Goal: Task Accomplishment & Management: Manage account settings

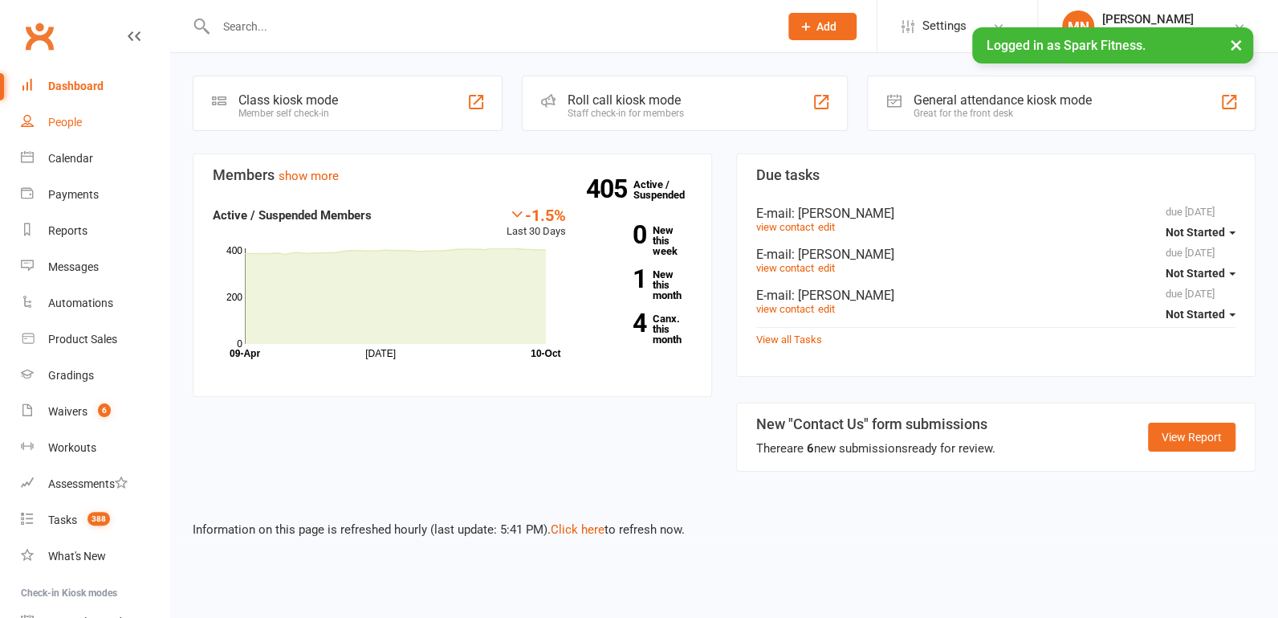
click at [84, 130] on link "People" at bounding box center [95, 122] width 149 height 36
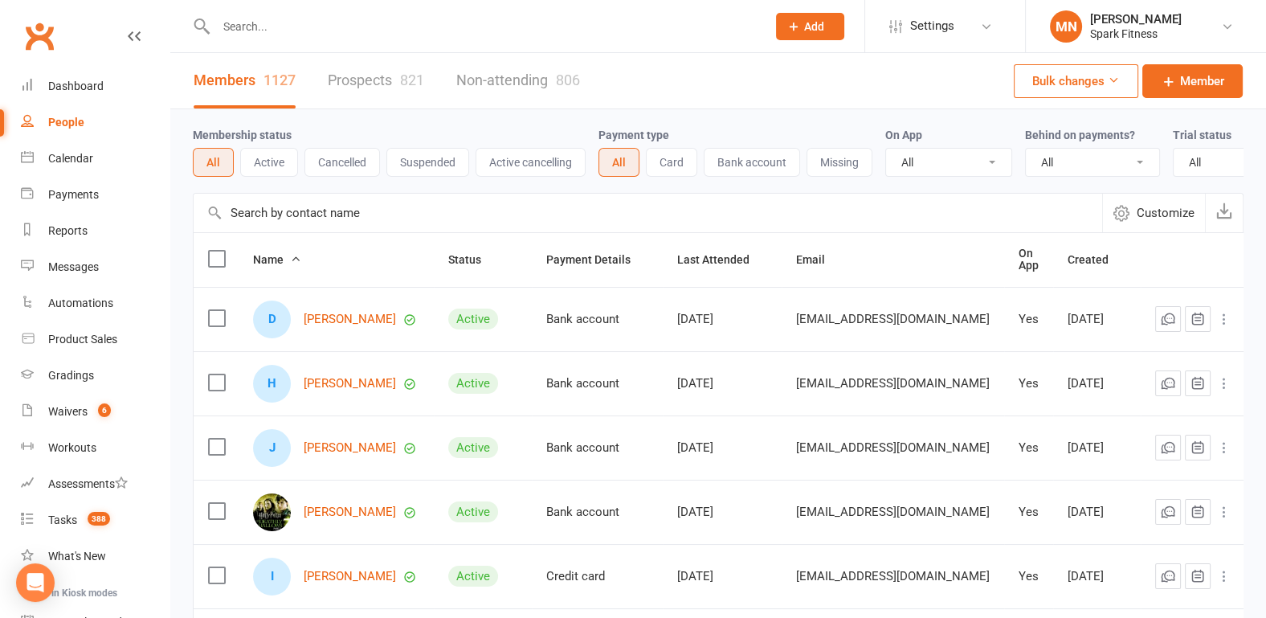
click at [295, 26] on input "text" at bounding box center [483, 26] width 544 height 22
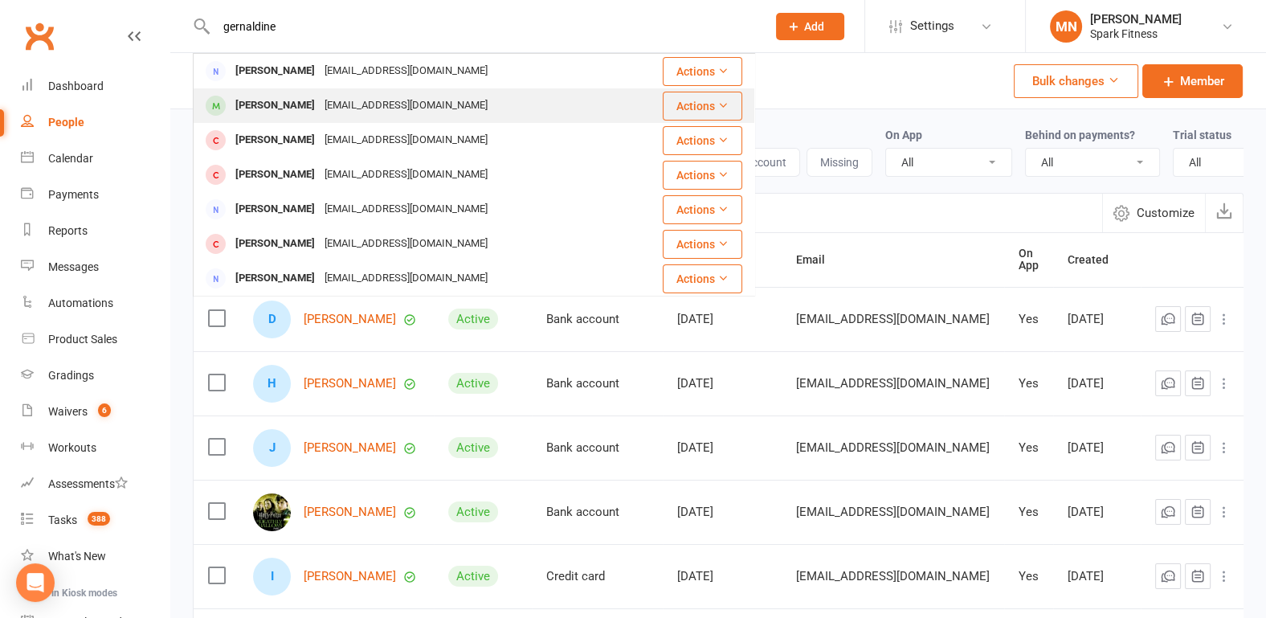
type input "gernaldine"
click at [293, 108] on div "[PERSON_NAME]" at bounding box center [274, 105] width 89 height 23
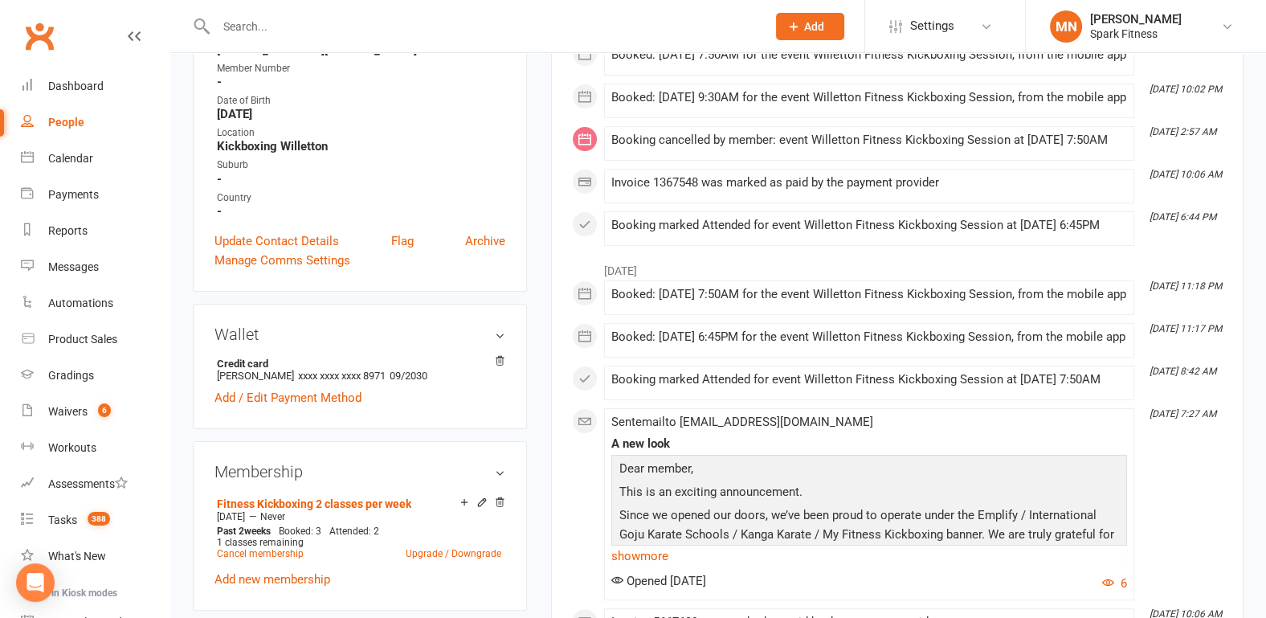
scroll to position [84, 0]
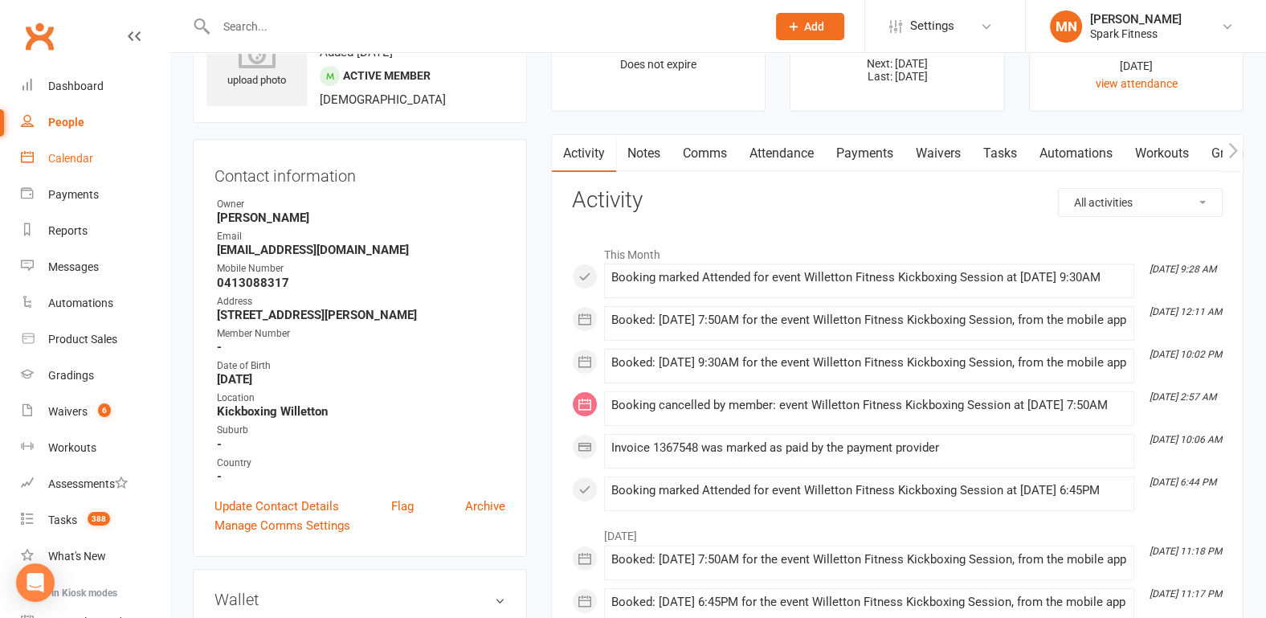
click at [66, 159] on div "Calendar" at bounding box center [70, 158] width 45 height 13
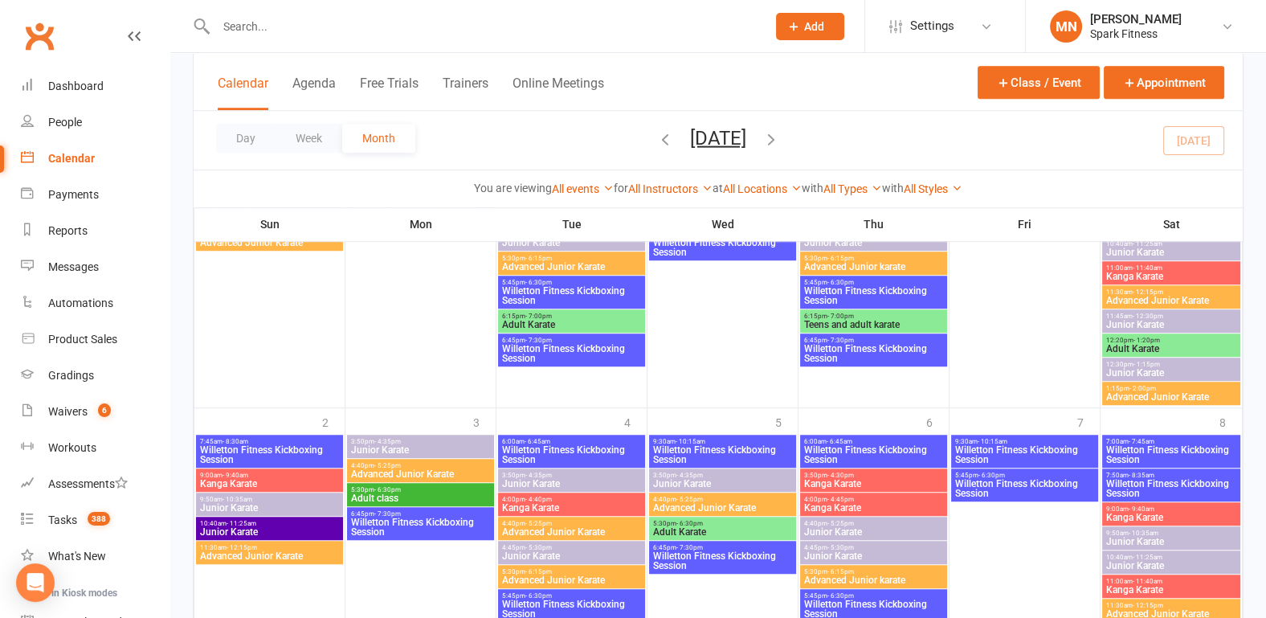
scroll to position [1653, 0]
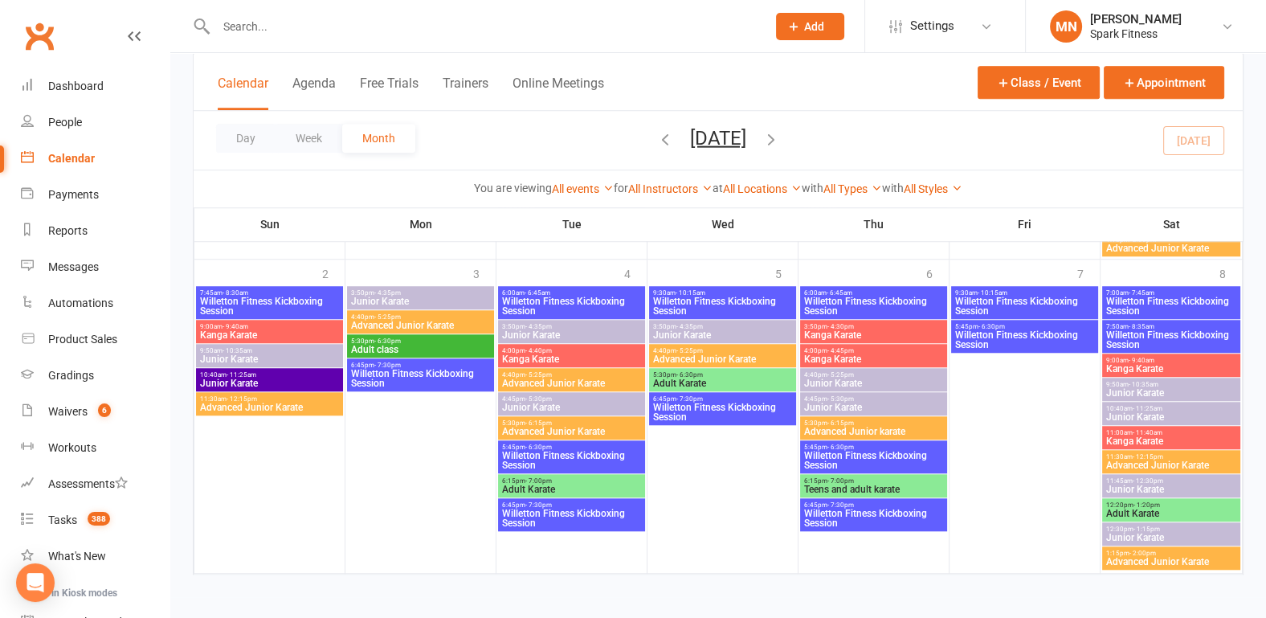
click at [780, 145] on icon "button" at bounding box center [771, 138] width 18 height 18
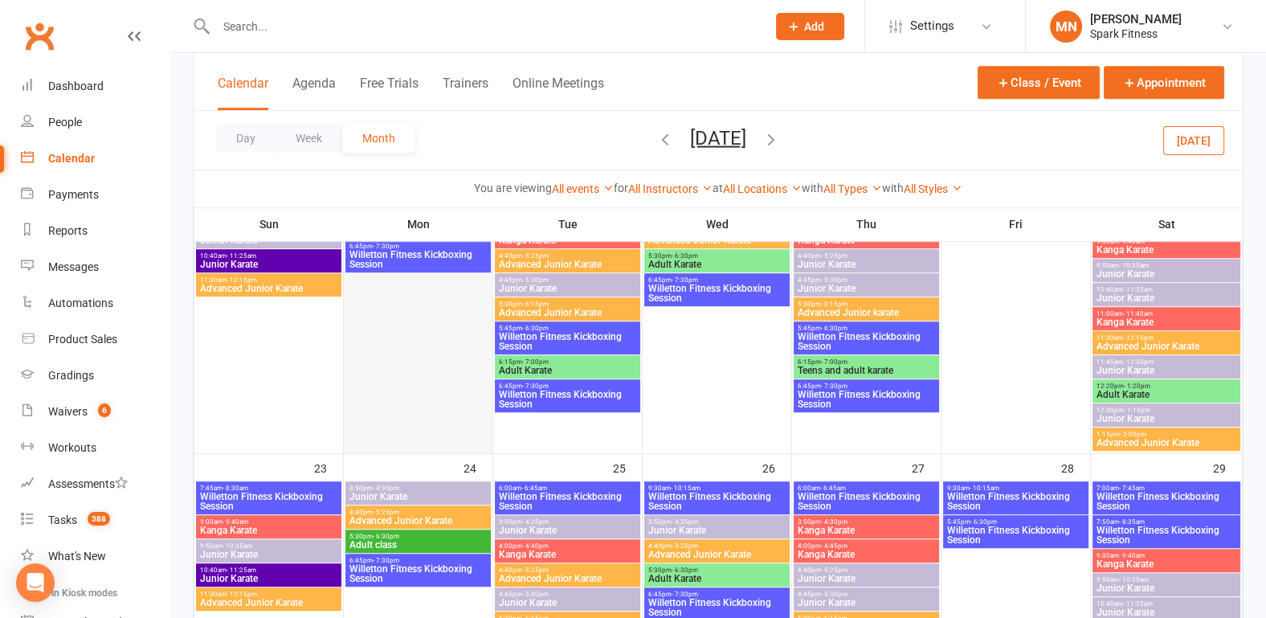
scroll to position [1041, 0]
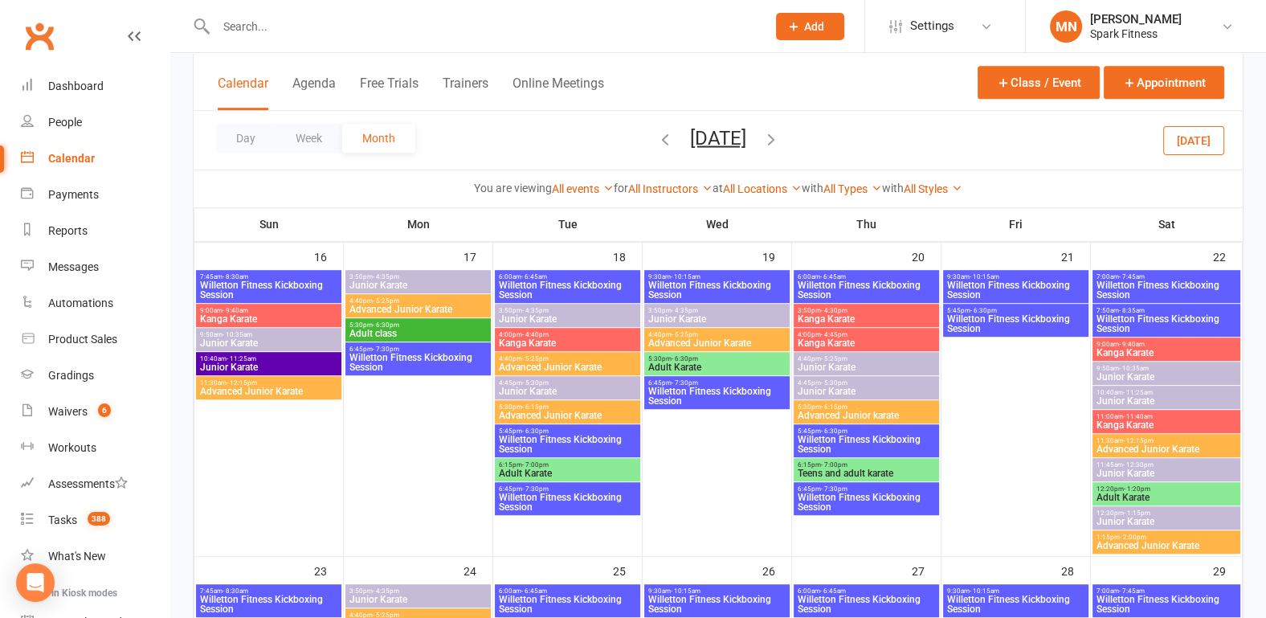
click at [422, 358] on span "Willetton Fitness Kickboxing Session" at bounding box center [418, 362] width 139 height 19
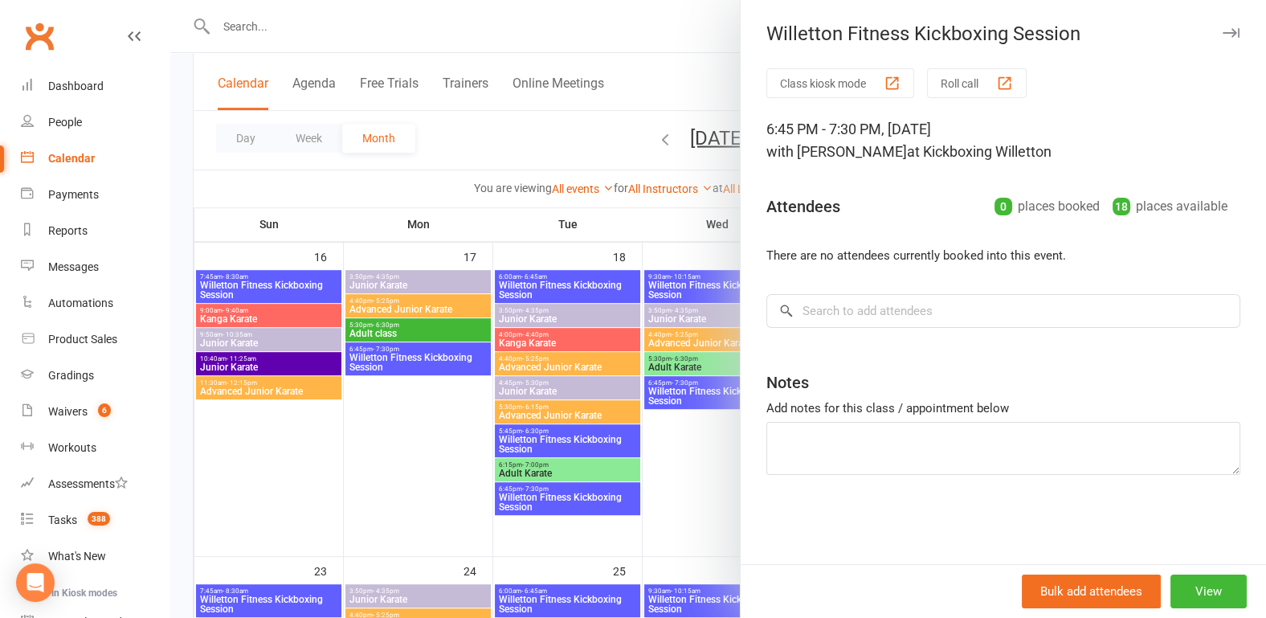
click at [408, 404] on div at bounding box center [717, 309] width 1095 height 618
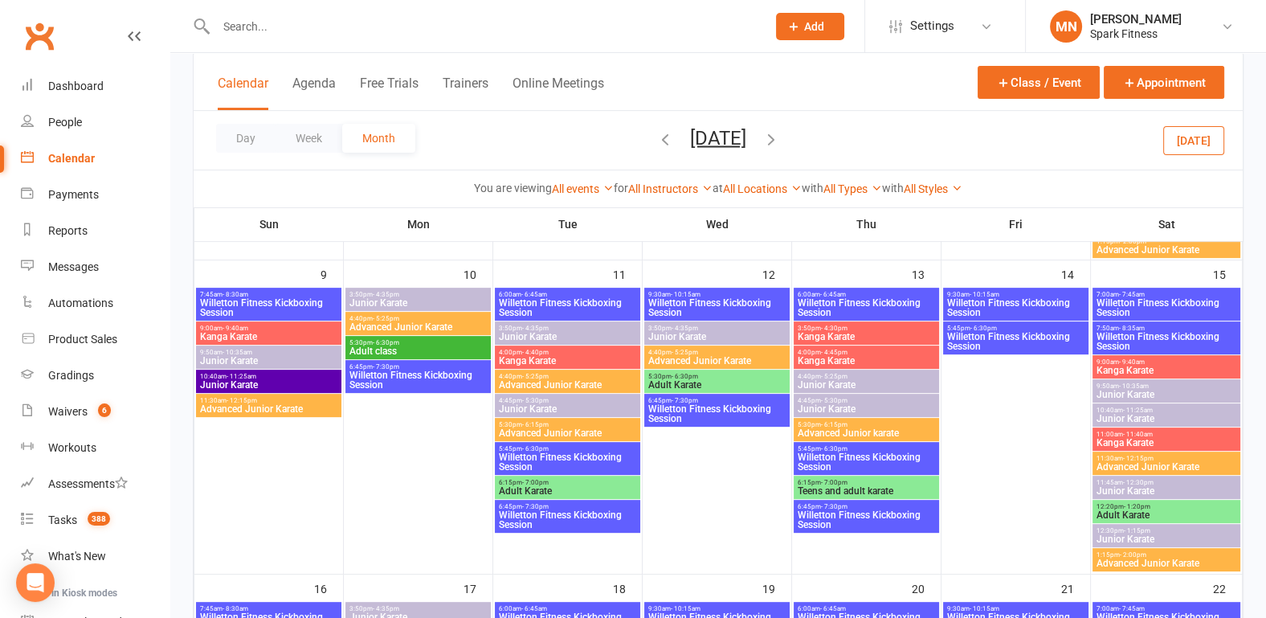
scroll to position [707, 0]
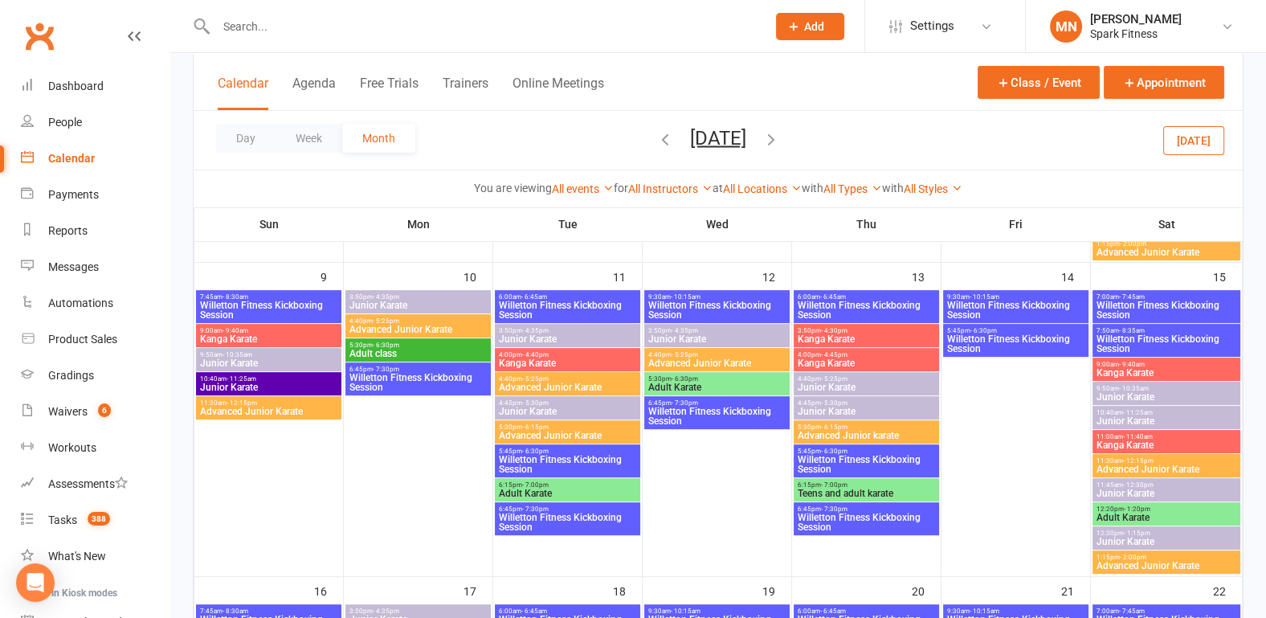
click at [409, 377] on span "Willetton Fitness Kickboxing Session" at bounding box center [418, 382] width 139 height 19
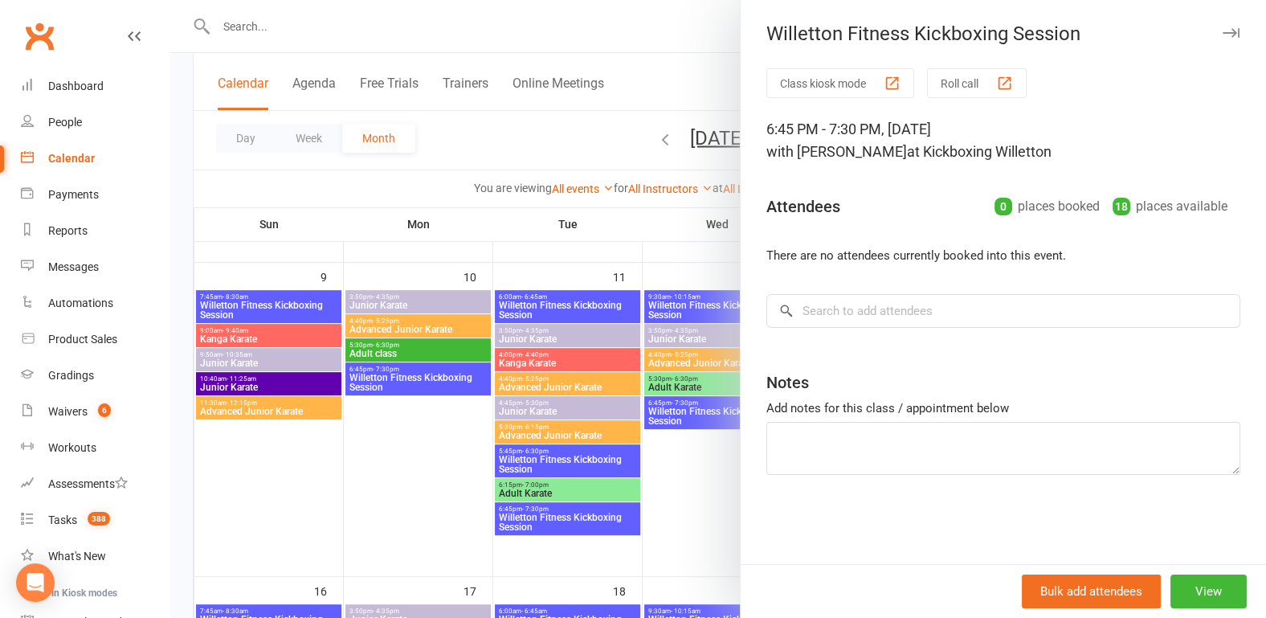
click at [434, 463] on div at bounding box center [717, 309] width 1095 height 618
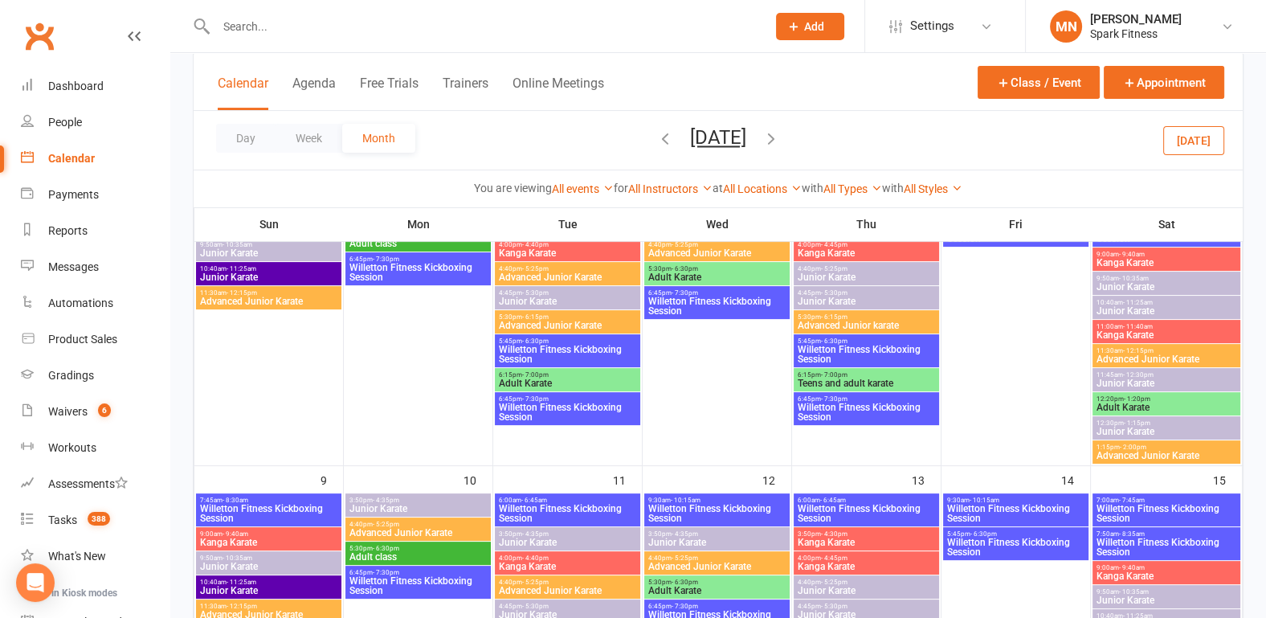
scroll to position [455, 0]
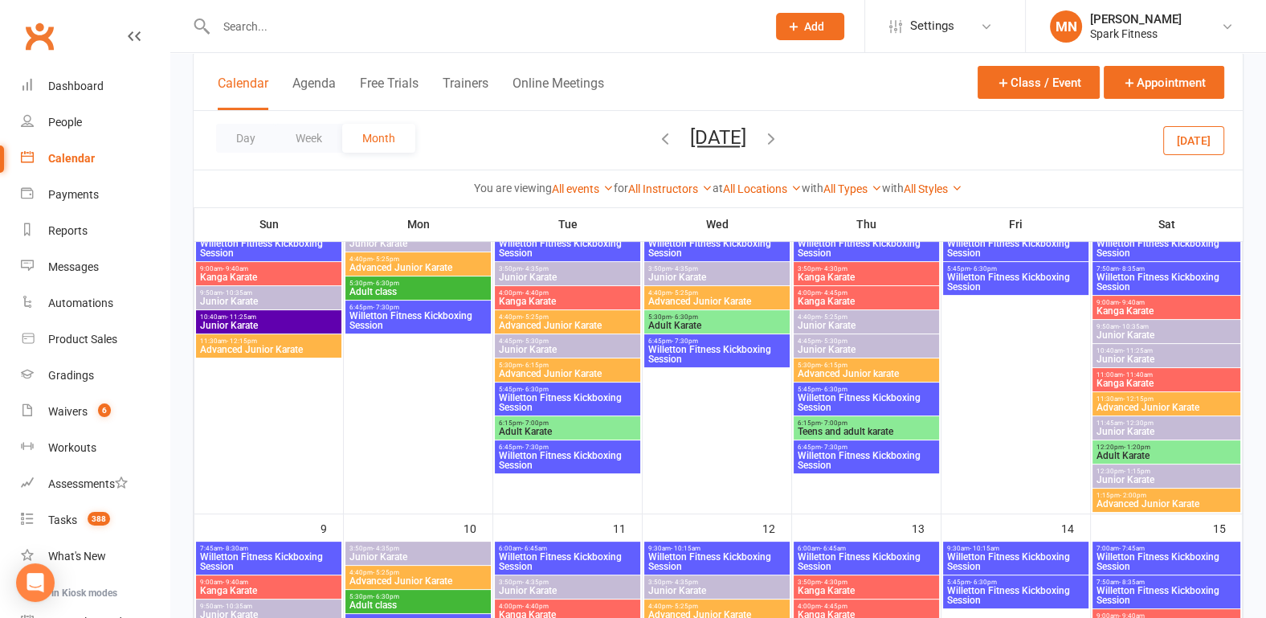
click at [432, 317] on span "Willetton Fitness Kickboxing Session" at bounding box center [418, 320] width 139 height 19
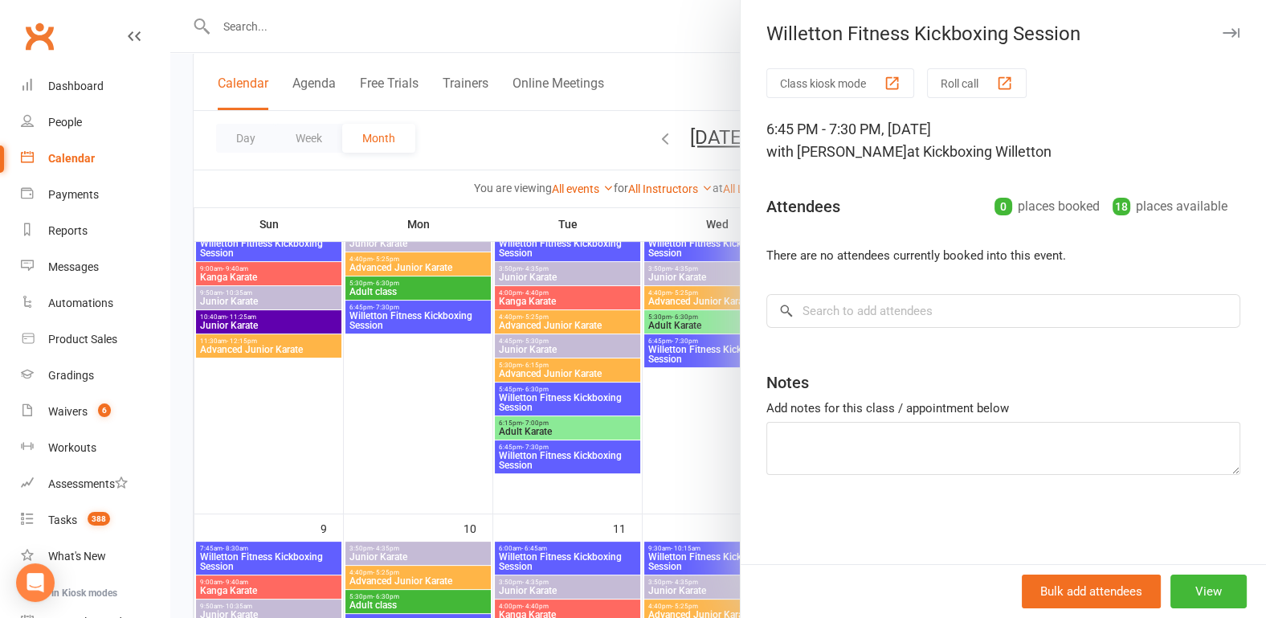
click at [433, 384] on div at bounding box center [717, 309] width 1095 height 618
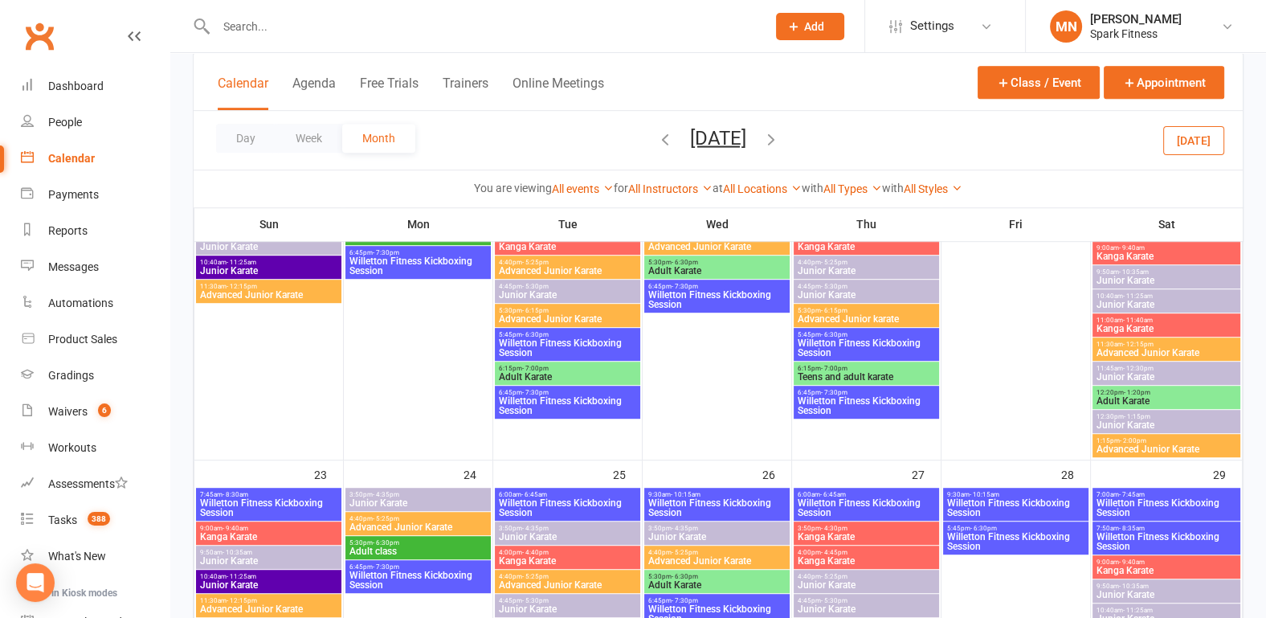
scroll to position [1041, 0]
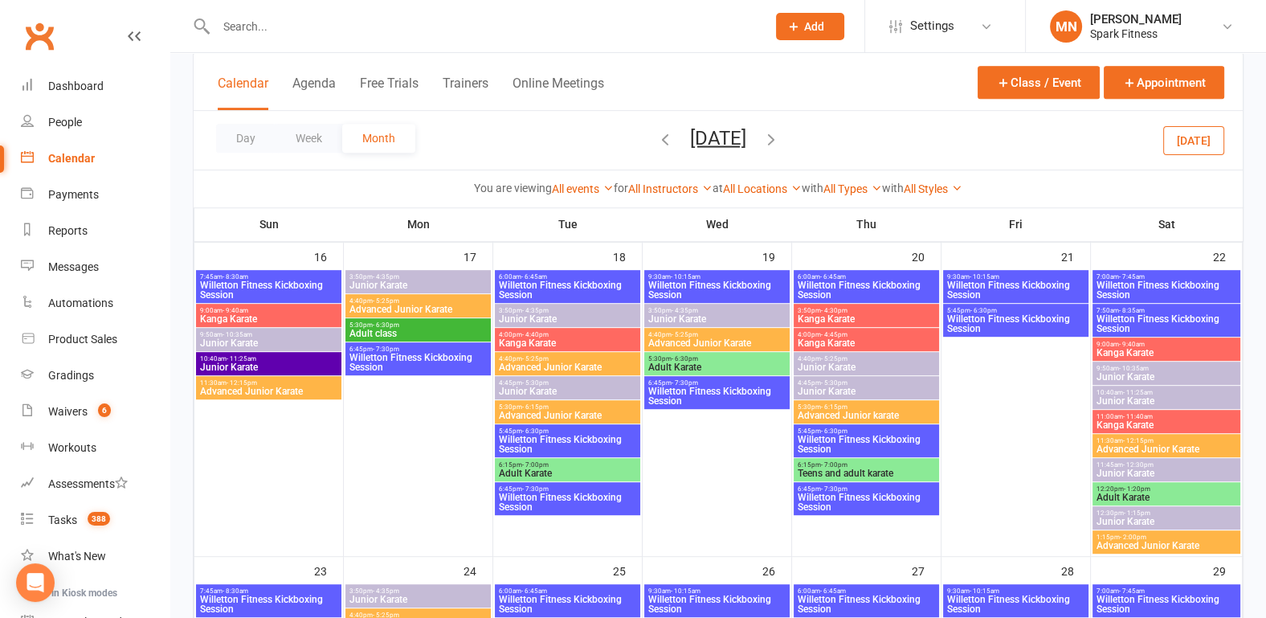
click at [656, 143] on icon "button" at bounding box center [665, 138] width 18 height 18
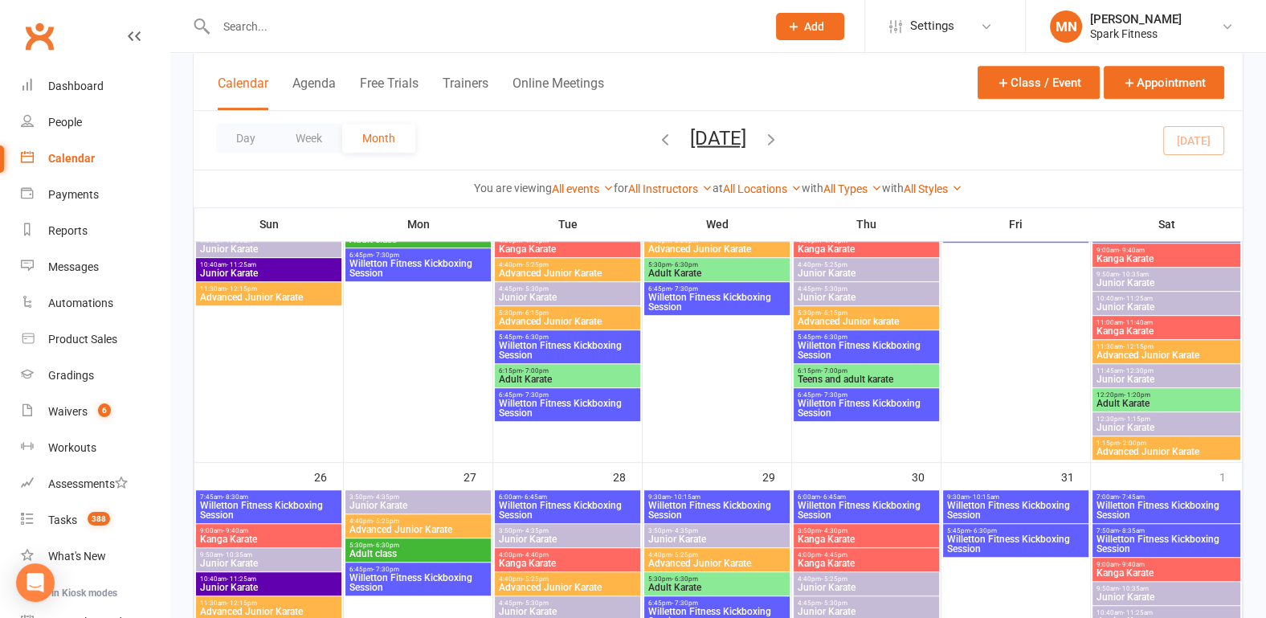
scroll to position [1042, 0]
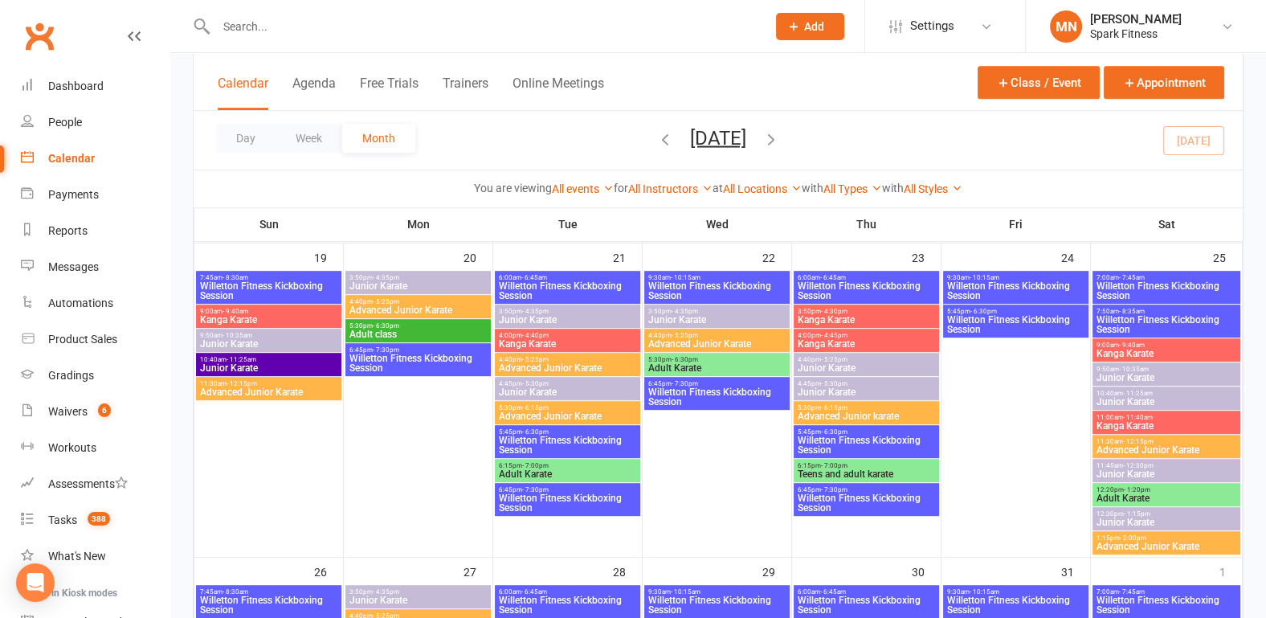
click at [414, 347] on span "6:45pm - 7:30pm" at bounding box center [418, 349] width 139 height 7
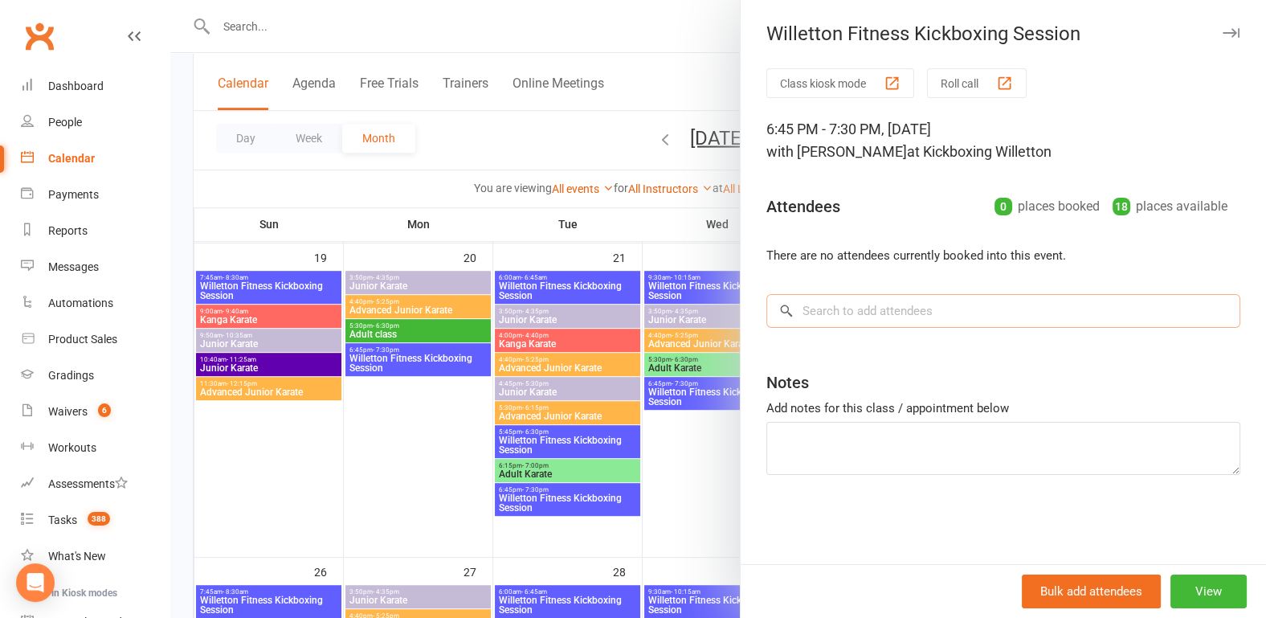
click at [861, 315] on input "search" at bounding box center [1003, 311] width 474 height 34
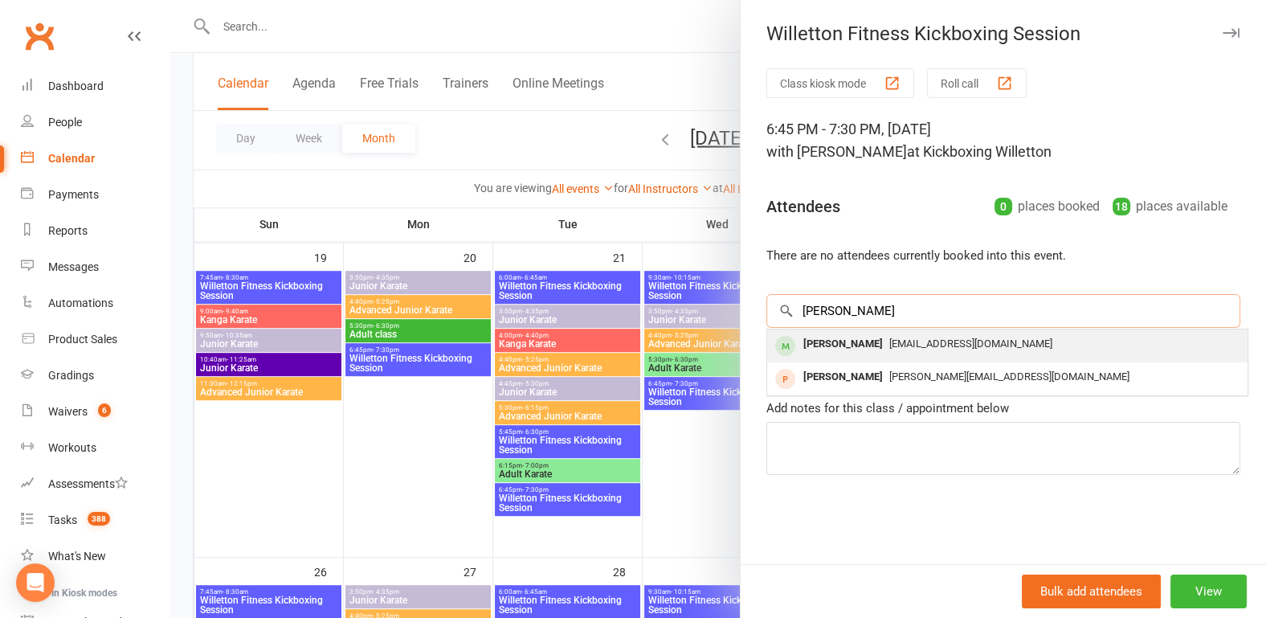
type input "[PERSON_NAME]"
click at [837, 339] on div "[PERSON_NAME]" at bounding box center [843, 343] width 92 height 23
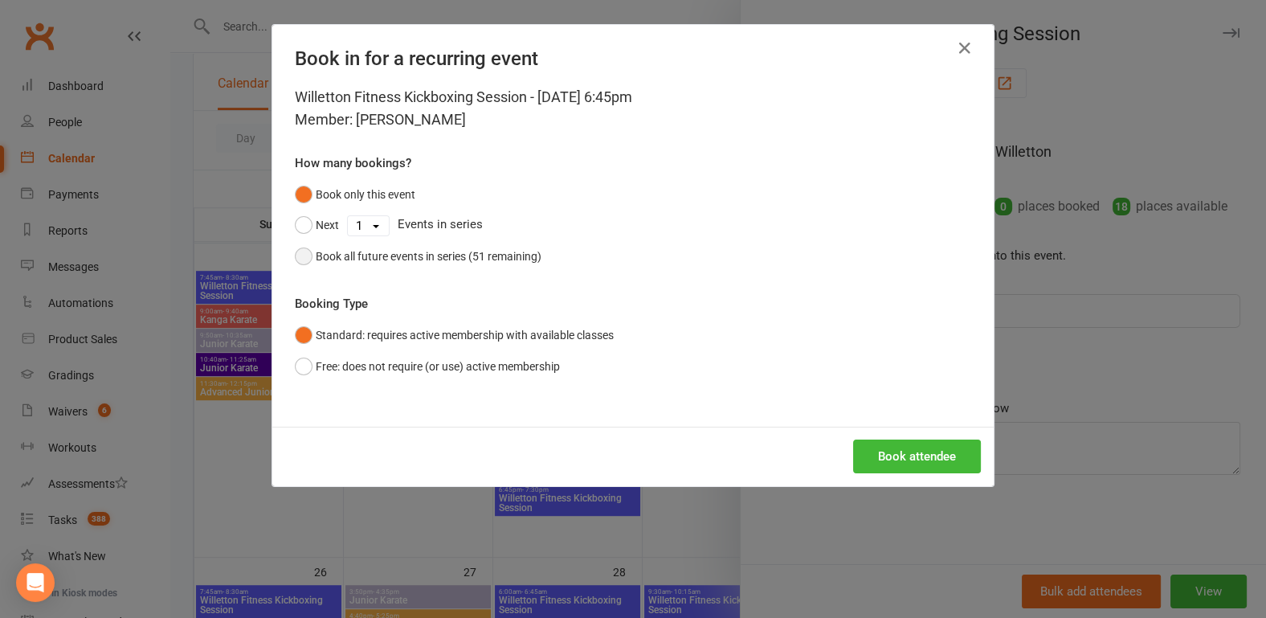
click at [300, 259] on button "Book all future events in series (51 remaining)" at bounding box center [418, 256] width 247 height 31
click at [295, 193] on button "Book only this event" at bounding box center [355, 194] width 120 height 31
click at [295, 373] on button "Free: does not require (or use) active membership" at bounding box center [427, 366] width 265 height 31
click at [903, 455] on button "Book attendee" at bounding box center [917, 456] width 128 height 34
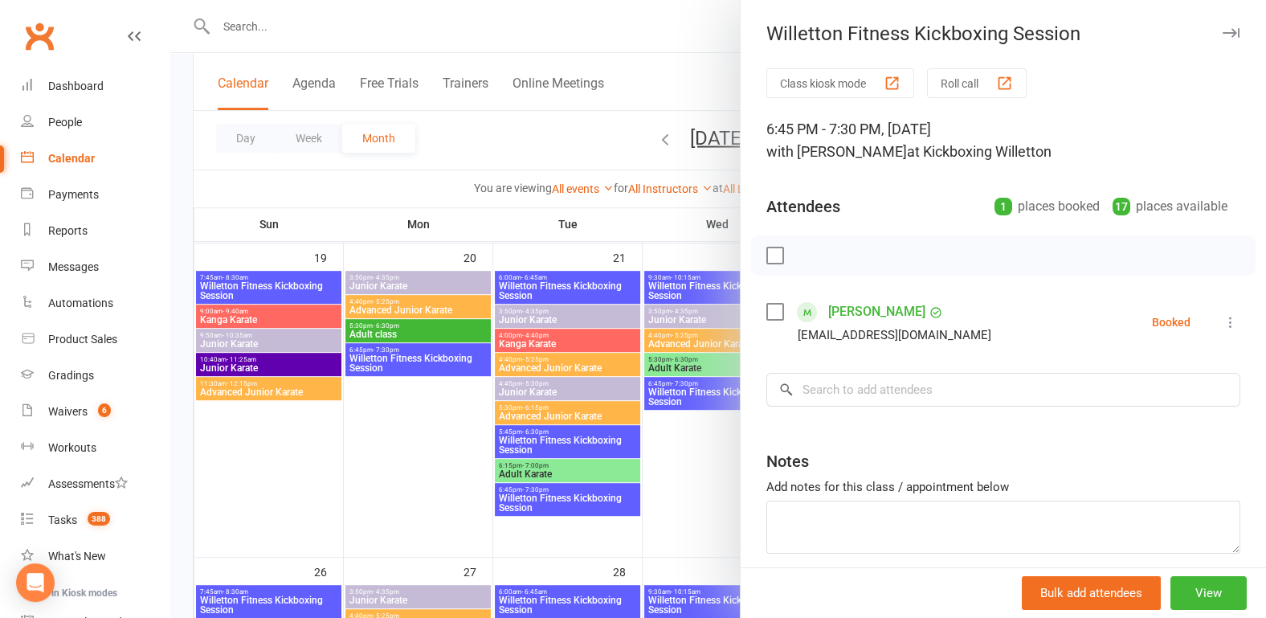
click at [414, 446] on div at bounding box center [717, 309] width 1095 height 618
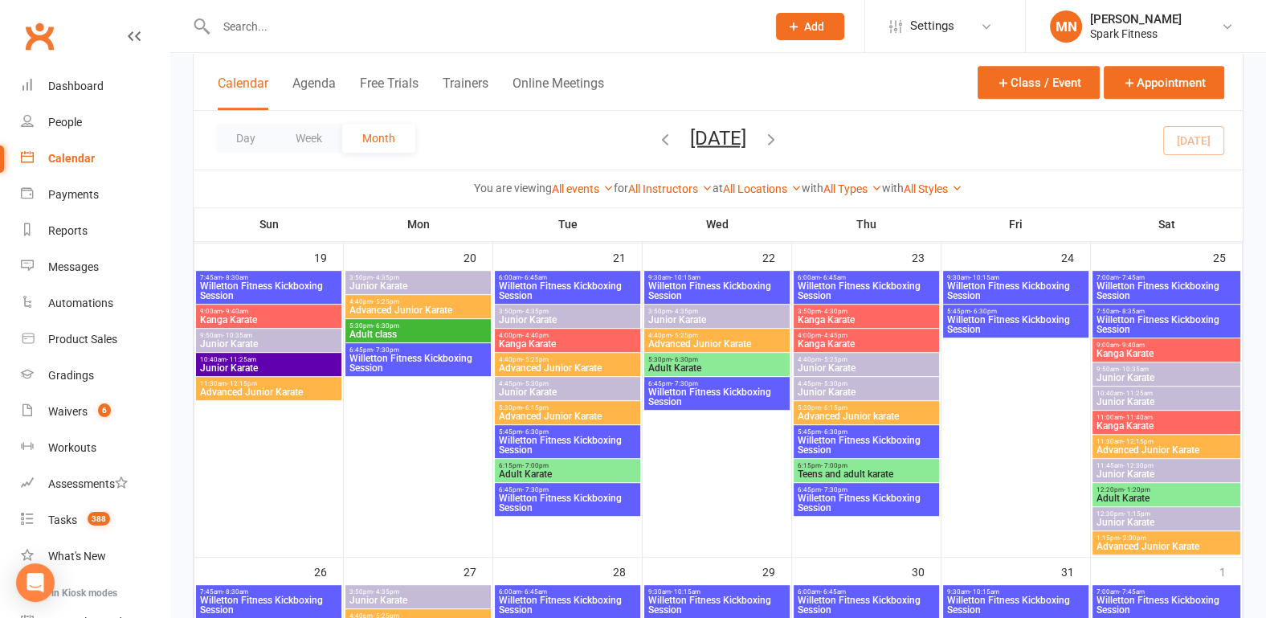
click at [406, 360] on span "Willetton Fitness Kickboxing Session" at bounding box center [418, 362] width 139 height 19
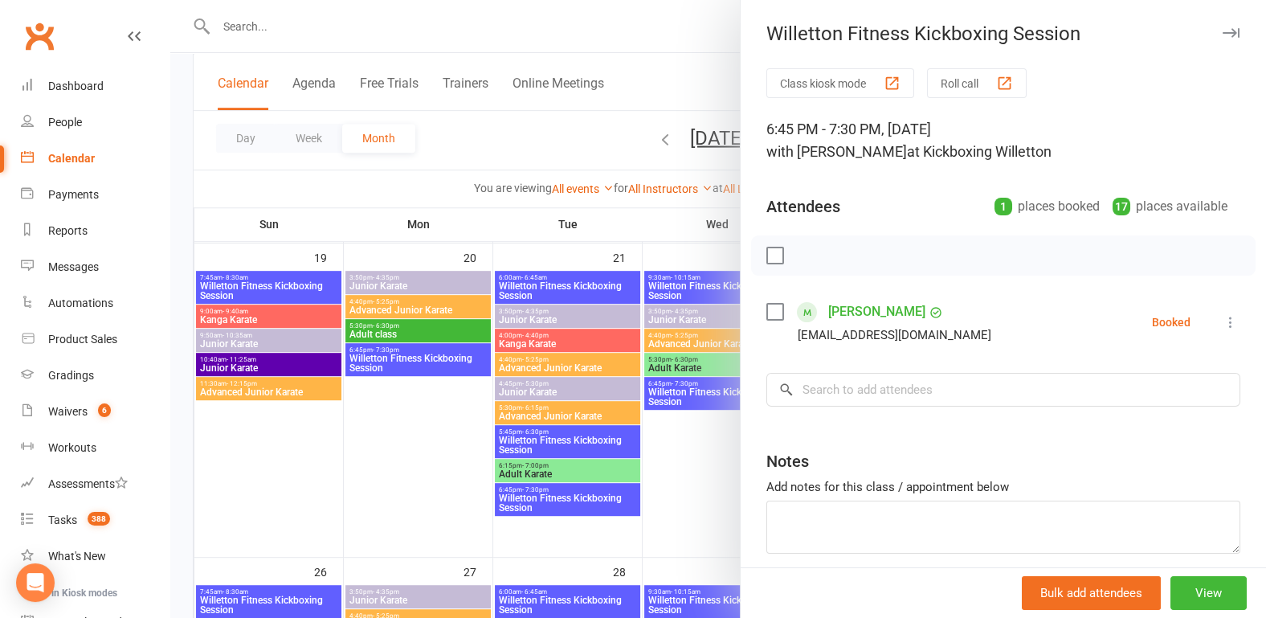
click at [389, 455] on div at bounding box center [717, 309] width 1095 height 618
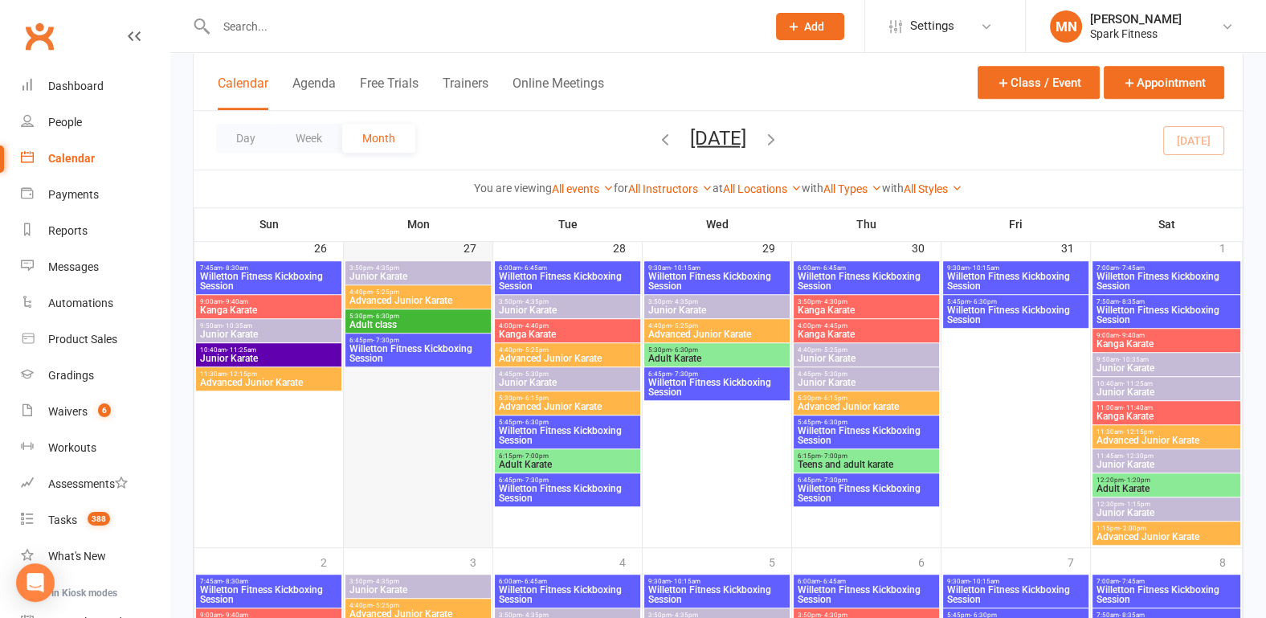
scroll to position [1376, 0]
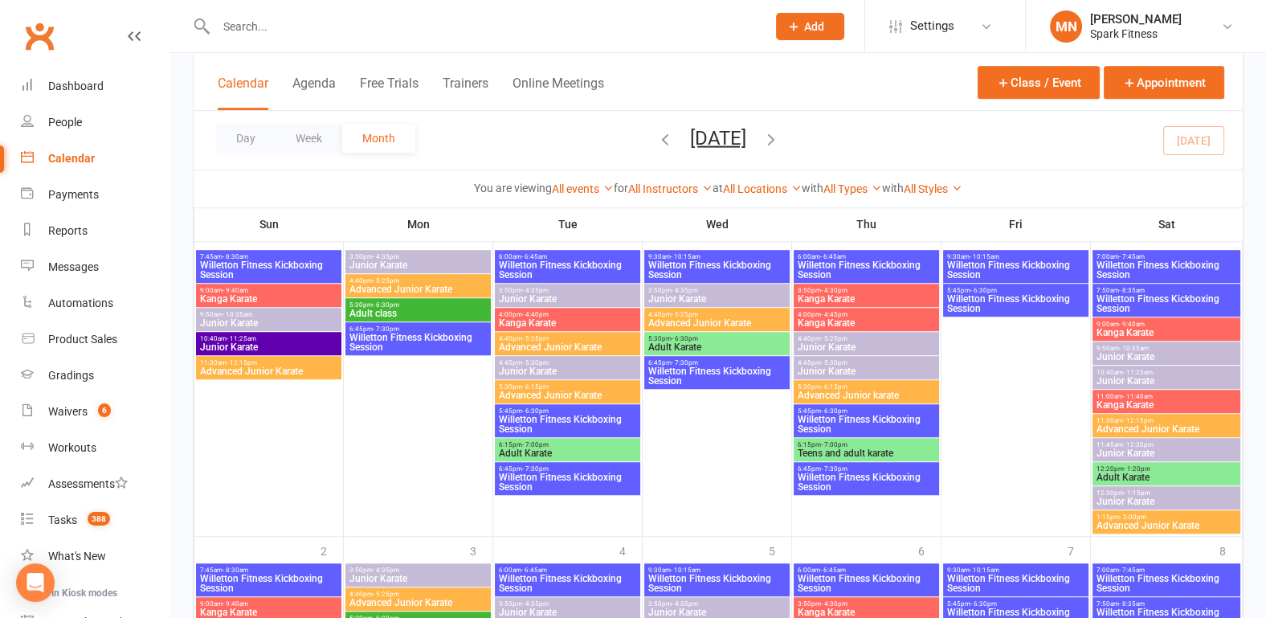
click at [403, 328] on span "6:45pm - 7:30pm" at bounding box center [418, 328] width 139 height 7
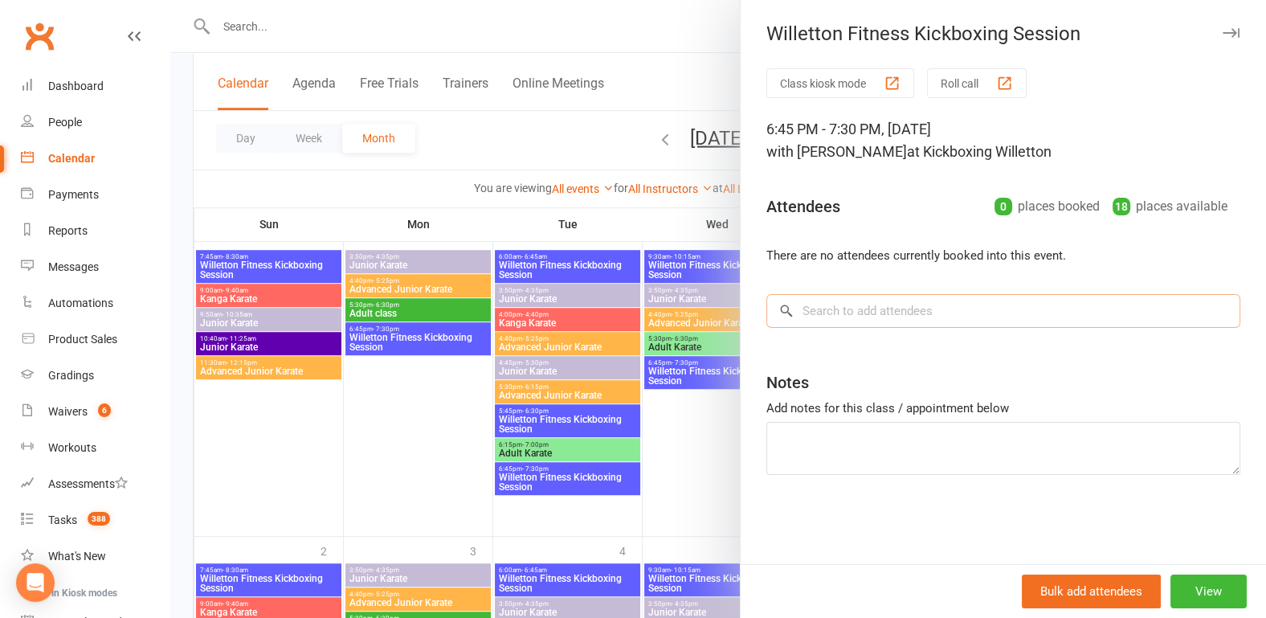
click at [821, 314] on input "search" at bounding box center [1003, 311] width 474 height 34
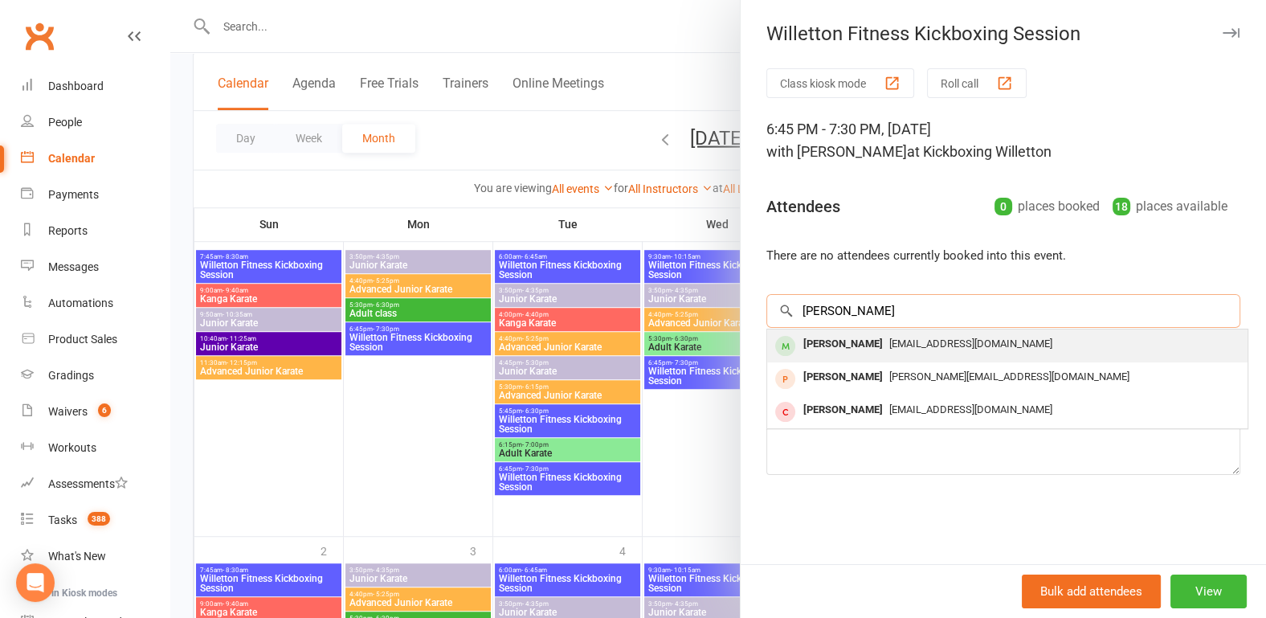
type input "[PERSON_NAME]"
click at [831, 344] on div "[PERSON_NAME]" at bounding box center [843, 343] width 92 height 23
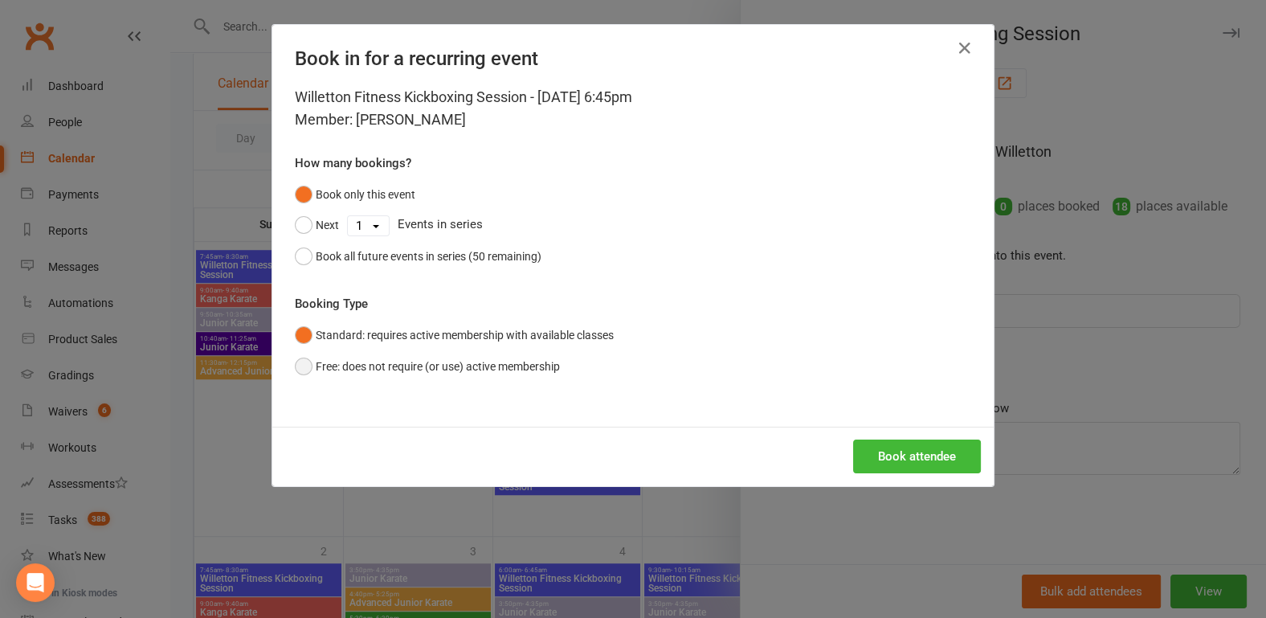
click at [299, 367] on button "Free: does not require (or use) active membership" at bounding box center [427, 366] width 265 height 31
click at [871, 464] on button "Book attendee" at bounding box center [917, 456] width 128 height 34
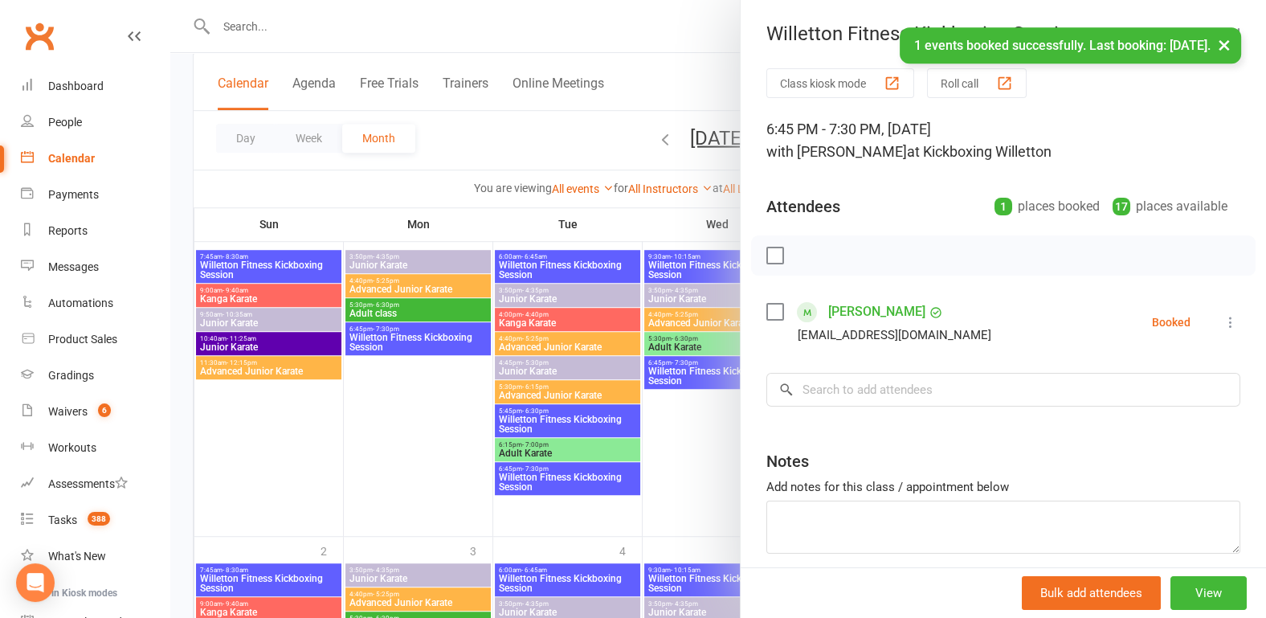
click at [315, 448] on div at bounding box center [717, 309] width 1095 height 618
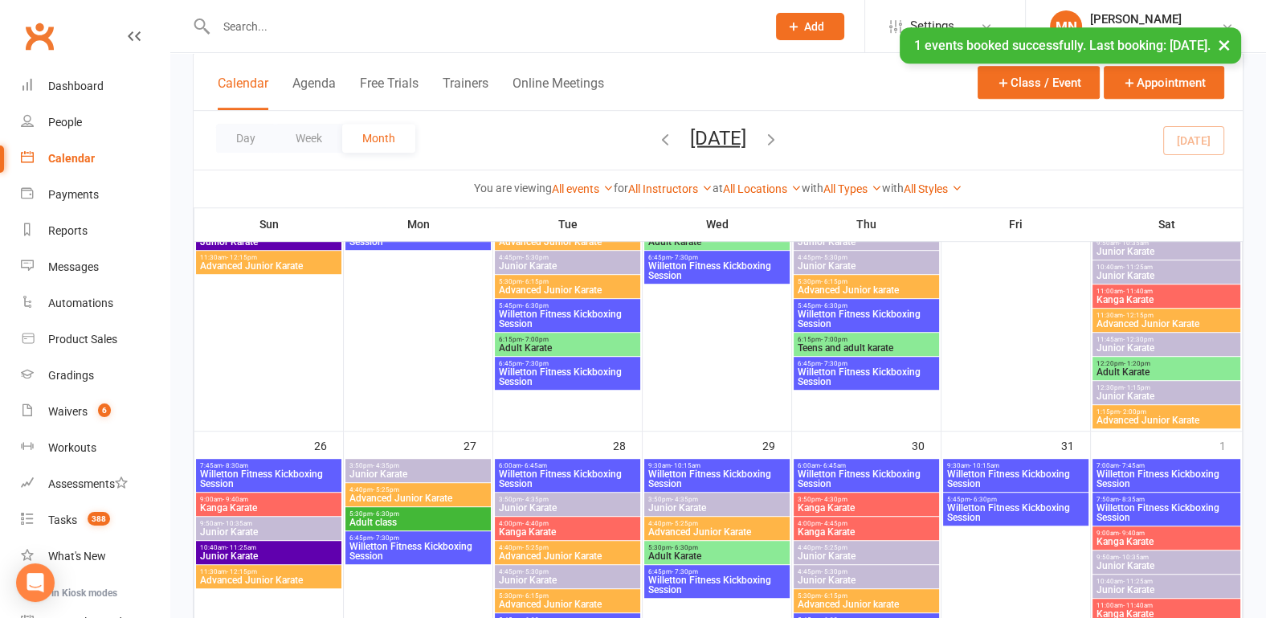
scroll to position [1042, 0]
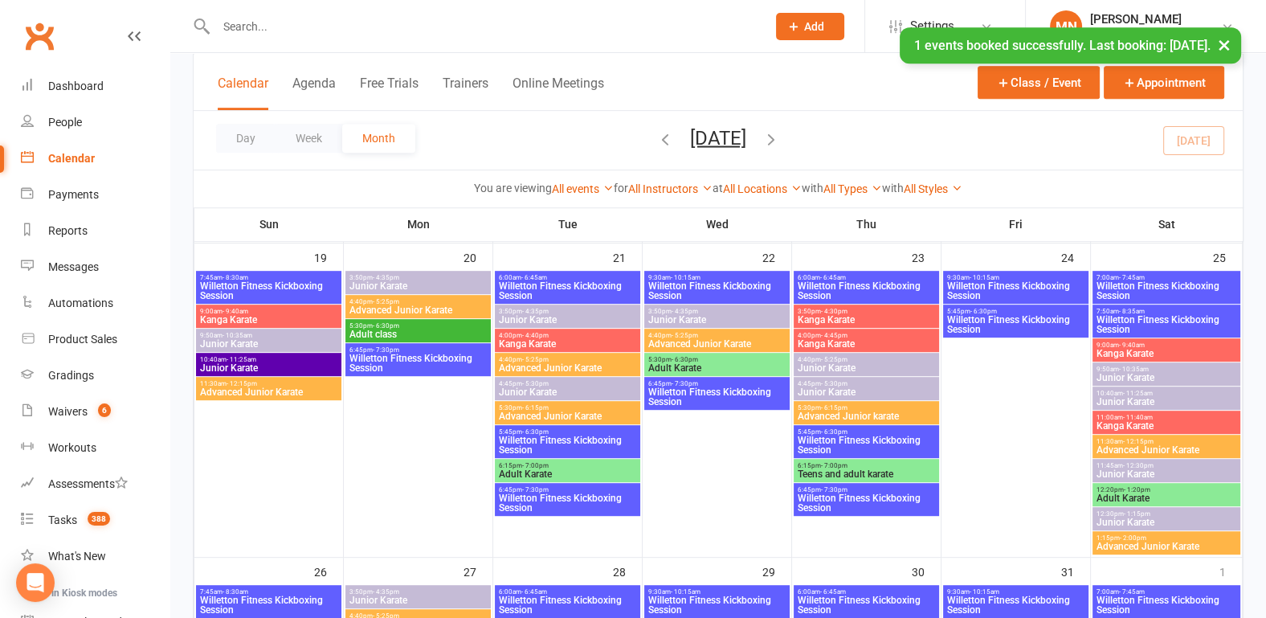
click at [393, 355] on span "Willetton Fitness Kickboxing Session" at bounding box center [418, 362] width 139 height 19
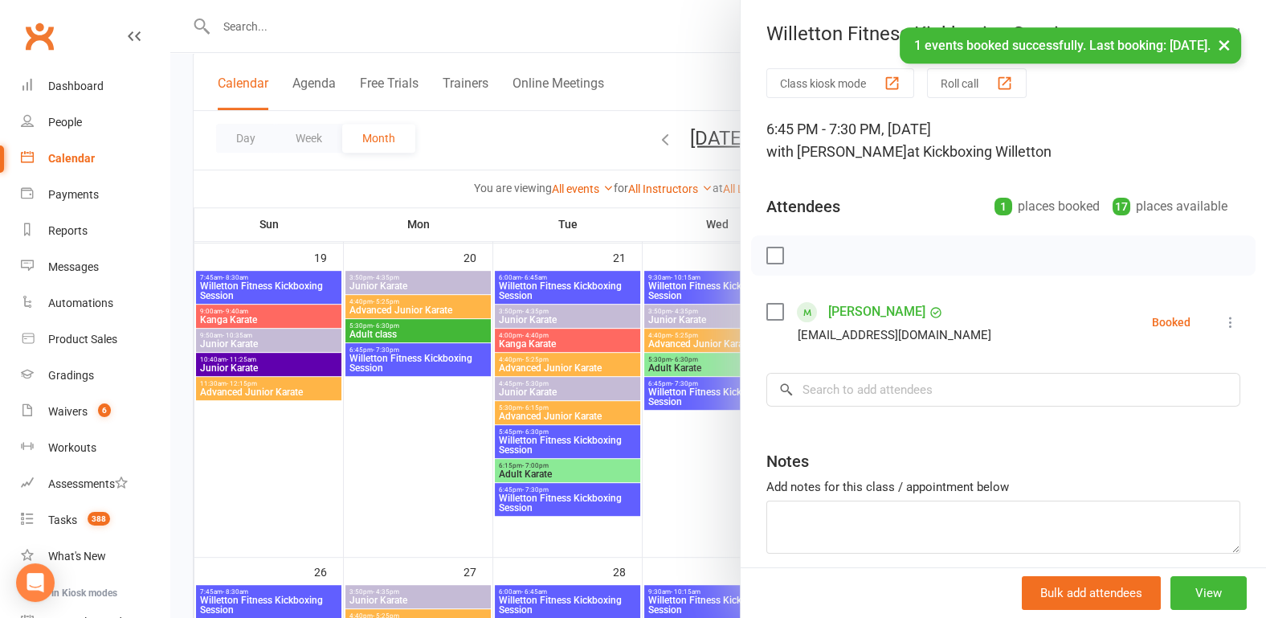
click at [293, 446] on div at bounding box center [717, 309] width 1095 height 618
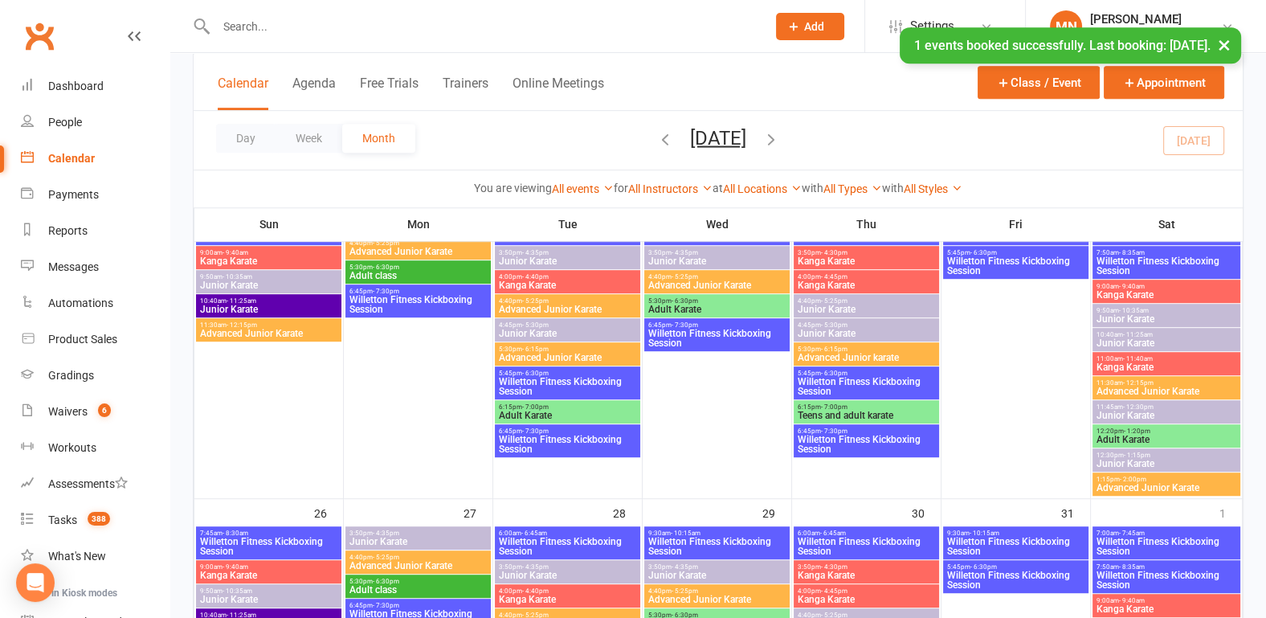
scroll to position [1293, 0]
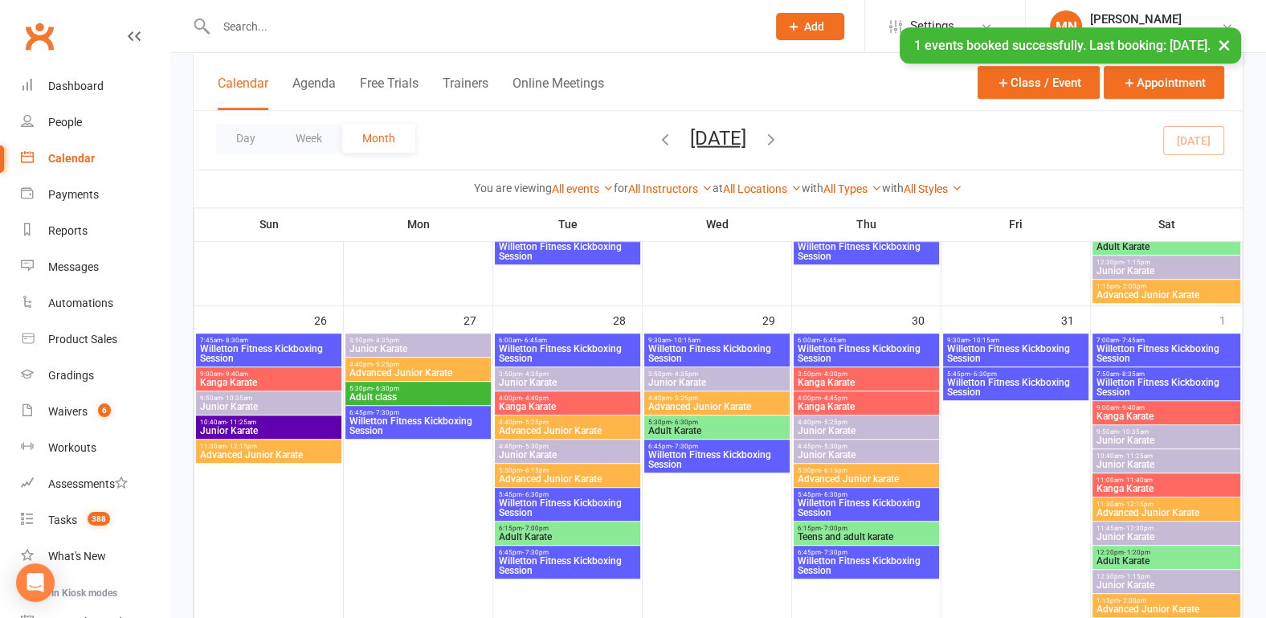
click at [378, 427] on span "Willetton Fitness Kickboxing Session" at bounding box center [418, 425] width 139 height 19
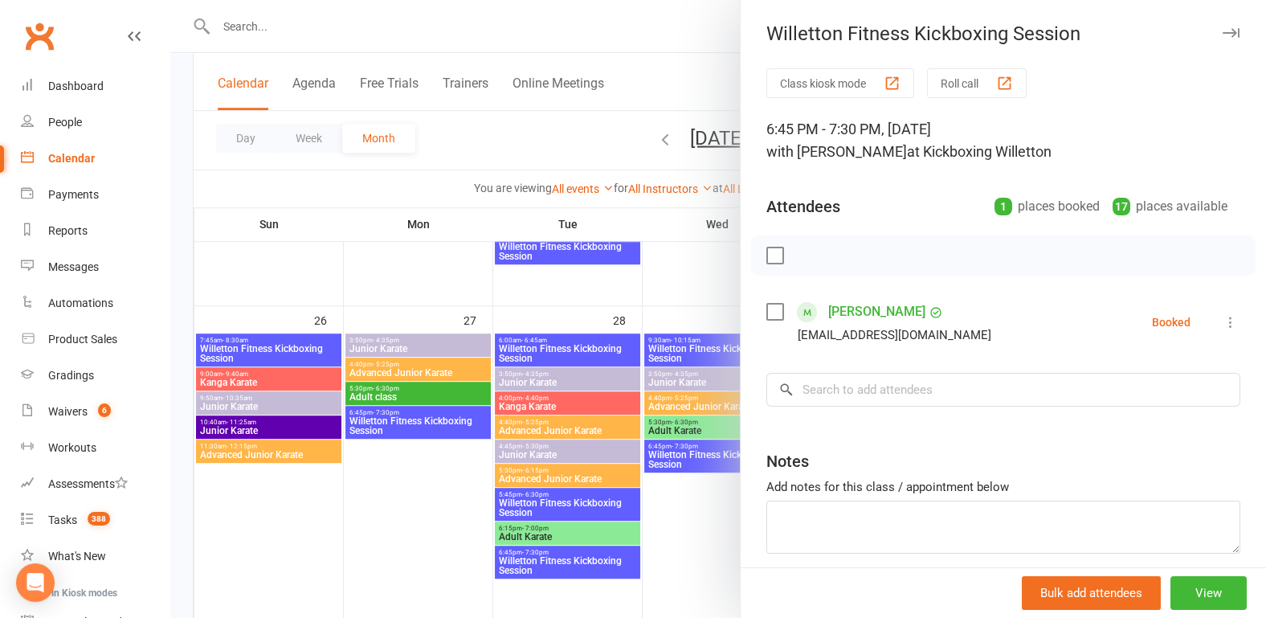
click at [316, 495] on div at bounding box center [717, 309] width 1095 height 618
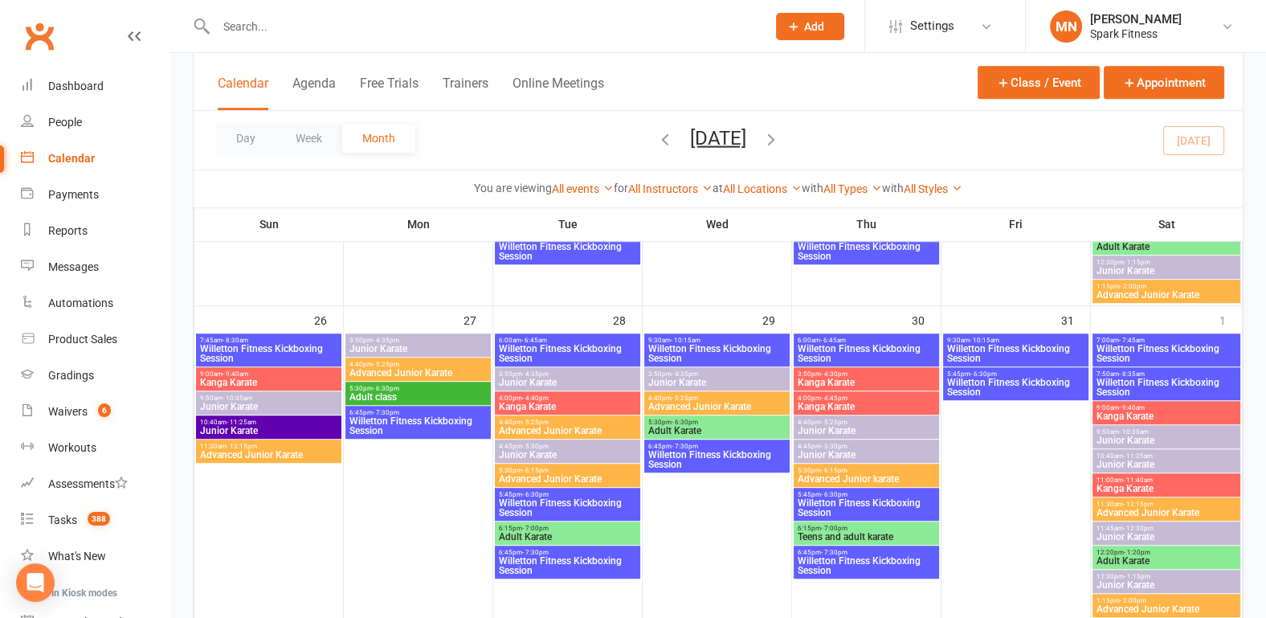
click at [430, 406] on div "6:45pm - 7:30pm Willetton Fitness Kickboxing Session" at bounding box center [417, 422] width 145 height 33
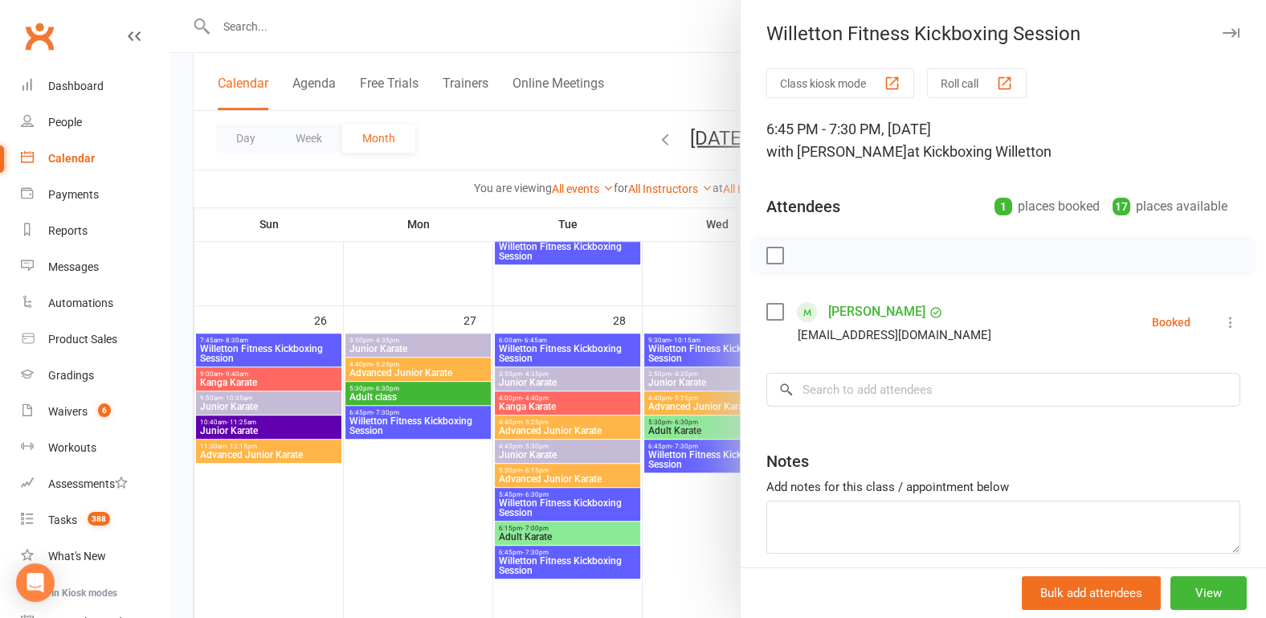
click at [349, 516] on div at bounding box center [717, 309] width 1095 height 618
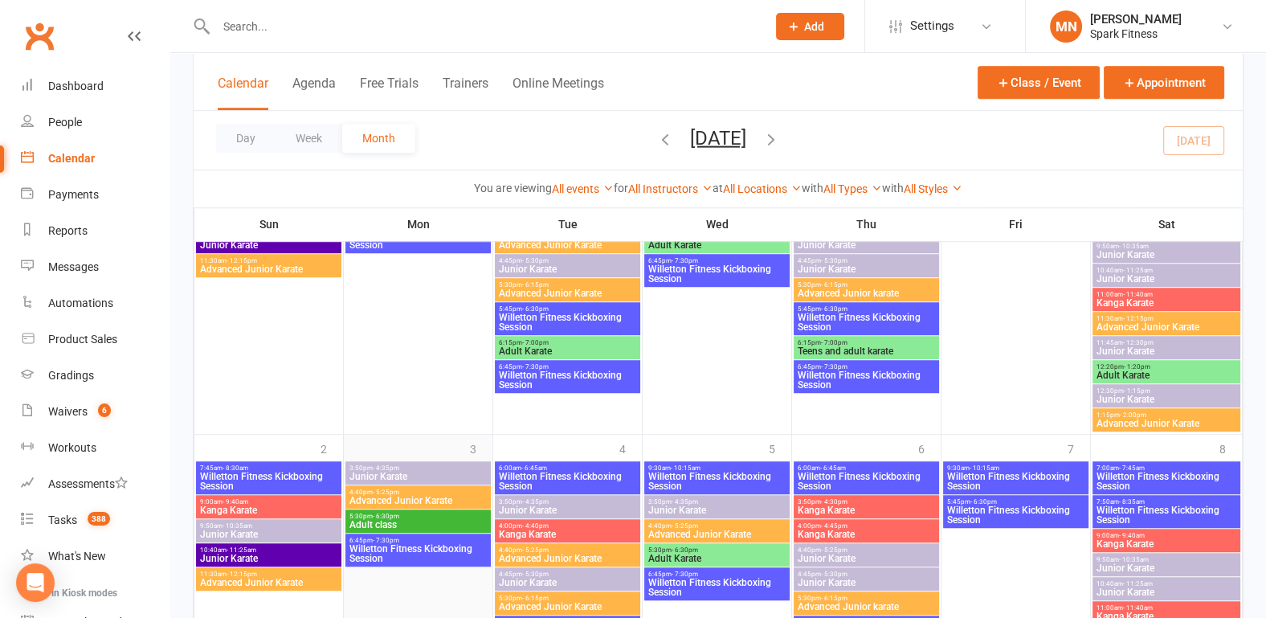
scroll to position [1570, 0]
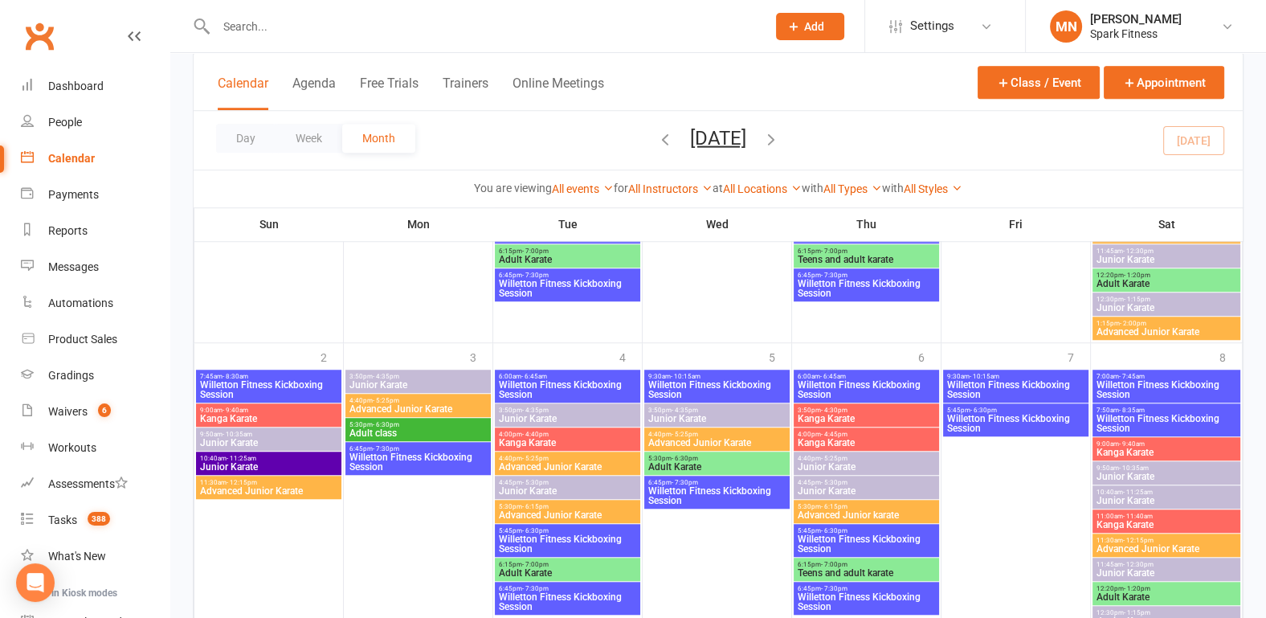
click at [375, 467] on span "Willetton Fitness Kickboxing Session" at bounding box center [418, 461] width 139 height 19
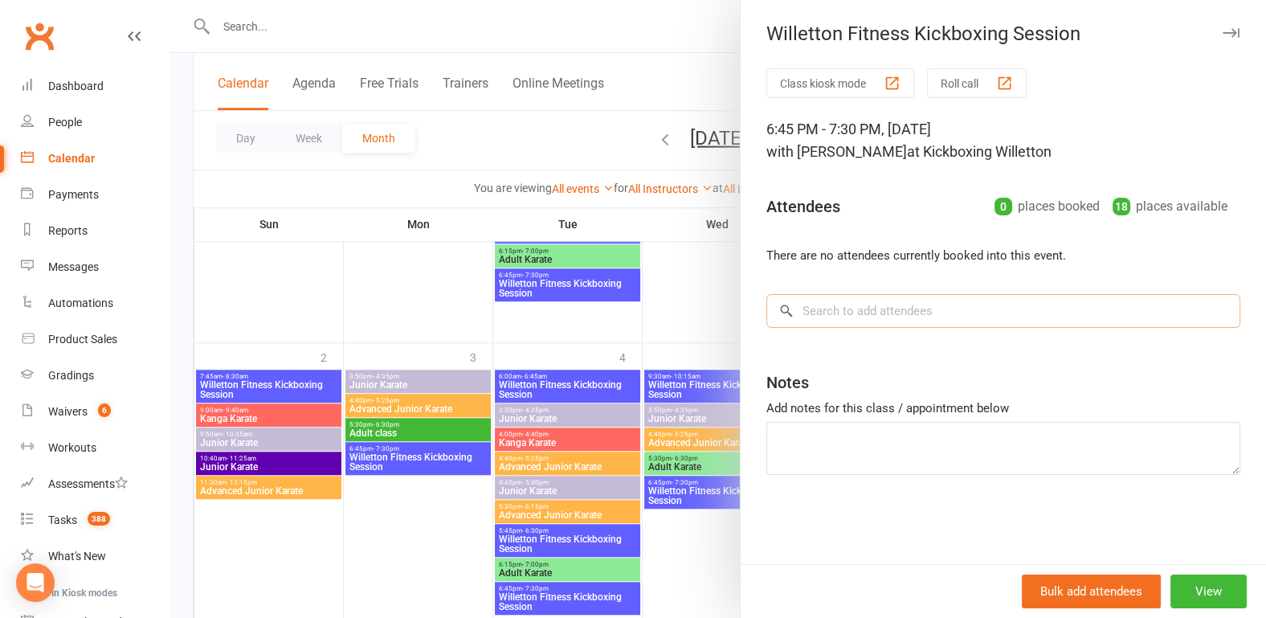
click at [846, 319] on input "search" at bounding box center [1003, 311] width 474 height 34
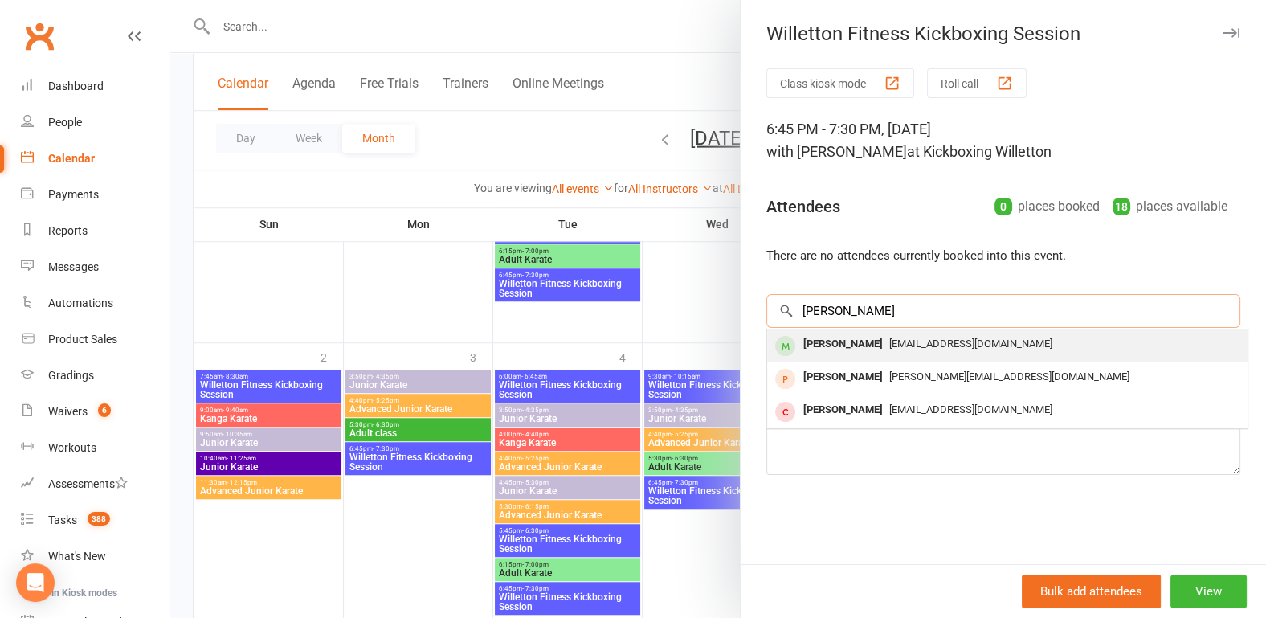
type input "[PERSON_NAME]"
click at [837, 354] on div "[PERSON_NAME]" at bounding box center [843, 343] width 92 height 23
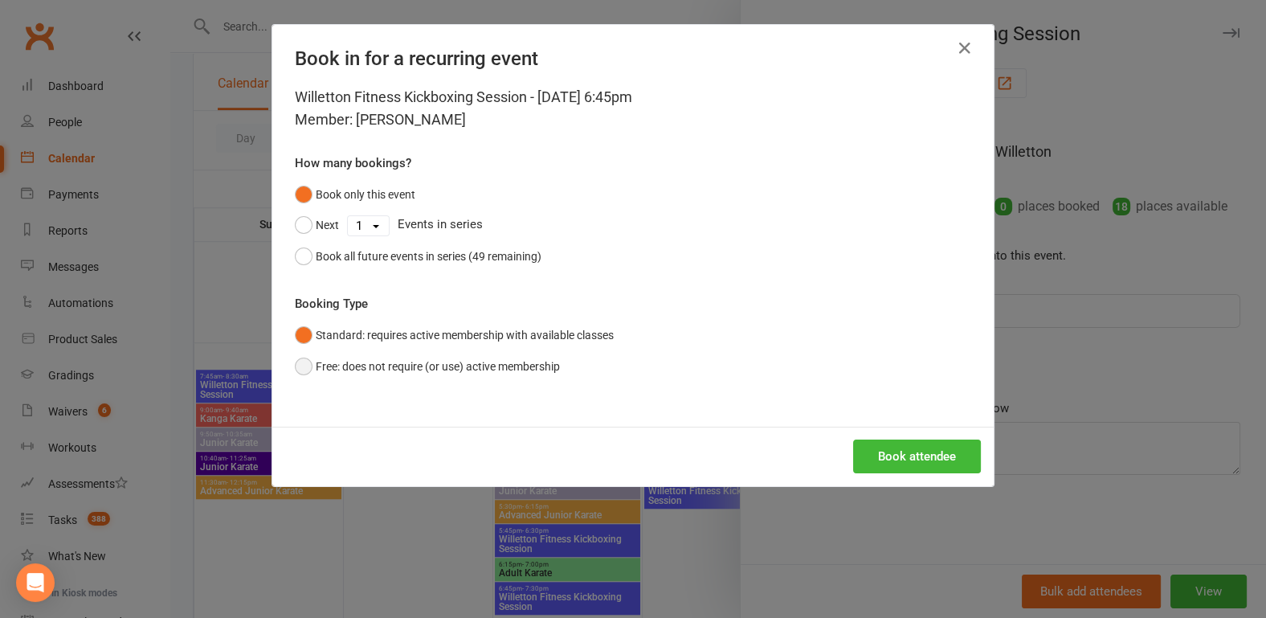
click at [295, 368] on button "Free: does not require (or use) active membership" at bounding box center [427, 366] width 265 height 31
click at [881, 454] on button "Book attendee" at bounding box center [917, 456] width 128 height 34
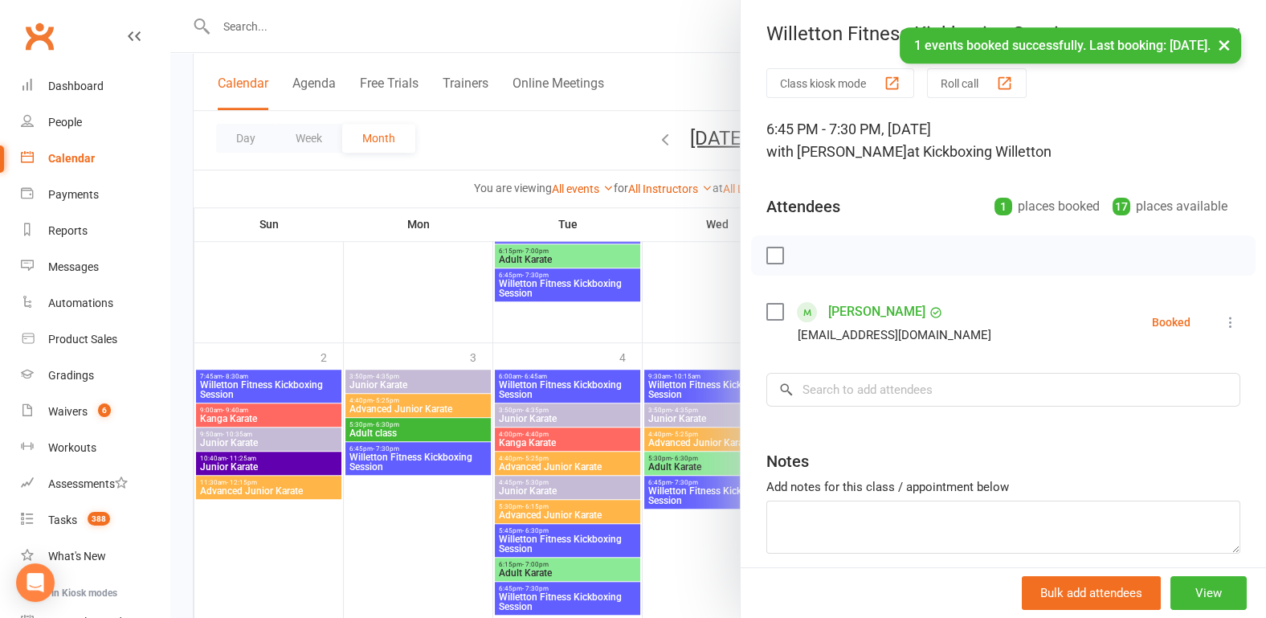
drag, startPoint x: 365, startPoint y: 549, endPoint x: 371, endPoint y: 540, distance: 11.6
click at [365, 549] on div at bounding box center [717, 309] width 1095 height 618
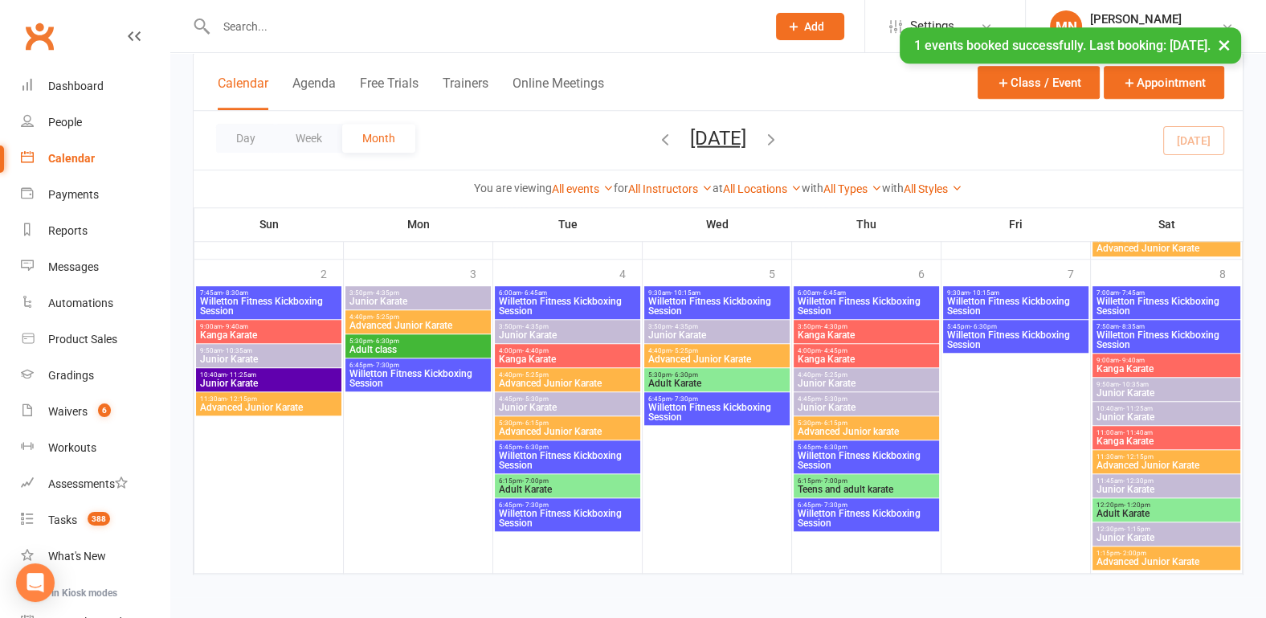
click at [780, 134] on icon "button" at bounding box center [771, 138] width 18 height 18
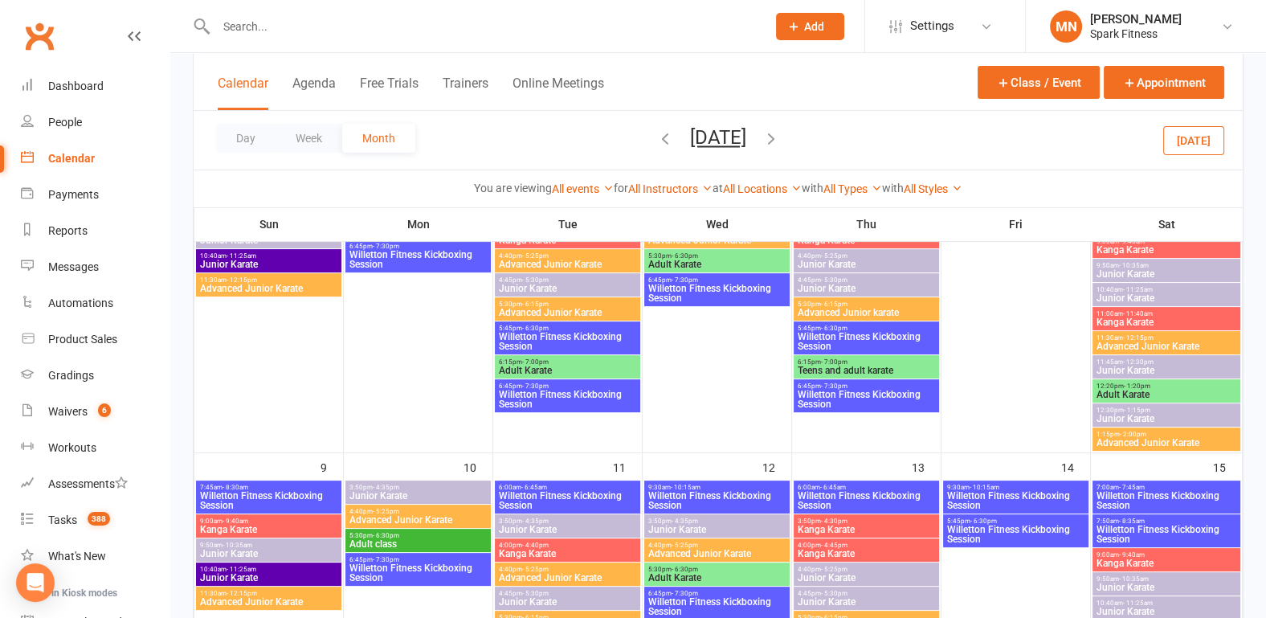
scroll to position [707, 0]
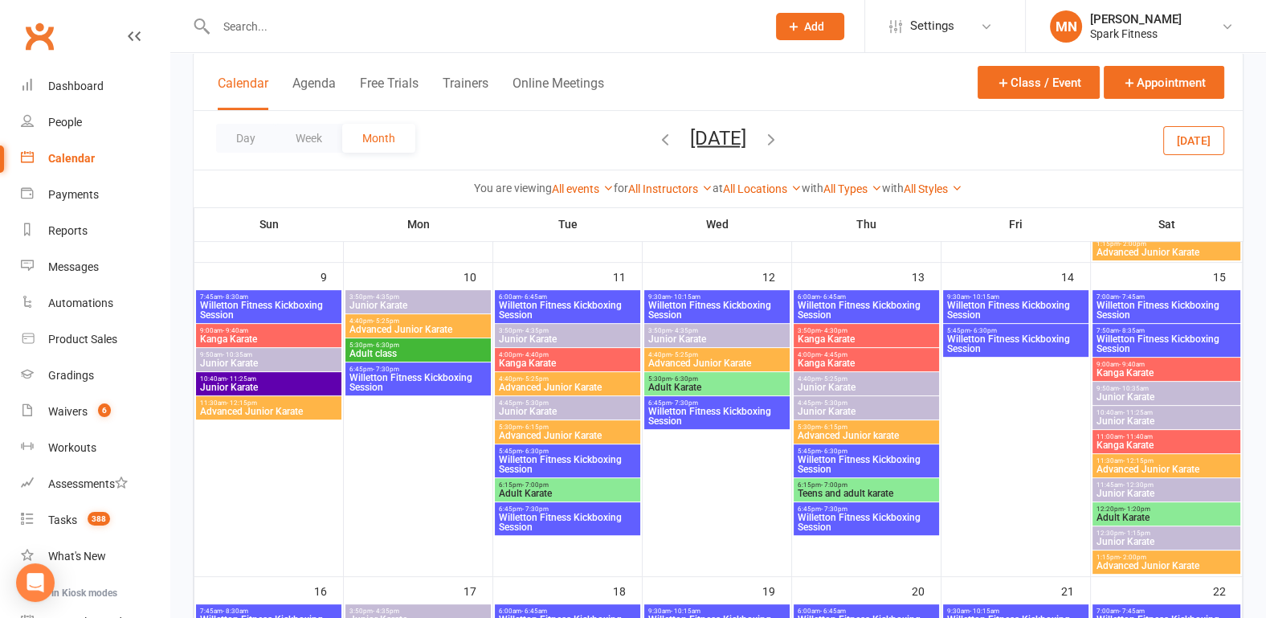
click at [417, 381] on span "Willetton Fitness Kickboxing Session" at bounding box center [418, 382] width 139 height 19
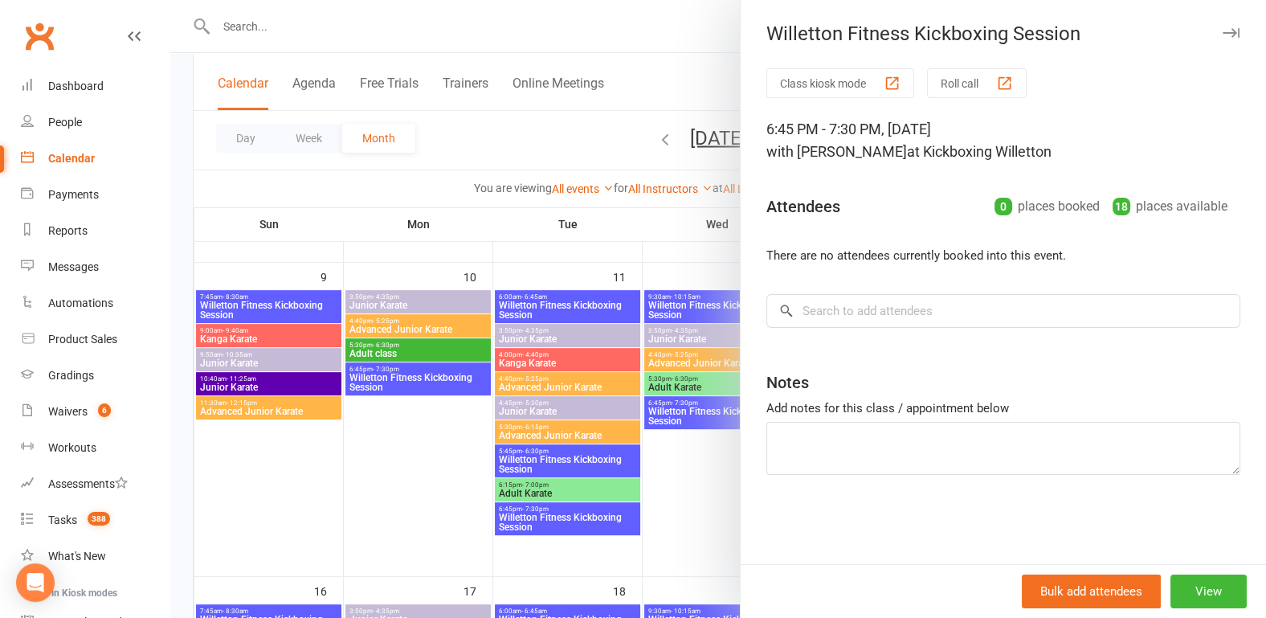
click at [385, 431] on div at bounding box center [717, 309] width 1095 height 618
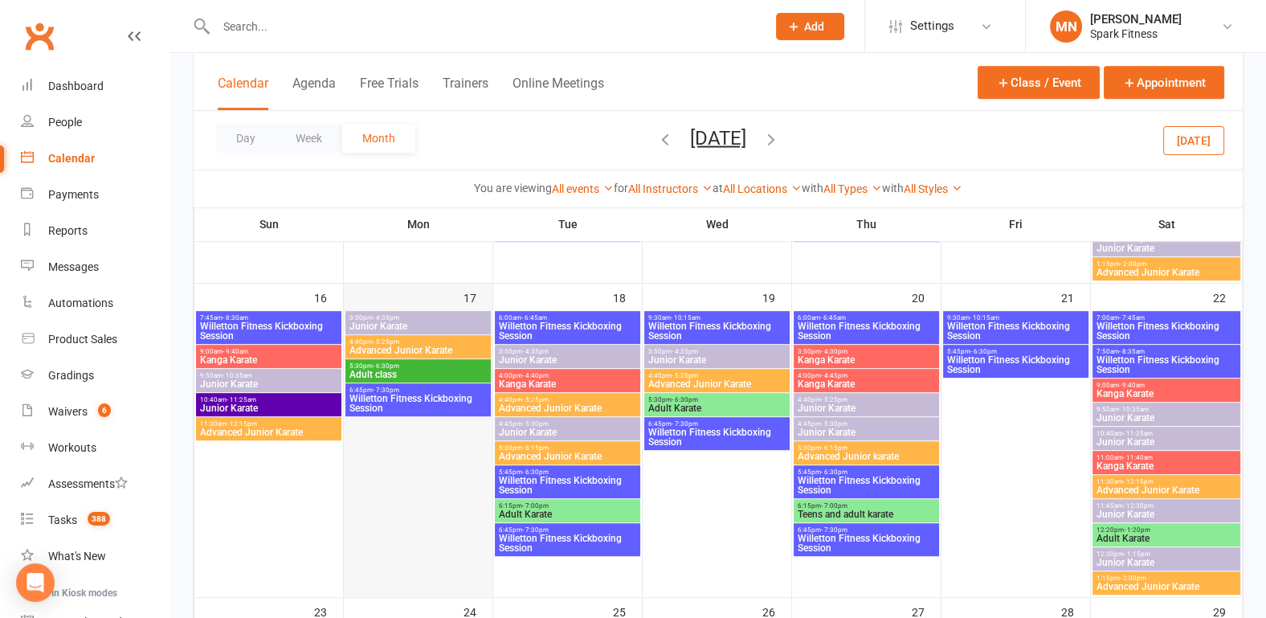
scroll to position [1041, 0]
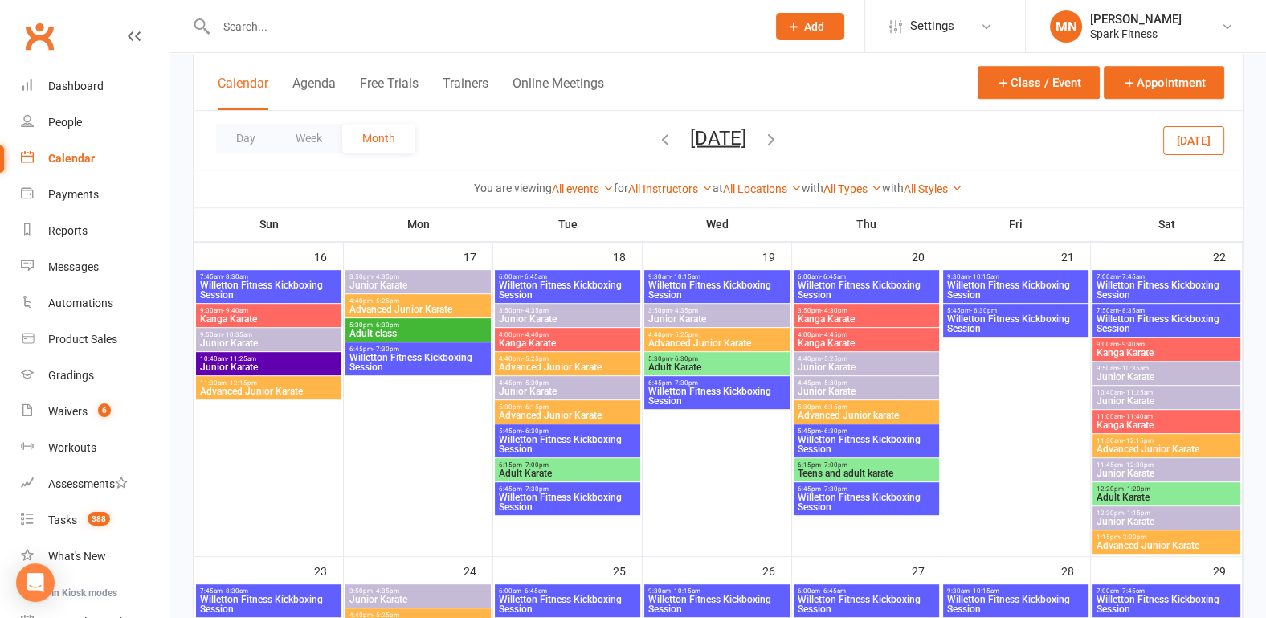
click at [430, 348] on span "6:45pm - 7:30pm" at bounding box center [418, 348] width 139 height 7
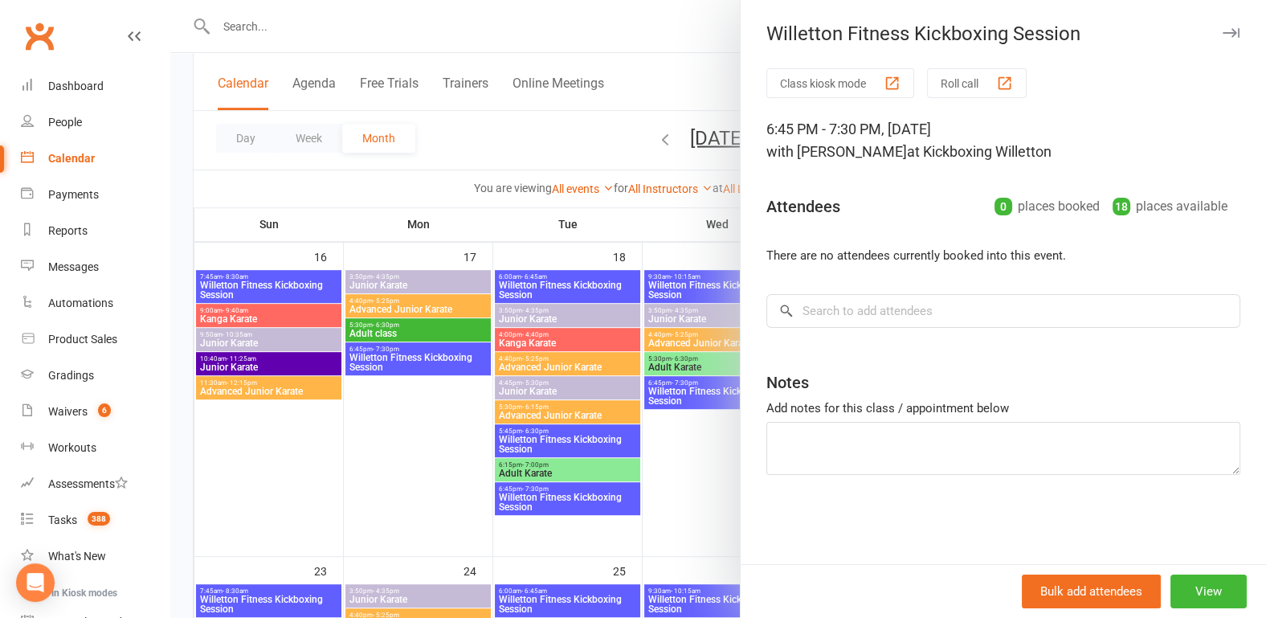
click at [377, 418] on div at bounding box center [717, 309] width 1095 height 618
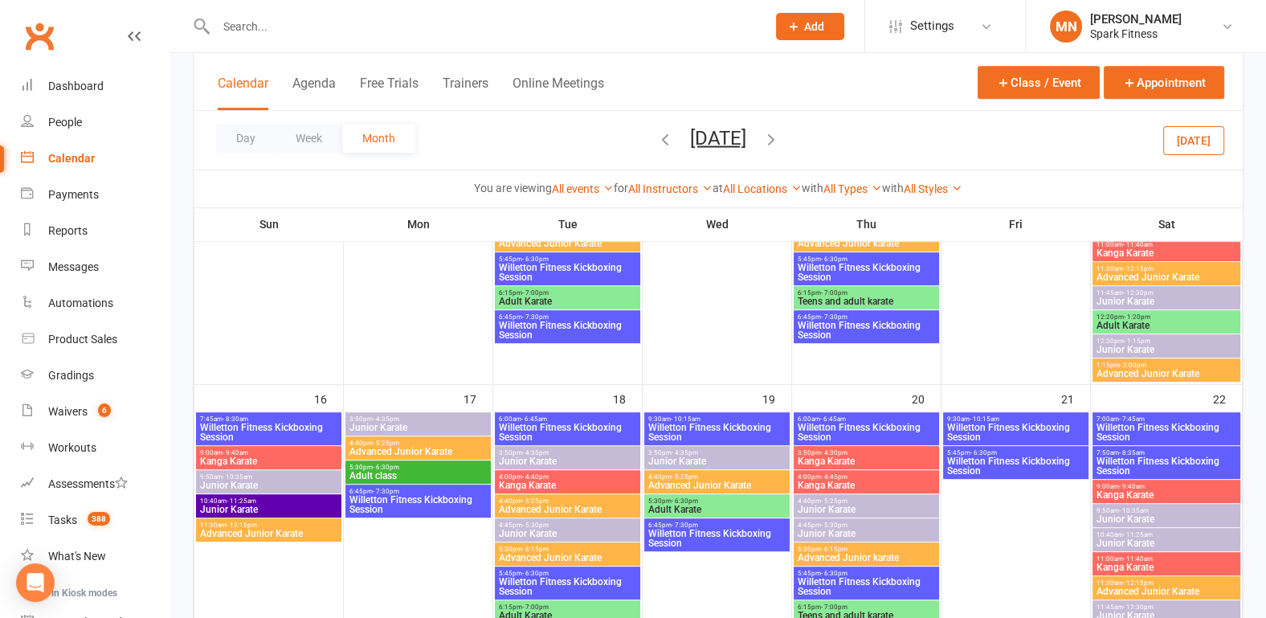
scroll to position [919, 0]
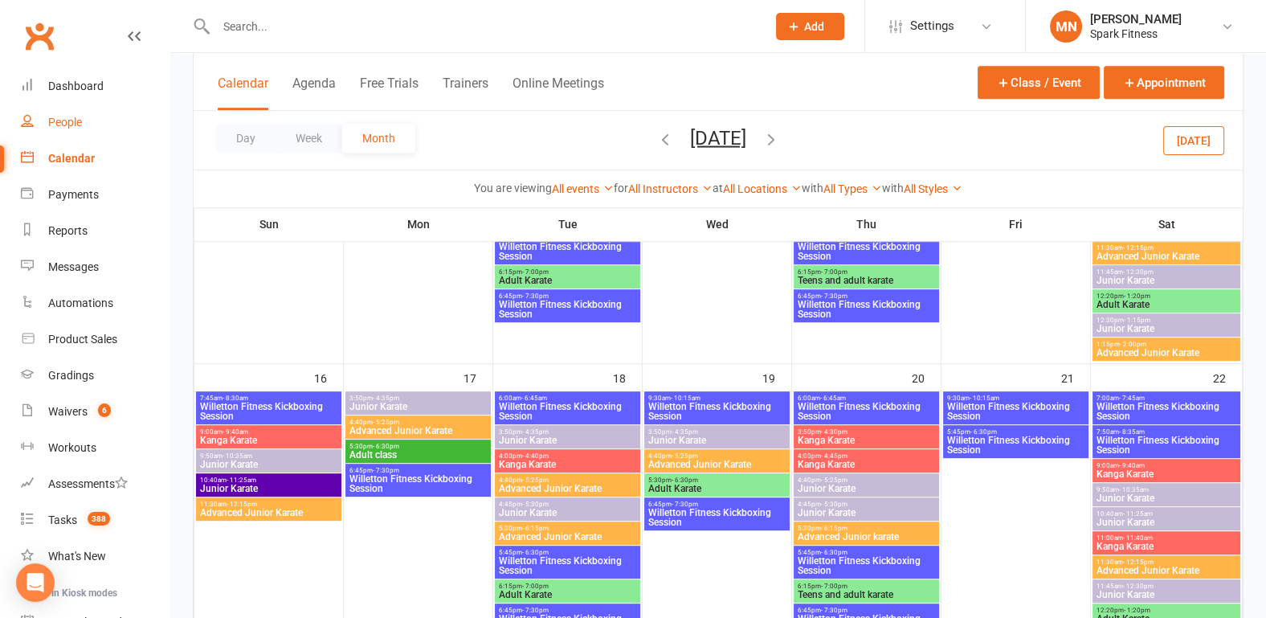
click at [89, 116] on link "People" at bounding box center [95, 122] width 149 height 36
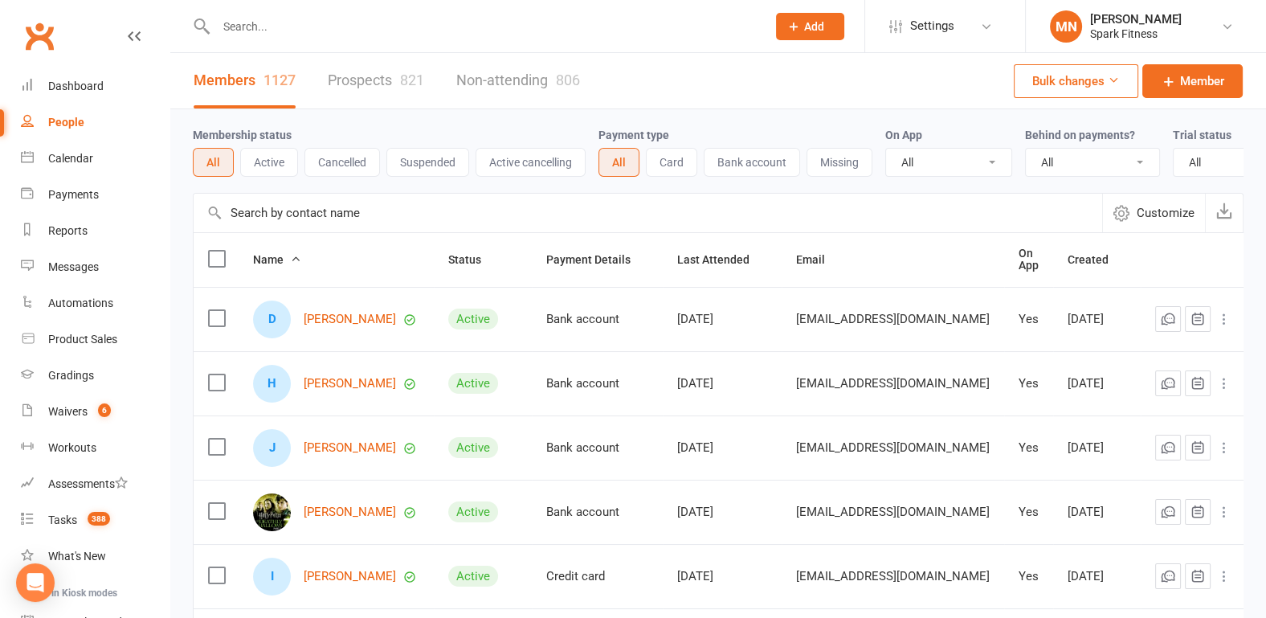
click at [259, 26] on input "text" at bounding box center [483, 26] width 544 height 22
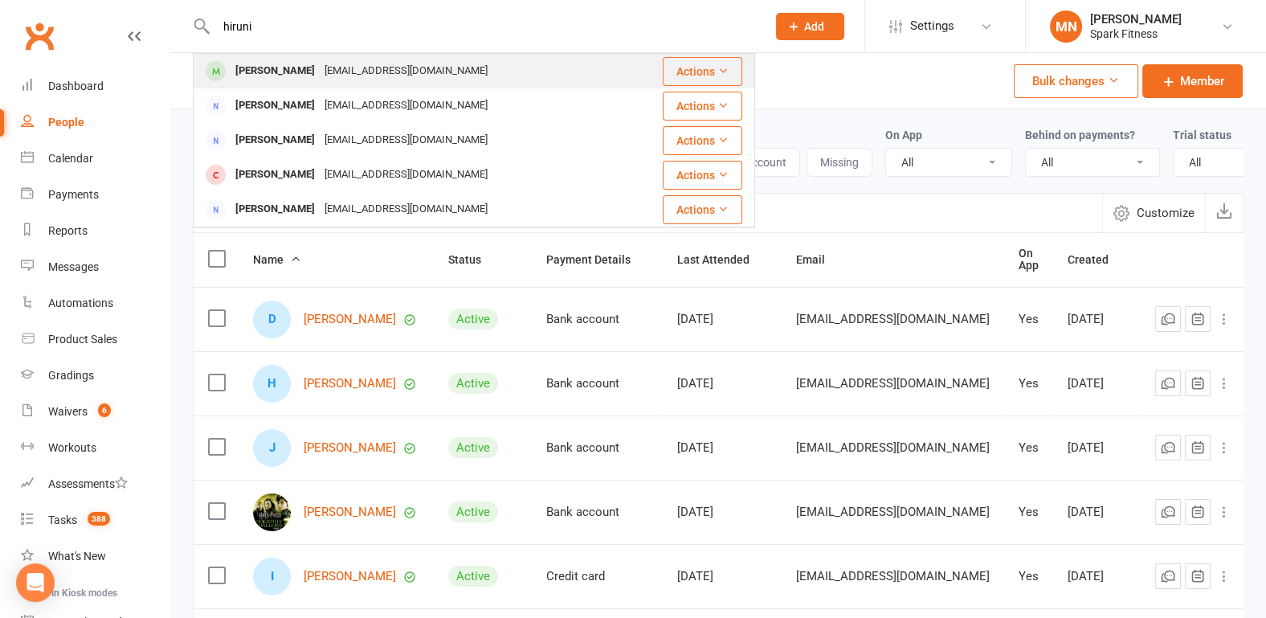
type input "hiruni"
click at [274, 72] on div "[PERSON_NAME]" at bounding box center [274, 70] width 89 height 23
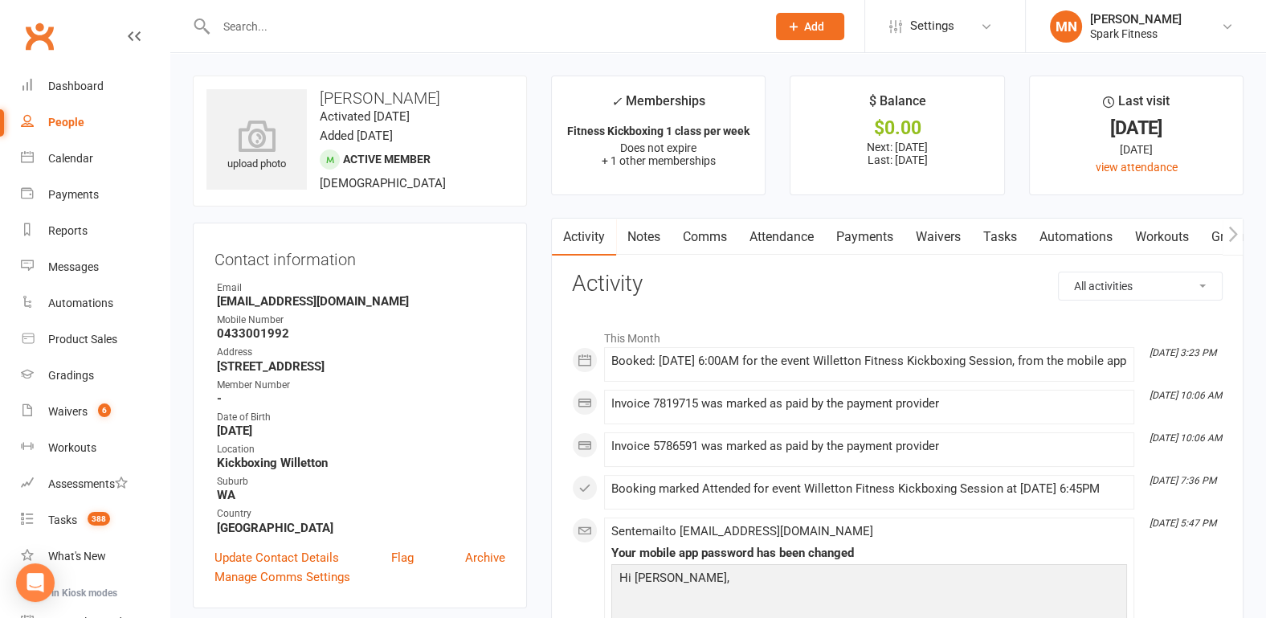
click at [847, 232] on link "Payments" at bounding box center [864, 236] width 79 height 37
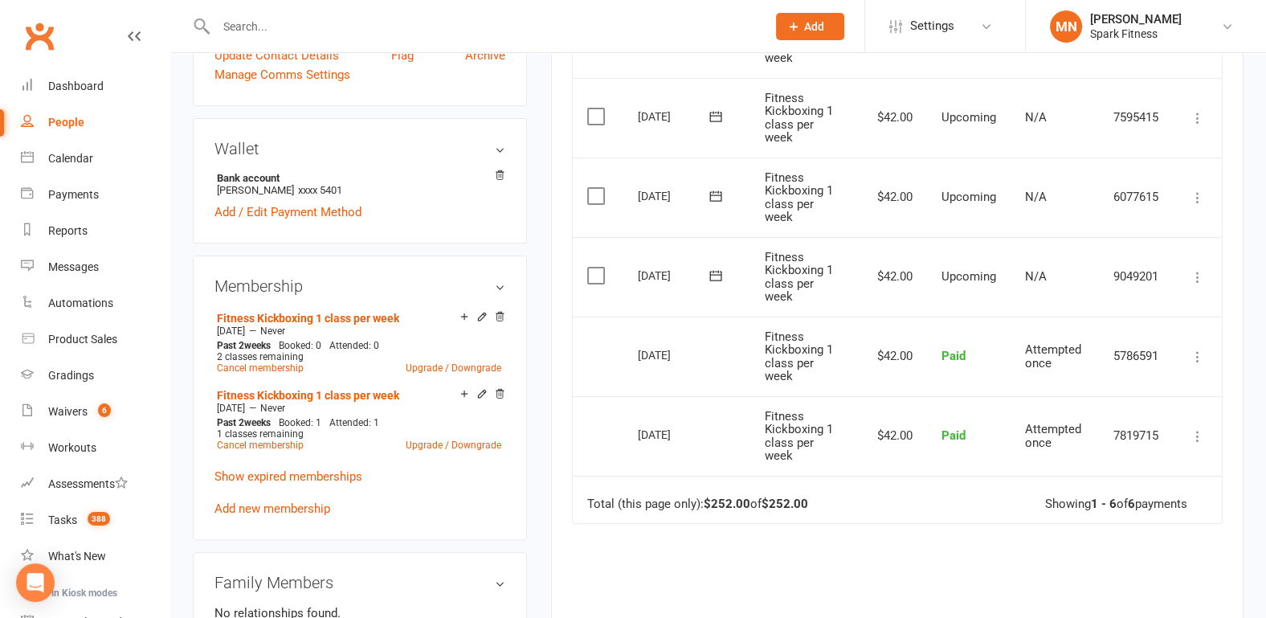
scroll to position [418, 0]
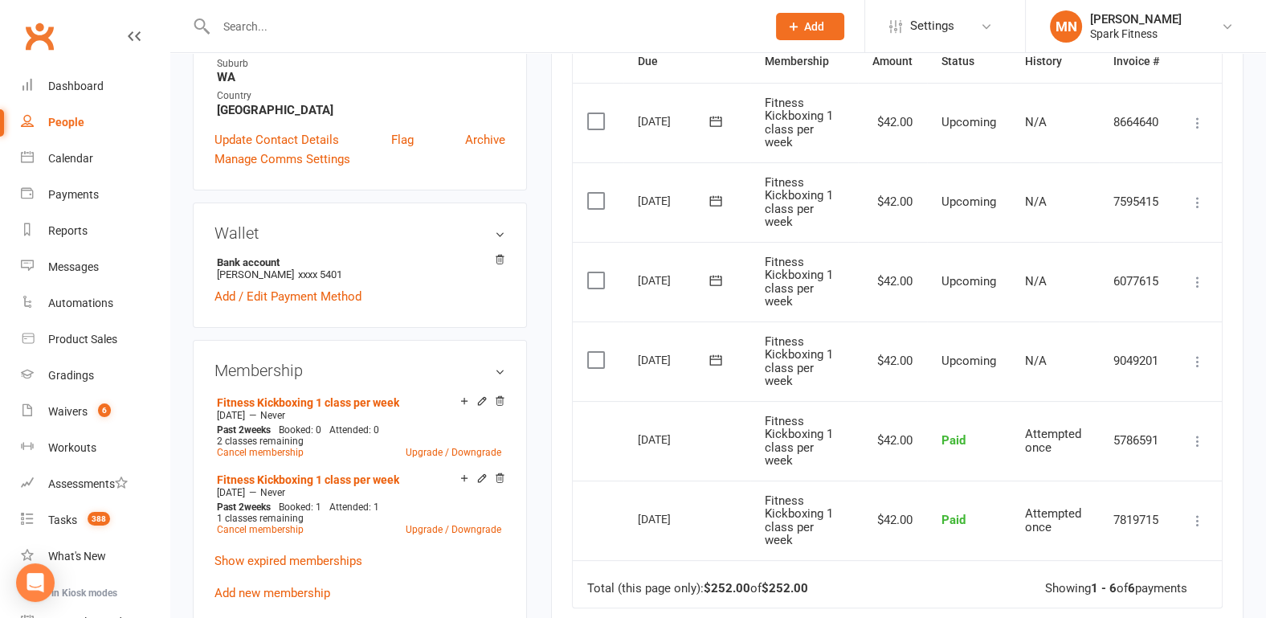
click at [719, 358] on icon at bounding box center [715, 360] width 16 height 16
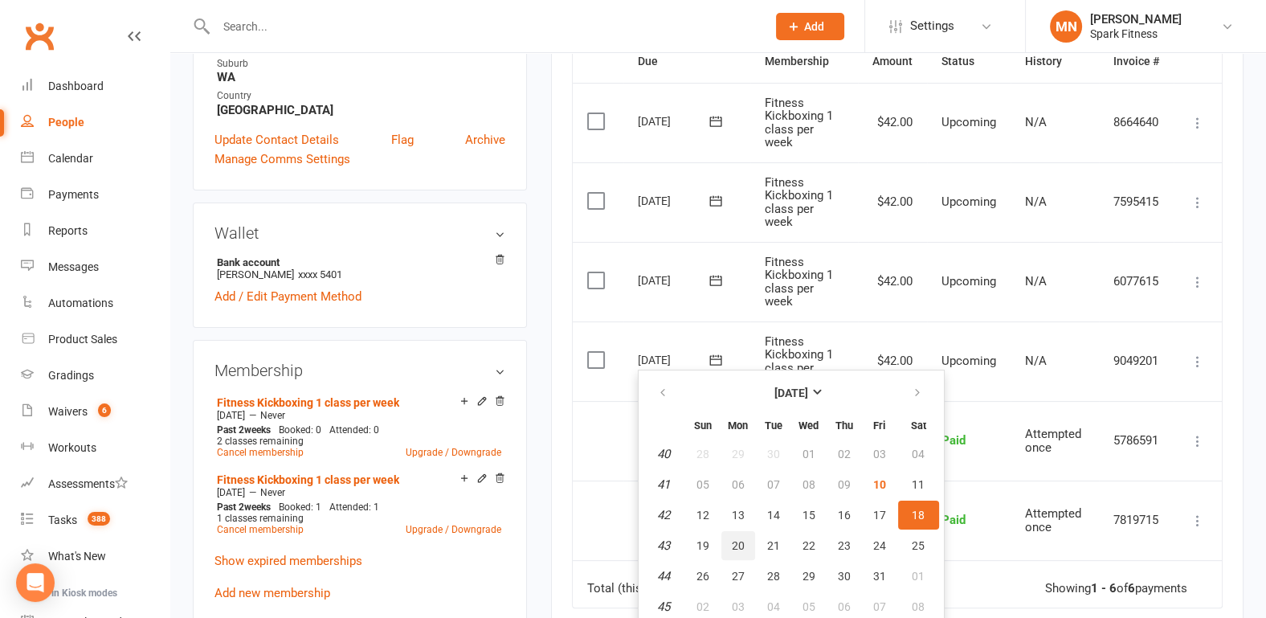
scroll to position [502, 0]
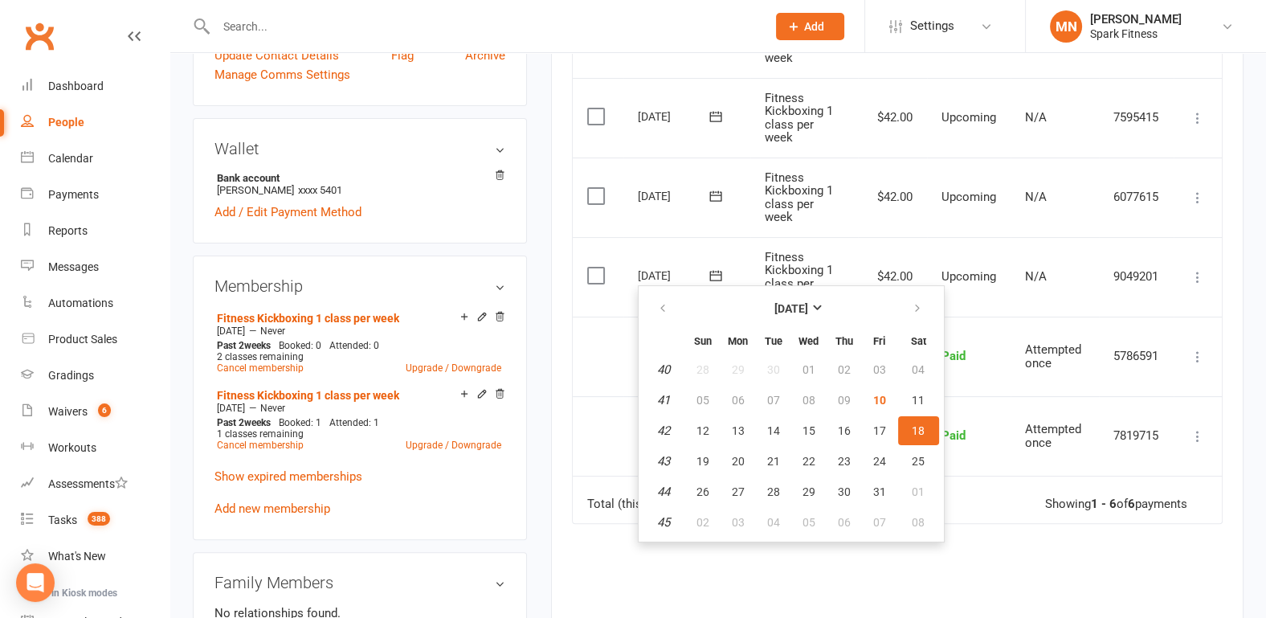
click at [551, 302] on div "Activity Notes Comms Attendance Payments Waivers Tasks Automations Workouts Gra…" at bounding box center [897, 236] width 692 height 1040
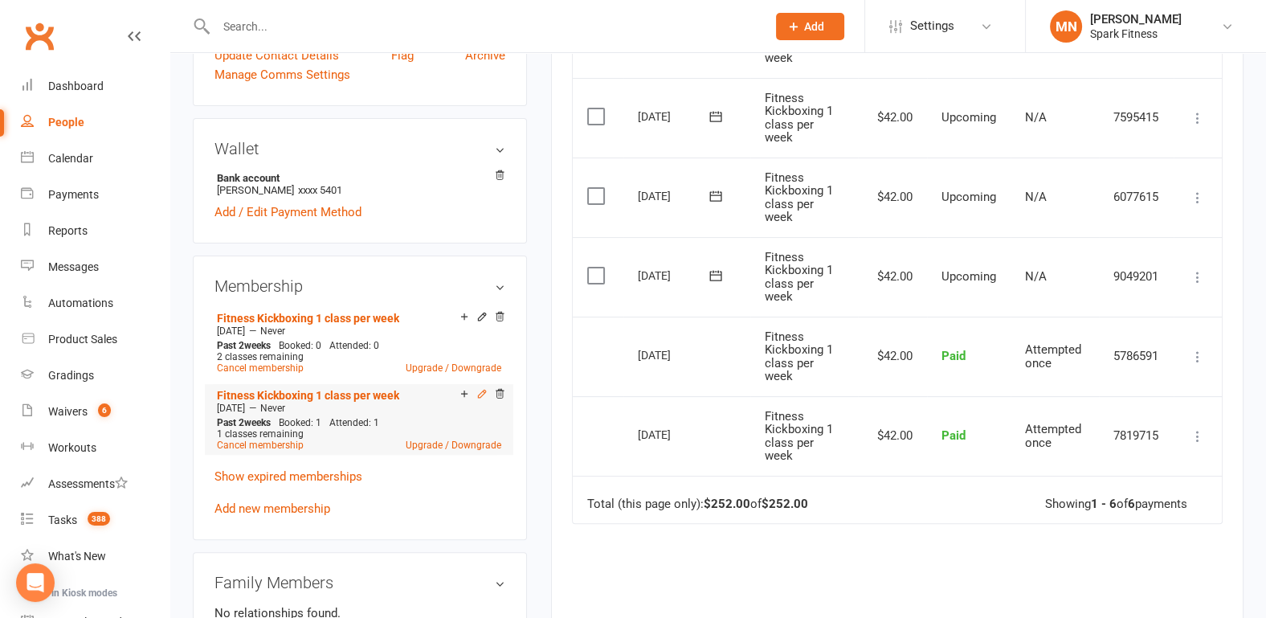
click at [482, 389] on icon at bounding box center [481, 393] width 11 height 11
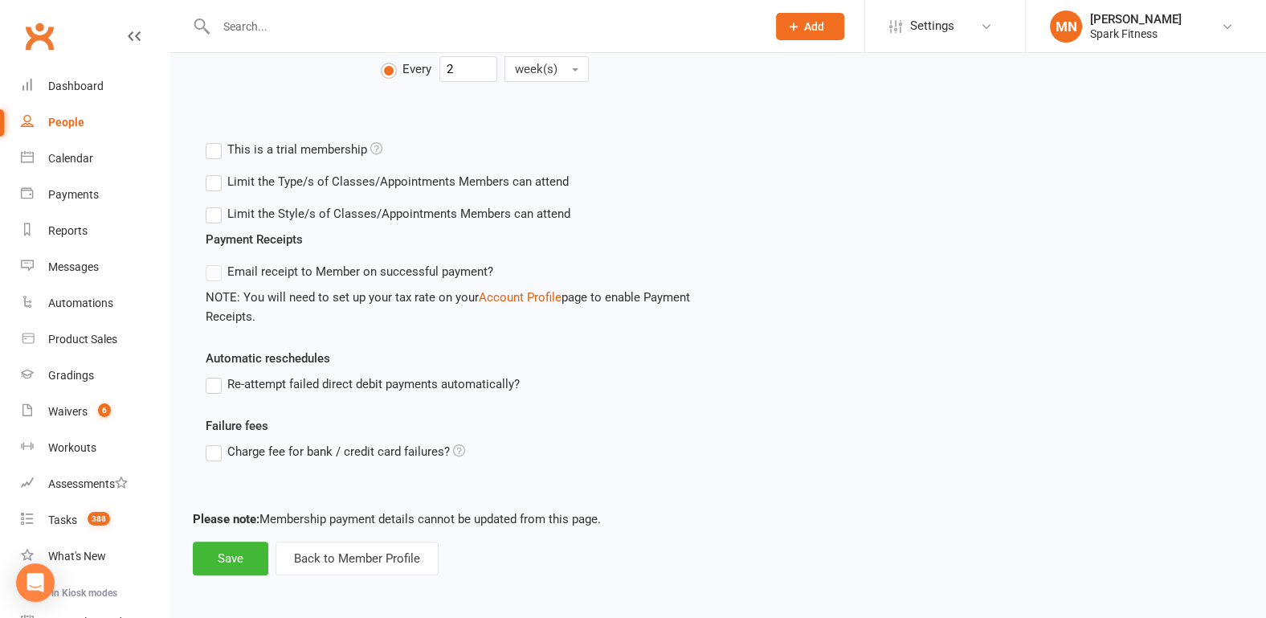
scroll to position [503, 0]
click at [310, 559] on button "Back to Member Profile" at bounding box center [356, 557] width 163 height 34
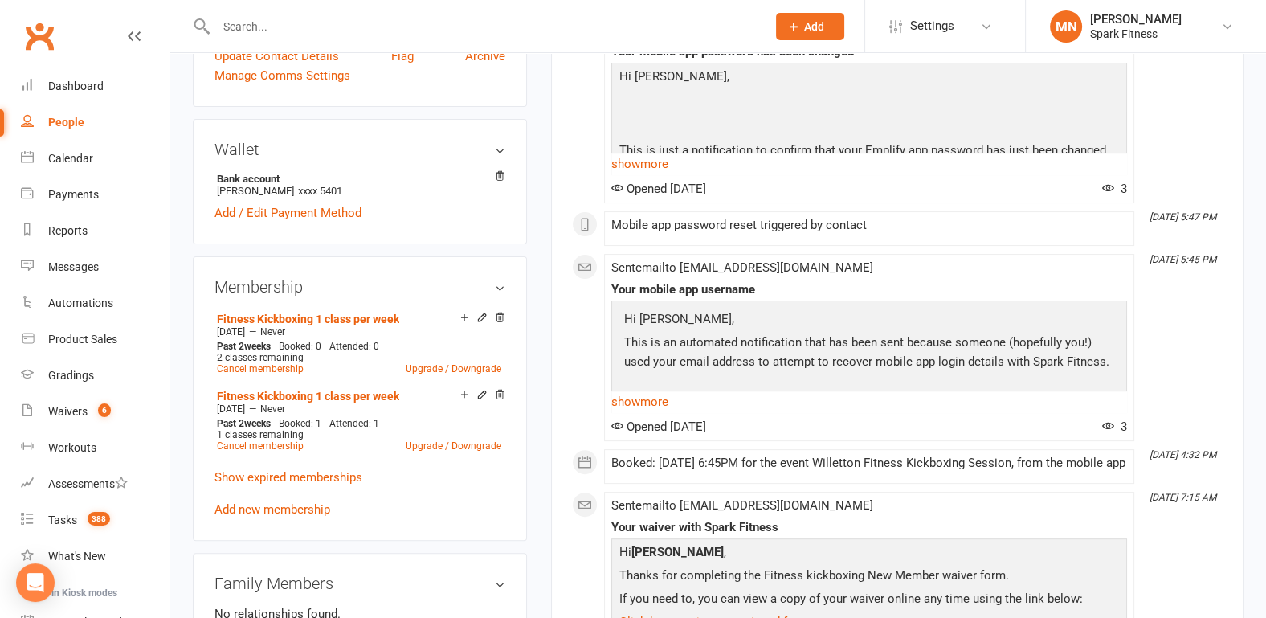
scroll to position [502, 0]
click at [499, 312] on icon at bounding box center [499, 316] width 11 height 11
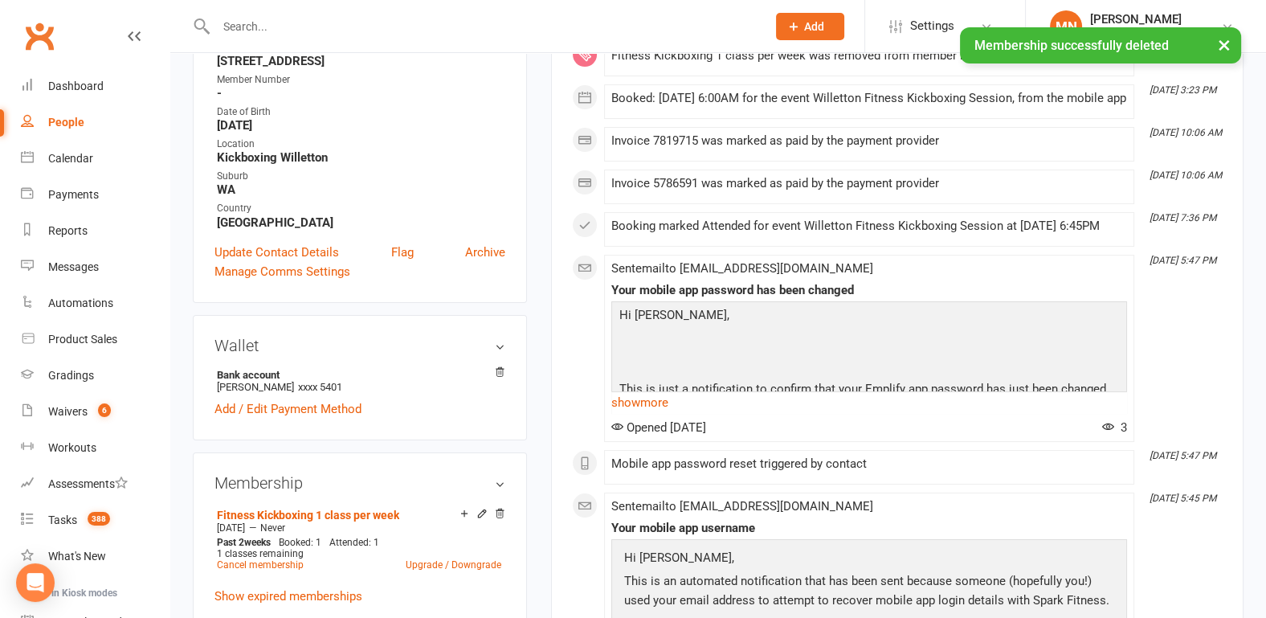
scroll to position [0, 0]
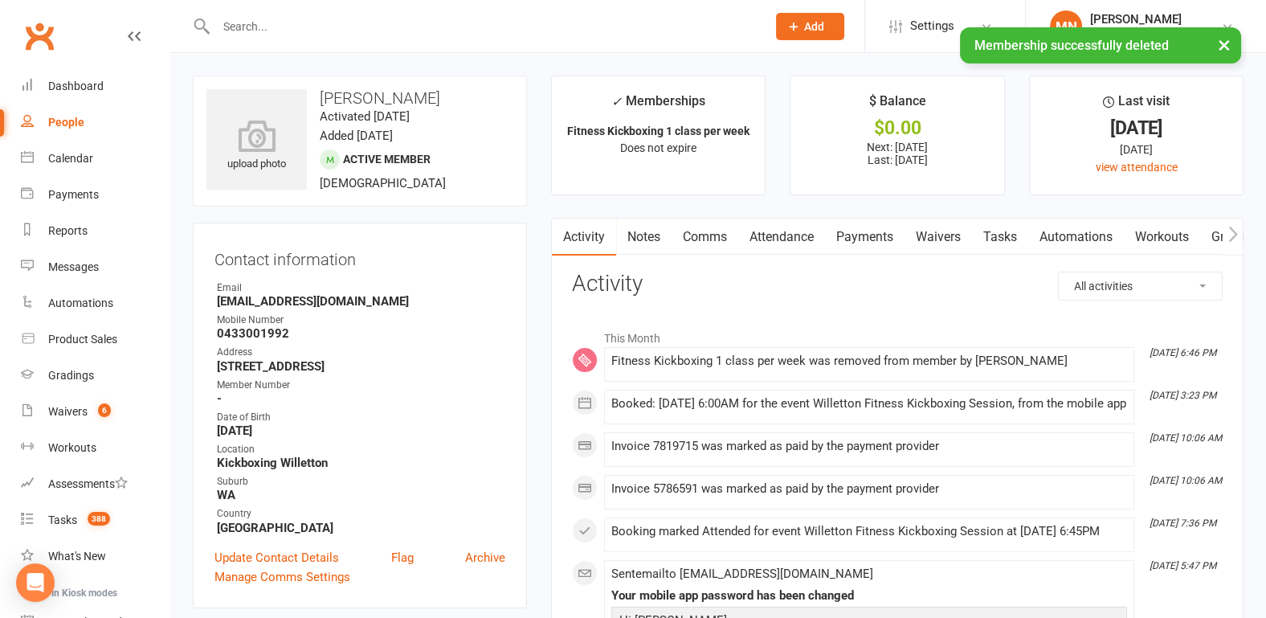
click at [855, 234] on link "Payments" at bounding box center [864, 236] width 79 height 37
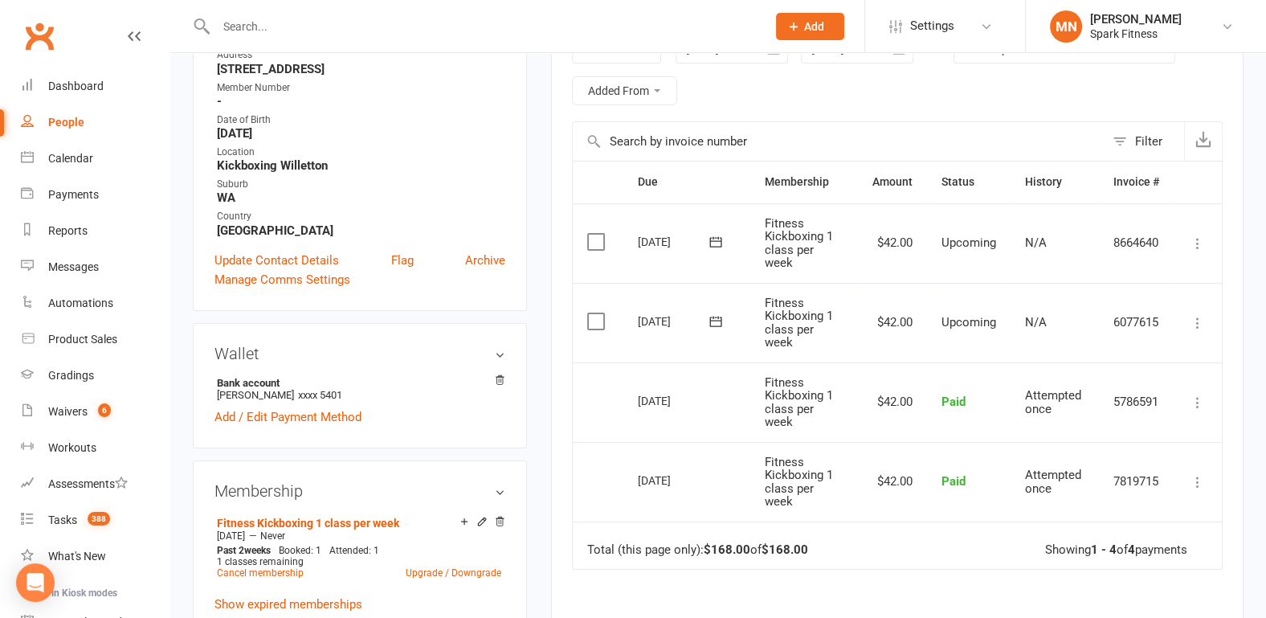
scroll to position [251, 0]
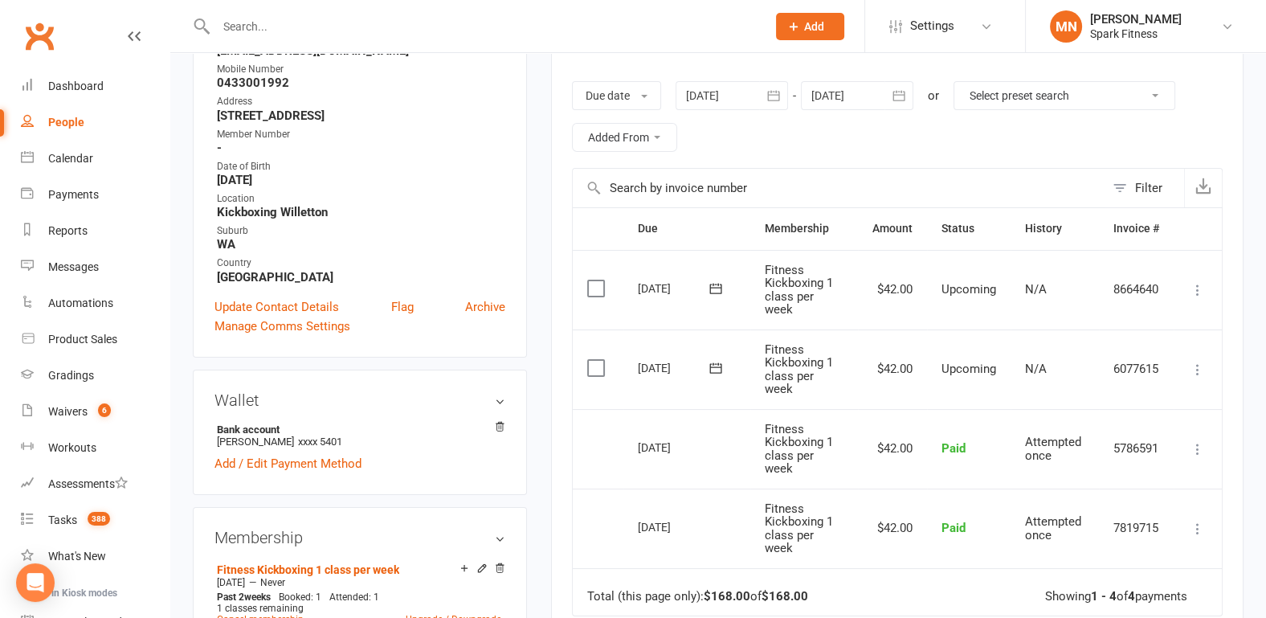
click at [719, 371] on icon at bounding box center [716, 367] width 12 height 10
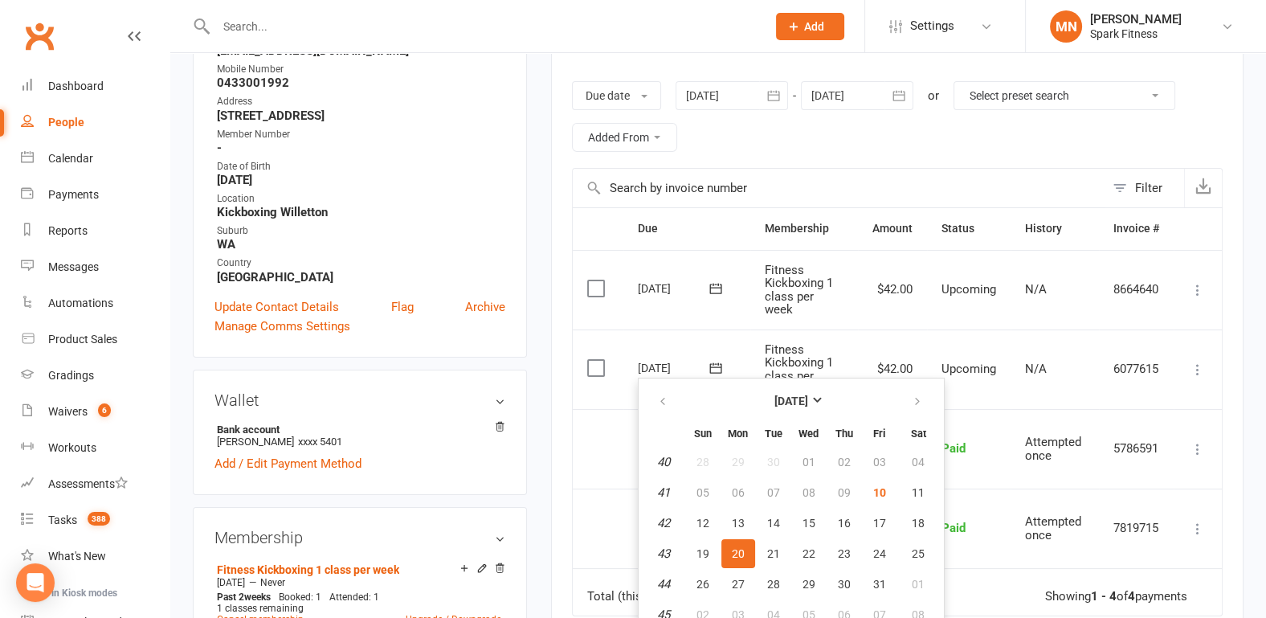
click at [714, 367] on icon at bounding box center [715, 368] width 16 height 16
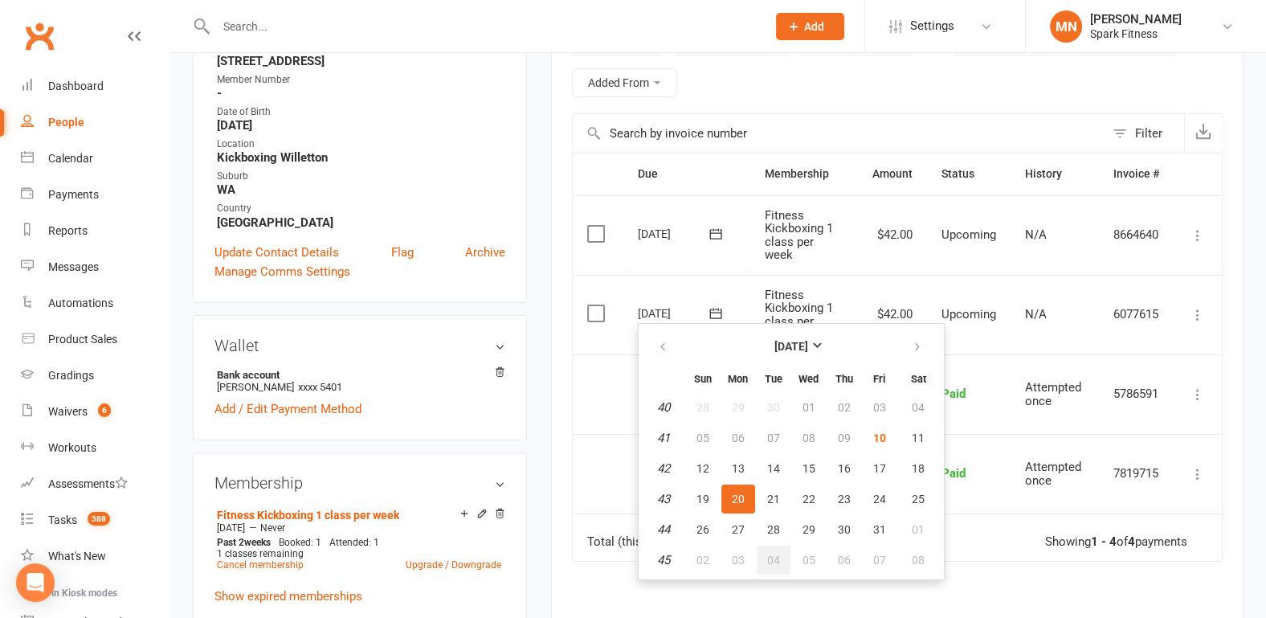
scroll to position [334, 0]
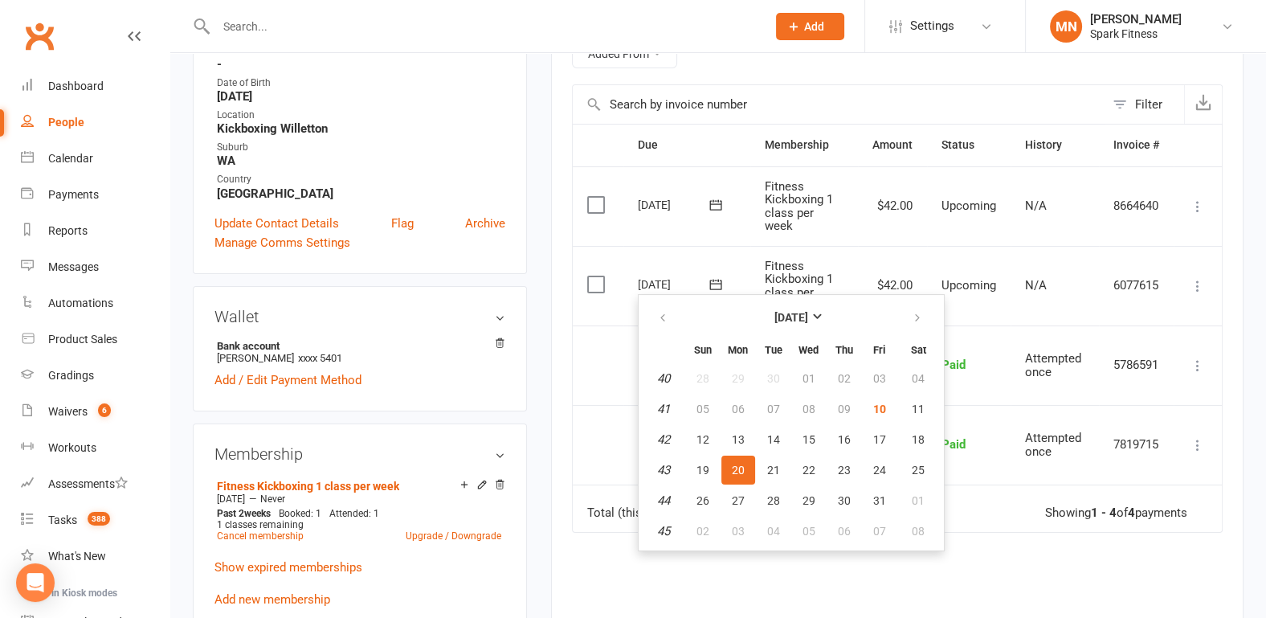
click at [1247, 333] on main "✓ Memberships Fitness Kickboxing 1 class per week Does not expire $ Balance $0.…" at bounding box center [897, 260] width 716 height 1039
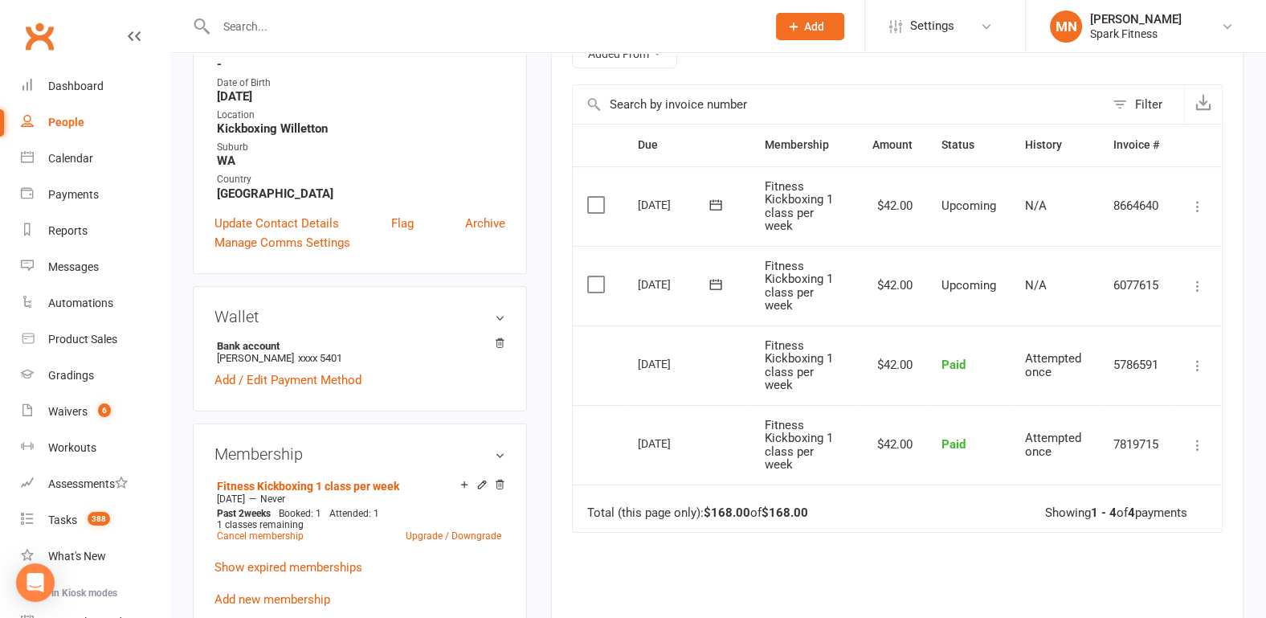
click at [712, 283] on icon at bounding box center [715, 284] width 16 height 16
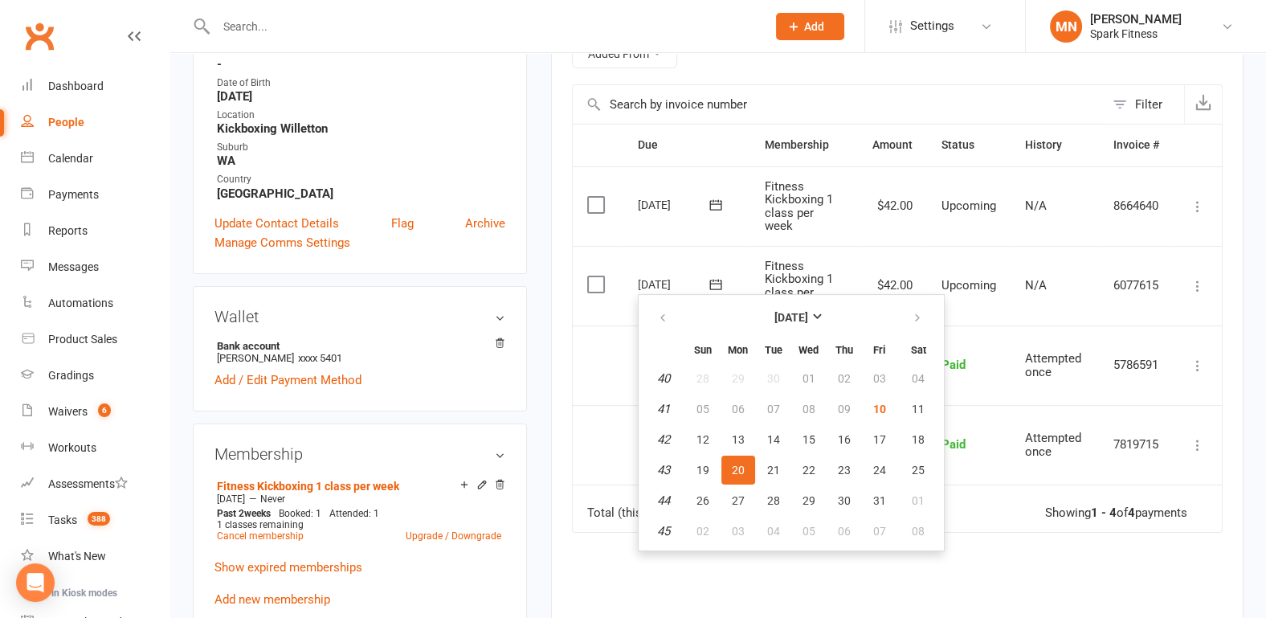
click at [1247, 410] on main "✓ Memberships Fitness Kickboxing 1 class per week Does not expire $ Balance $0.…" at bounding box center [897, 260] width 716 height 1039
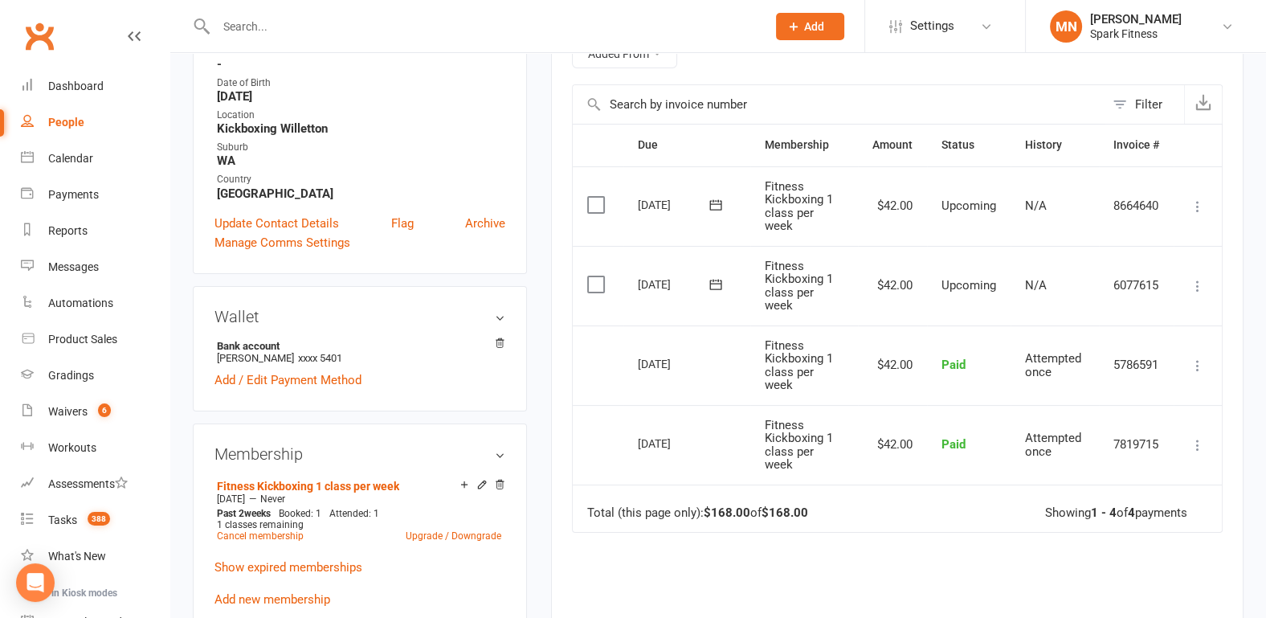
click at [719, 281] on icon at bounding box center [716, 284] width 12 height 10
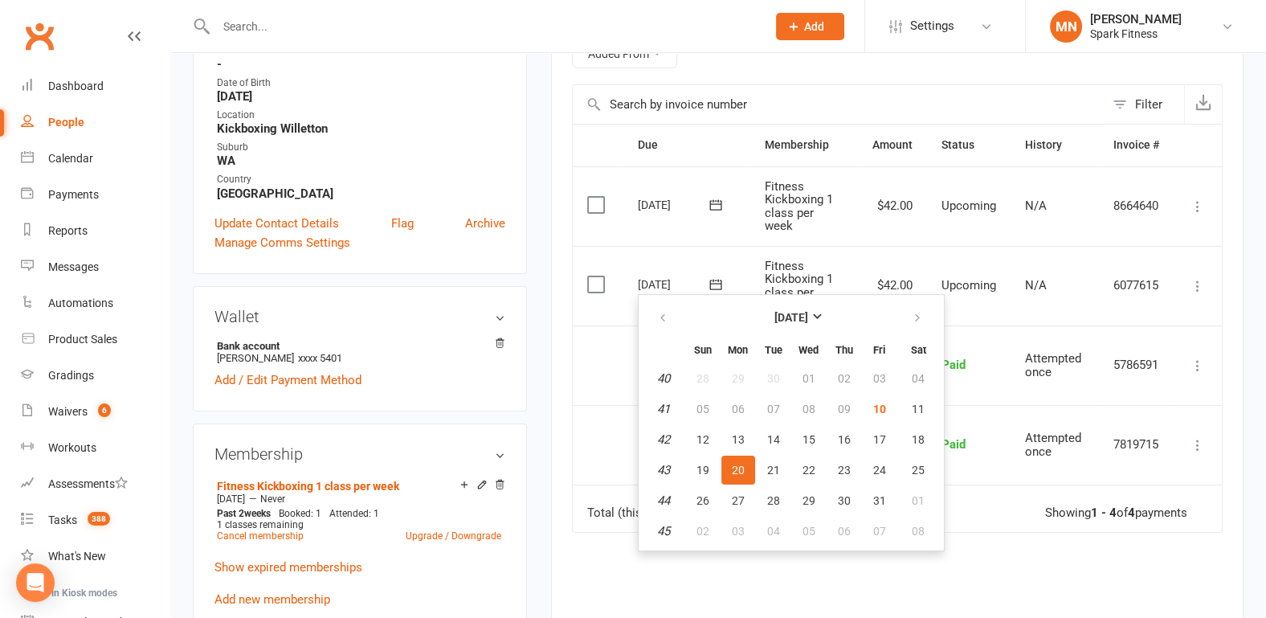
click at [735, 463] on span "20" at bounding box center [738, 469] width 13 height 13
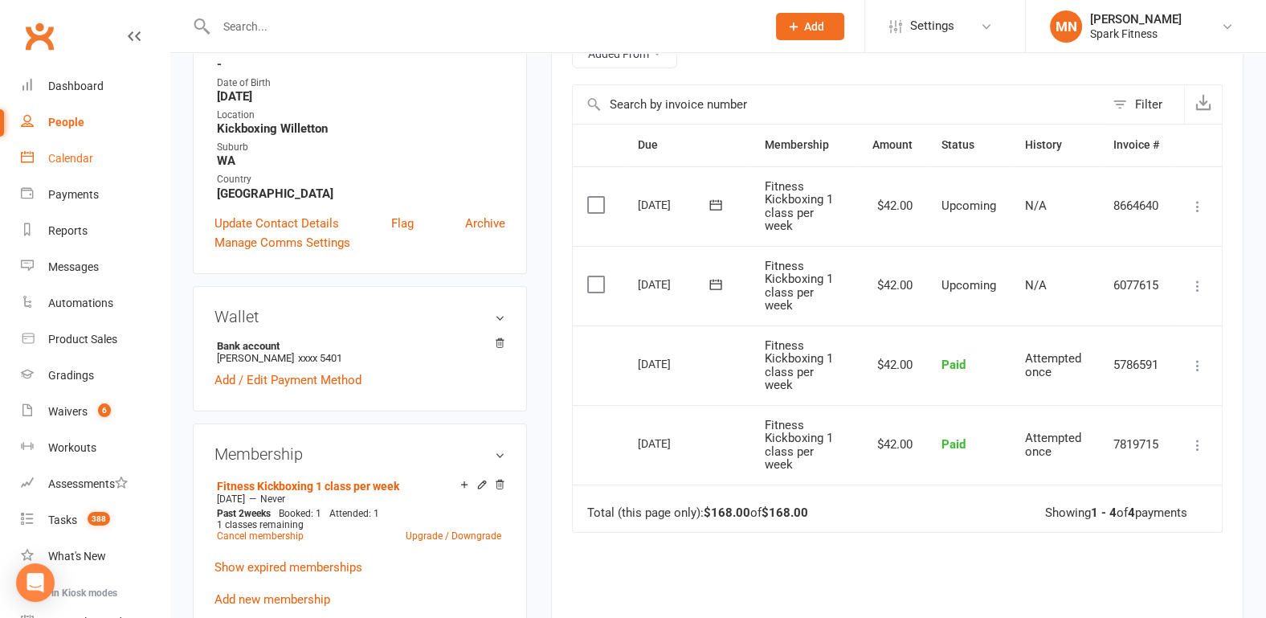
click at [86, 158] on div "Calendar" at bounding box center [70, 158] width 45 height 13
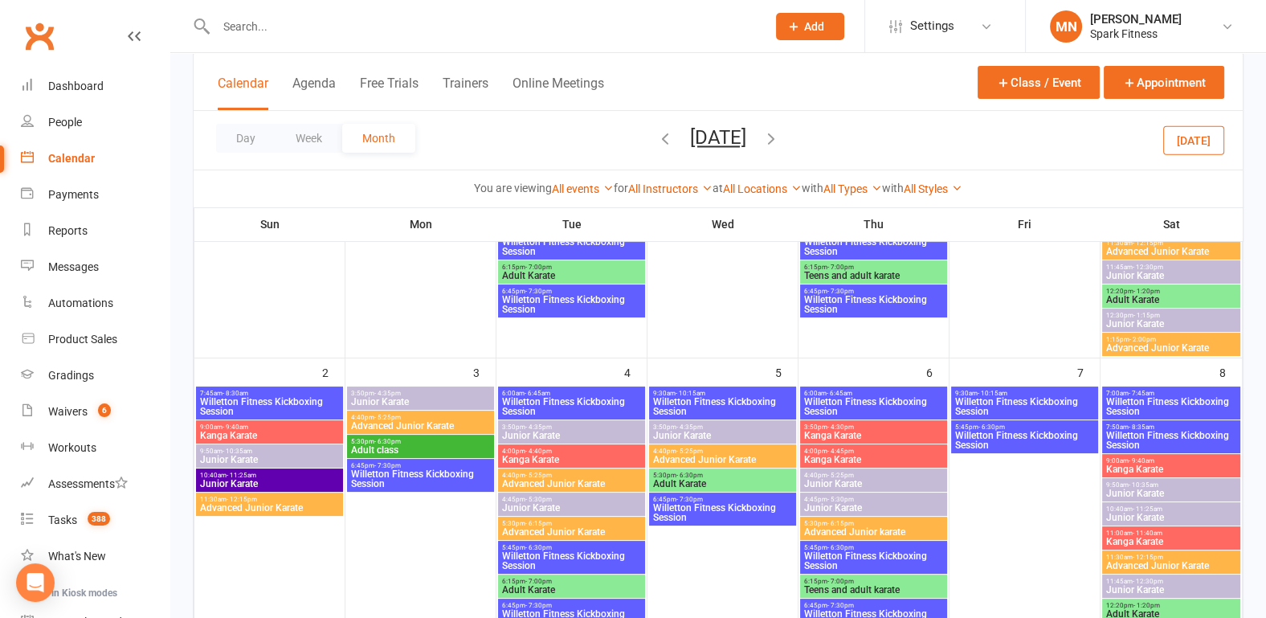
scroll to position [84, 0]
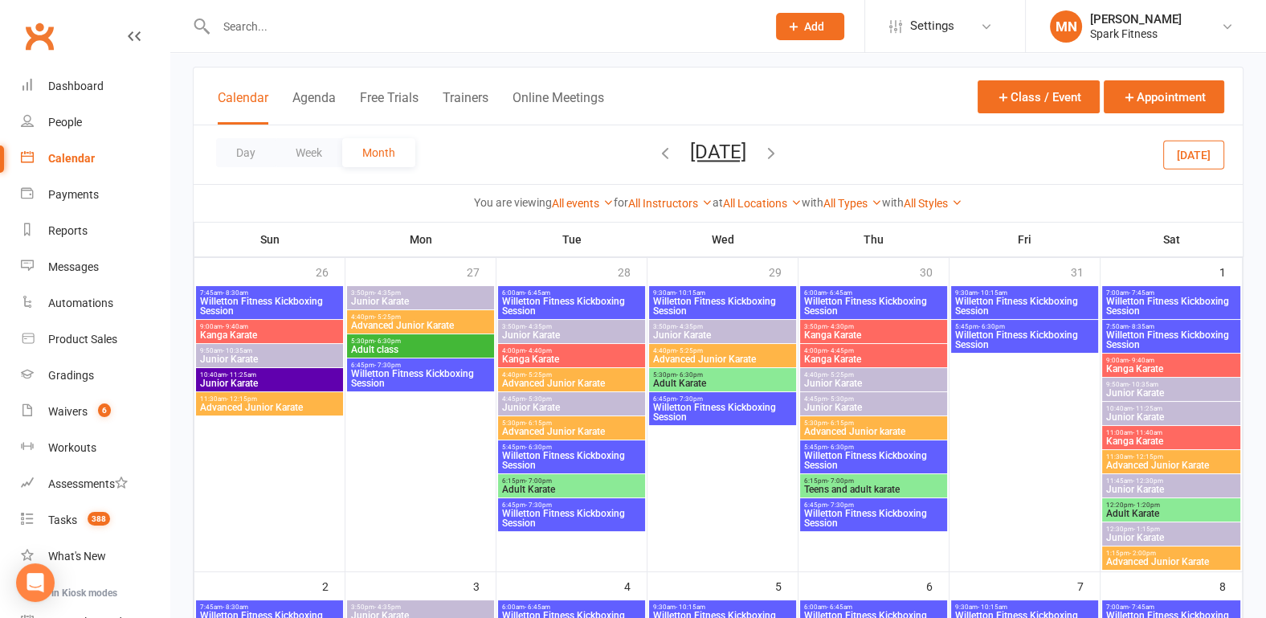
click at [656, 154] on icon "button" at bounding box center [665, 153] width 18 height 18
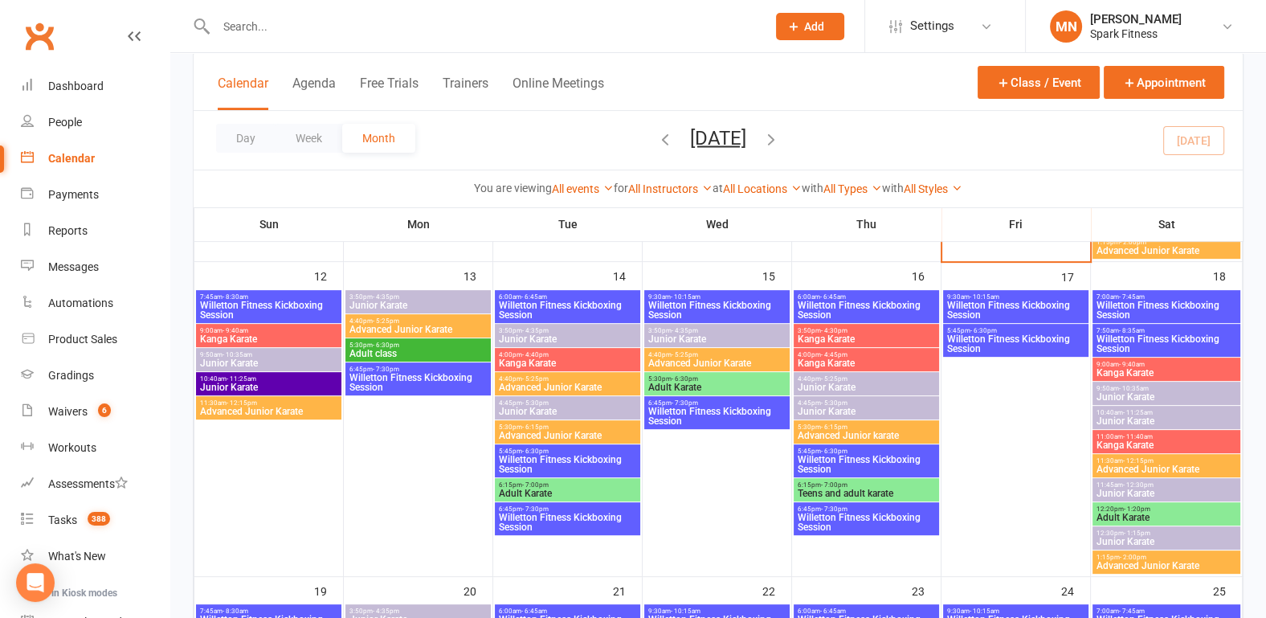
scroll to position [669, 0]
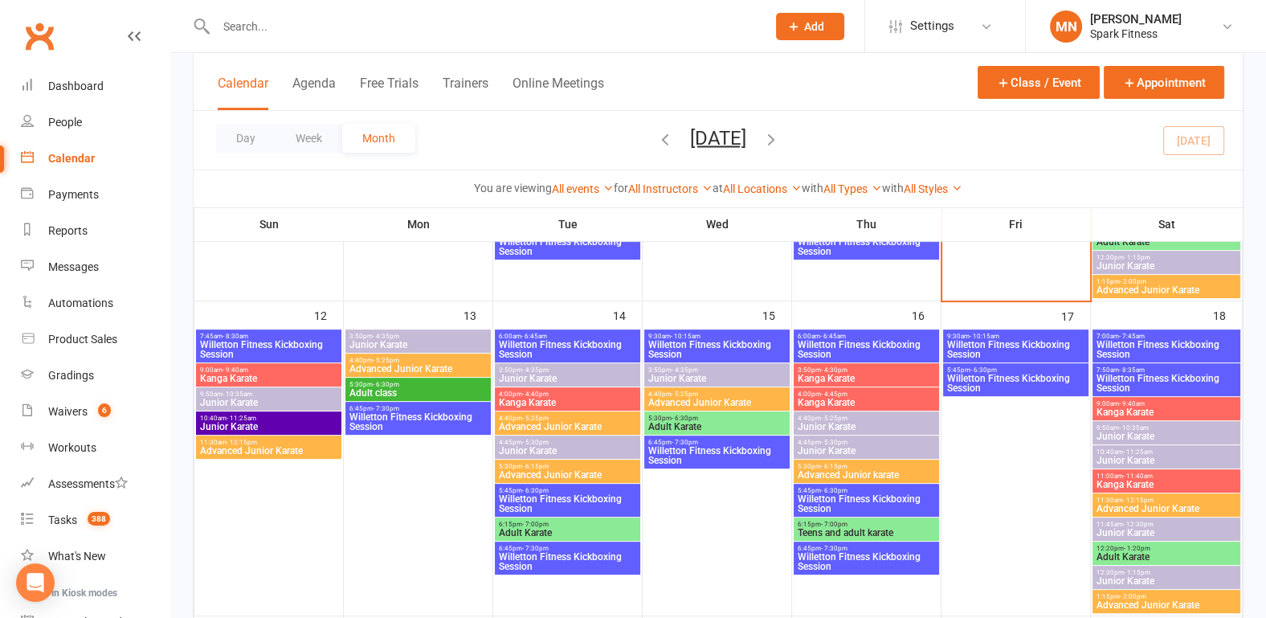
click at [872, 340] on span "Willetton Fitness Kickboxing Session" at bounding box center [866, 349] width 139 height 19
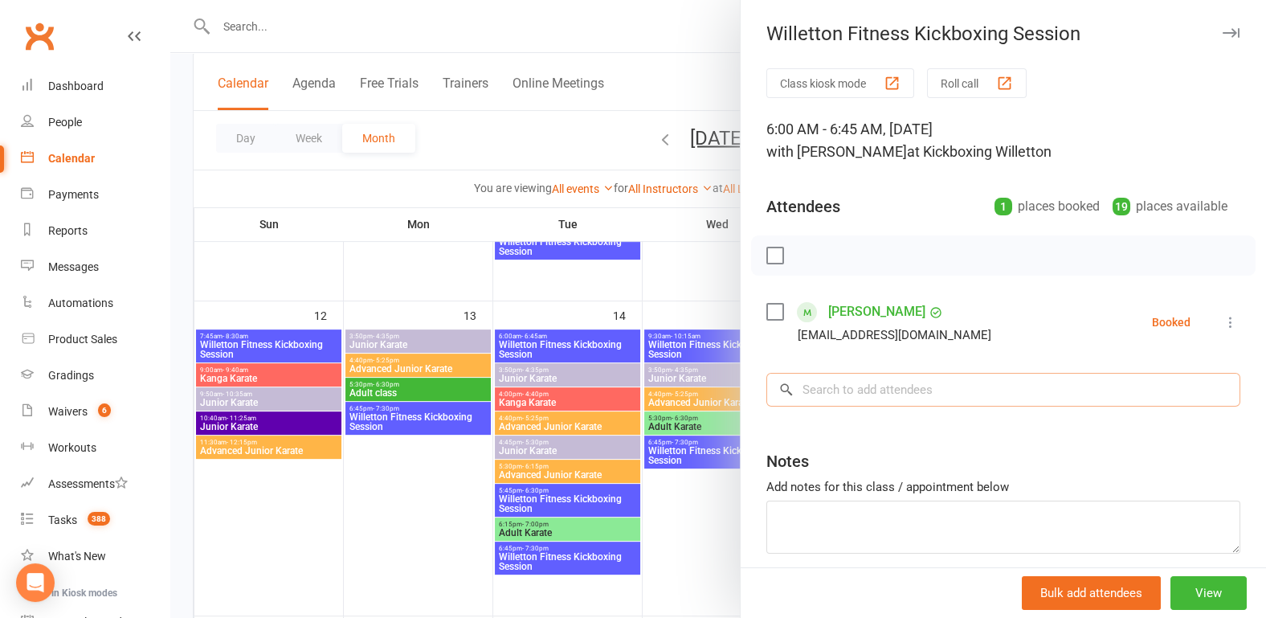
click at [843, 394] on input "search" at bounding box center [1003, 390] width 474 height 34
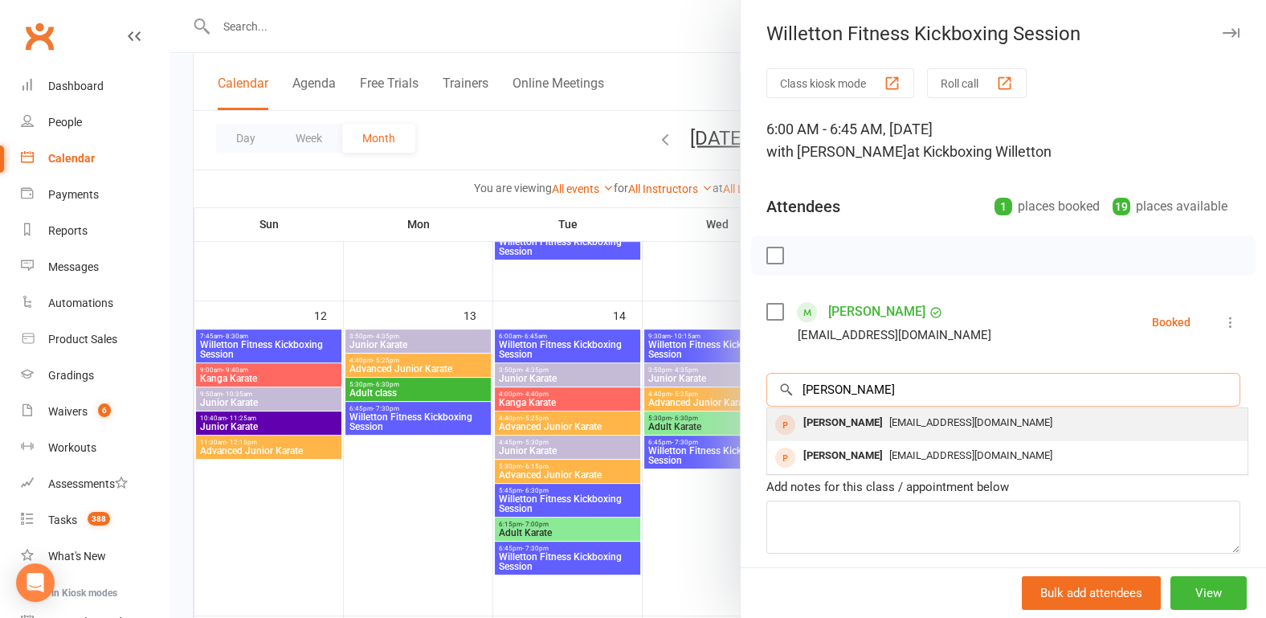
type input "[PERSON_NAME]"
click at [831, 423] on div "[PERSON_NAME]" at bounding box center [843, 422] width 92 height 23
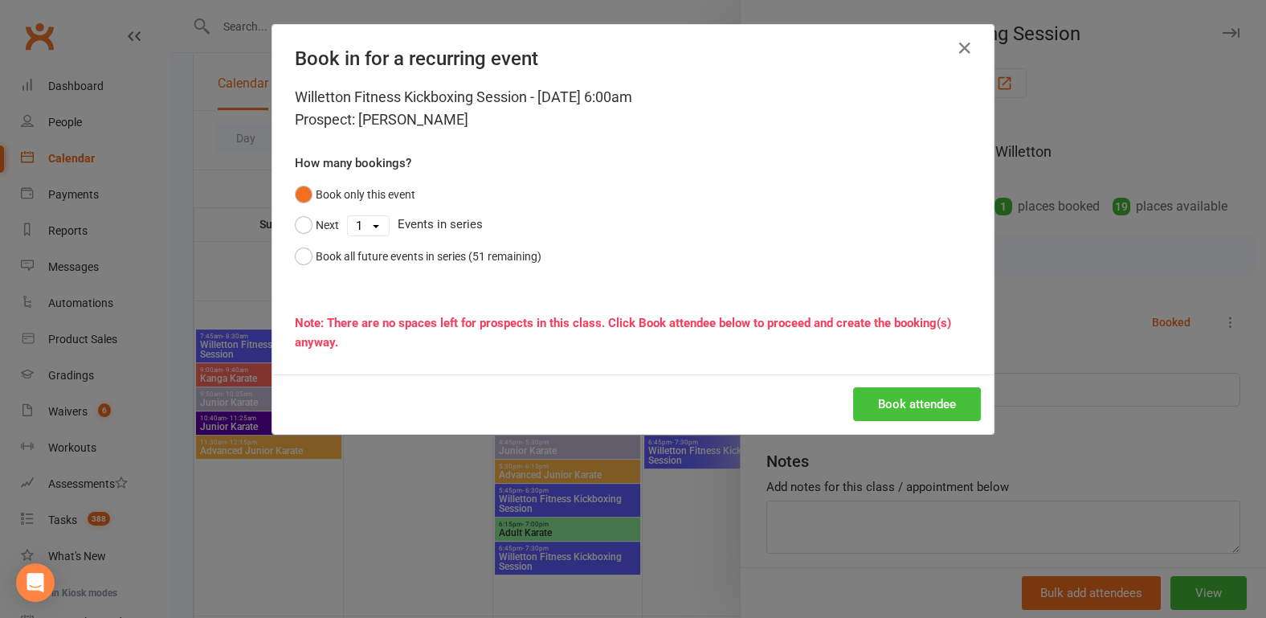
click at [899, 403] on button "Book attendee" at bounding box center [917, 404] width 128 height 34
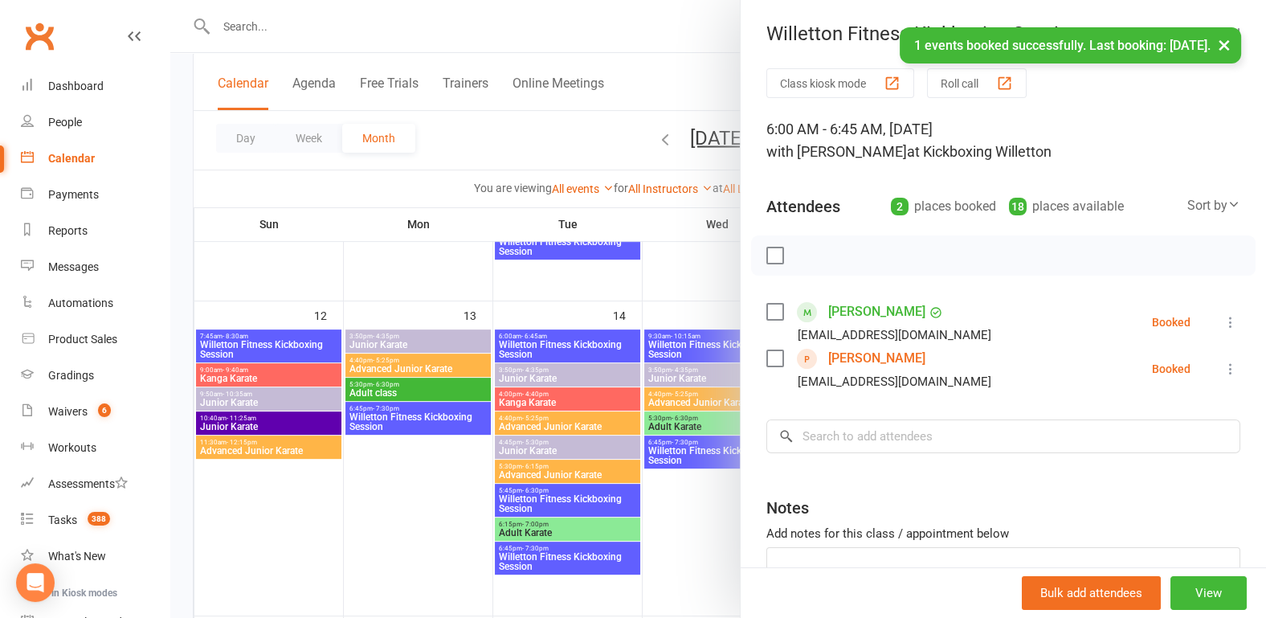
click at [854, 359] on link "[PERSON_NAME]" at bounding box center [876, 358] width 97 height 26
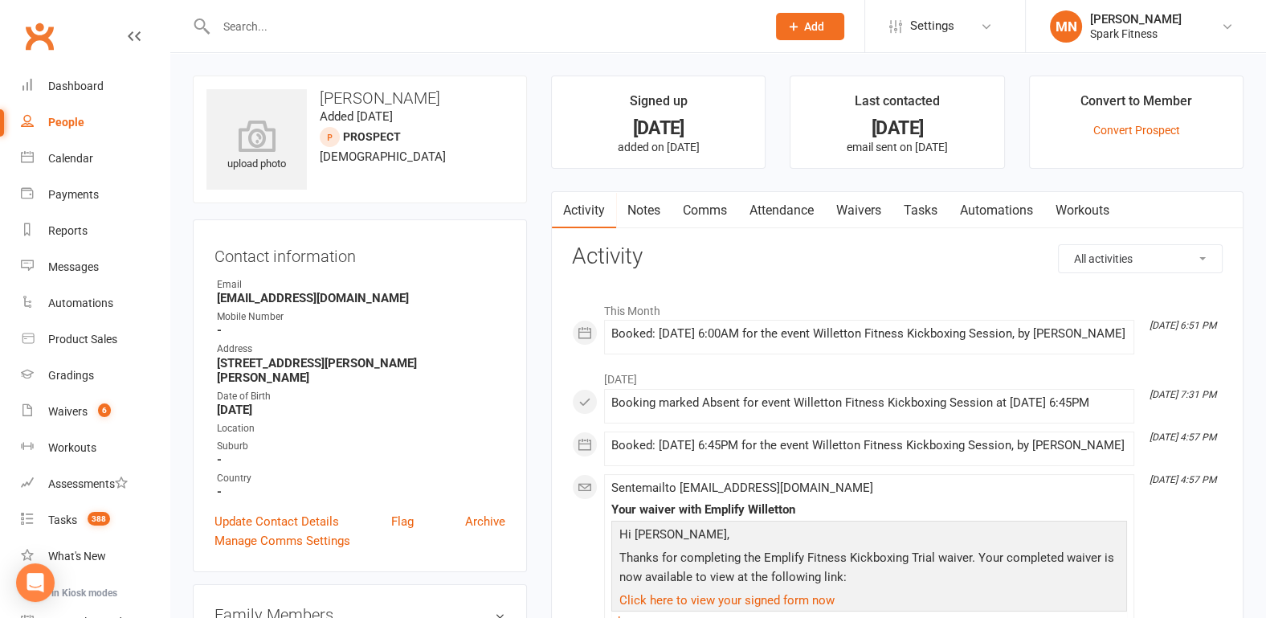
click at [792, 207] on link "Attendance" at bounding box center [781, 210] width 87 height 37
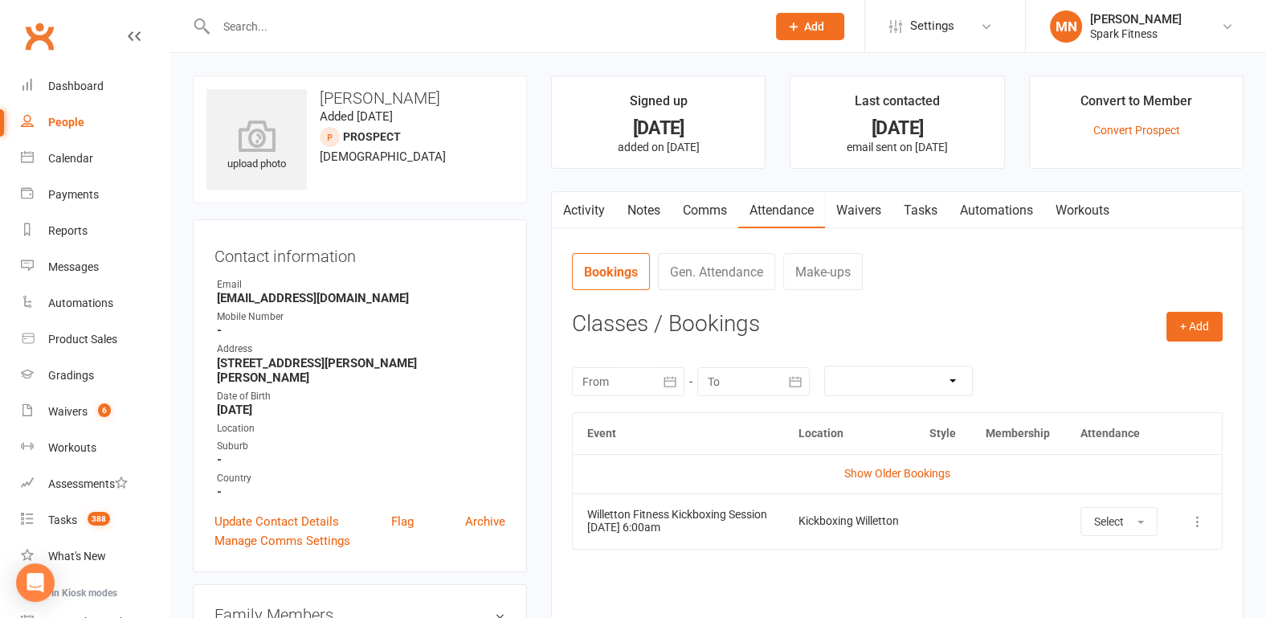
scroll to position [167, 0]
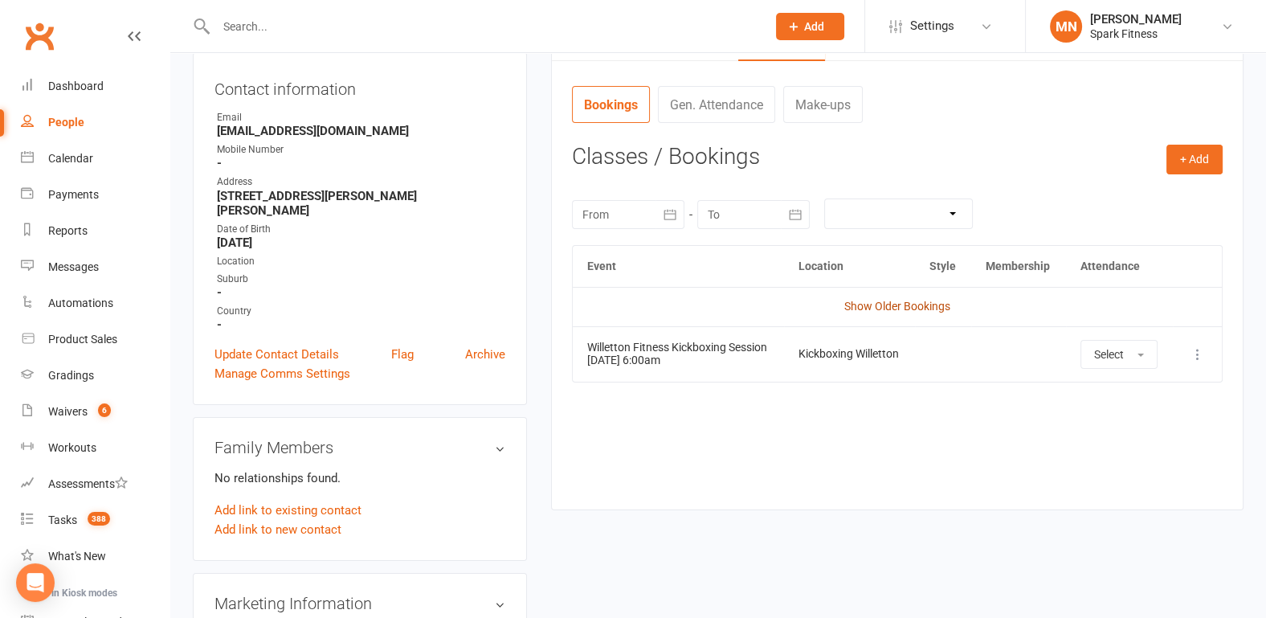
click at [867, 306] on link "Show Older Bookings" at bounding box center [897, 306] width 106 height 13
click at [76, 130] on link "People" at bounding box center [95, 122] width 149 height 36
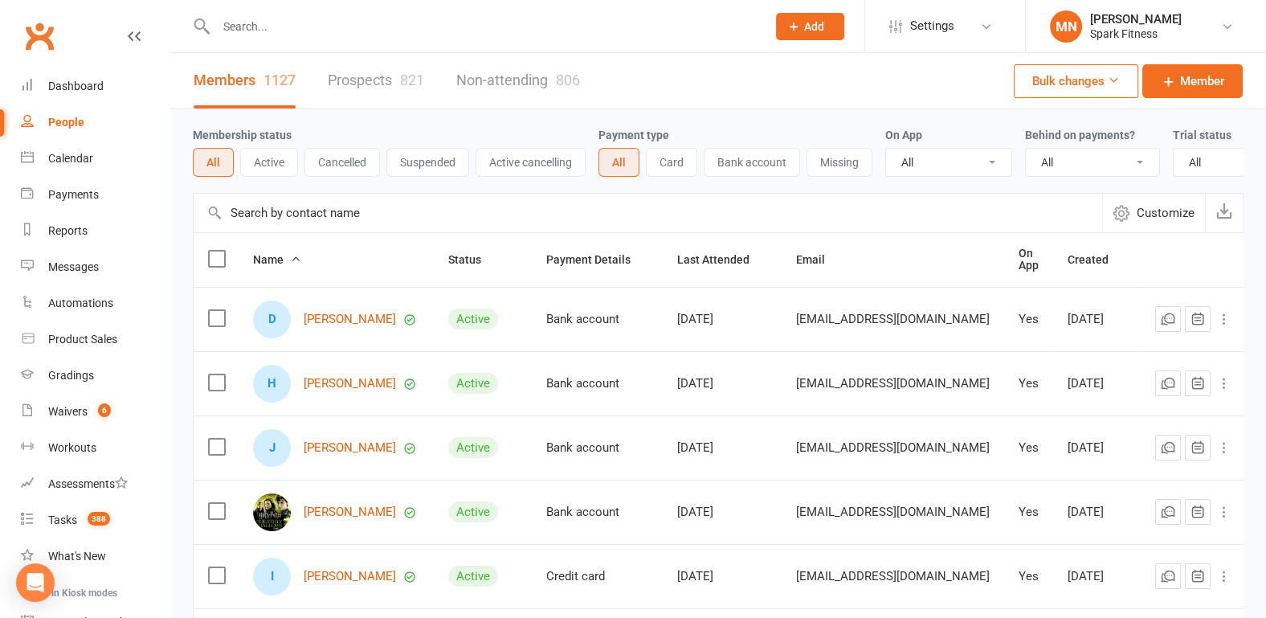
click at [325, 42] on div at bounding box center [474, 26] width 562 height 52
click at [61, 84] on div "Dashboard" at bounding box center [75, 85] width 55 height 13
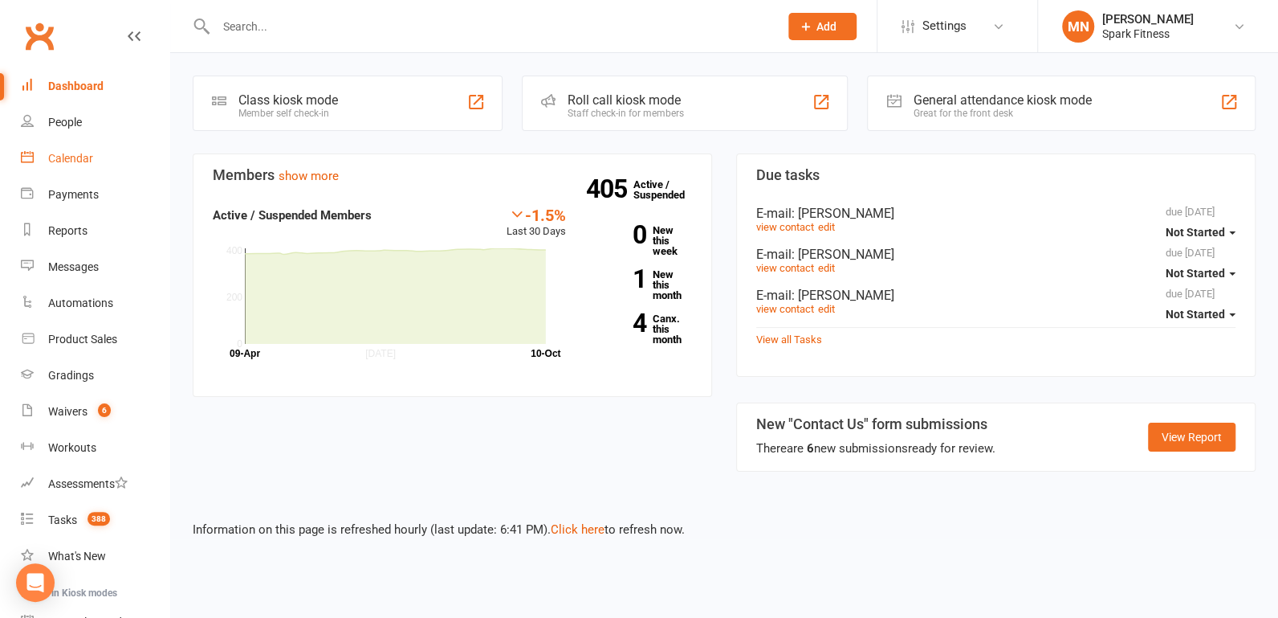
click at [71, 158] on div "Calendar" at bounding box center [70, 158] width 45 height 13
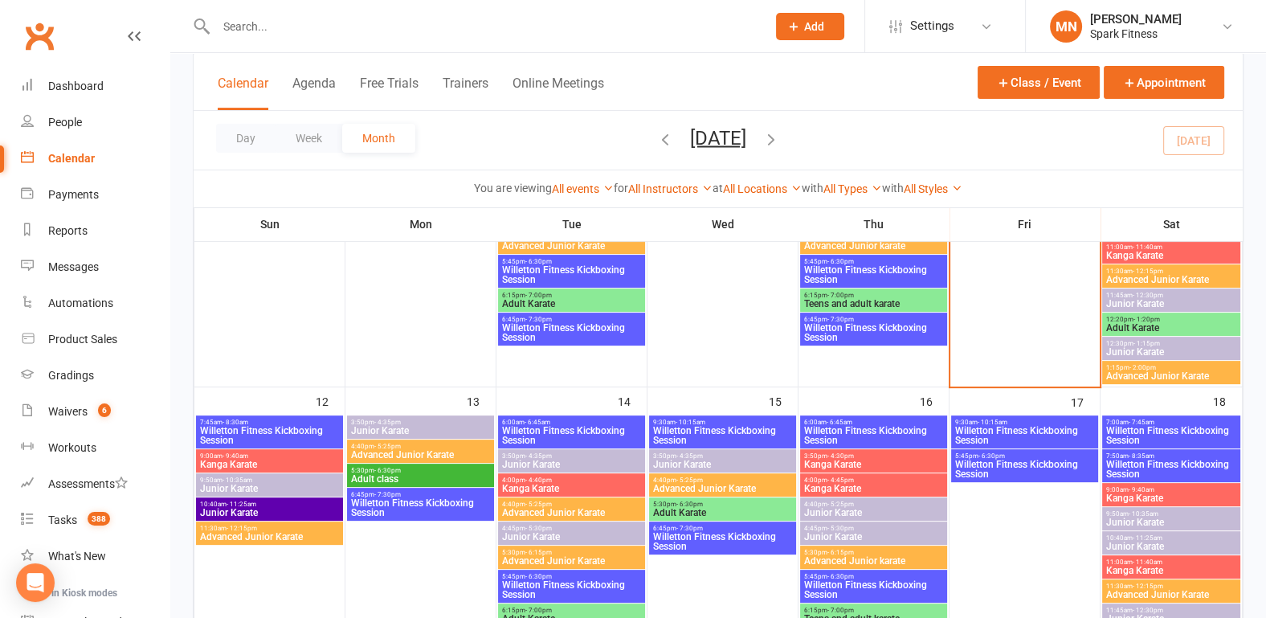
scroll to position [585, 0]
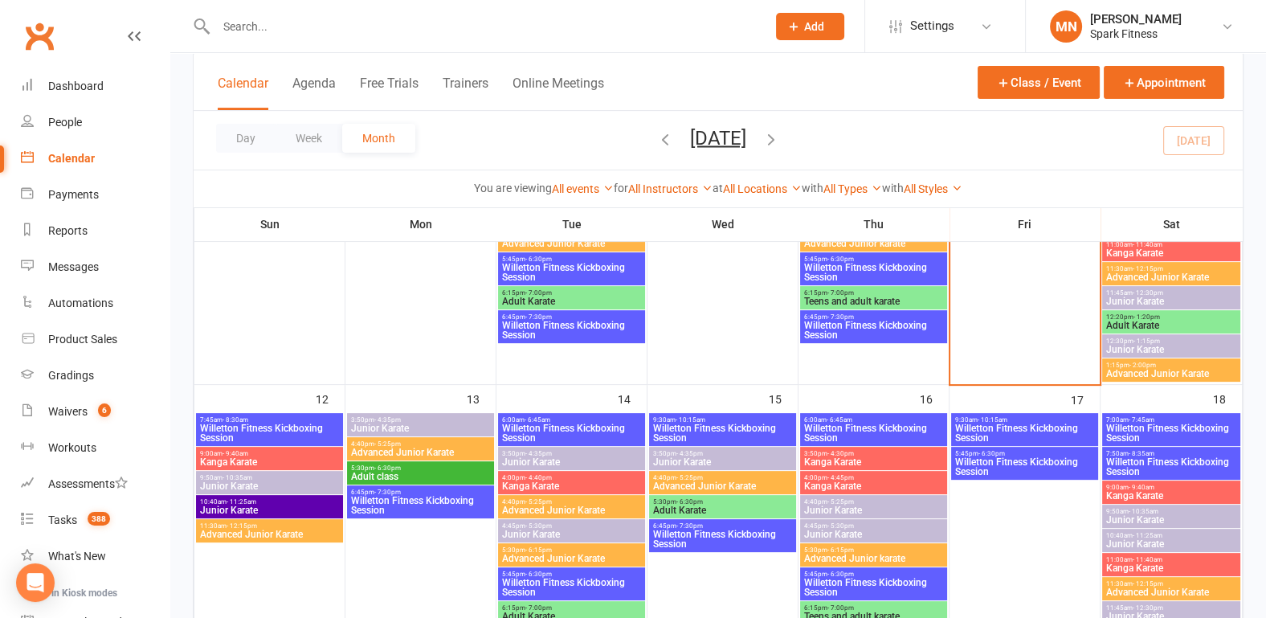
click at [880, 416] on span "6:00am - 6:45am" at bounding box center [873, 419] width 141 height 7
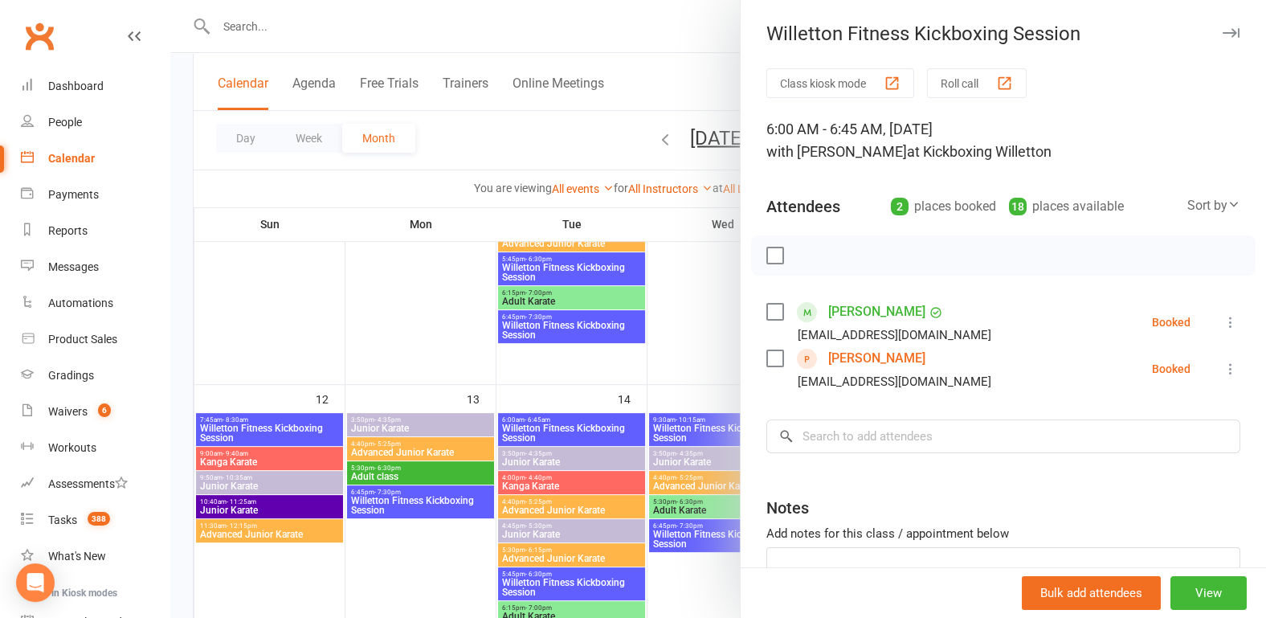
click at [852, 356] on link "[PERSON_NAME]" at bounding box center [876, 358] width 97 height 26
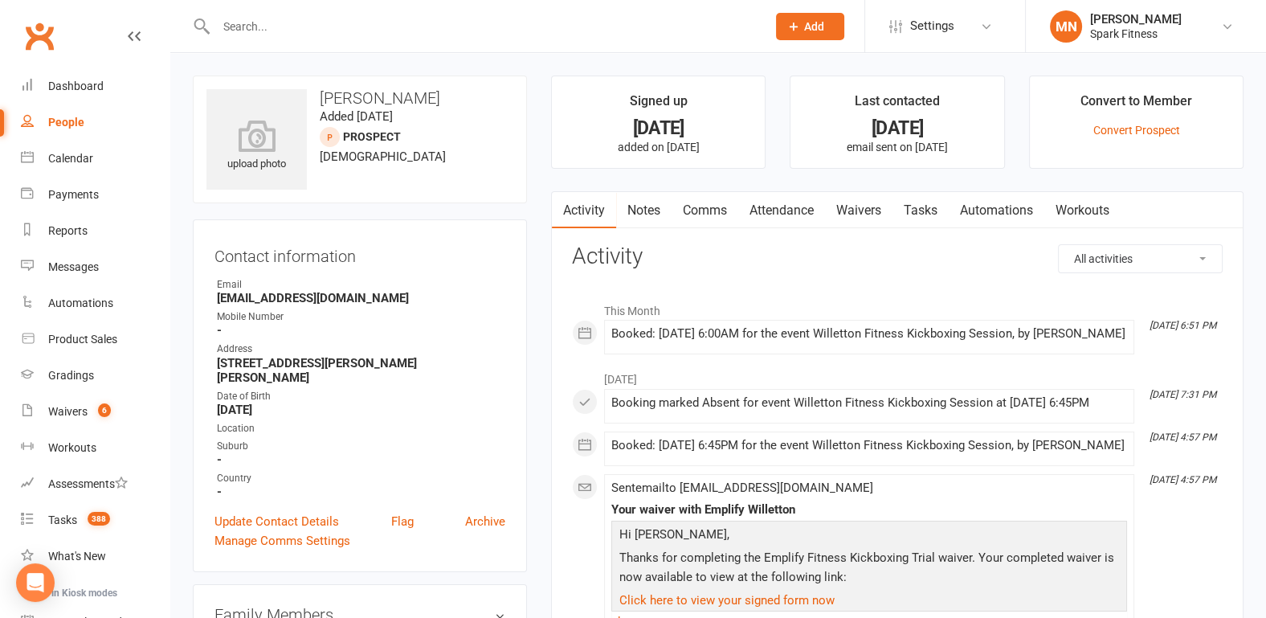
scroll to position [84, 0]
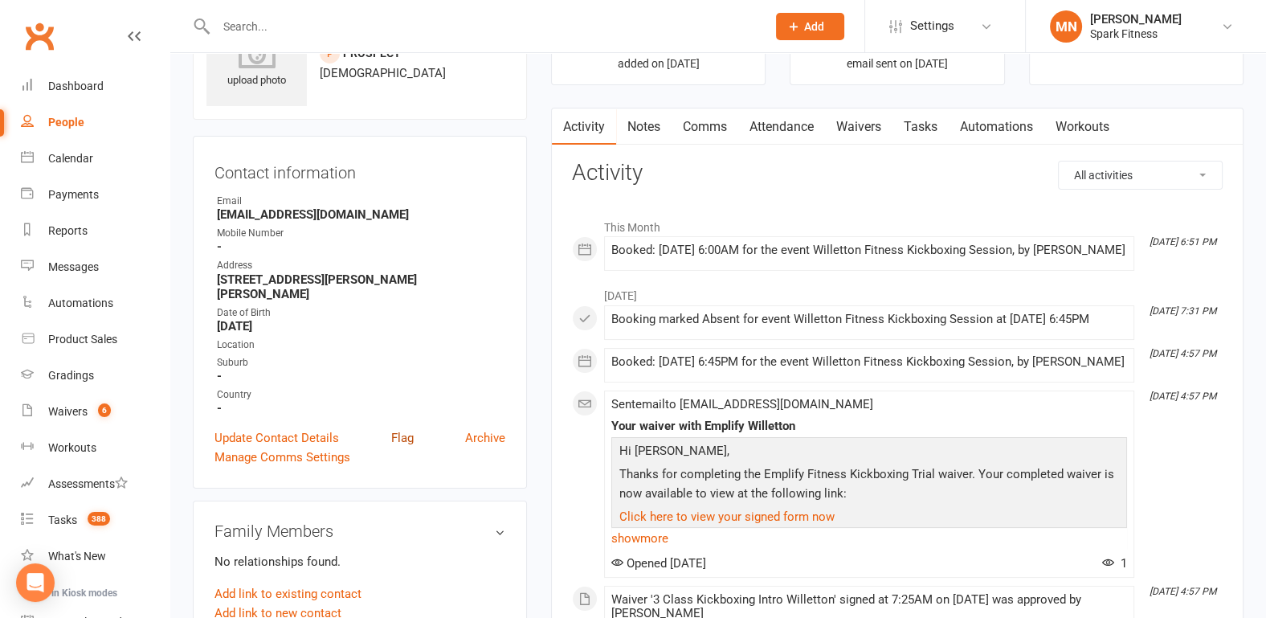
click at [402, 428] on link "Flag" at bounding box center [402, 437] width 22 height 19
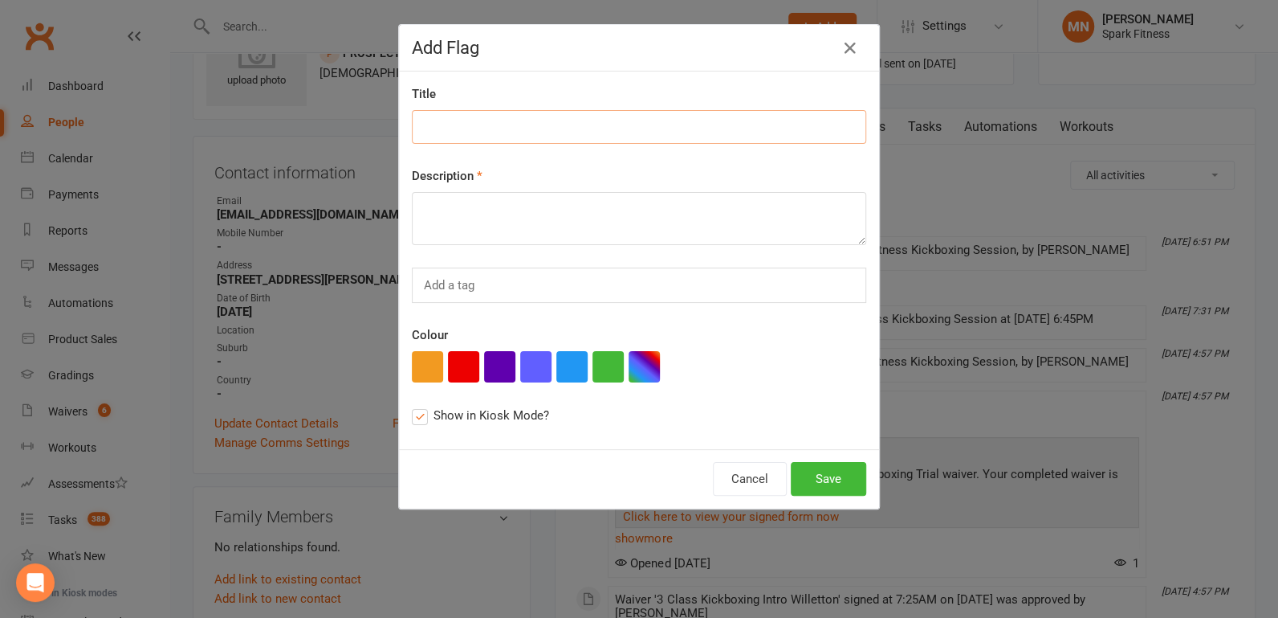
click at [438, 128] on input at bounding box center [639, 127] width 455 height 34
type input "first class 16/10"
click at [453, 213] on textarea at bounding box center [639, 218] width 455 height 53
type textarea "give gloves"
click at [462, 357] on button "button" at bounding box center [463, 366] width 31 height 31
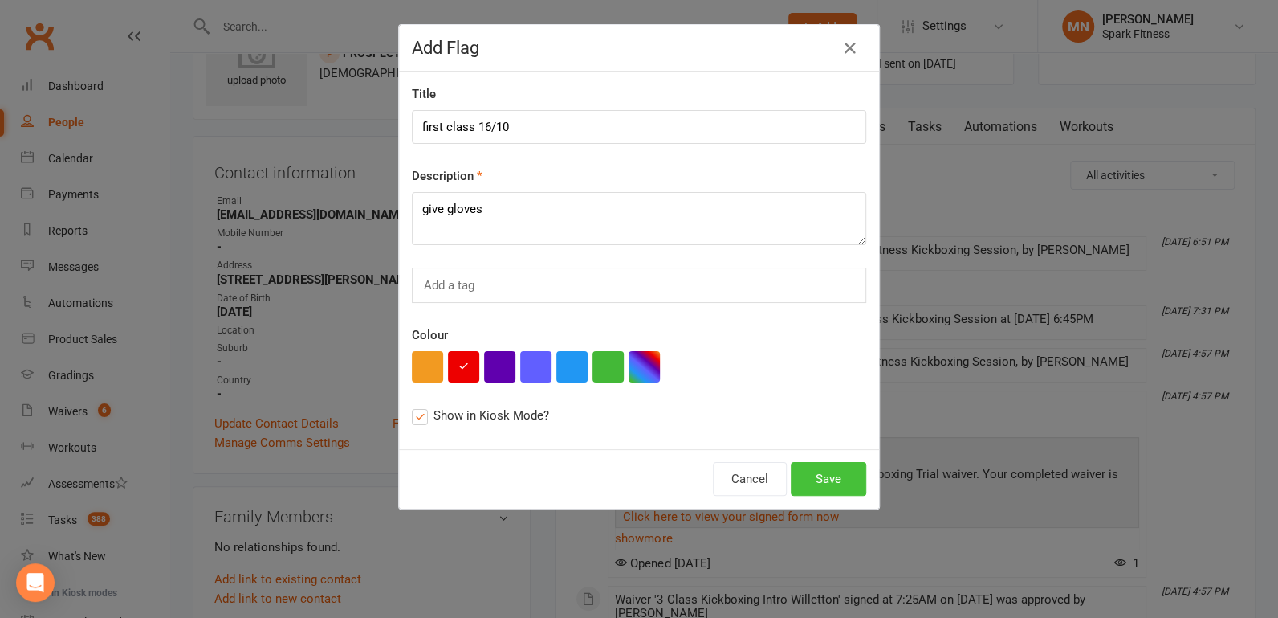
click at [810, 463] on button "Save" at bounding box center [828, 479] width 75 height 34
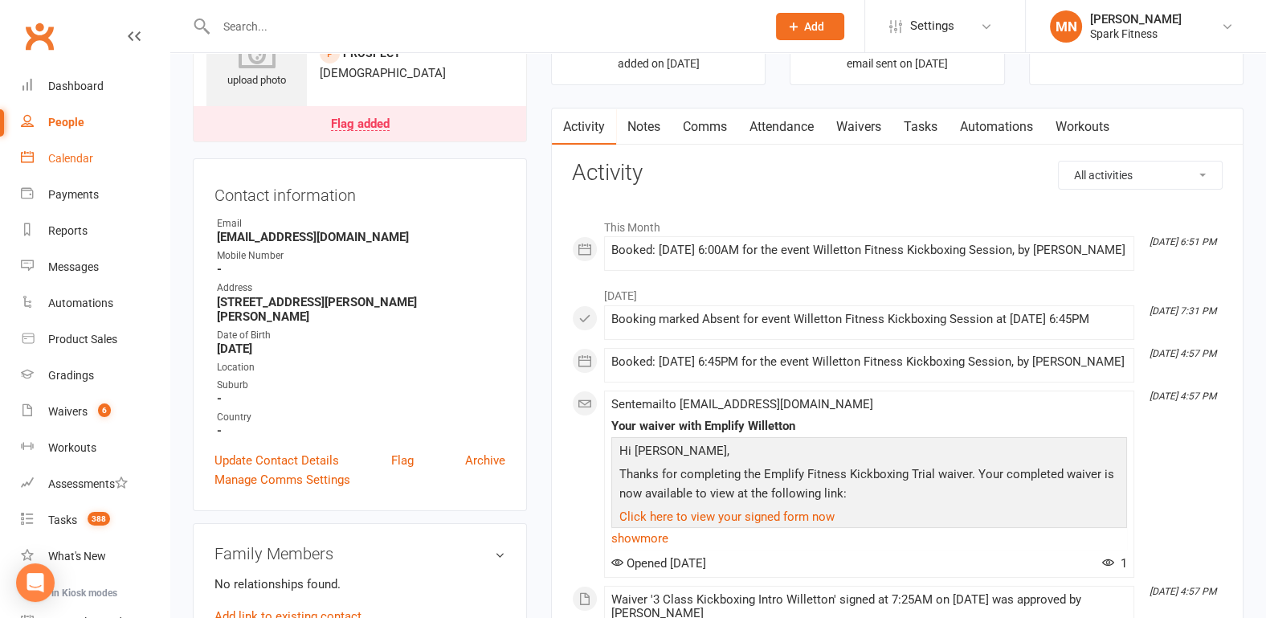
click at [92, 153] on div "Calendar" at bounding box center [70, 158] width 45 height 13
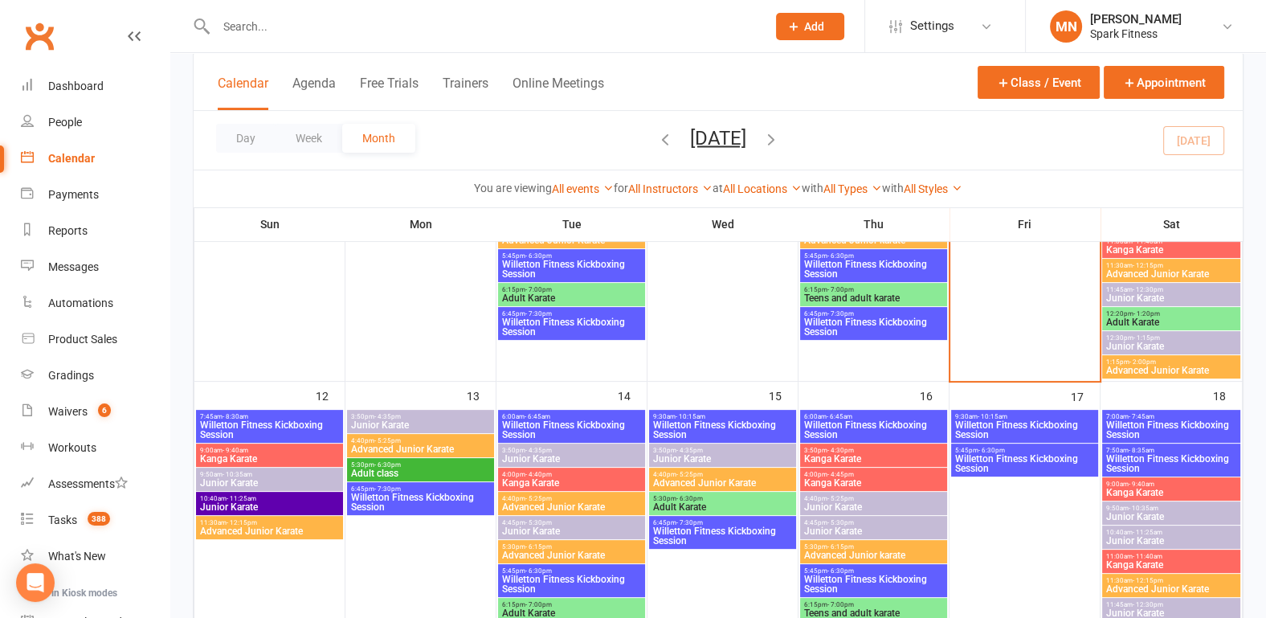
scroll to position [669, 0]
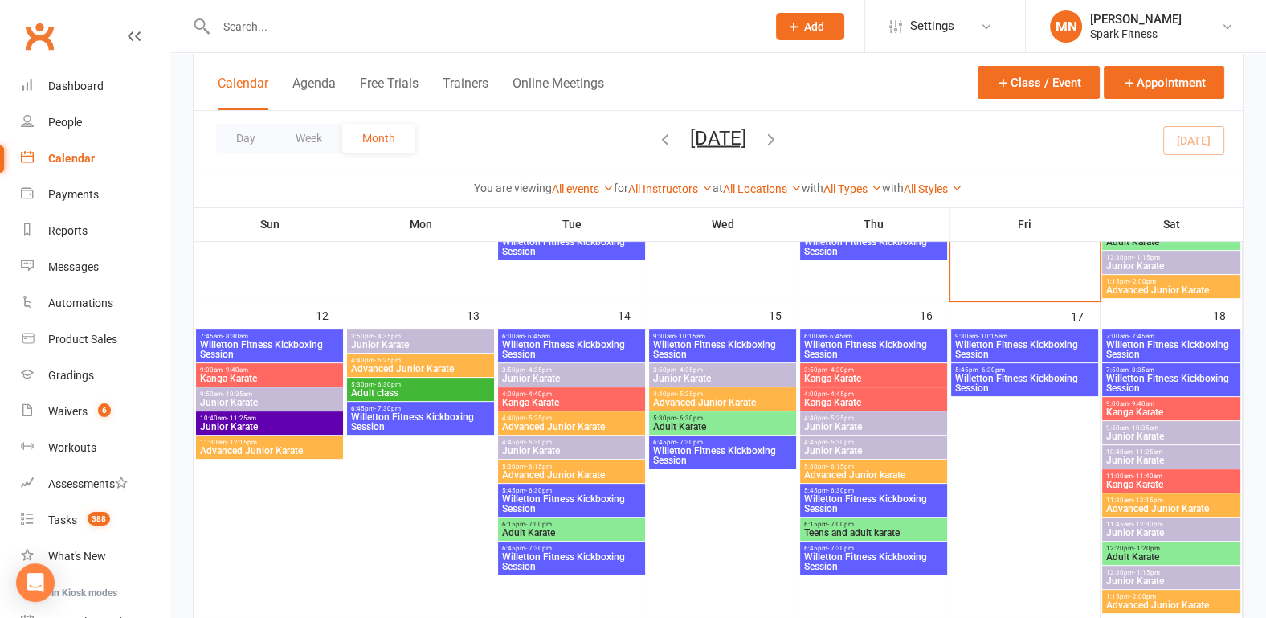
click at [843, 332] on span "- 6:45am" at bounding box center [839, 335] width 26 height 7
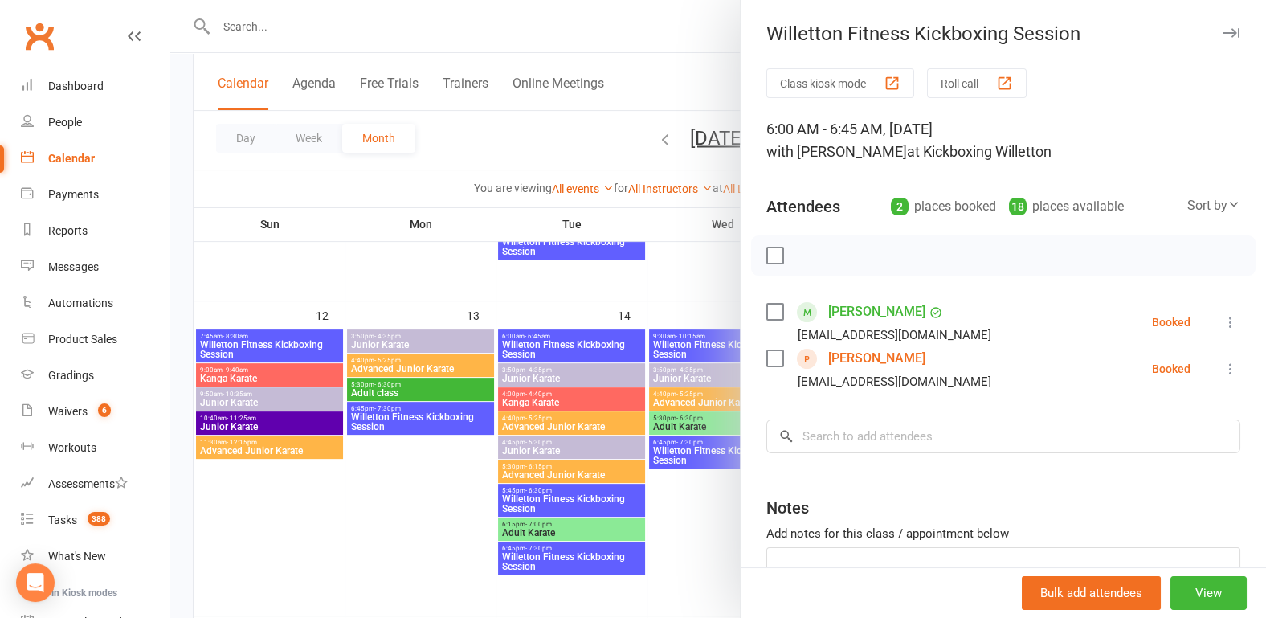
click at [338, 538] on div at bounding box center [717, 309] width 1095 height 618
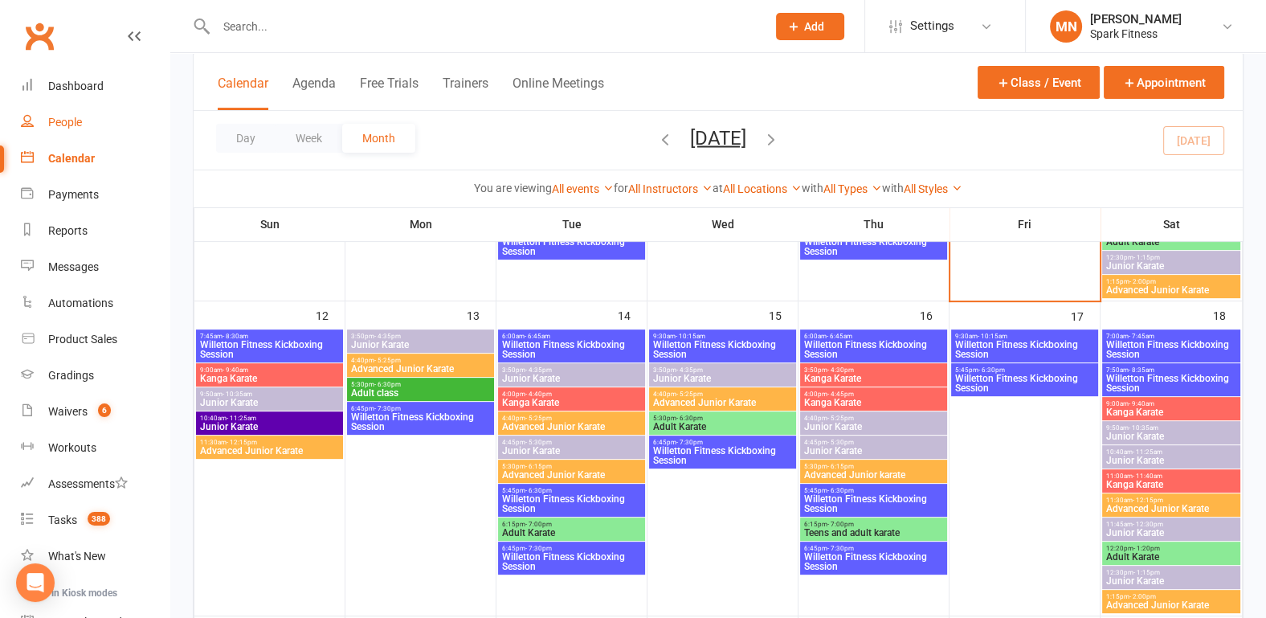
click at [86, 124] on link "People" at bounding box center [95, 122] width 149 height 36
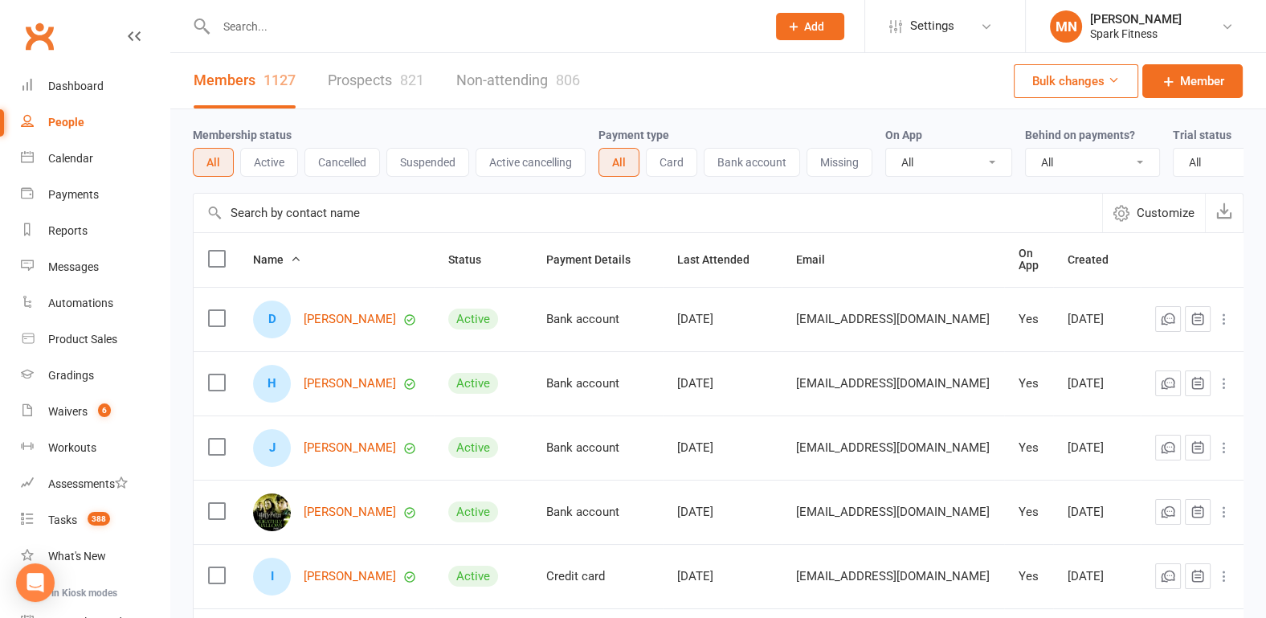
click at [286, 34] on input "text" at bounding box center [483, 26] width 544 height 22
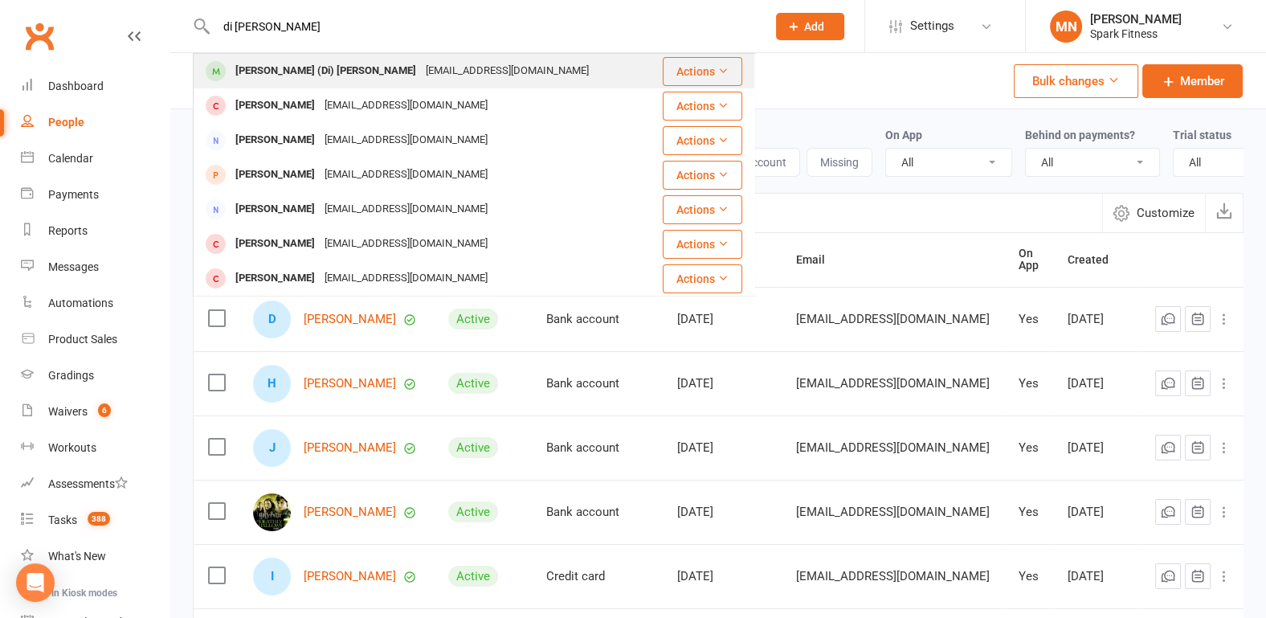
type input "di [PERSON_NAME]"
click at [269, 66] on div "[PERSON_NAME] (Di) [PERSON_NAME]" at bounding box center [325, 70] width 190 height 23
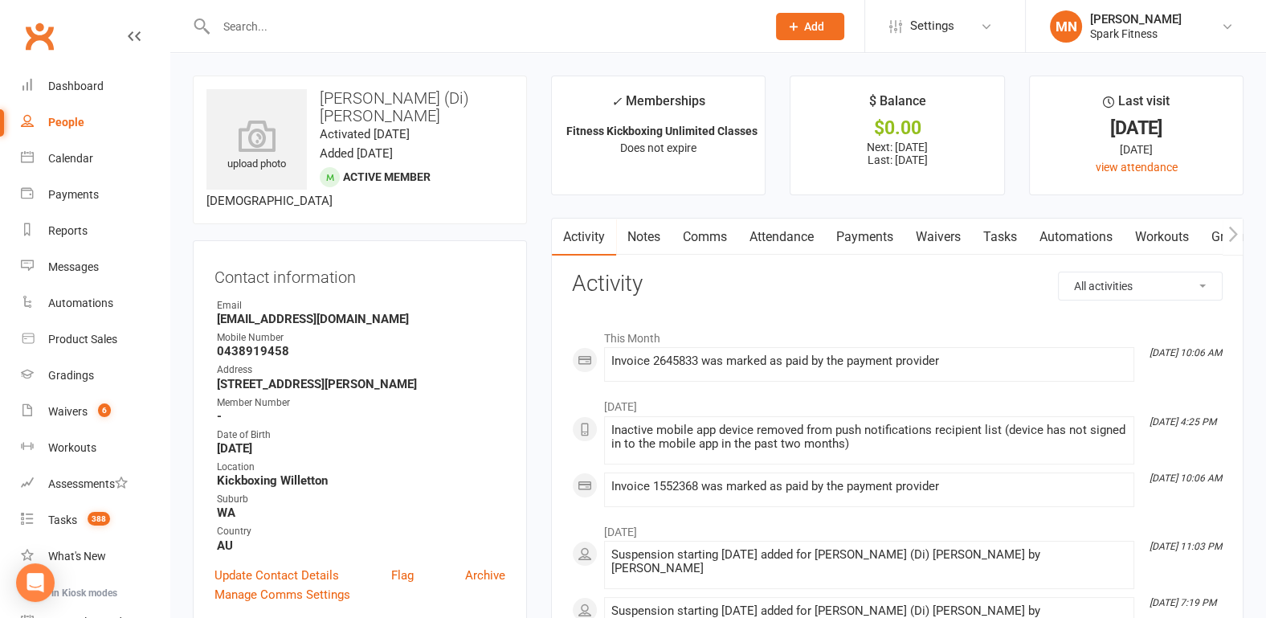
click at [843, 229] on link "Payments" at bounding box center [864, 236] width 79 height 37
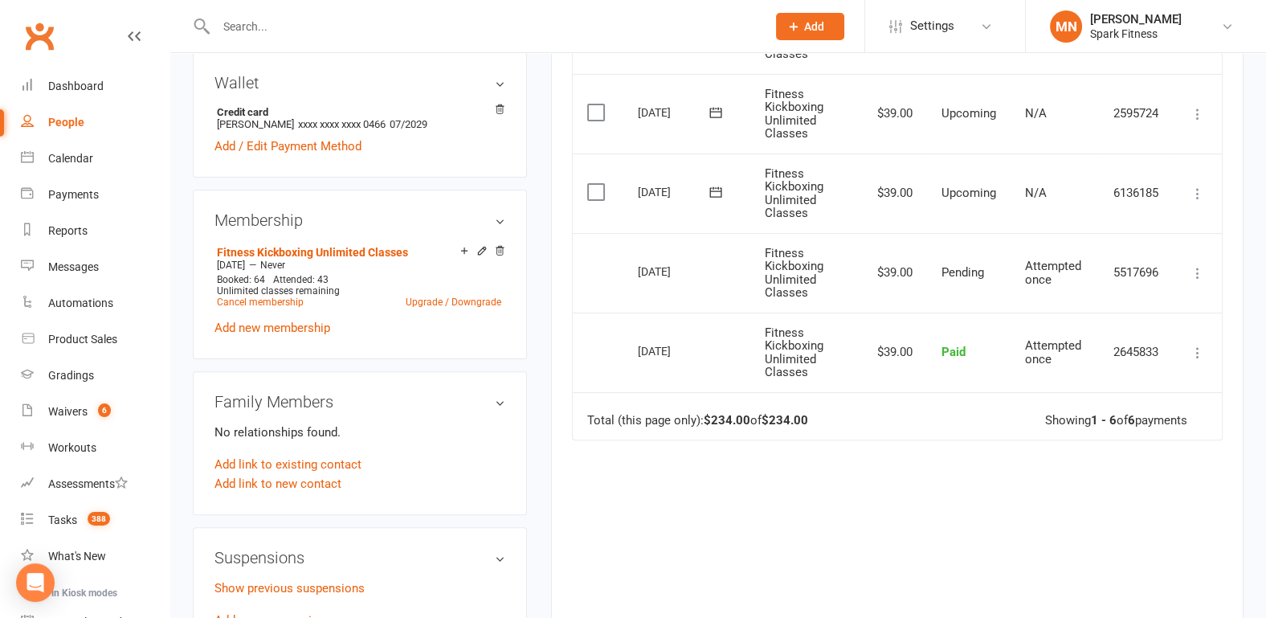
scroll to position [84, 0]
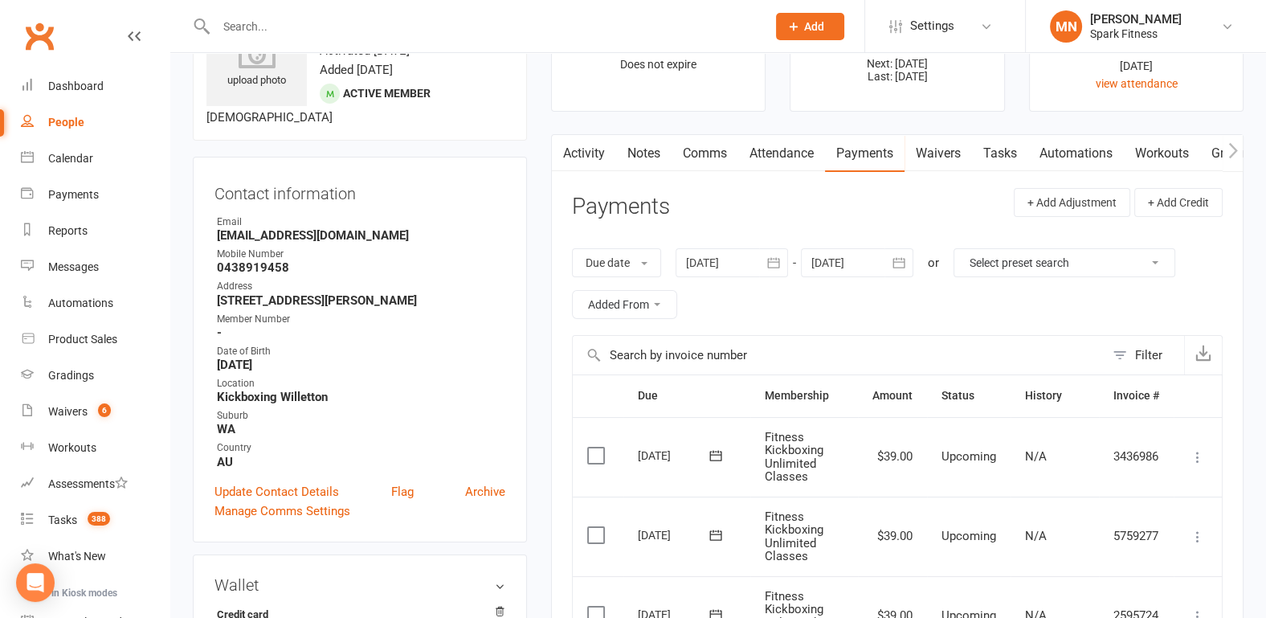
click at [732, 255] on div at bounding box center [731, 262] width 112 height 29
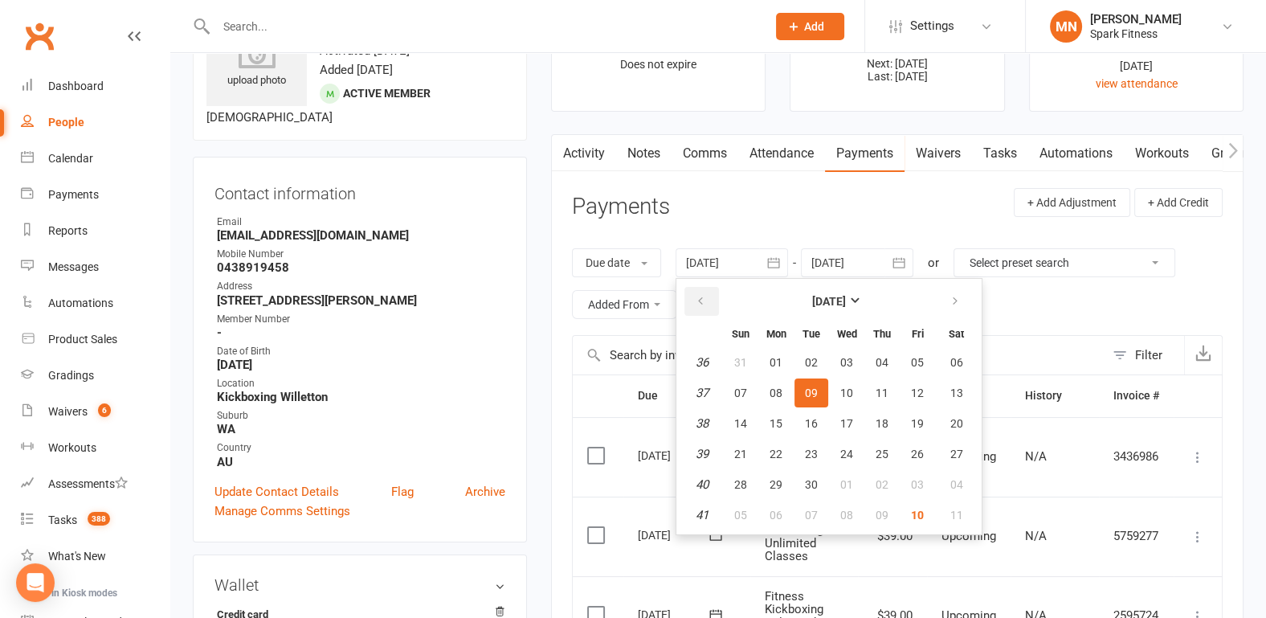
click at [701, 301] on icon "button" at bounding box center [700, 301] width 11 height 13
click at [757, 378] on td "06" at bounding box center [741, 392] width 34 height 29
click at [780, 393] on span "07" at bounding box center [775, 392] width 13 height 13
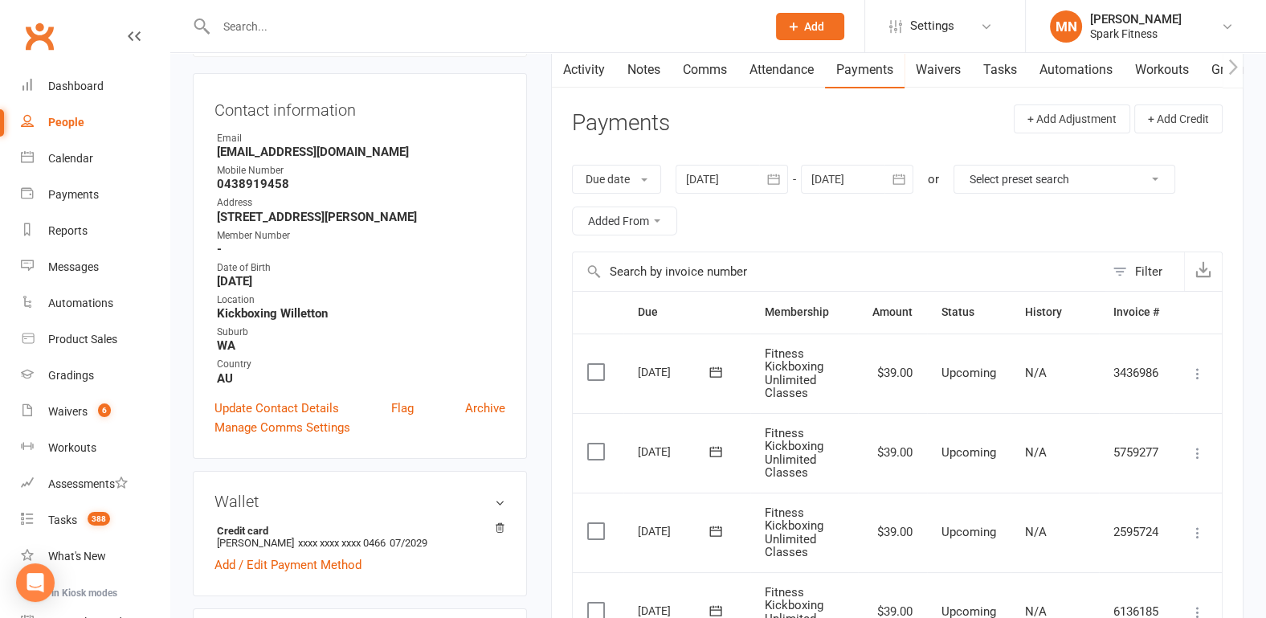
scroll to position [0, 0]
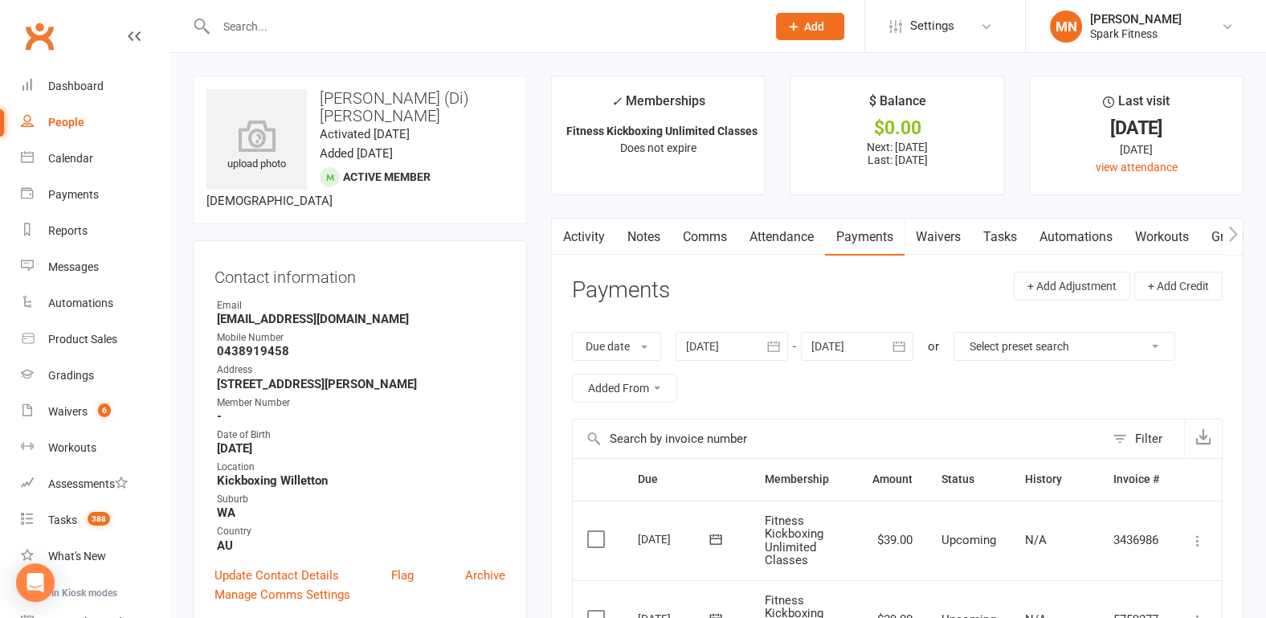
click at [719, 339] on div at bounding box center [731, 346] width 112 height 29
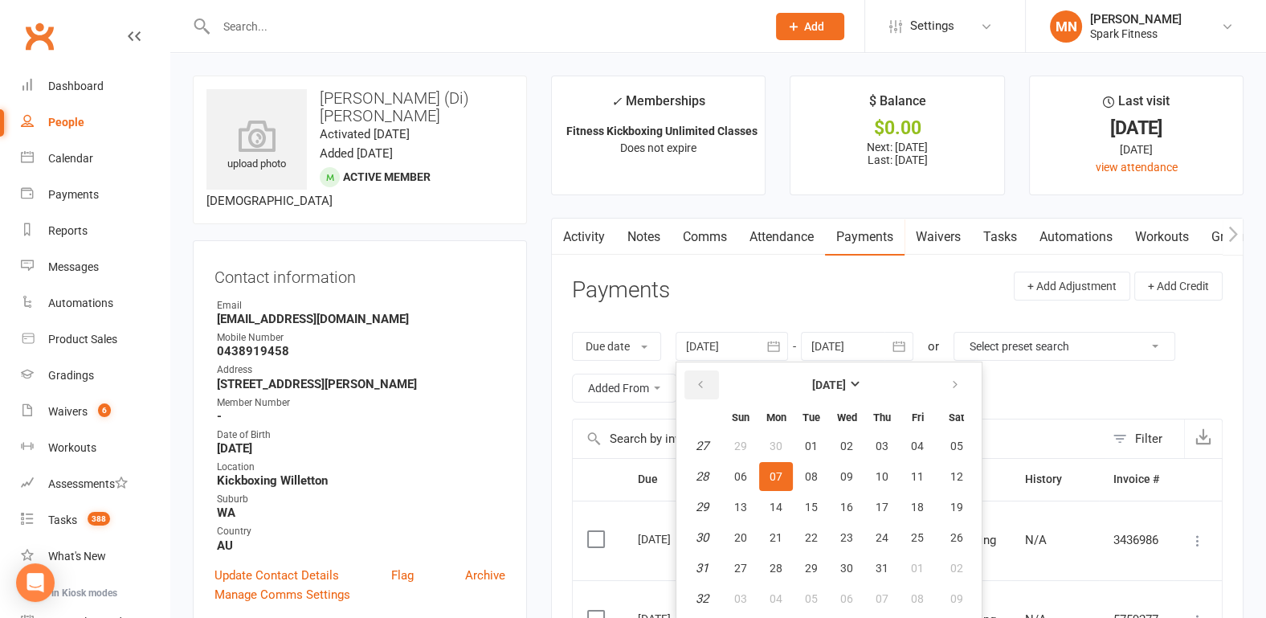
click at [695, 383] on button "button" at bounding box center [701, 384] width 35 height 29
click at [775, 471] on span "05" at bounding box center [775, 476] width 13 height 13
type input "[DATE]"
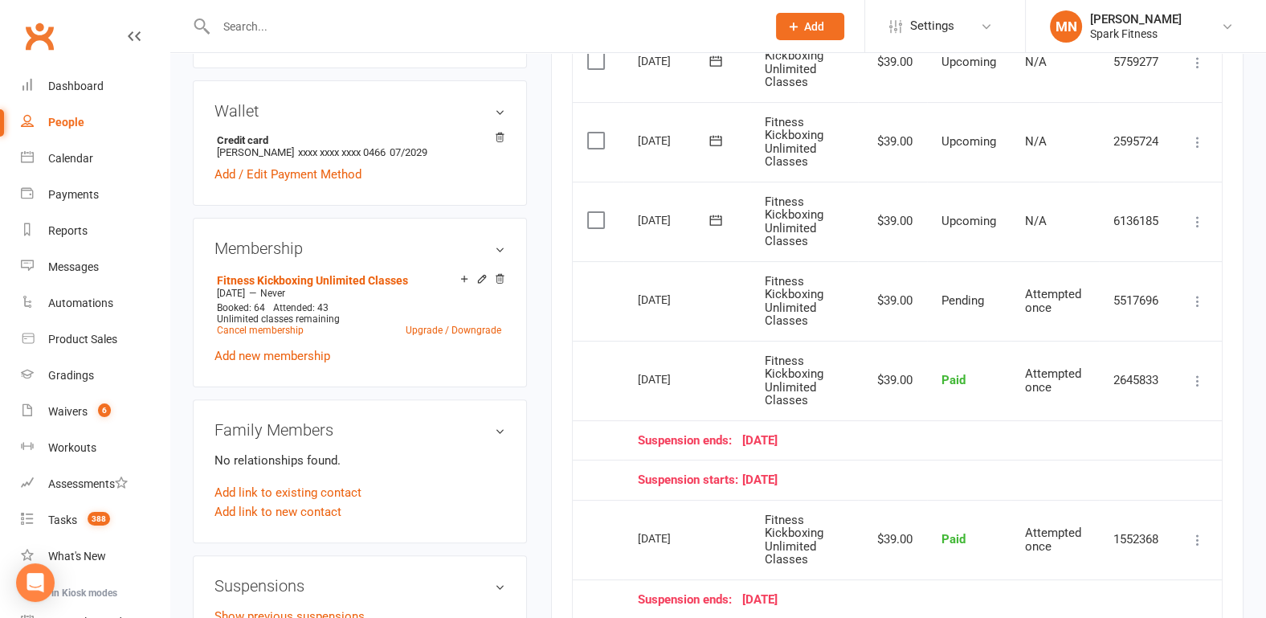
scroll to position [585, 0]
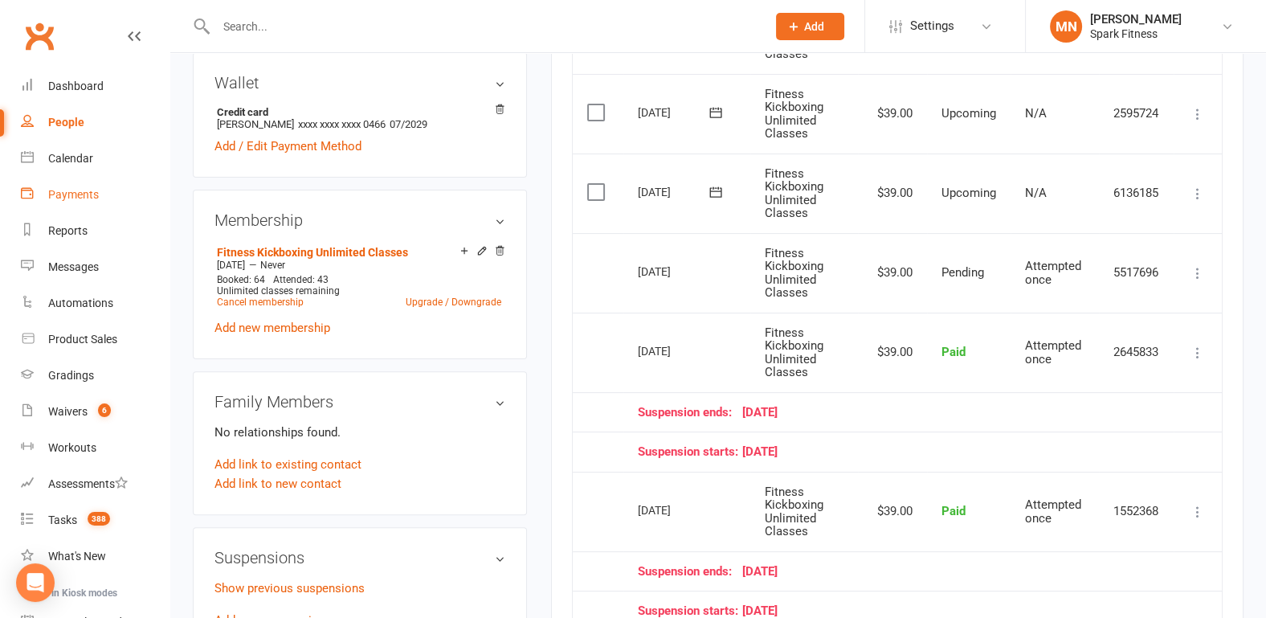
click at [70, 205] on link "Payments" at bounding box center [95, 195] width 149 height 36
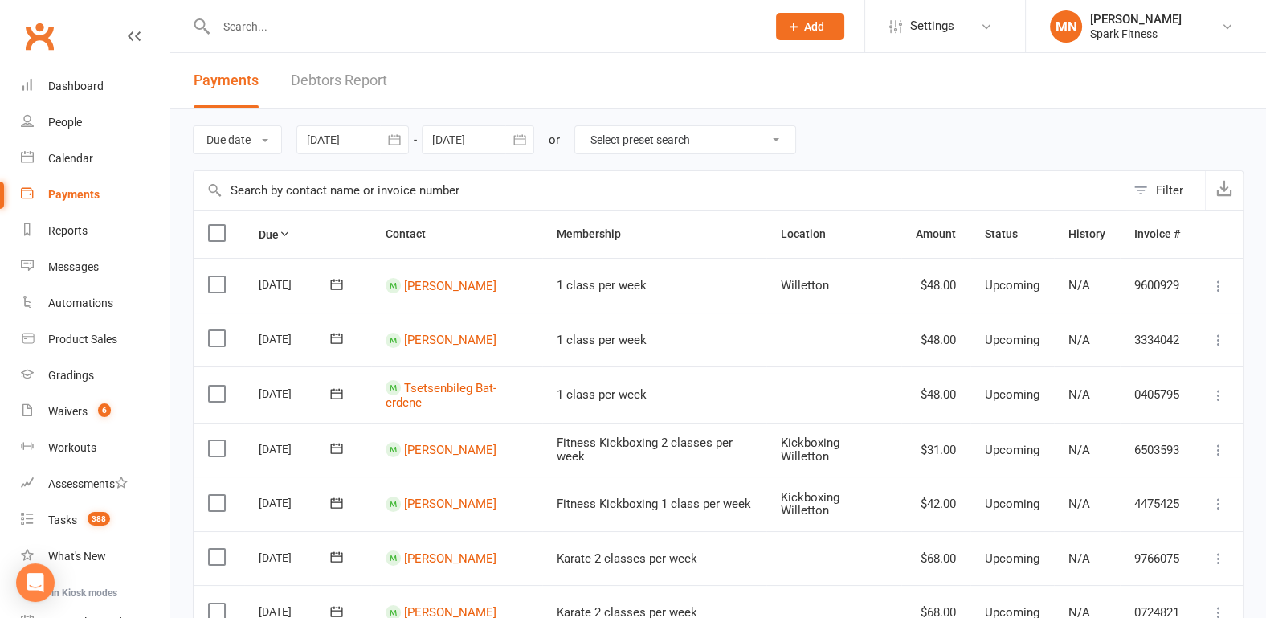
click at [325, 141] on div at bounding box center [352, 139] width 112 height 29
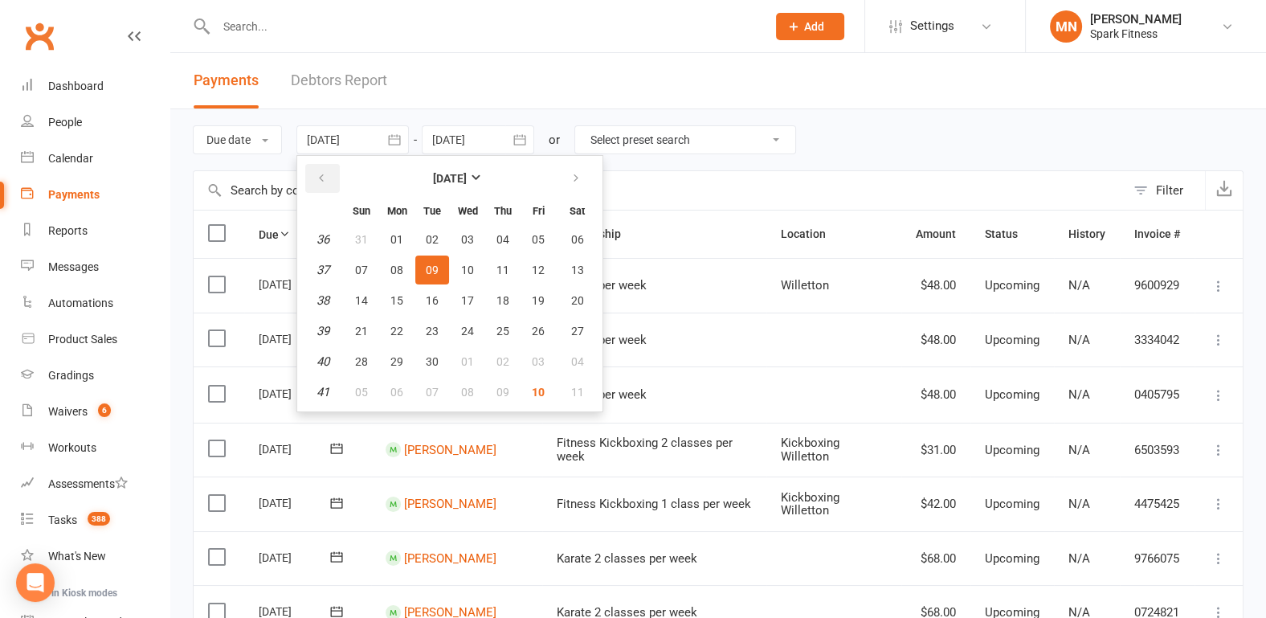
click at [325, 172] on icon "button" at bounding box center [321, 178] width 11 height 13
click at [362, 239] on span "01" at bounding box center [361, 239] width 13 height 13
type input "[DATE]"
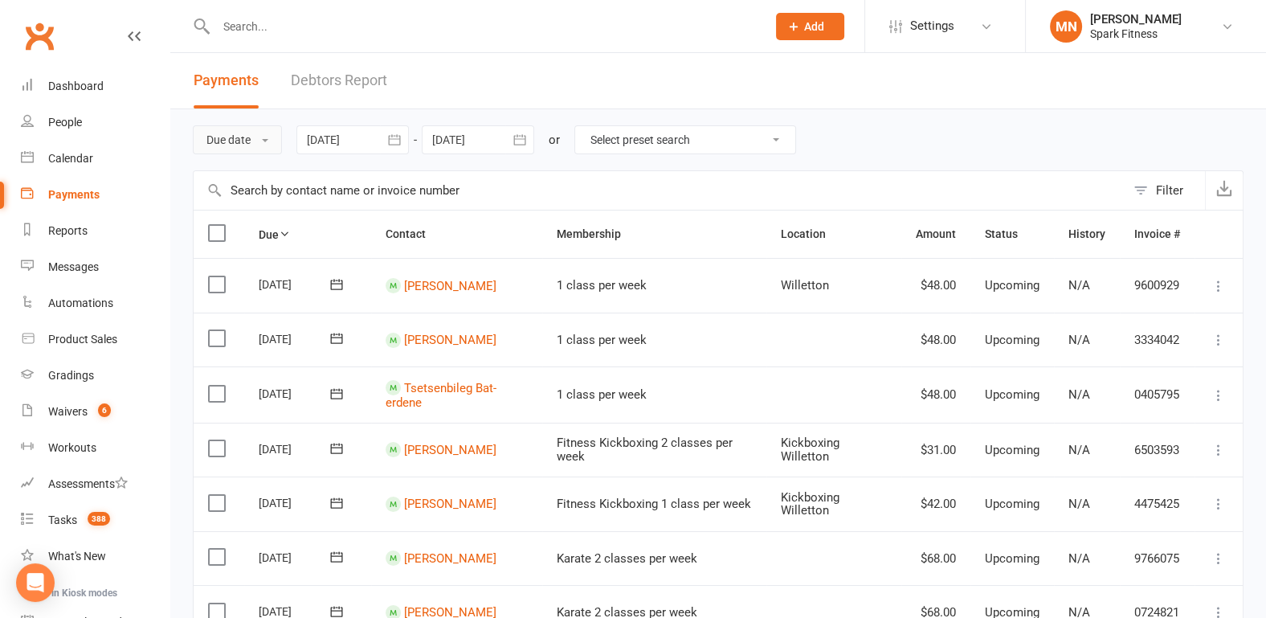
click at [251, 133] on button "Due date" at bounding box center [237, 139] width 89 height 29
click at [261, 235] on link "Date failed" at bounding box center [273, 240] width 159 height 32
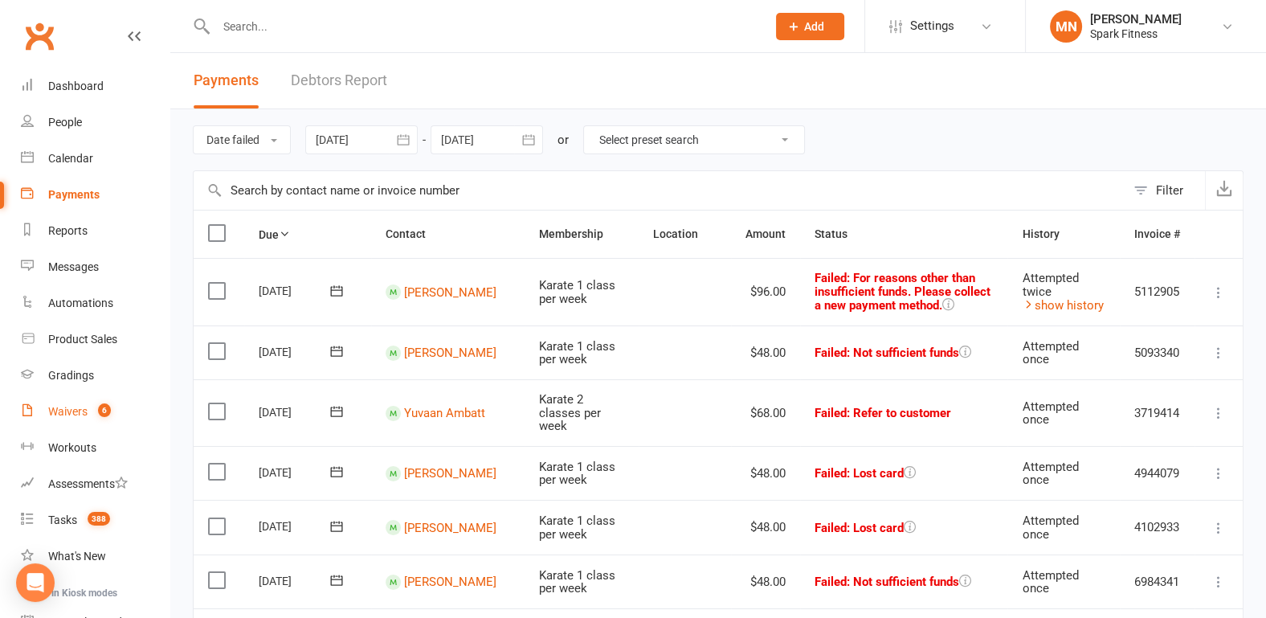
click at [75, 414] on div "Waivers" at bounding box center [67, 411] width 39 height 13
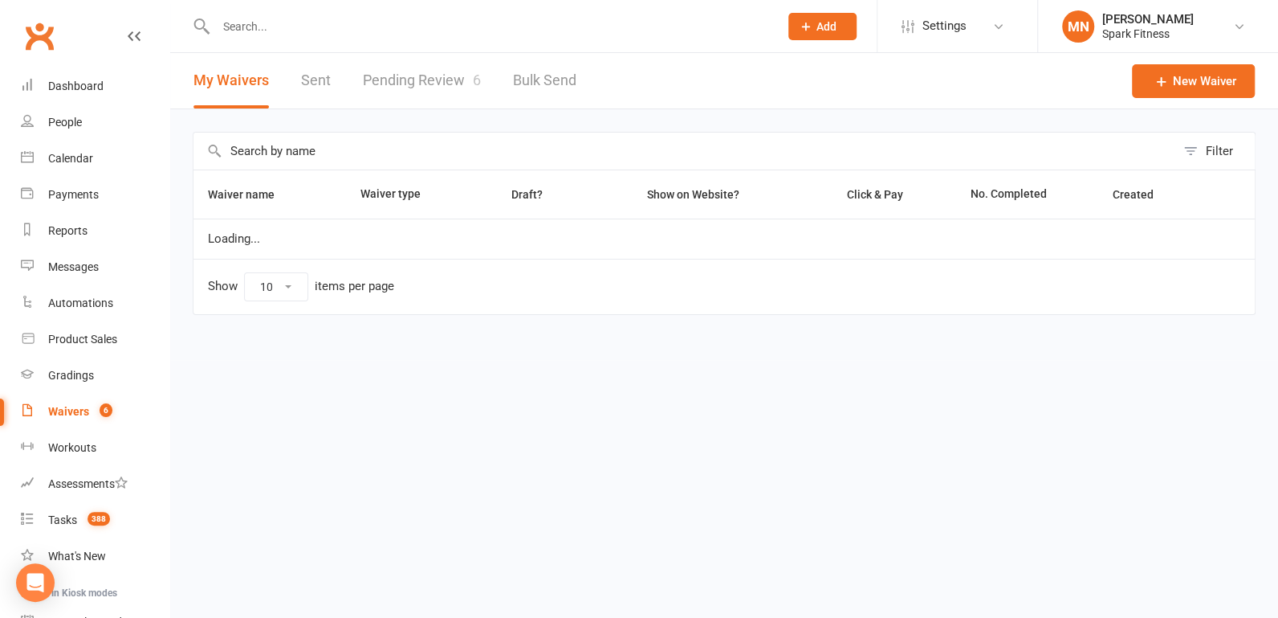
click at [373, 80] on link "Pending Review 6" at bounding box center [422, 80] width 118 height 55
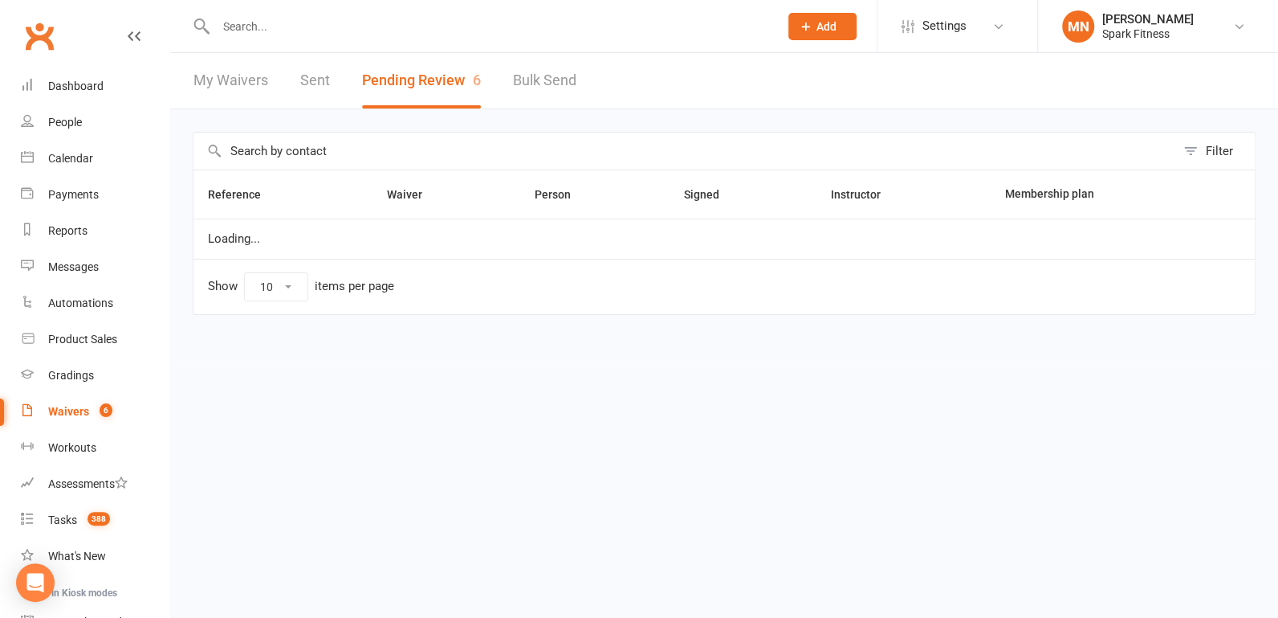
select select "100"
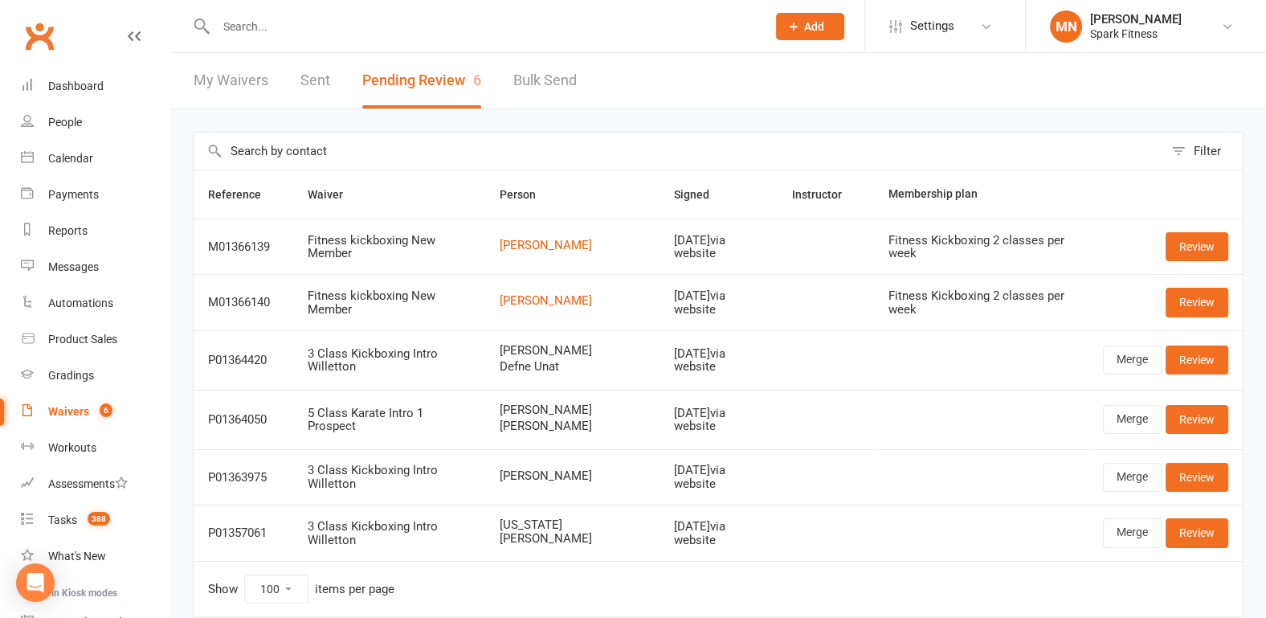
click at [264, 24] on input "text" at bounding box center [483, 26] width 544 height 22
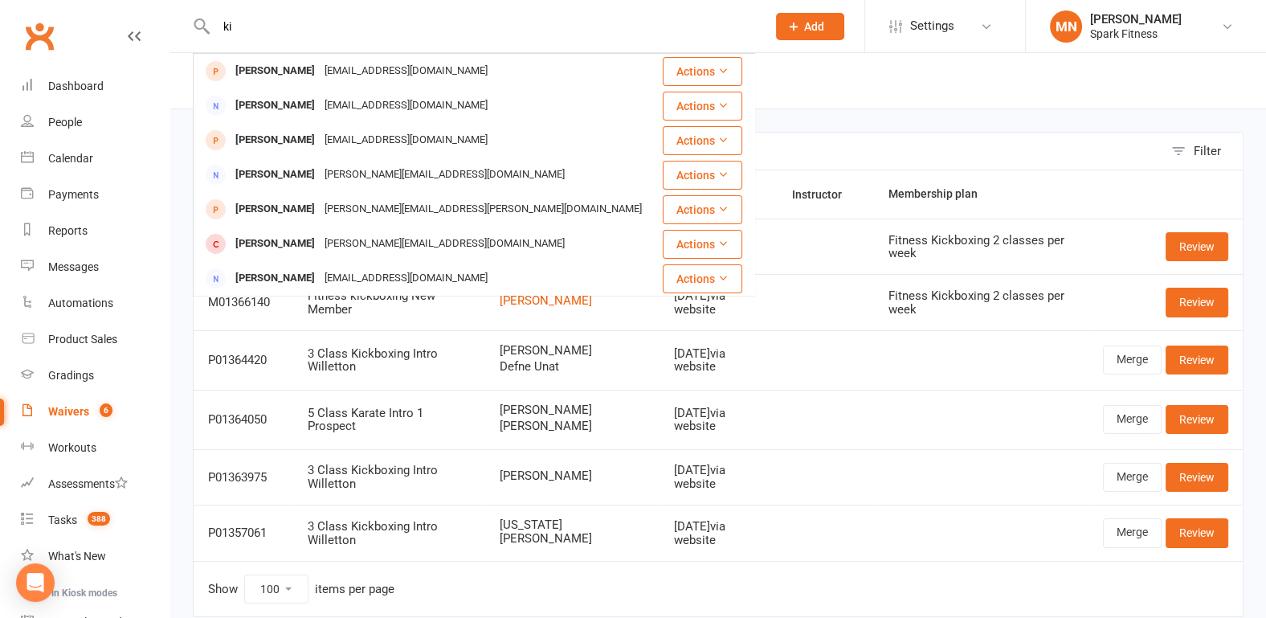
type input "k"
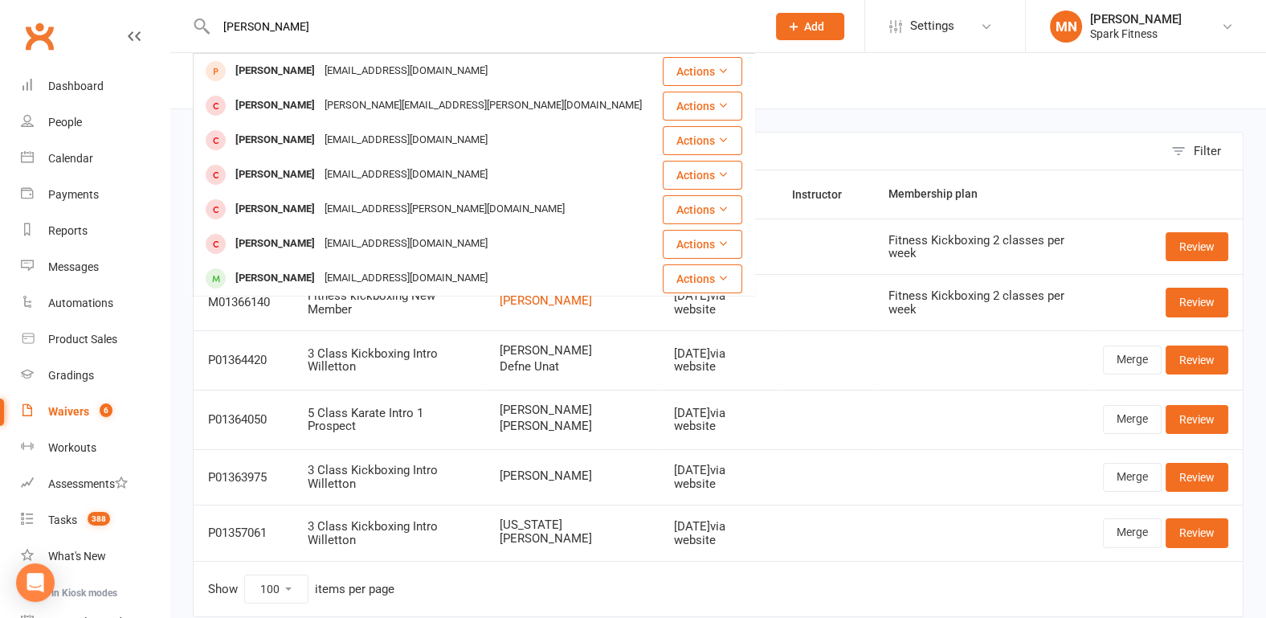
type input "[PERSON_NAME]"
click at [838, 90] on header "My Waivers Sent Pending Review 6 Bulk Send" at bounding box center [717, 81] width 1095 height 56
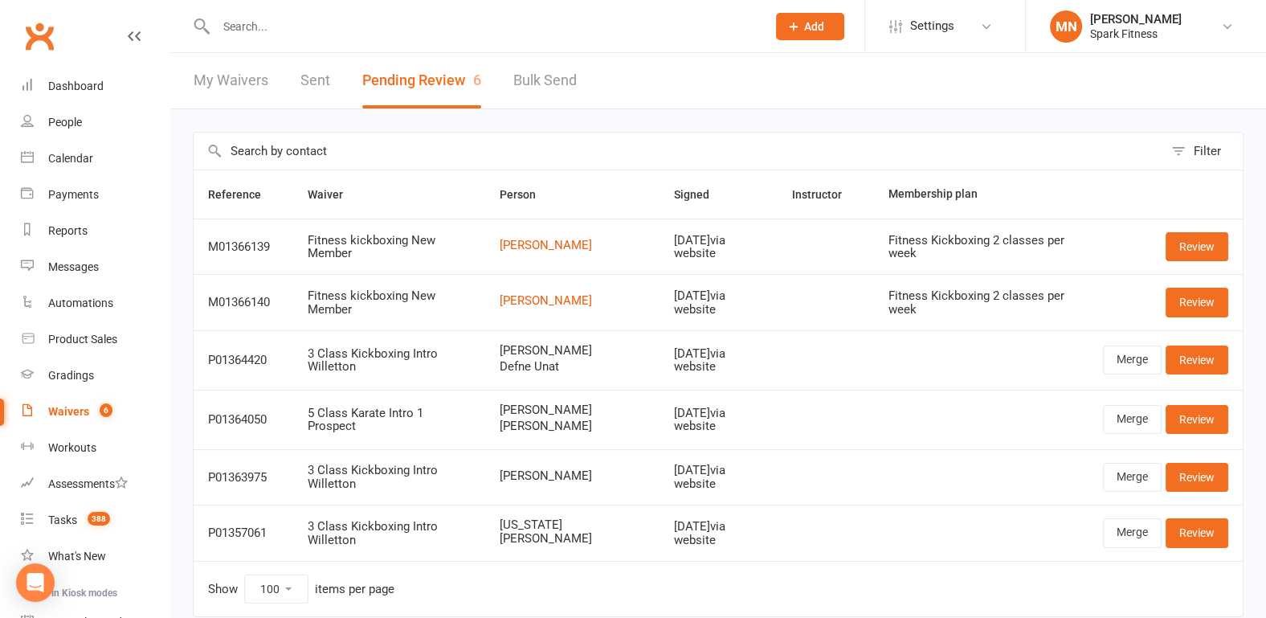
click at [247, 33] on input "text" at bounding box center [483, 26] width 544 height 22
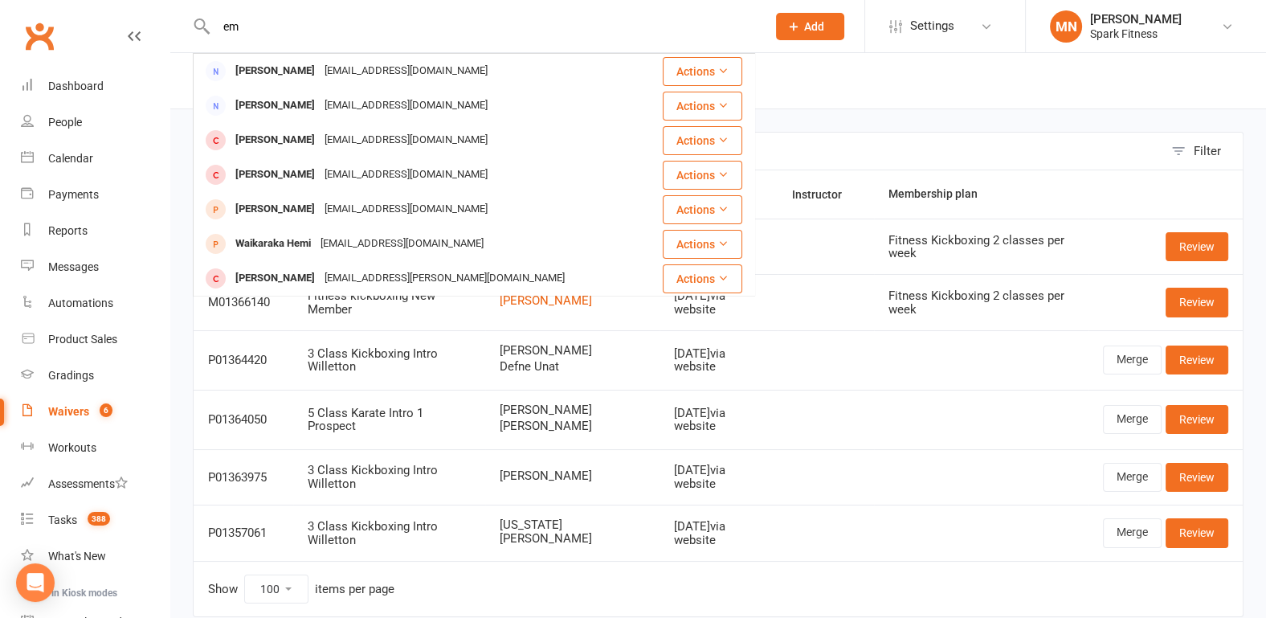
type input "e"
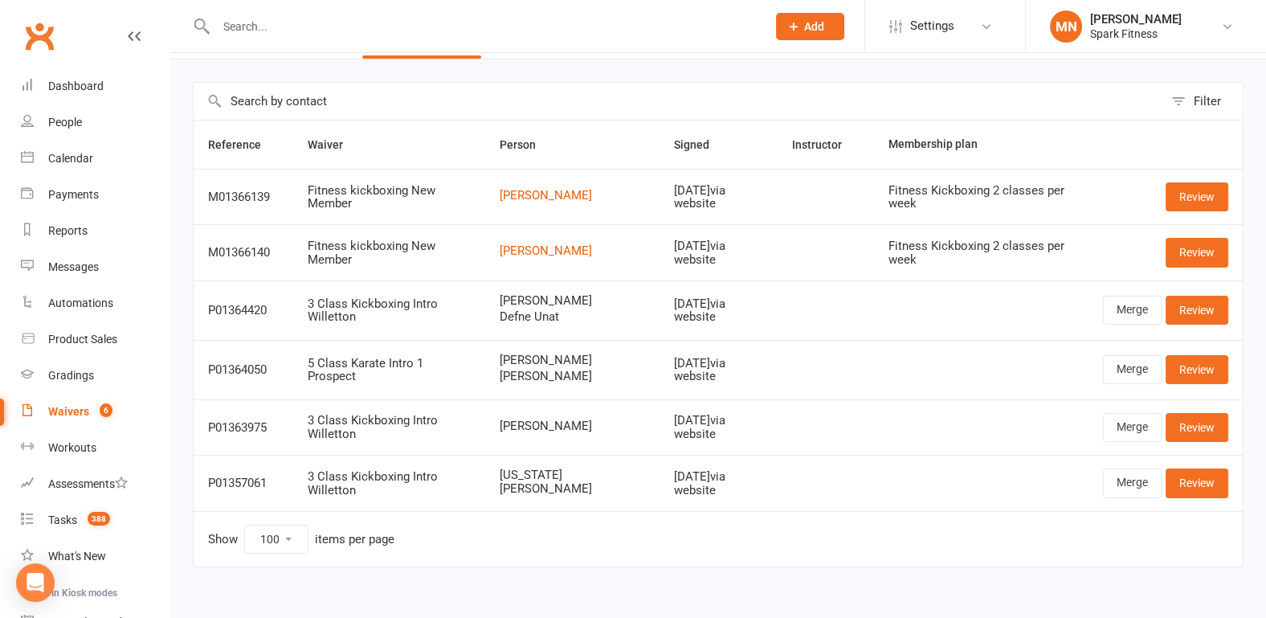
scroll to position [77, 0]
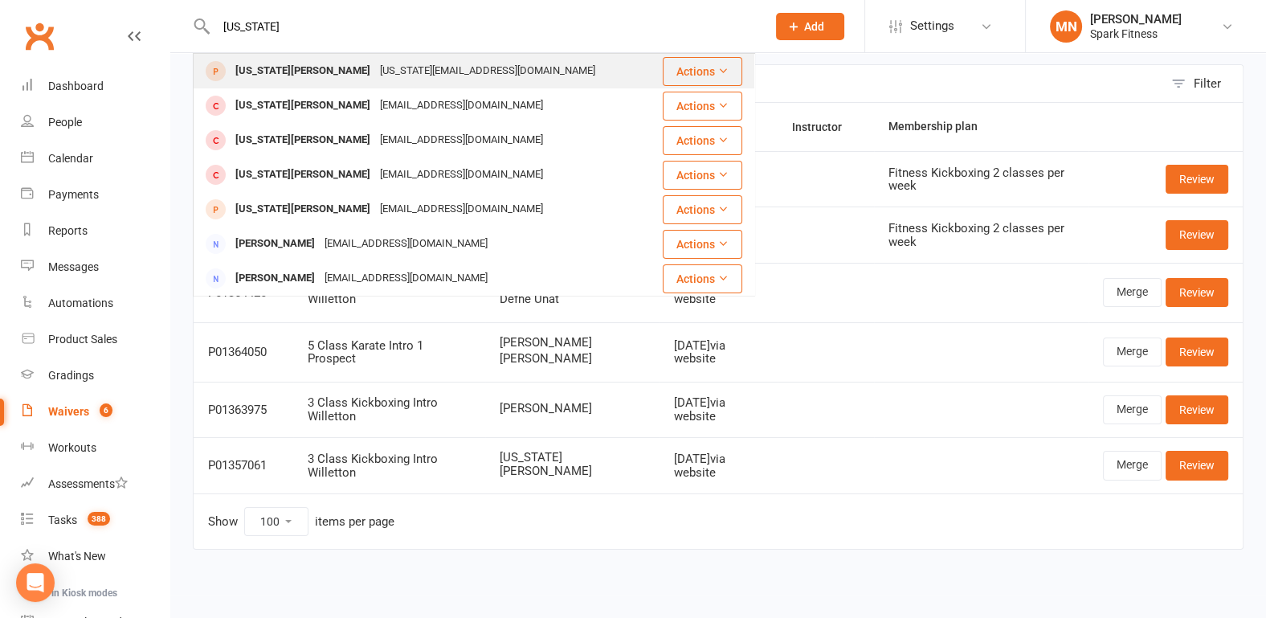
type input "[US_STATE]"
click at [381, 58] on div "[US_STATE][PERSON_NAME] [US_STATE][EMAIL_ADDRESS][DOMAIN_NAME]" at bounding box center [427, 71] width 467 height 33
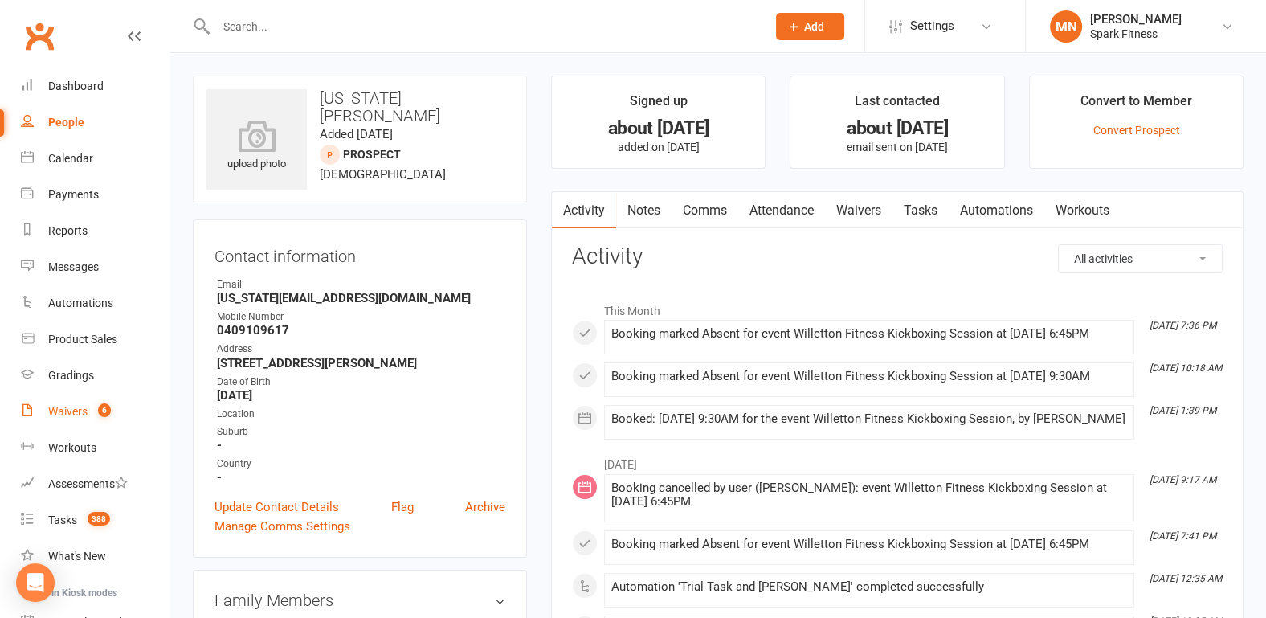
click at [87, 414] on div "Waivers" at bounding box center [67, 411] width 39 height 13
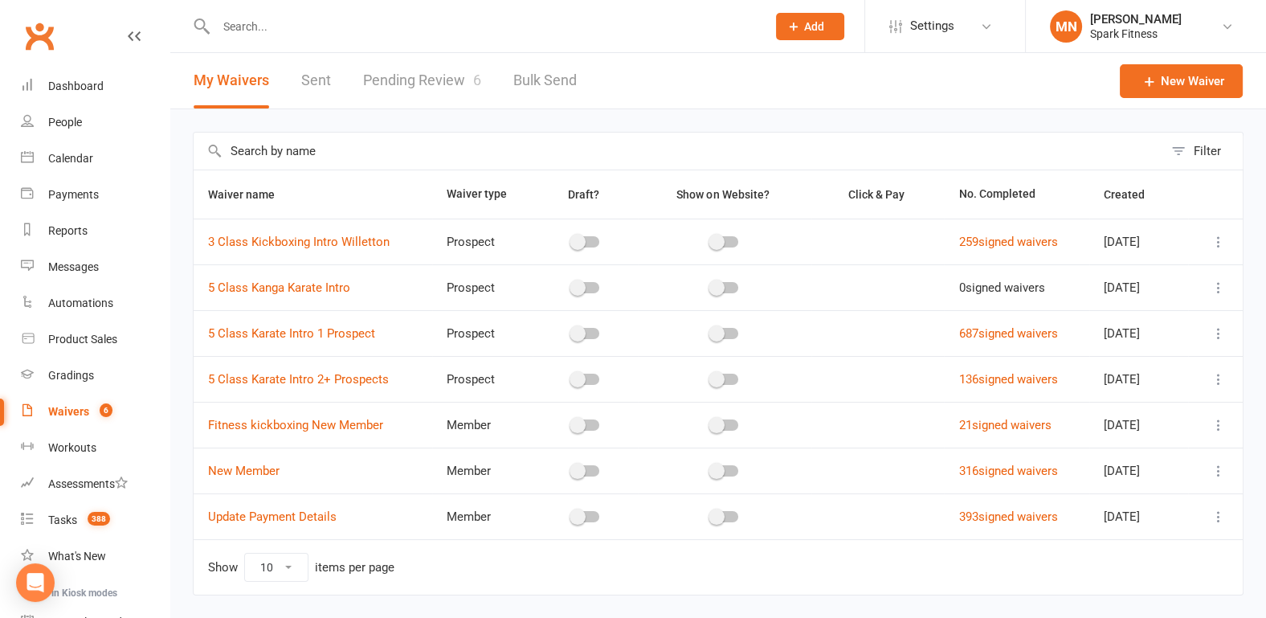
click at [409, 102] on link "Pending Review 6" at bounding box center [422, 80] width 118 height 55
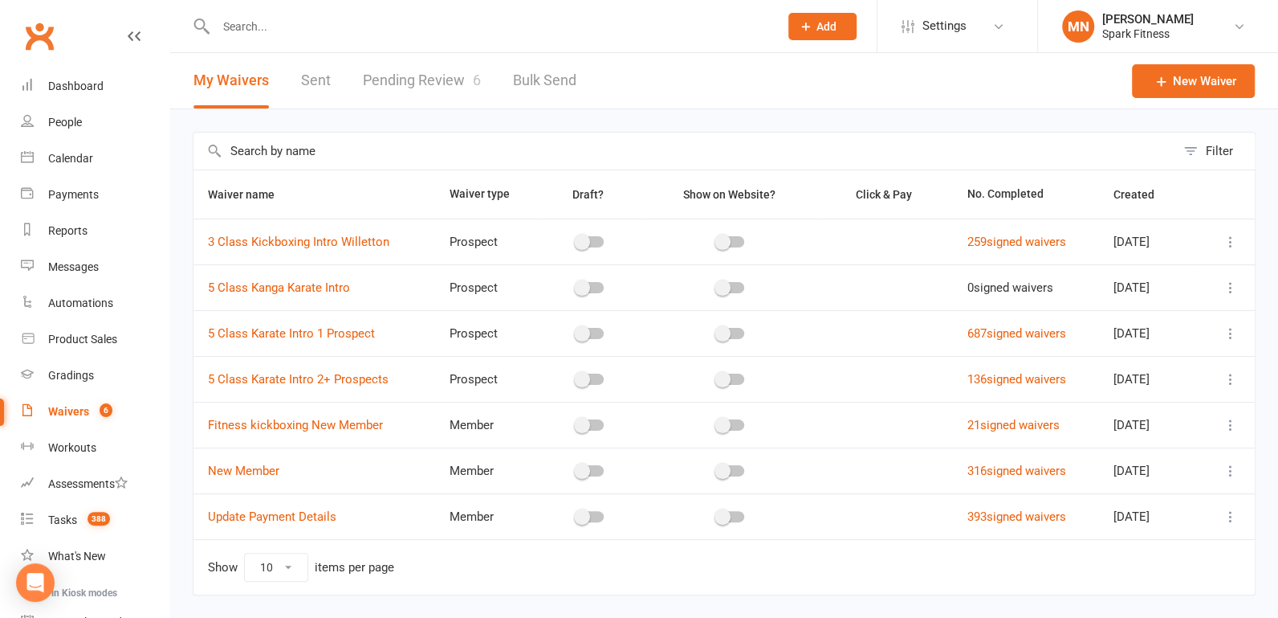
select select "100"
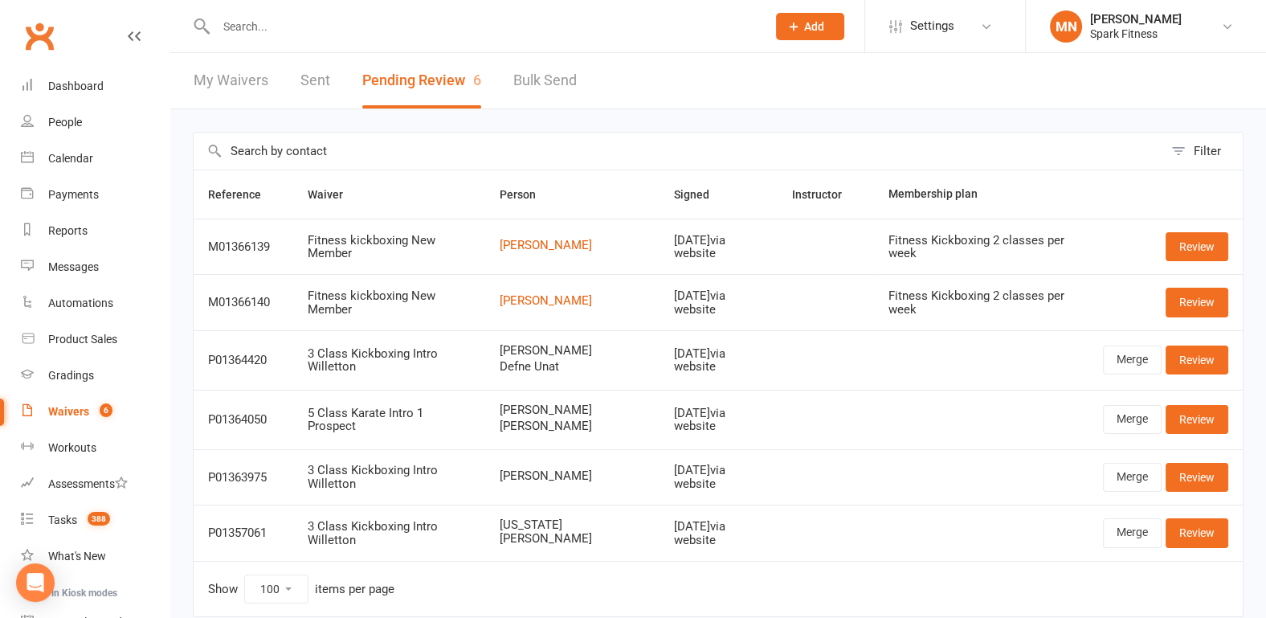
scroll to position [77, 0]
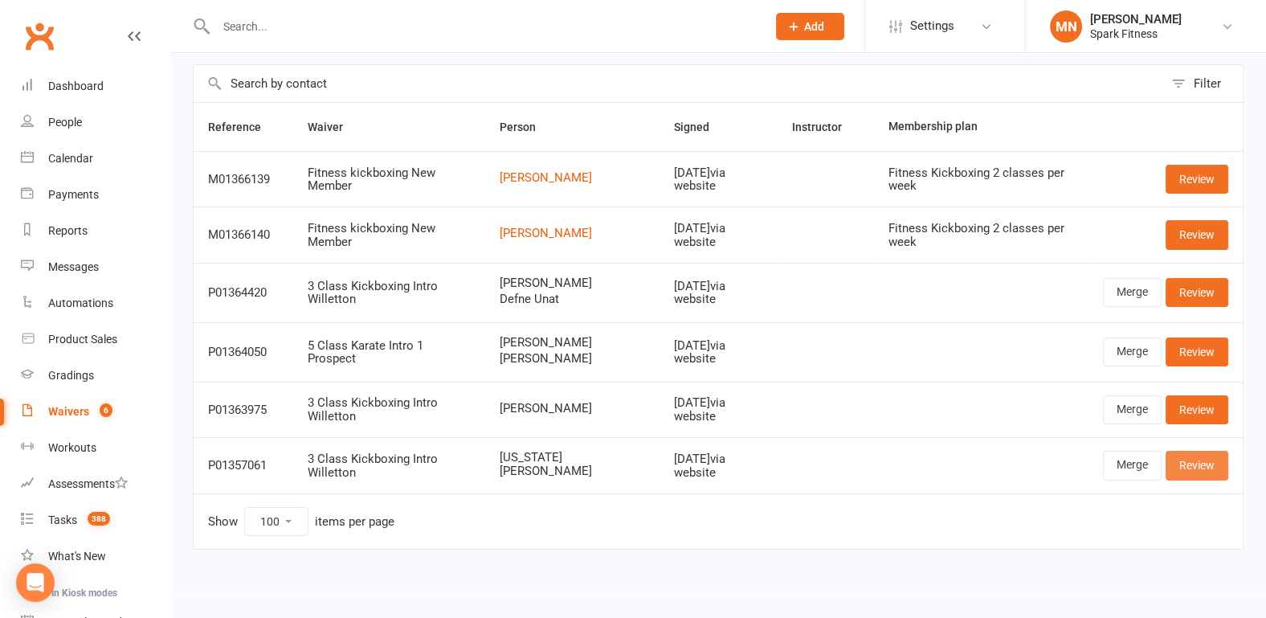
click at [1184, 465] on link "Review" at bounding box center [1196, 464] width 63 height 29
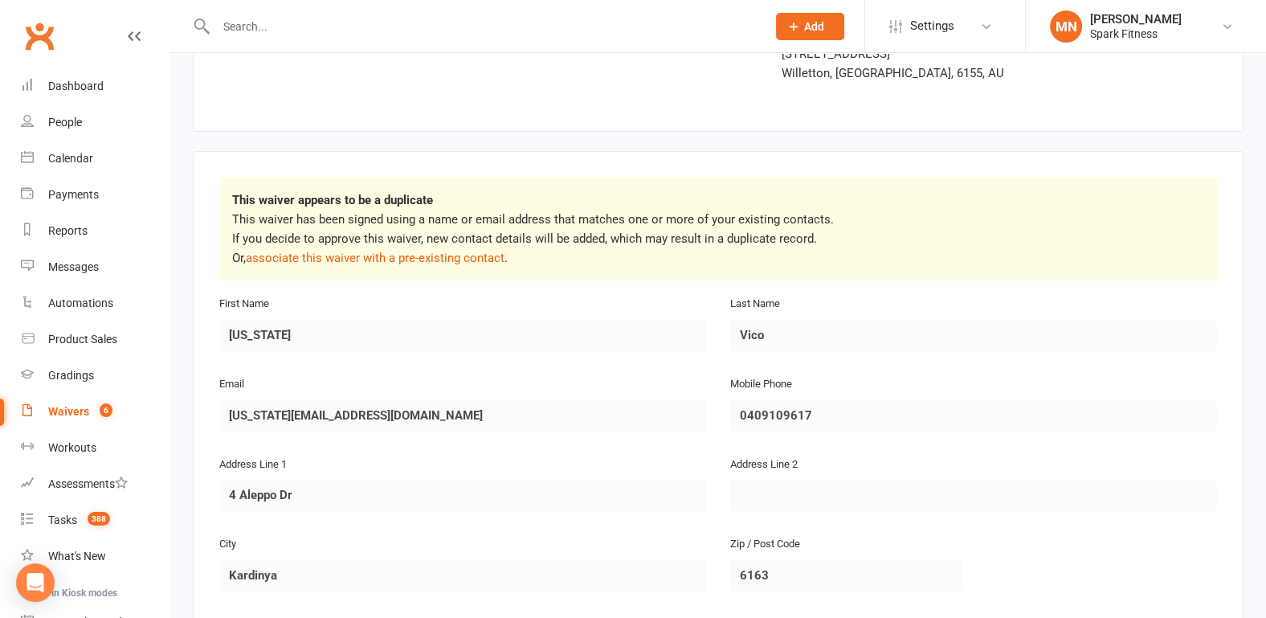
scroll to position [569, 0]
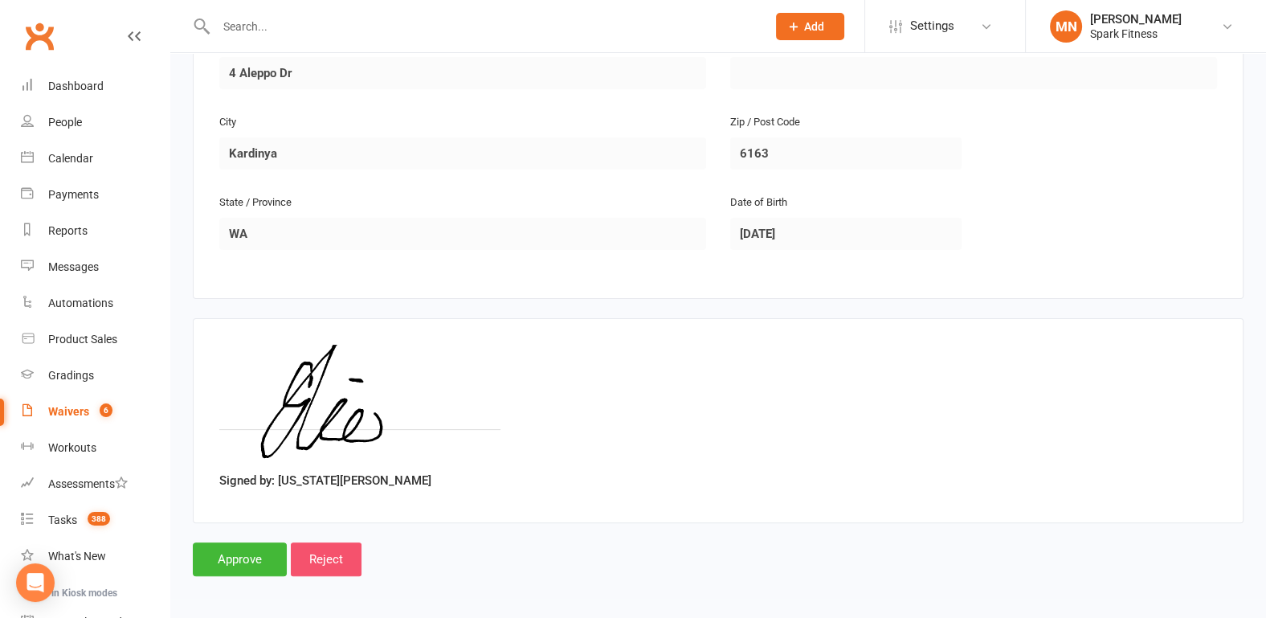
click at [333, 553] on input "Reject" at bounding box center [326, 559] width 71 height 34
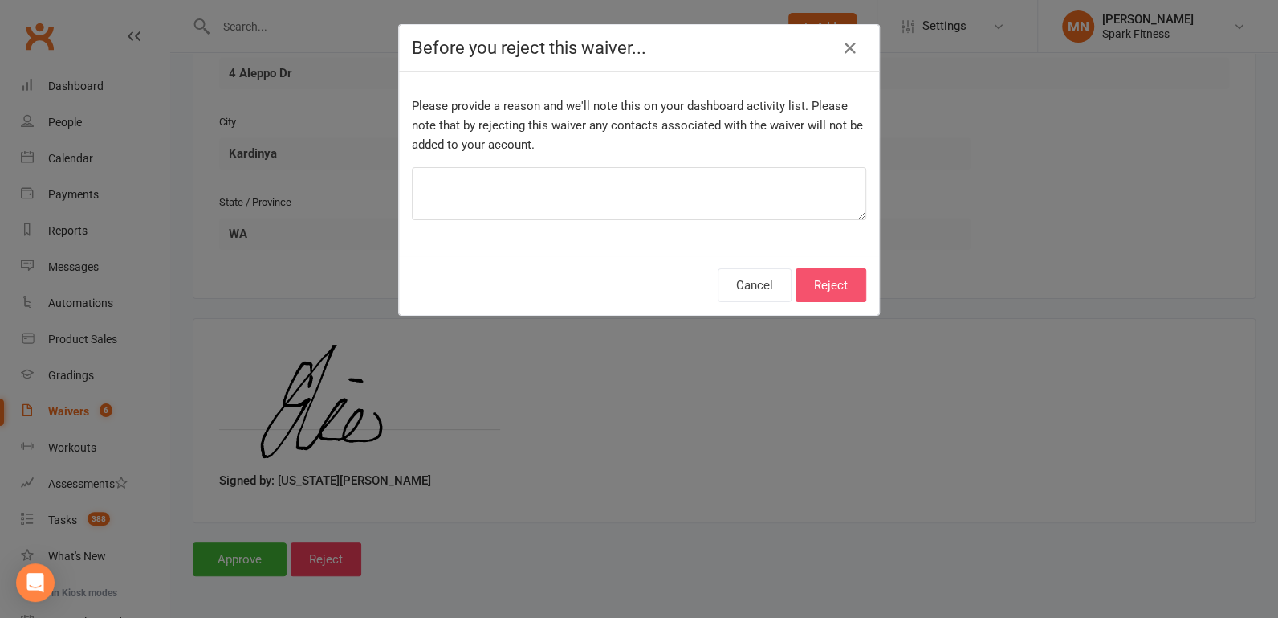
click at [803, 293] on button "Reject" at bounding box center [831, 285] width 71 height 34
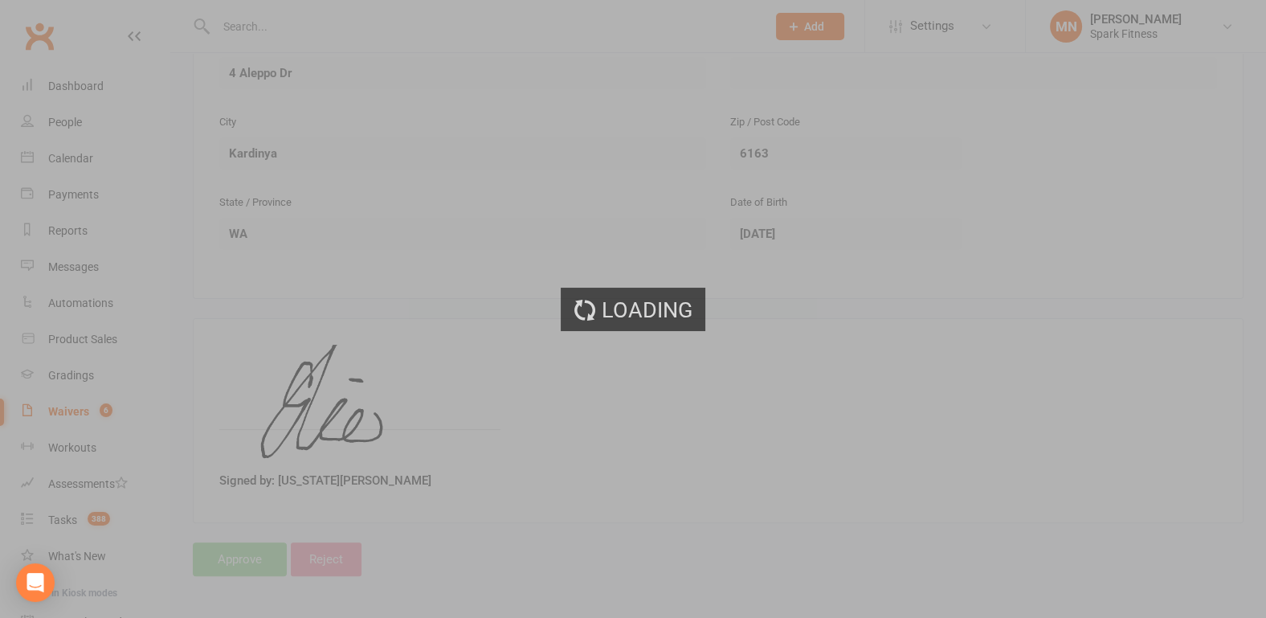
select select "100"
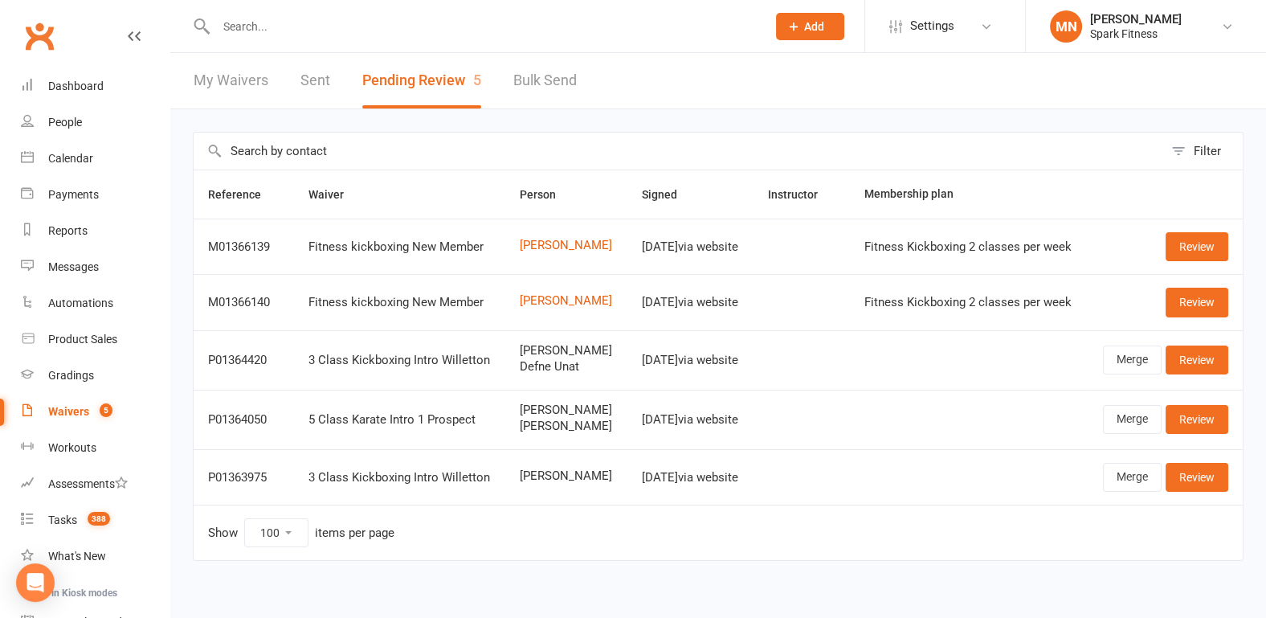
click at [312, 38] on div at bounding box center [474, 26] width 562 height 52
click at [309, 26] on input "text" at bounding box center [483, 26] width 544 height 22
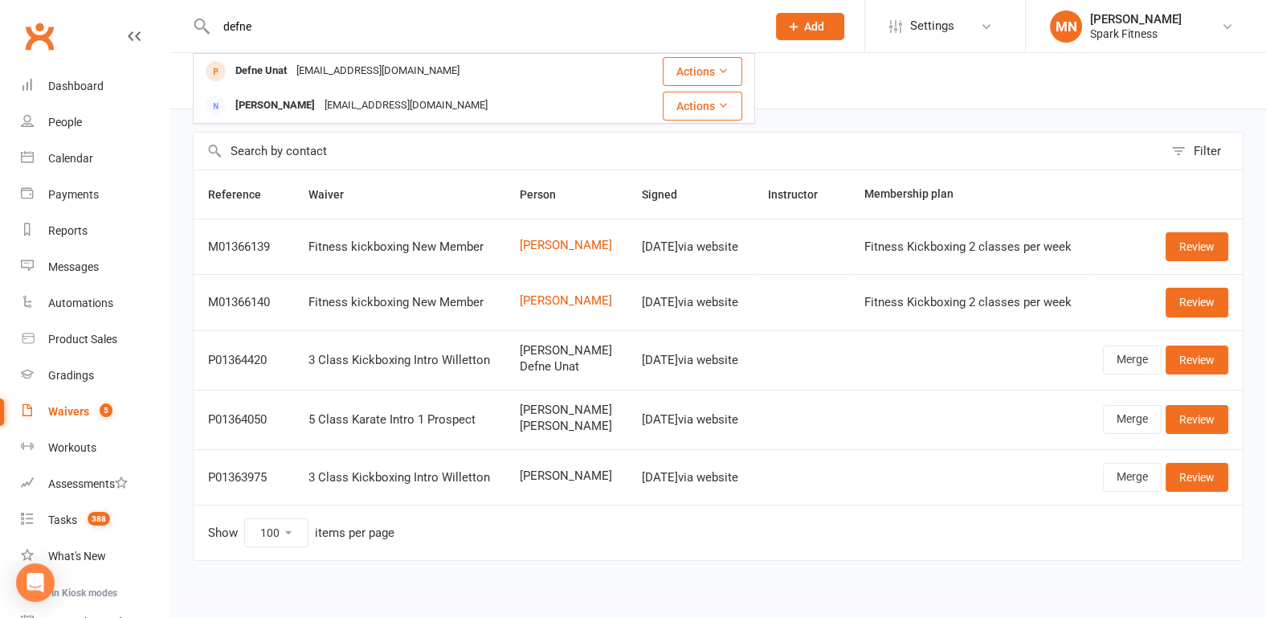
type input "defne"
click at [795, 112] on div "Filter Reference Waiver Person Signed Instructor Membership plan M01366139 Fitn…" at bounding box center [717, 357] width 1095 height 496
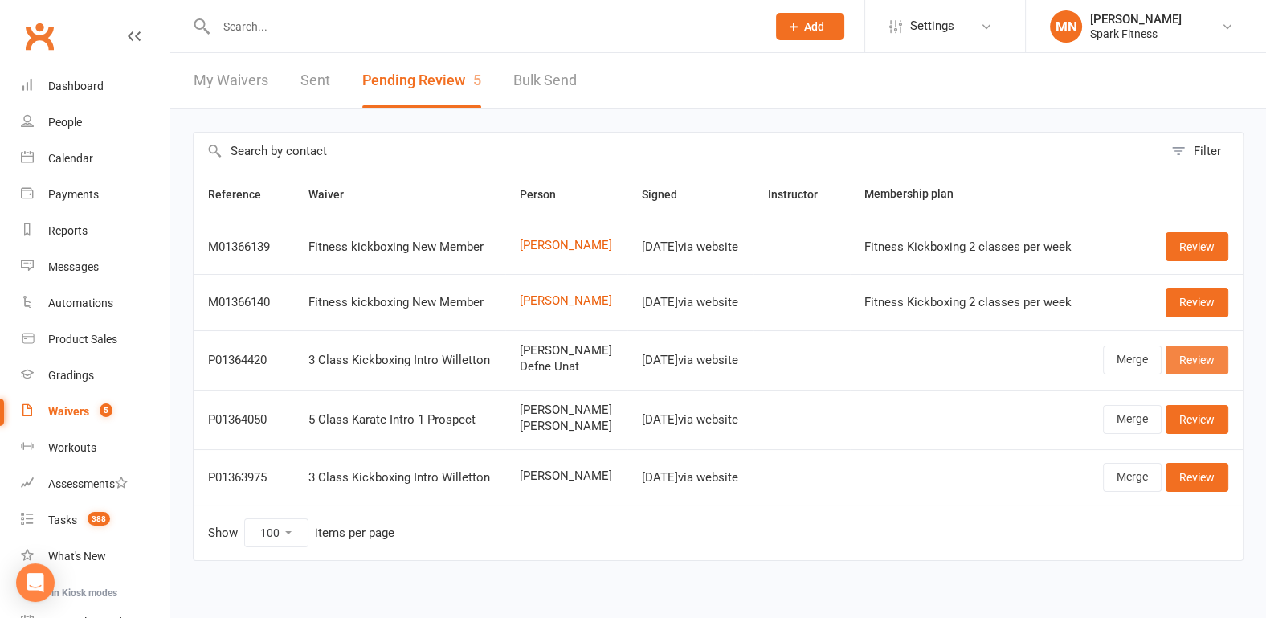
click at [1198, 359] on link "Review" at bounding box center [1196, 359] width 63 height 29
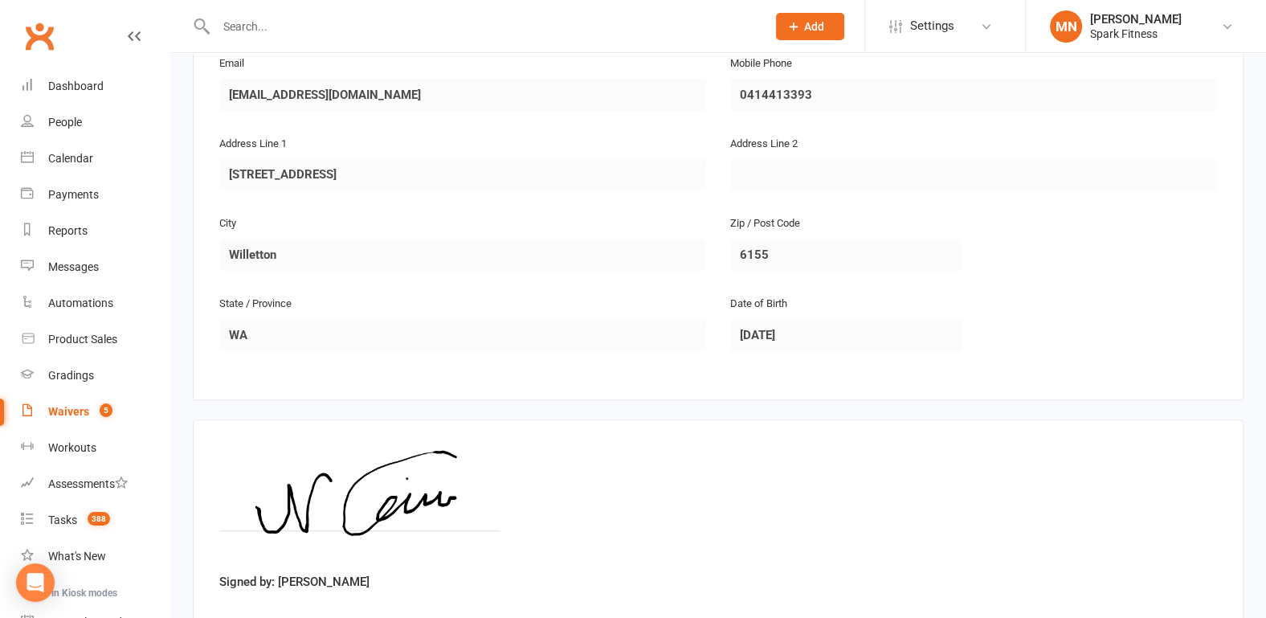
scroll to position [1177, 0]
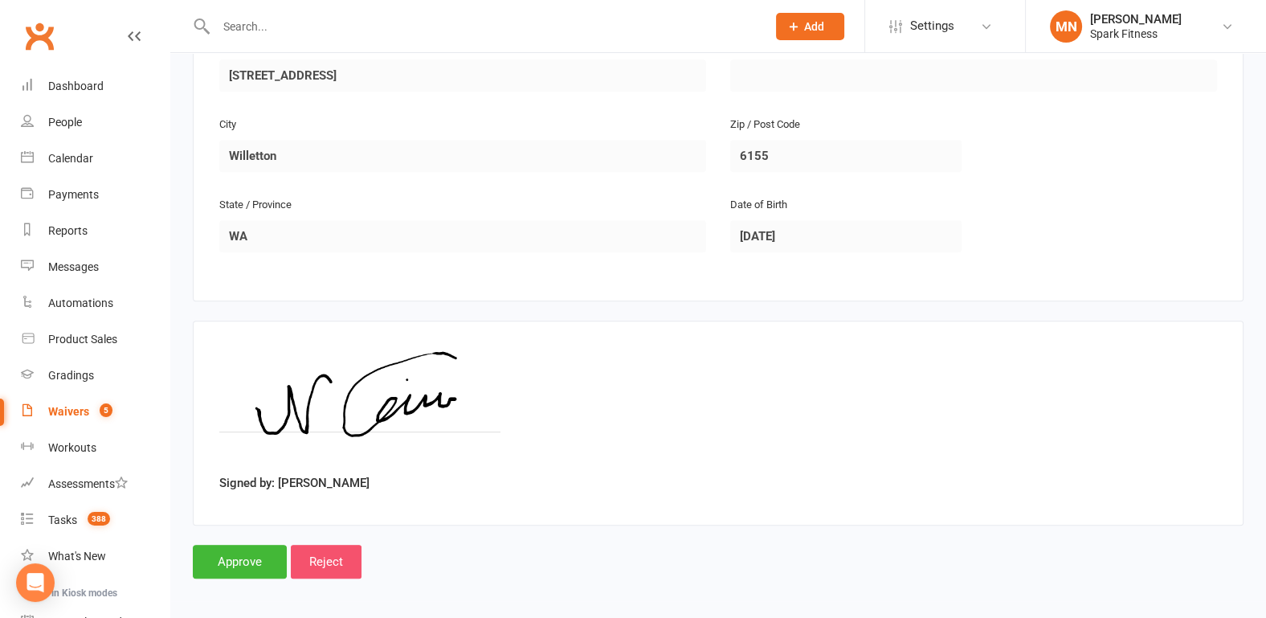
click at [333, 560] on input "Reject" at bounding box center [326, 561] width 71 height 34
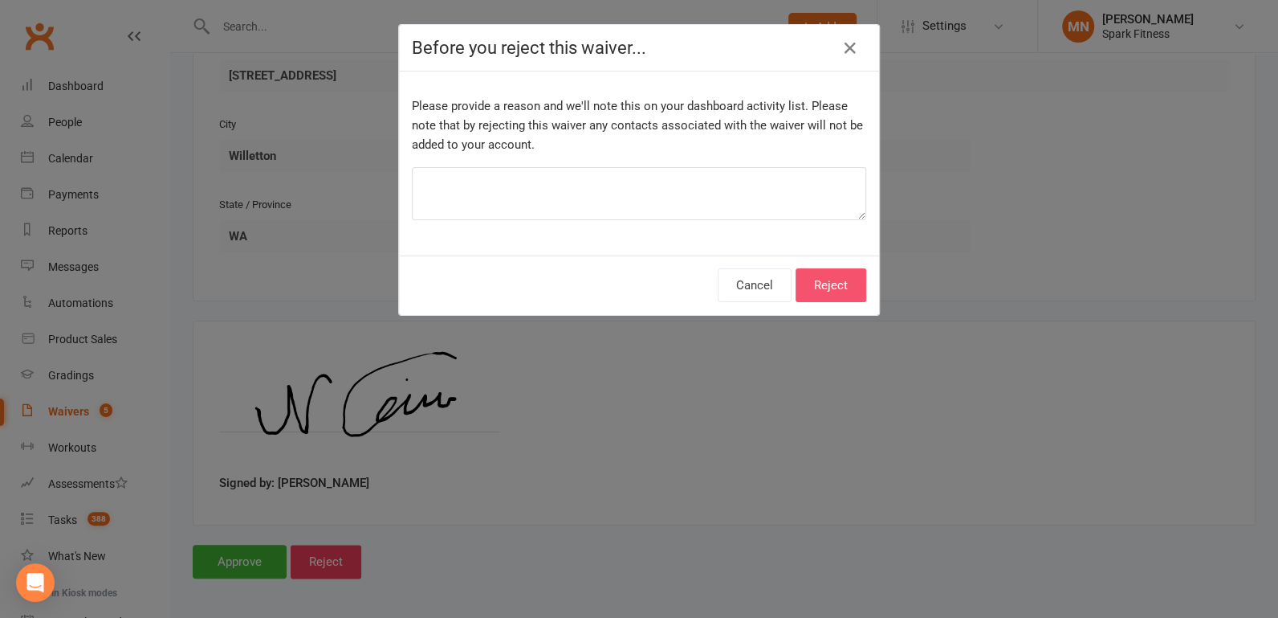
click at [821, 284] on button "Reject" at bounding box center [831, 285] width 71 height 34
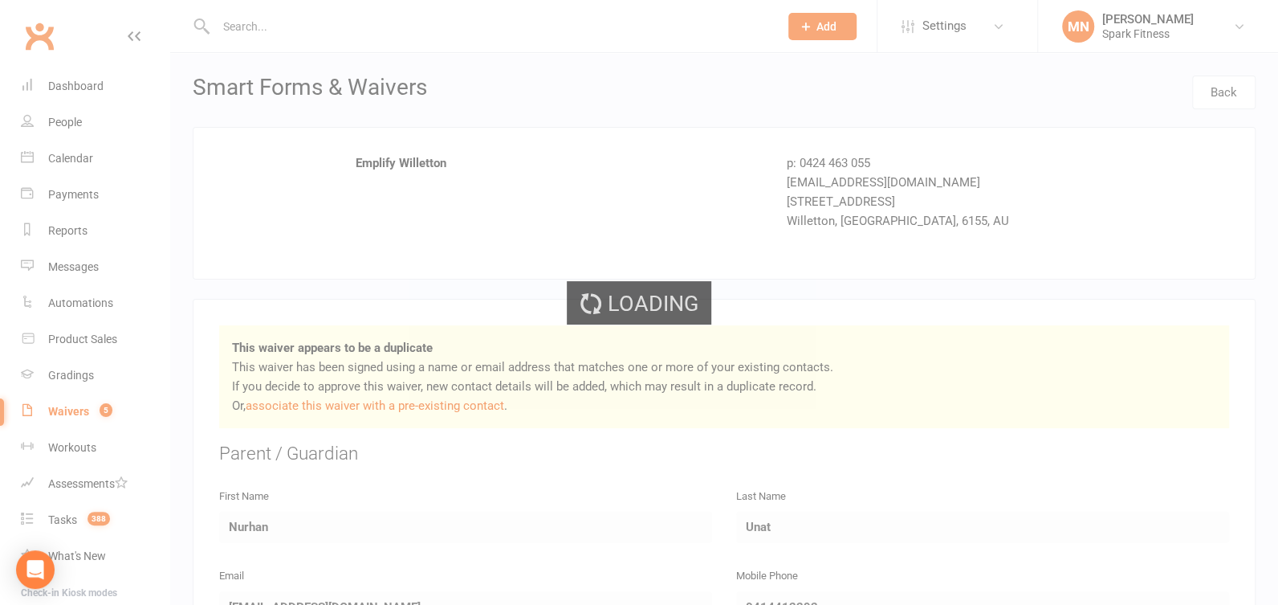
select select "100"
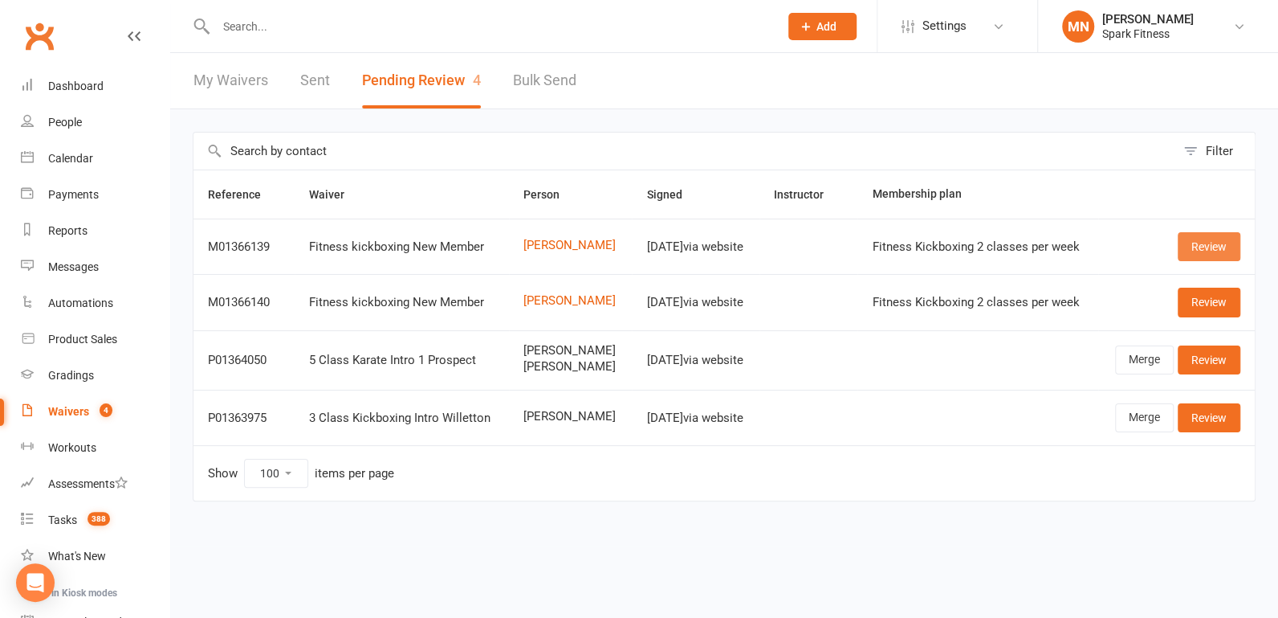
click at [1225, 244] on link "Review" at bounding box center [1209, 246] width 63 height 29
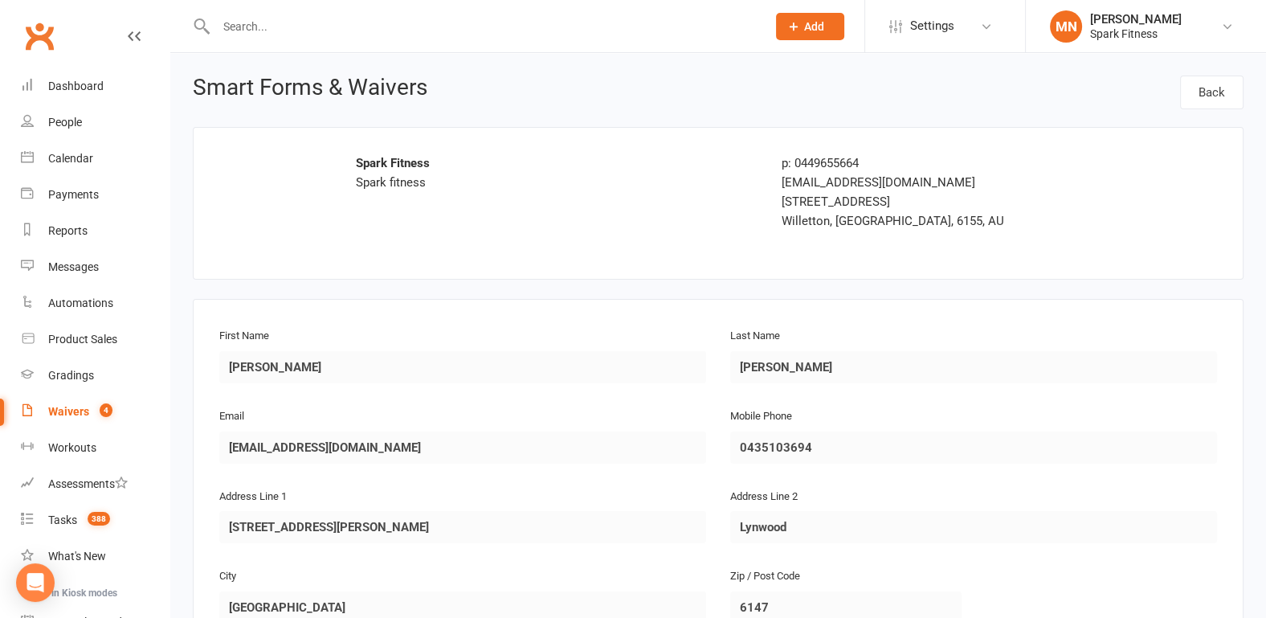
click at [114, 32] on div "Clubworx" at bounding box center [84, 45] width 169 height 59
click at [128, 35] on icon at bounding box center [134, 36] width 13 height 13
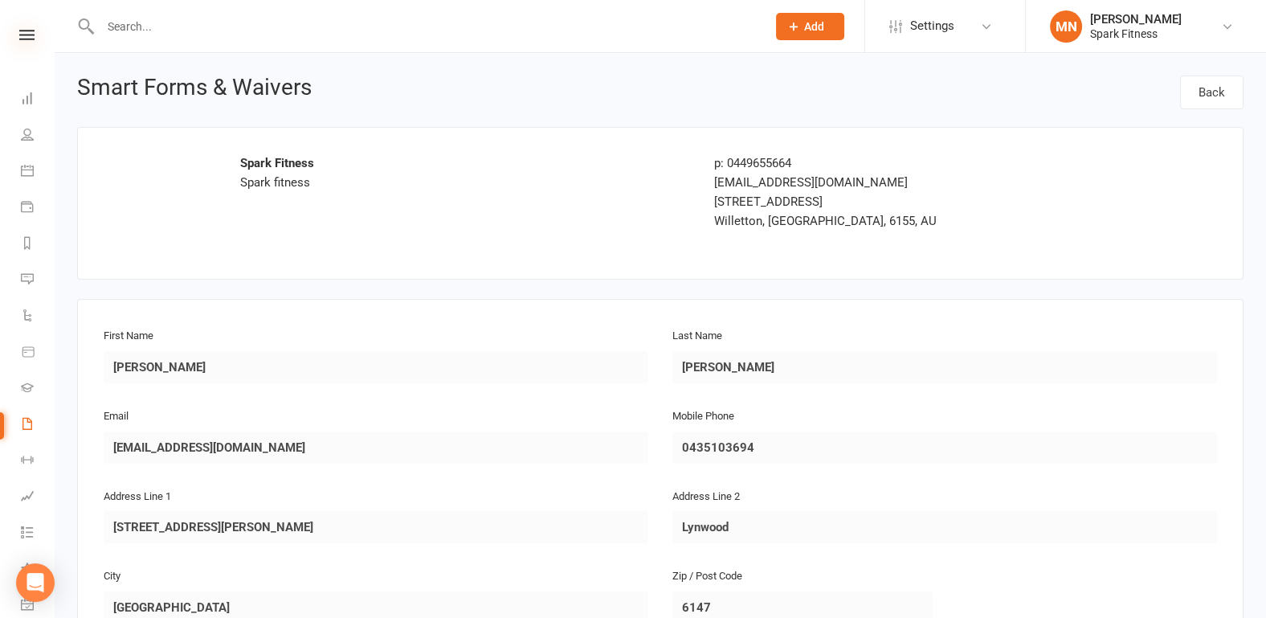
click at [22, 31] on icon at bounding box center [26, 35] width 15 height 10
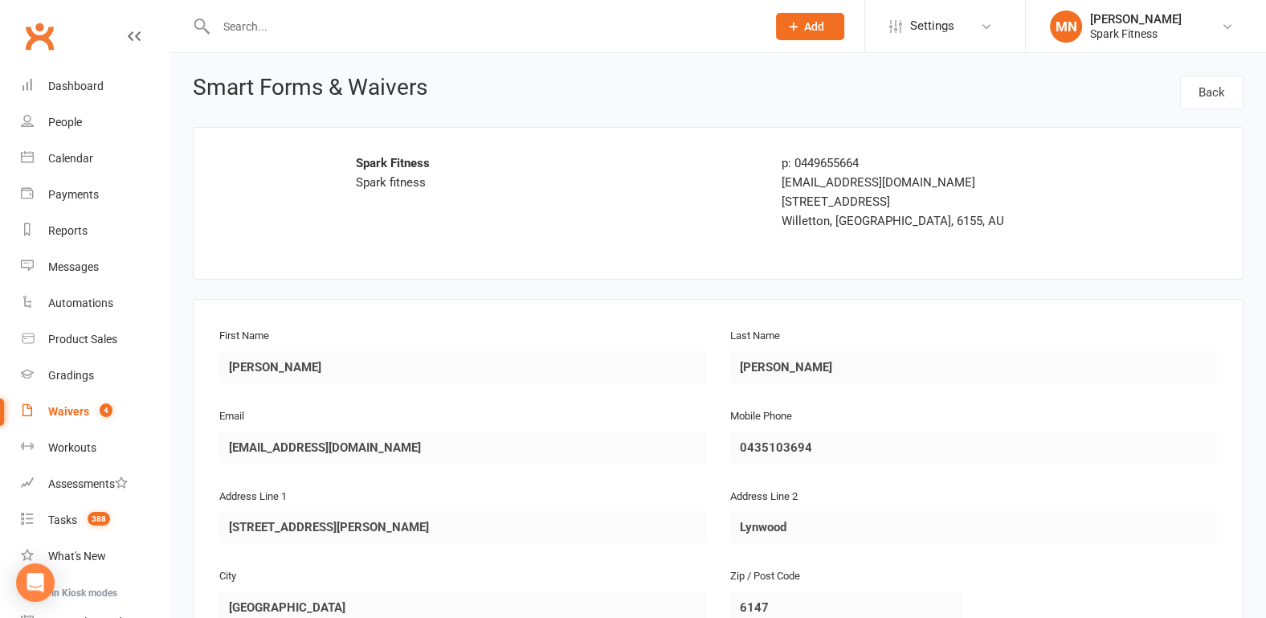
click at [92, 410] on count-badge "4" at bounding box center [102, 411] width 21 height 13
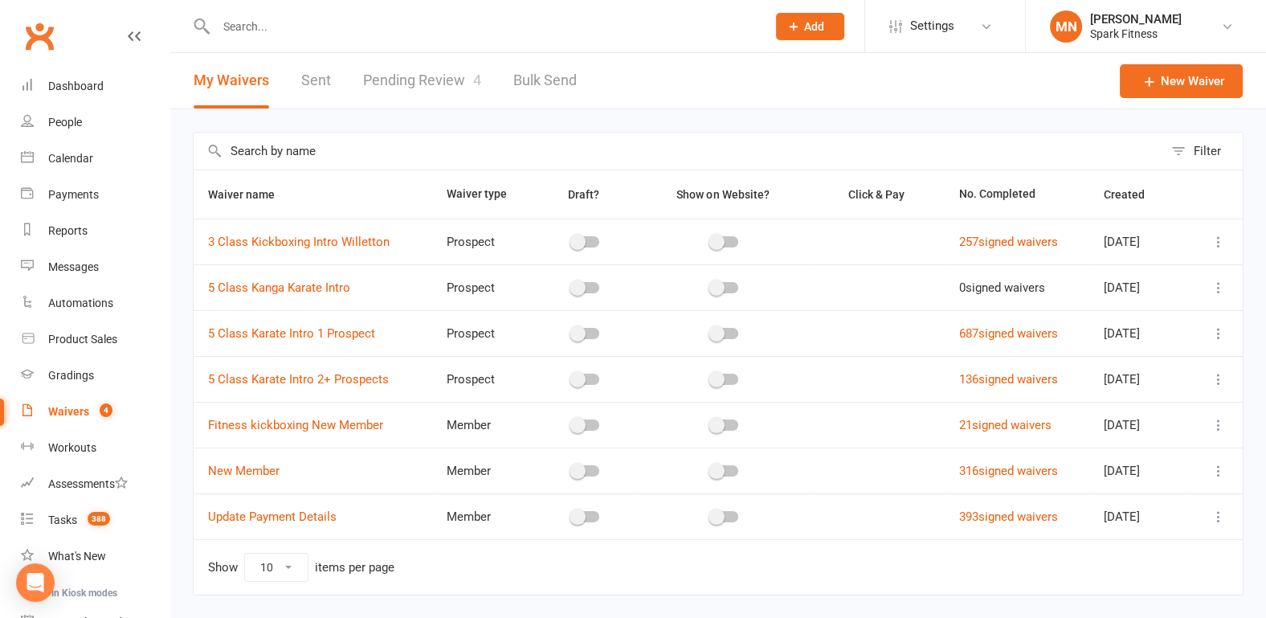
click at [373, 90] on link "Pending Review 4" at bounding box center [422, 80] width 118 height 55
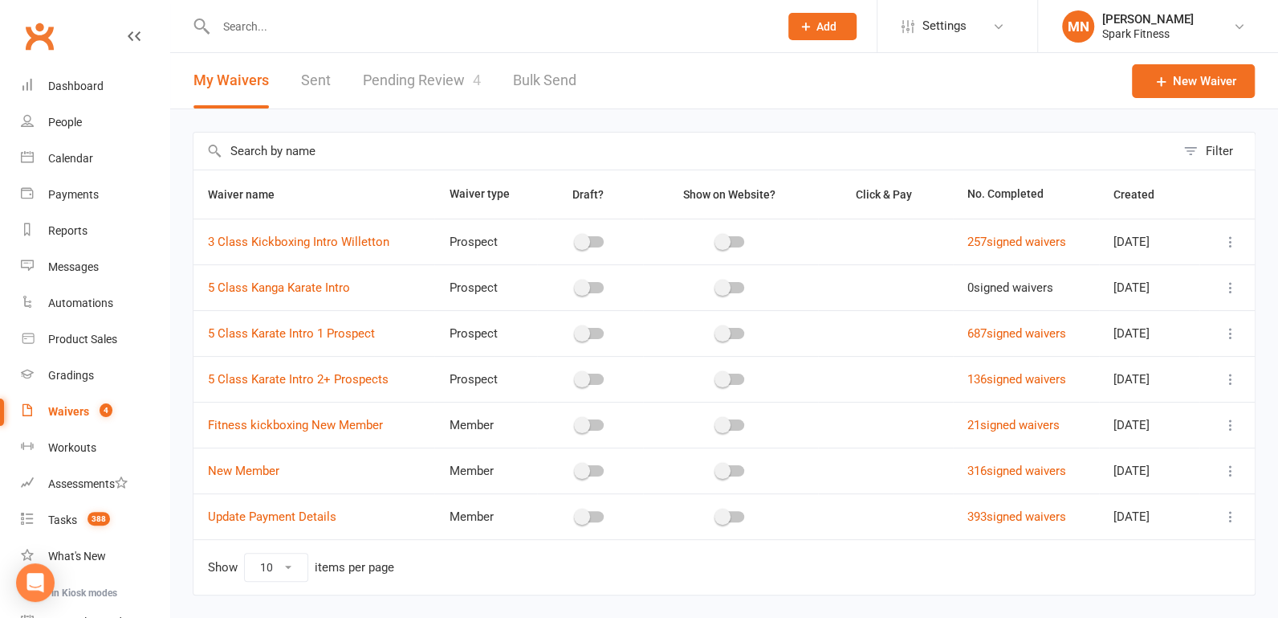
select select "100"
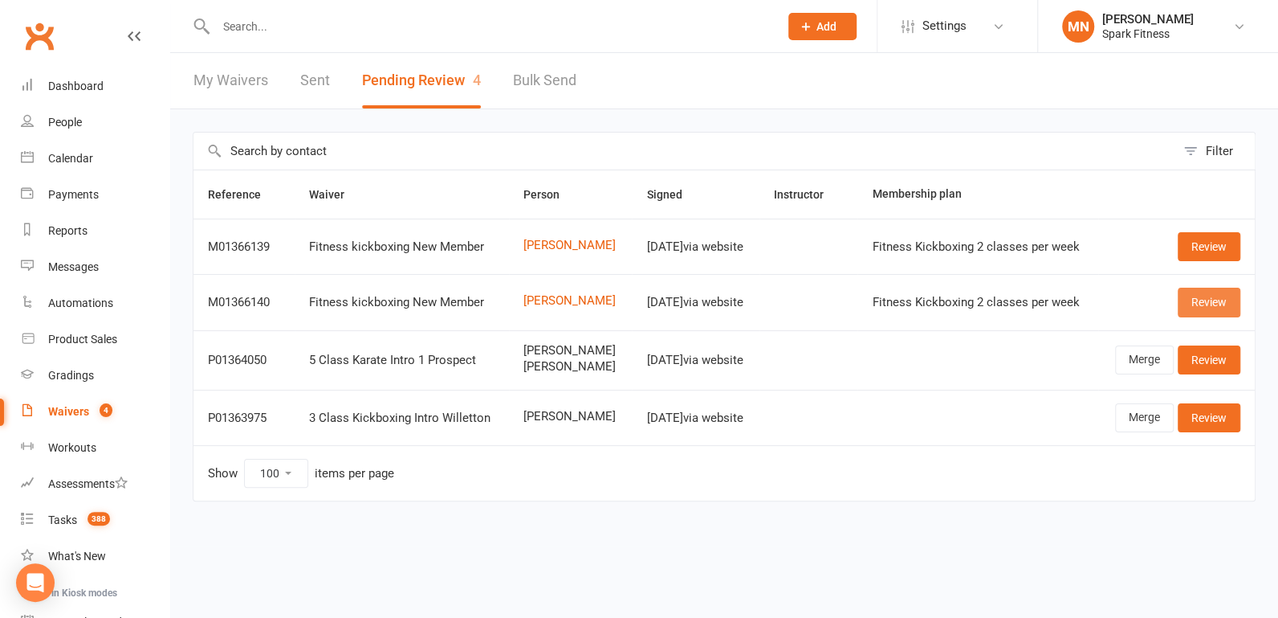
click at [1207, 299] on link "Review" at bounding box center [1209, 301] width 63 height 29
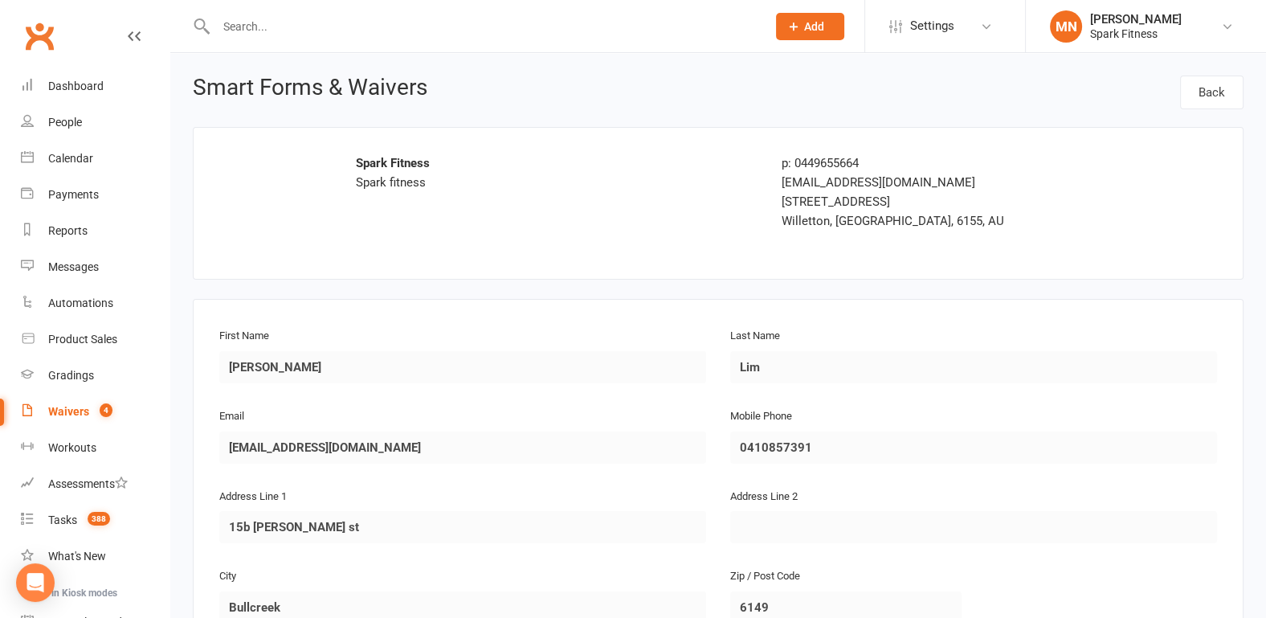
click at [82, 411] on div "Waivers" at bounding box center [68, 411] width 41 height 13
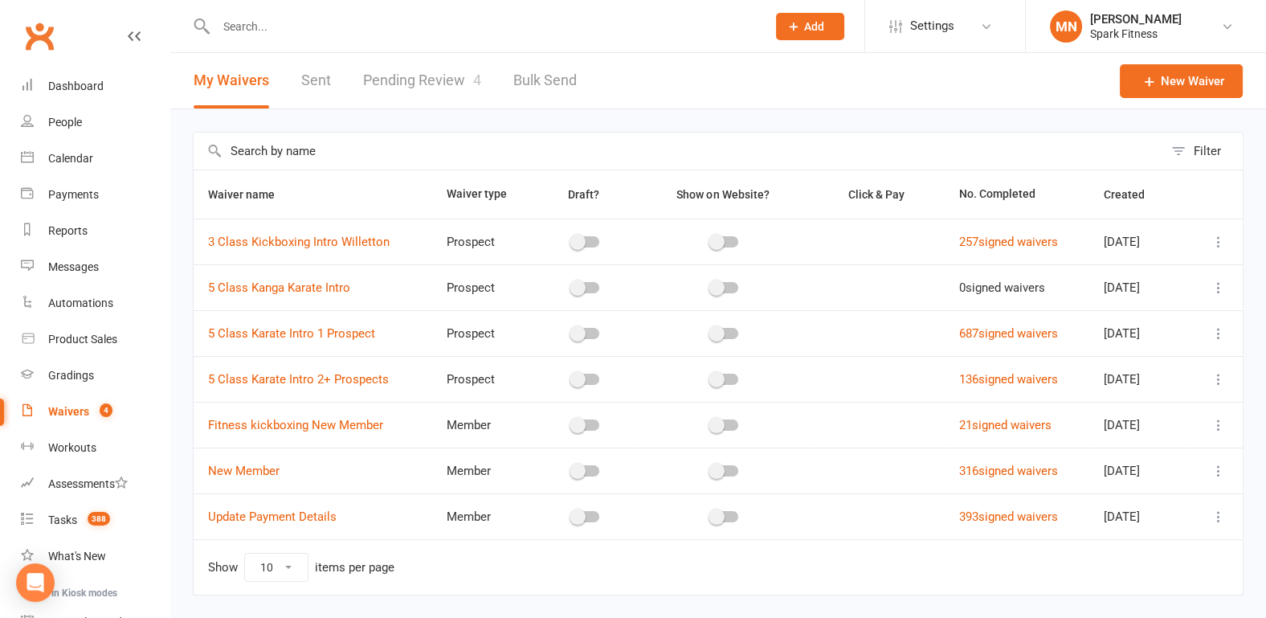
click at [400, 90] on link "Pending Review 4" at bounding box center [422, 80] width 118 height 55
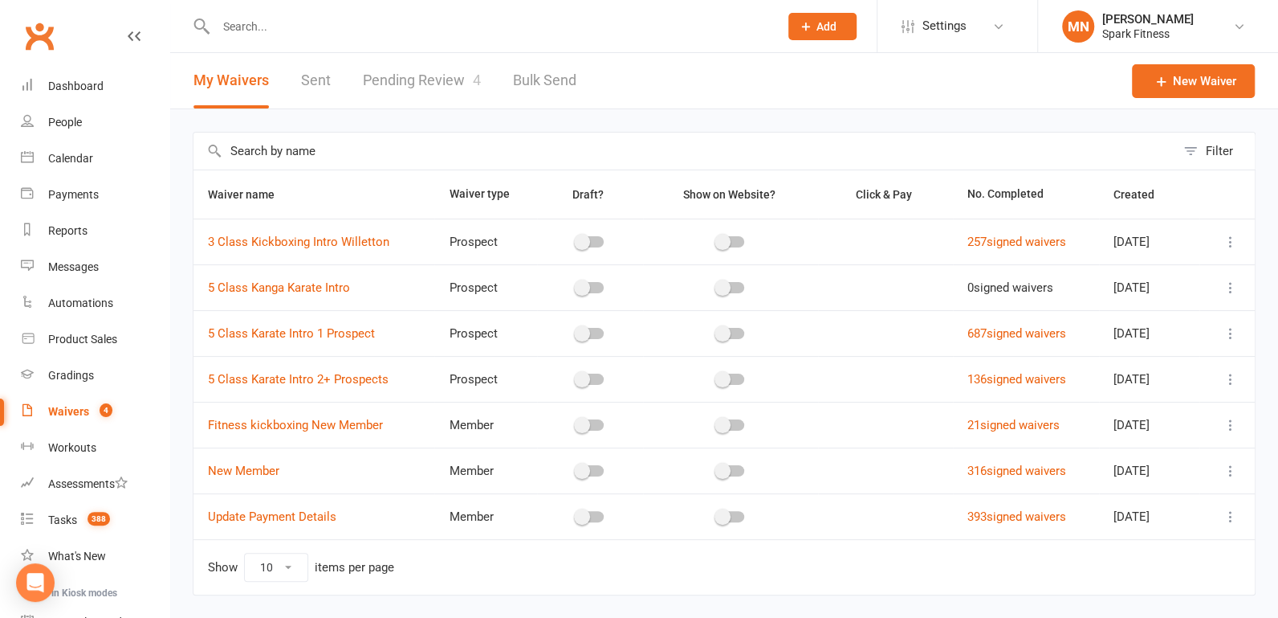
select select "100"
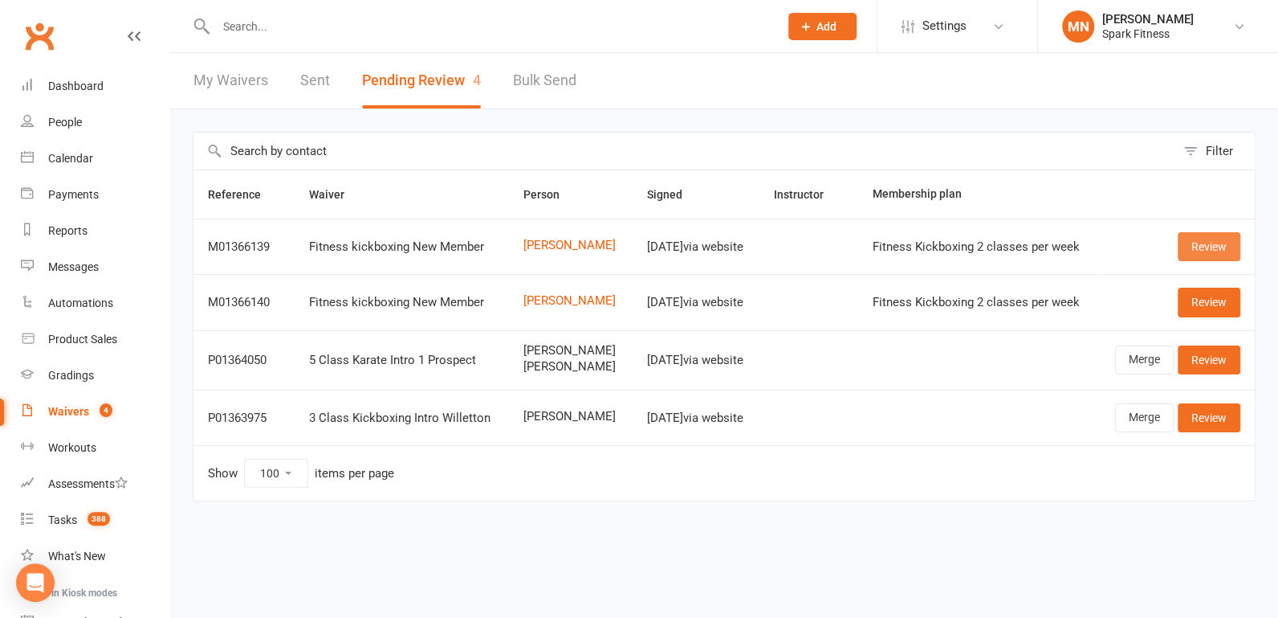
click at [1205, 251] on link "Review" at bounding box center [1209, 246] width 63 height 29
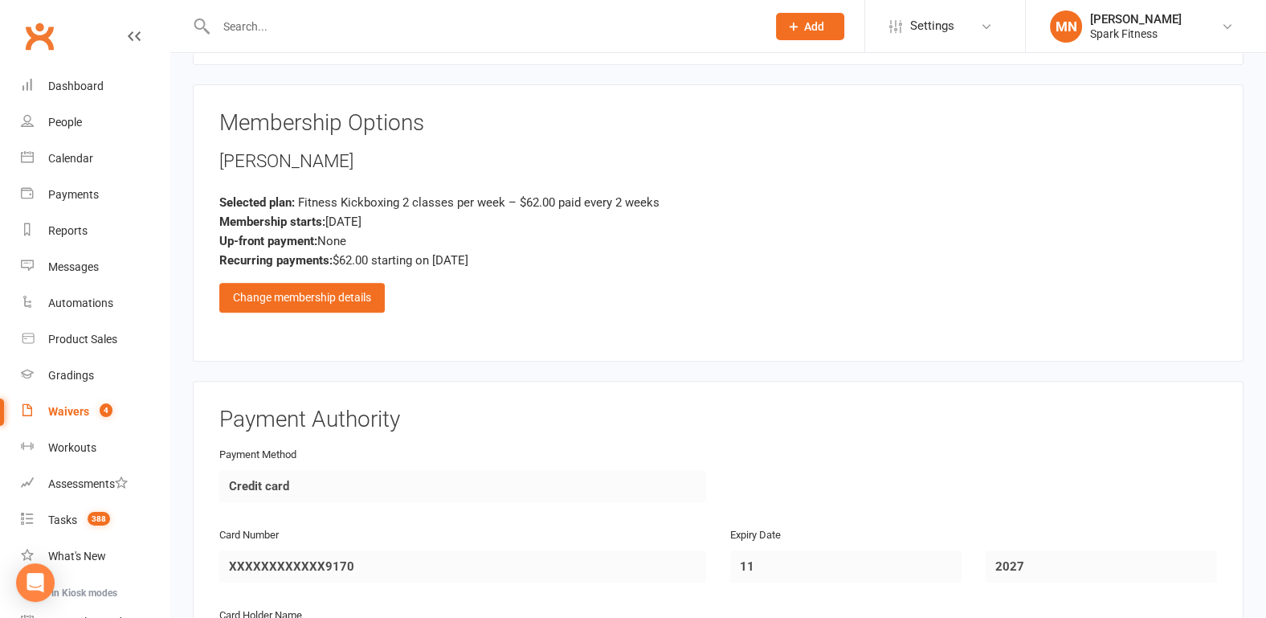
scroll to position [752, 0]
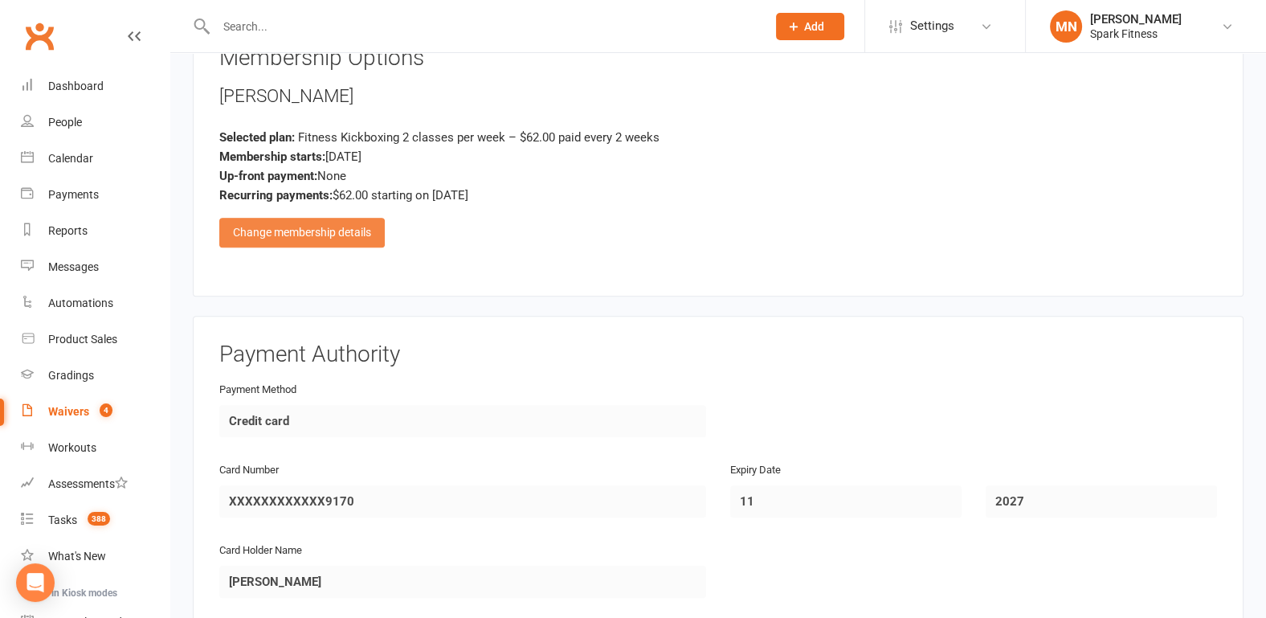
click at [301, 226] on div "Change membership details" at bounding box center [301, 232] width 165 height 29
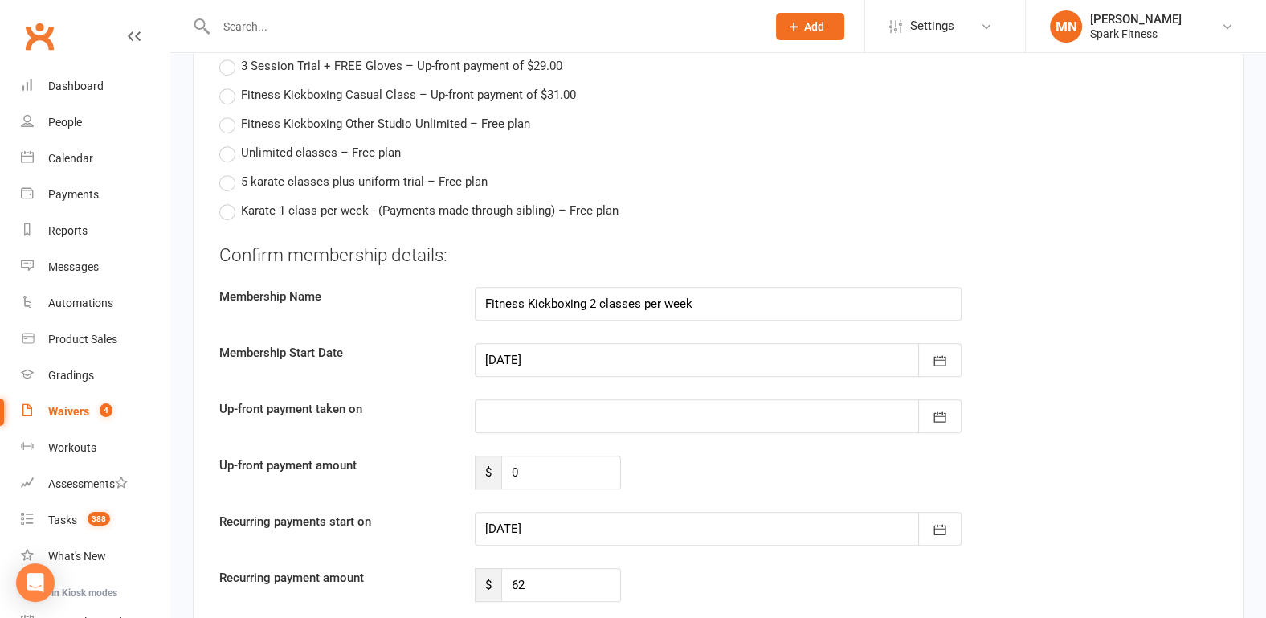
scroll to position [1087, 0]
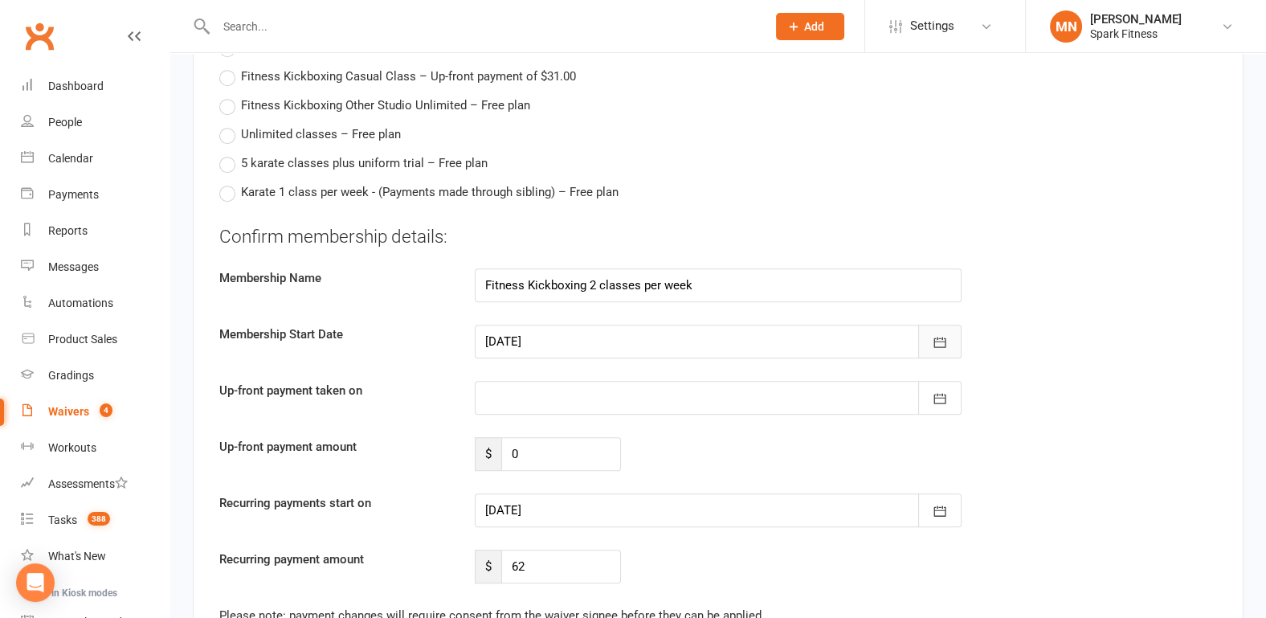
click at [943, 343] on icon "button" at bounding box center [940, 342] width 12 height 10
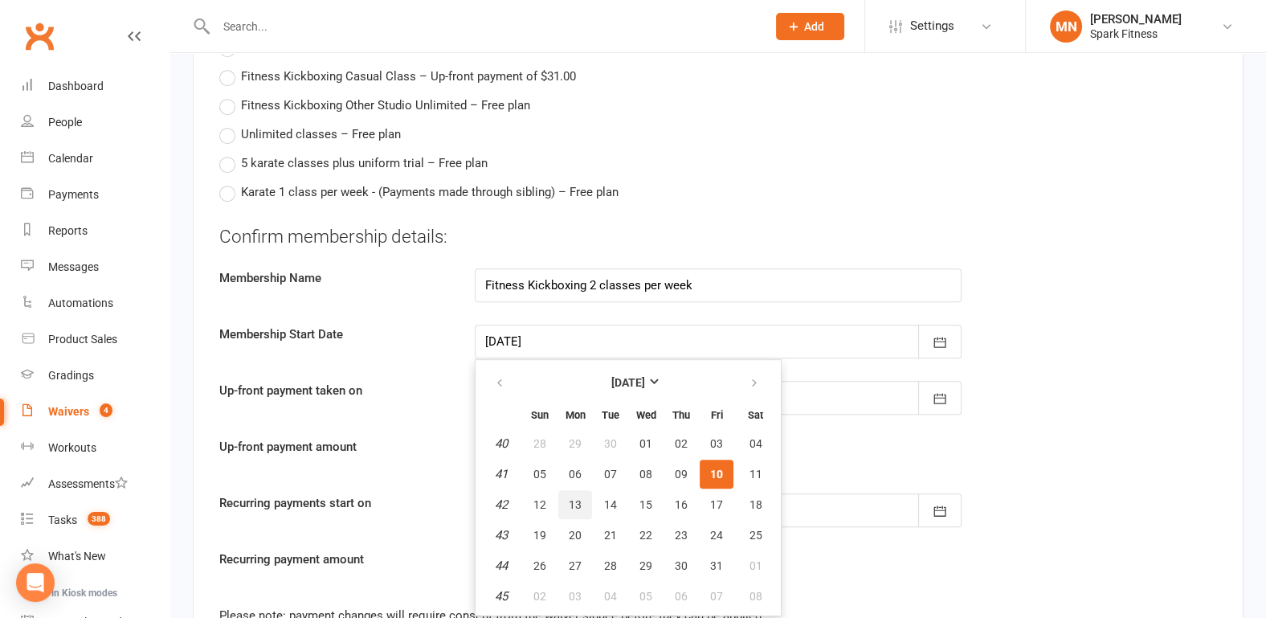
click at [577, 498] on span "13" at bounding box center [575, 504] width 13 height 13
type input "[DATE]"
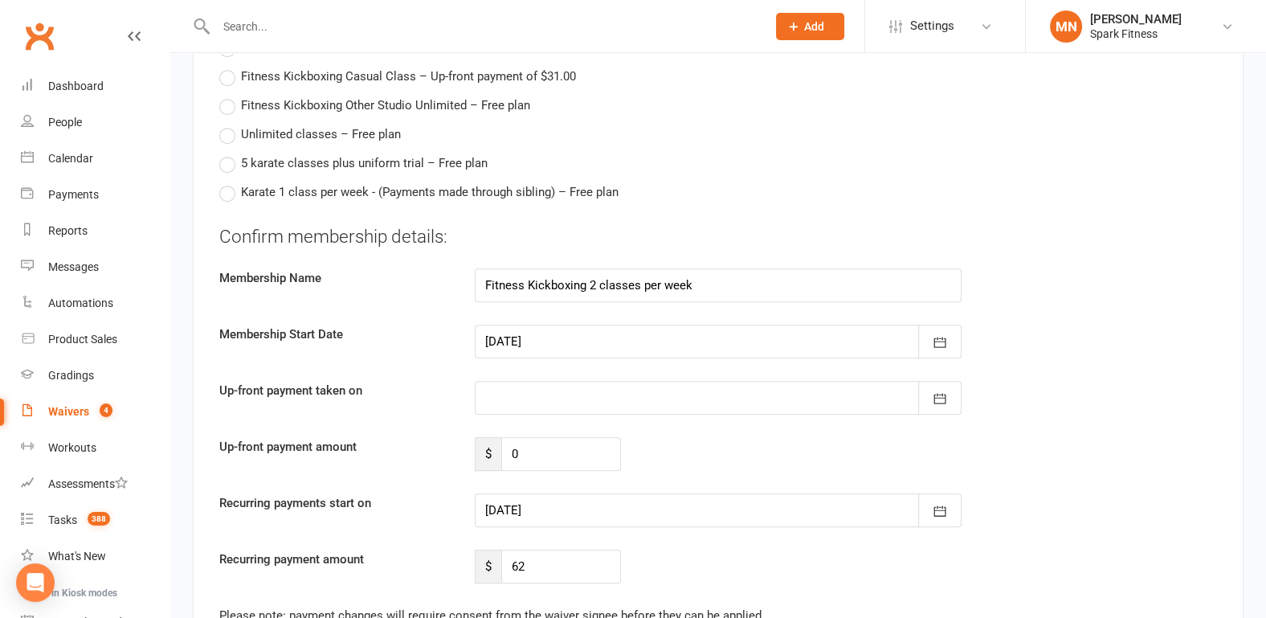
type input "[DATE]"
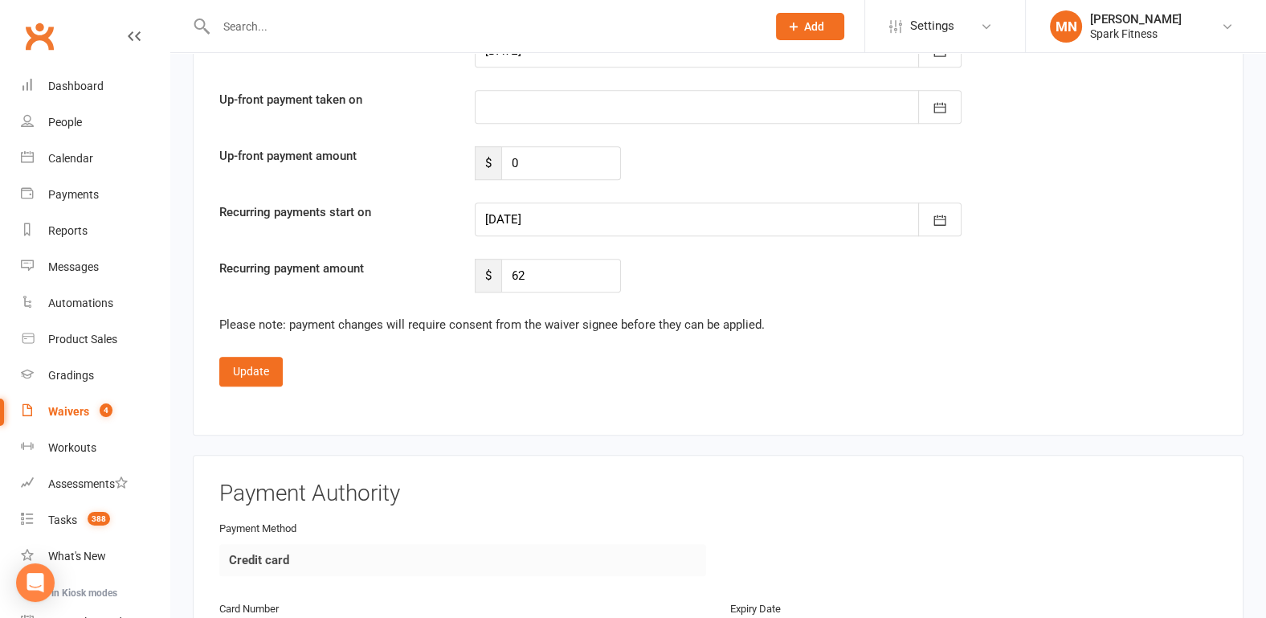
scroll to position [1359, 0]
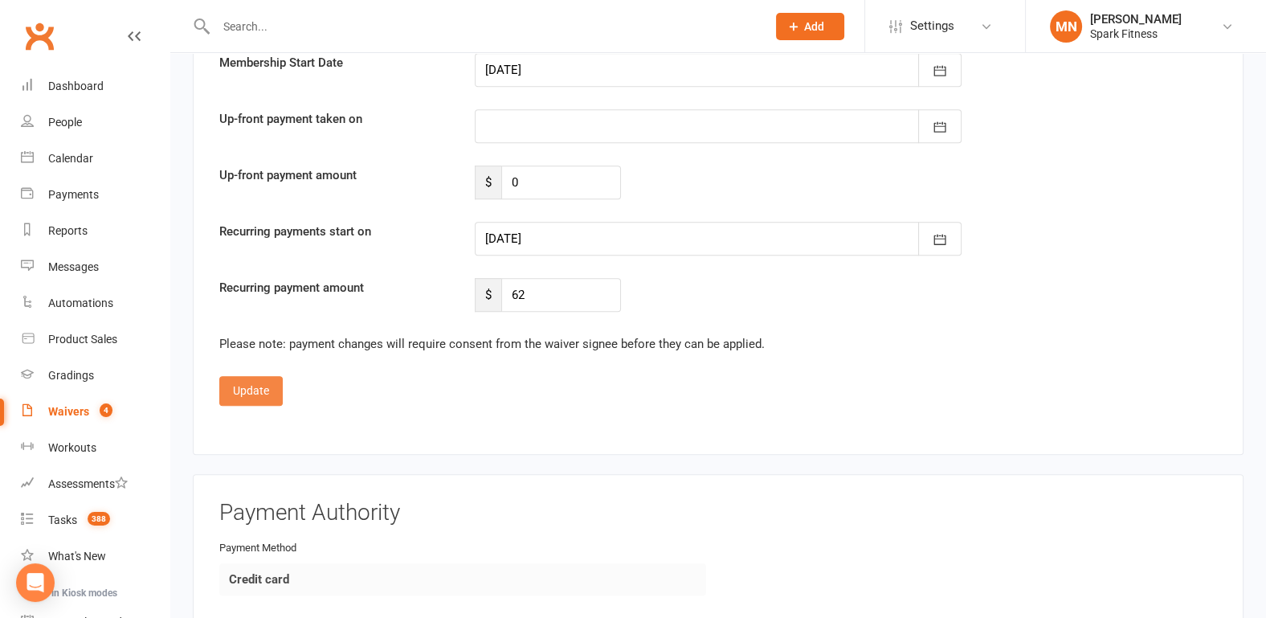
click at [268, 387] on button "Update" at bounding box center [250, 390] width 63 height 29
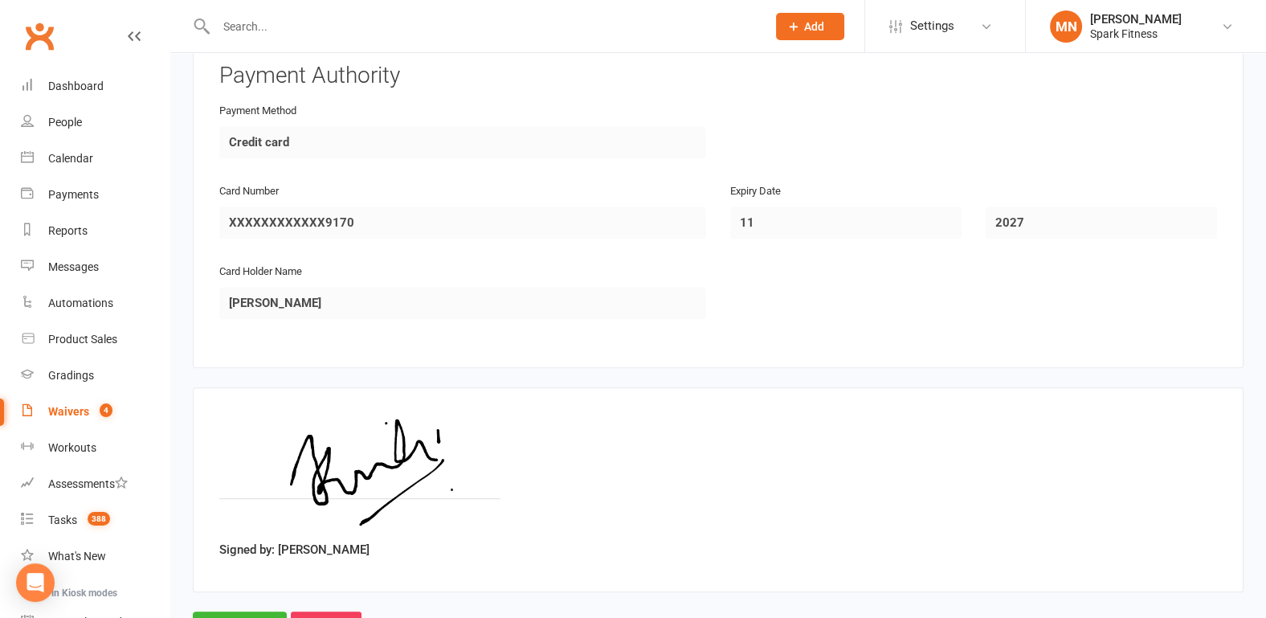
scroll to position [1098, 0]
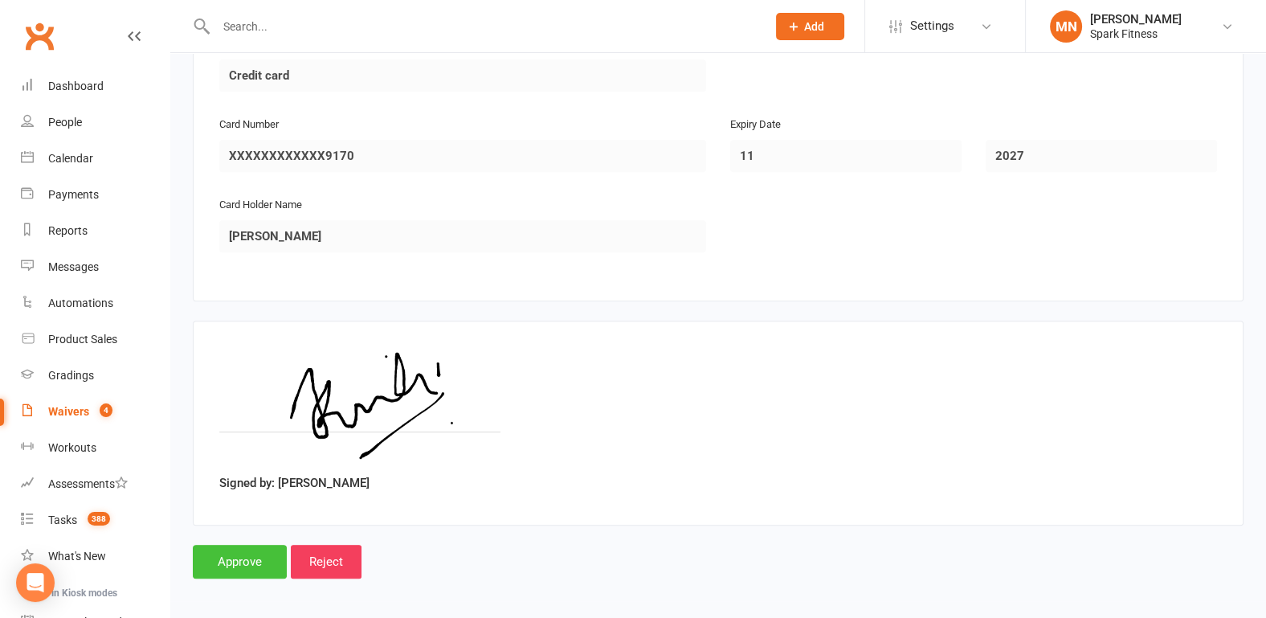
click at [242, 552] on input "Approve" at bounding box center [240, 561] width 94 height 34
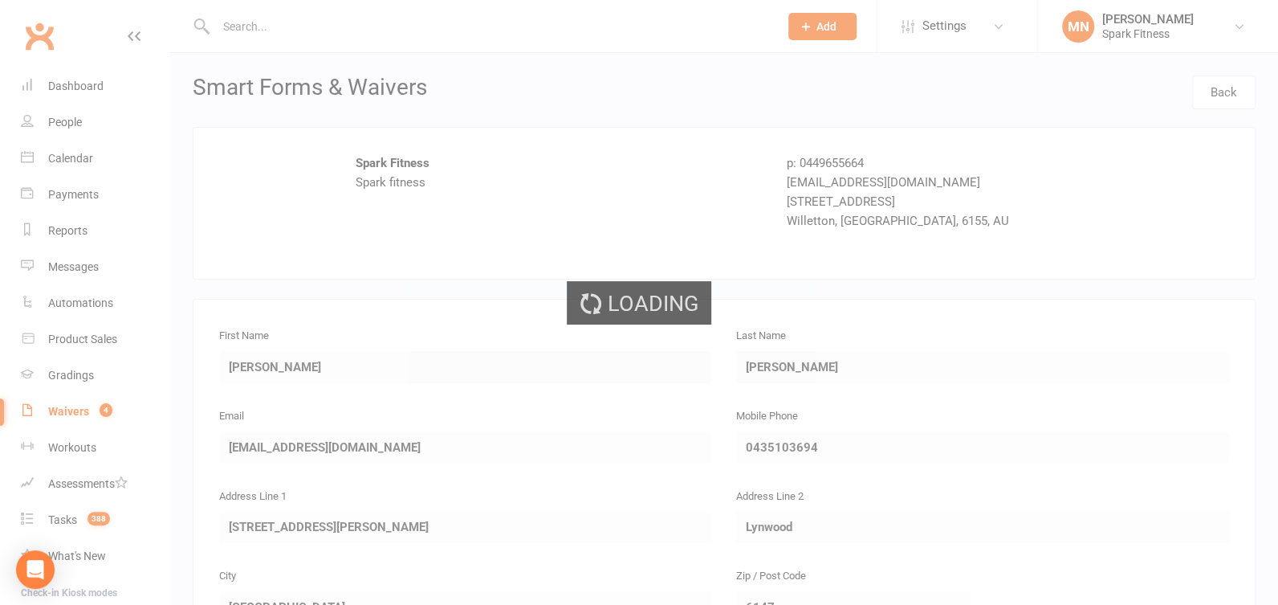
select select "100"
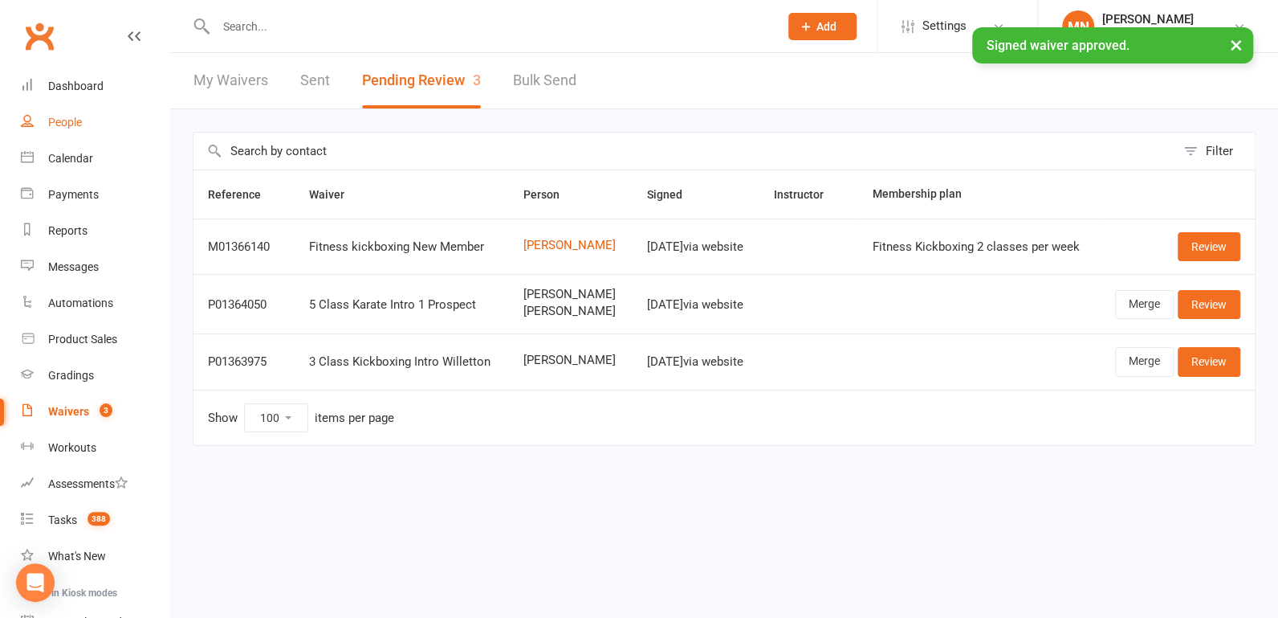
click at [80, 126] on div "People" at bounding box center [65, 122] width 34 height 13
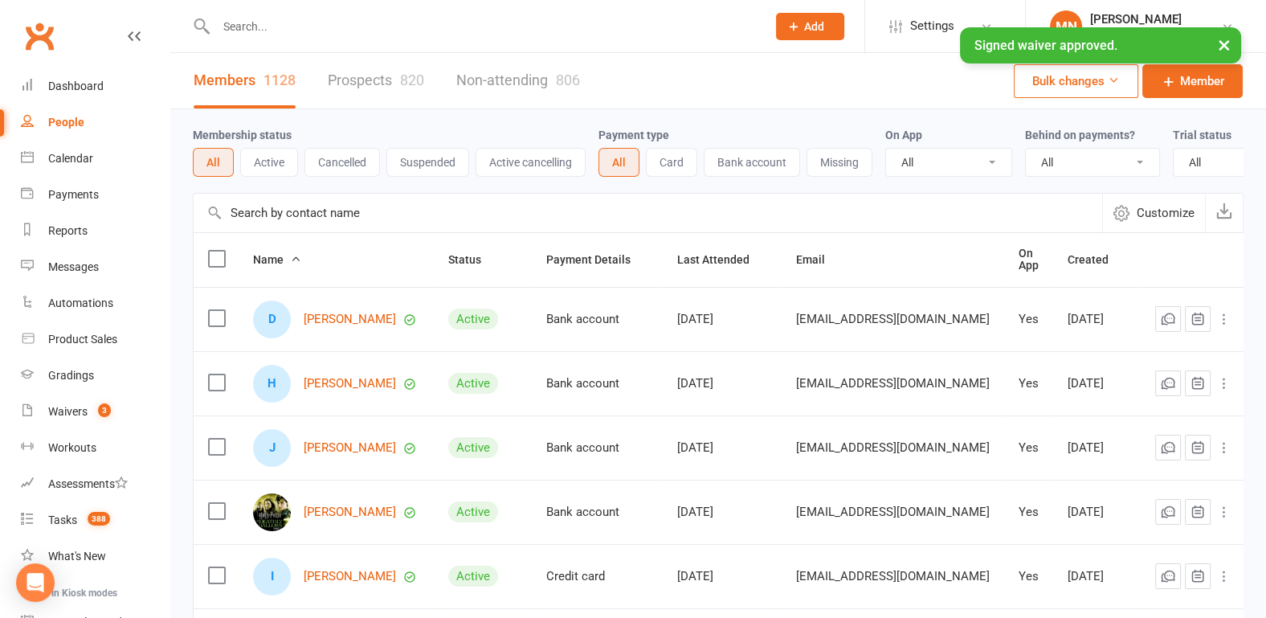
click at [268, 27] on div "× Signed waiver approved." at bounding box center [622, 27] width 1245 height 0
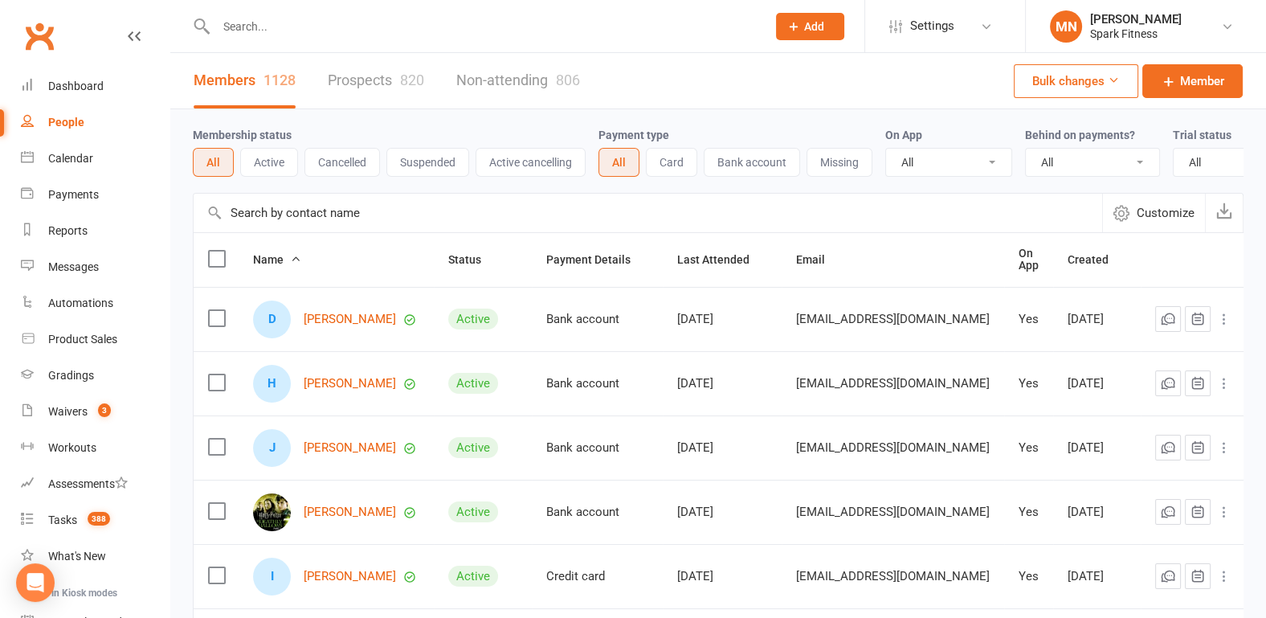
click at [267, 30] on input "text" at bounding box center [483, 26] width 544 height 22
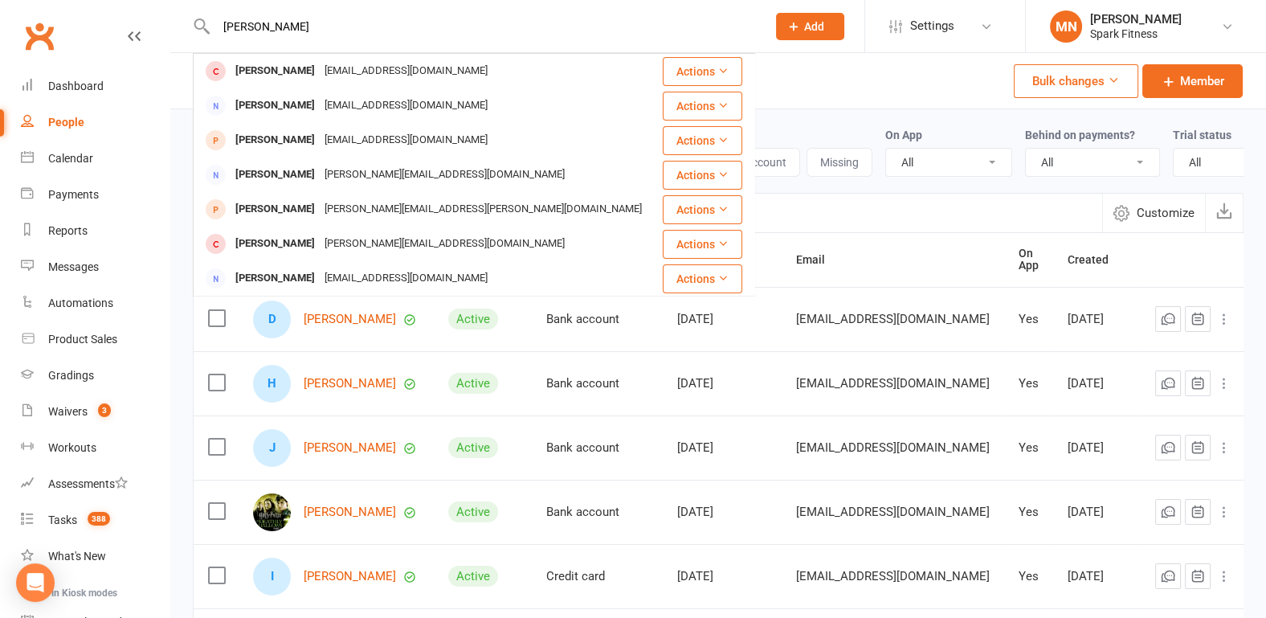
type input "[PERSON_NAME]"
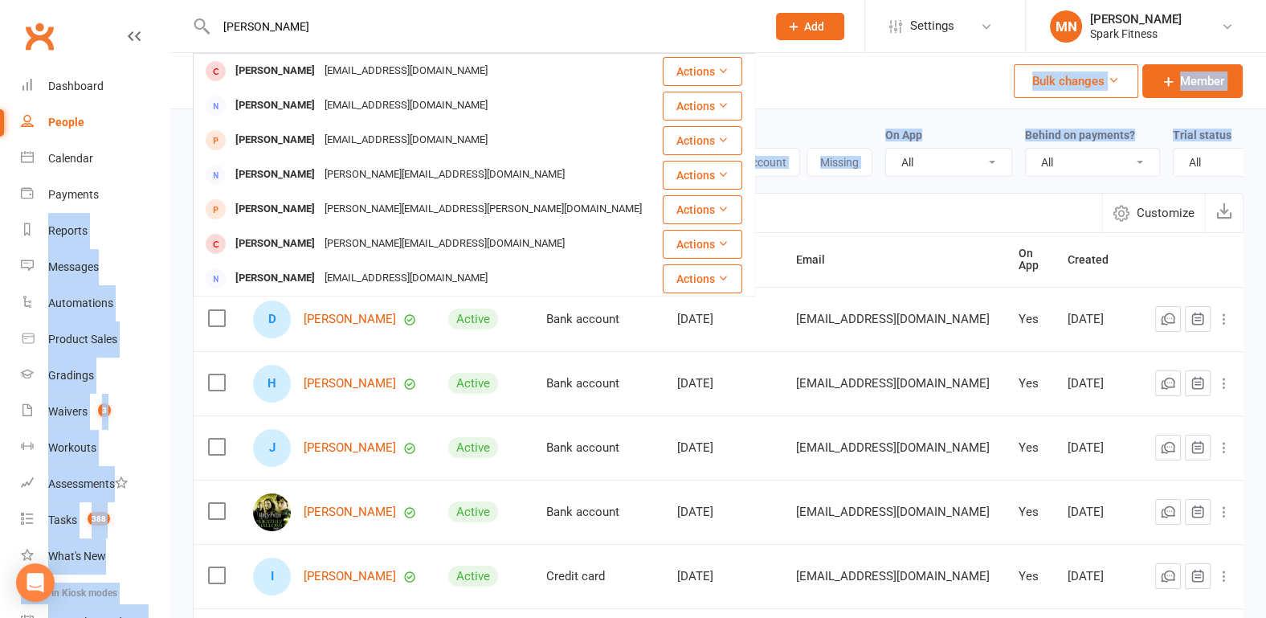
click at [0, 219] on html "[PERSON_NAME] [PERSON_NAME] [EMAIL_ADDRESS][DOMAIN_NAME] Actions [PERSON_NAME] …" at bounding box center [633, 535] width 1266 height 1070
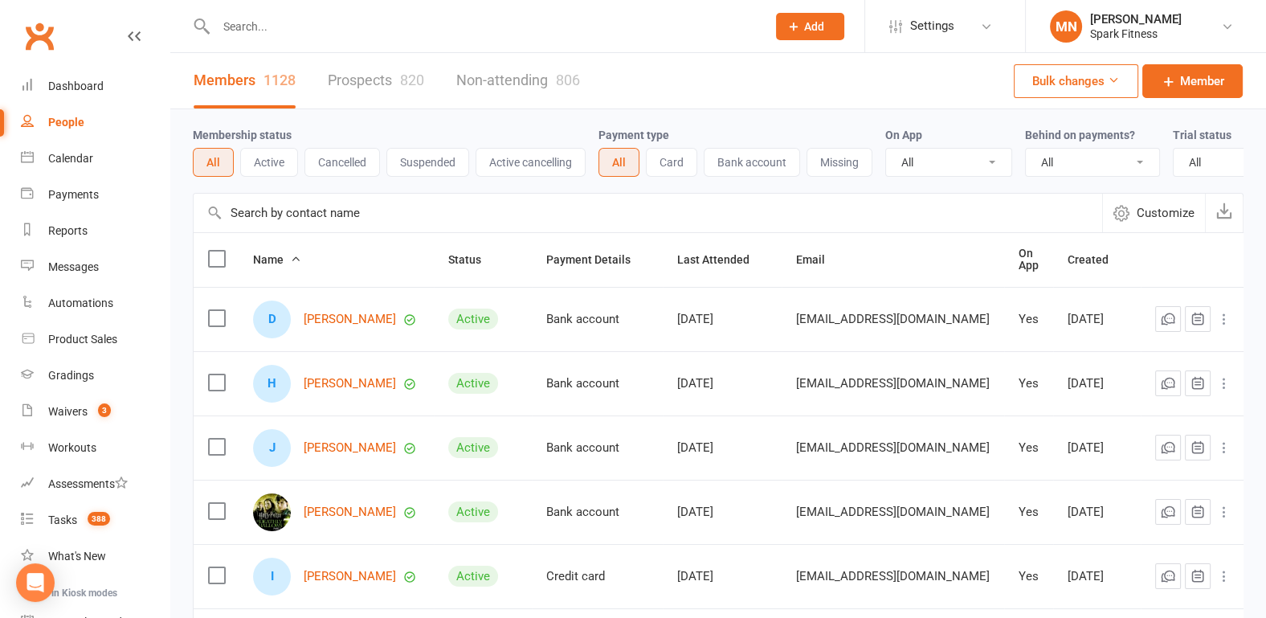
click at [187, 257] on div "Membership status All Active Cancelled Suspended Active cancelling Payment type…" at bounding box center [717, 558] width 1095 height 899
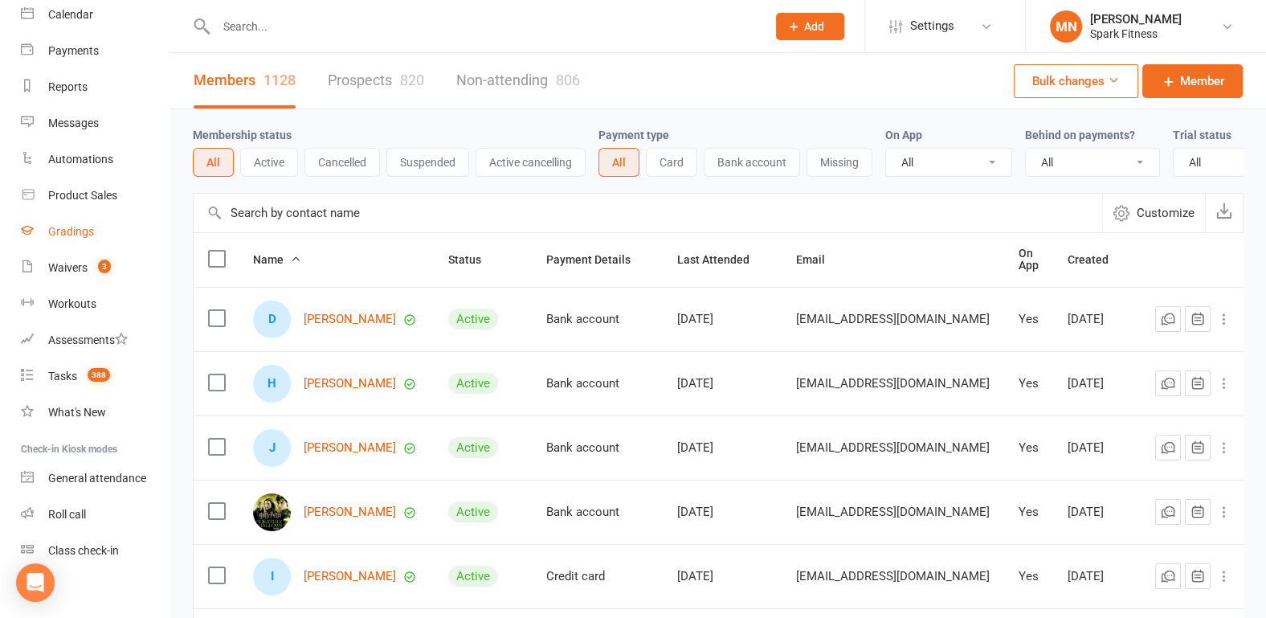
scroll to position [154, 0]
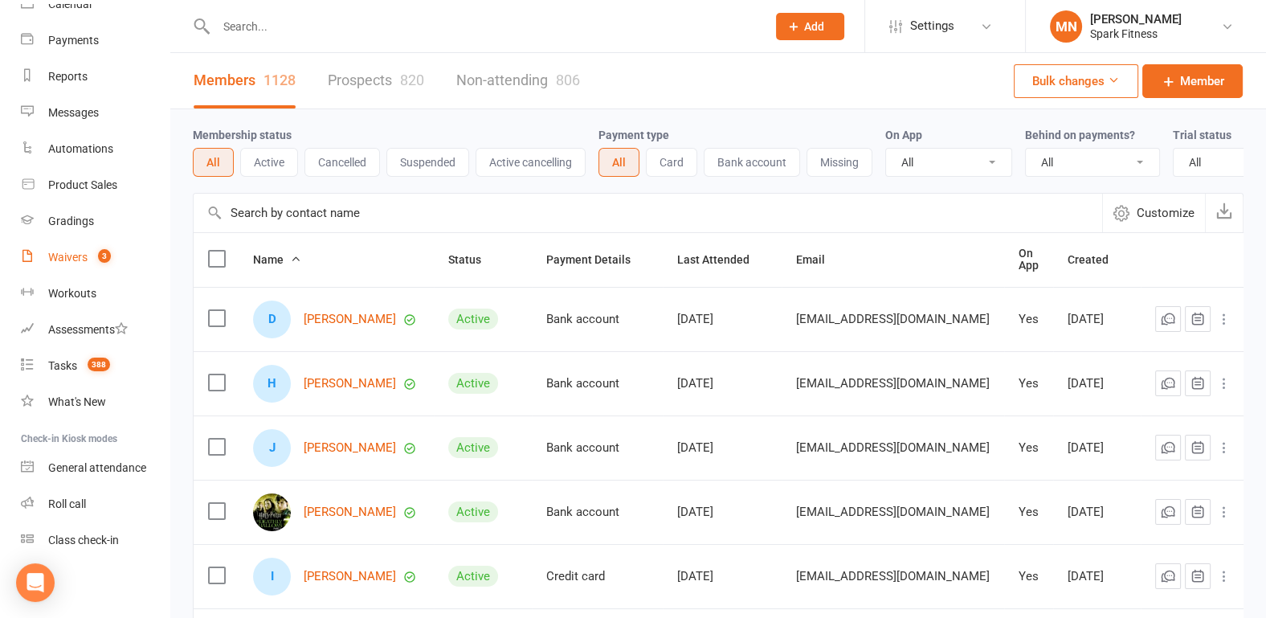
click at [91, 261] on count-badge "3" at bounding box center [100, 257] width 21 height 13
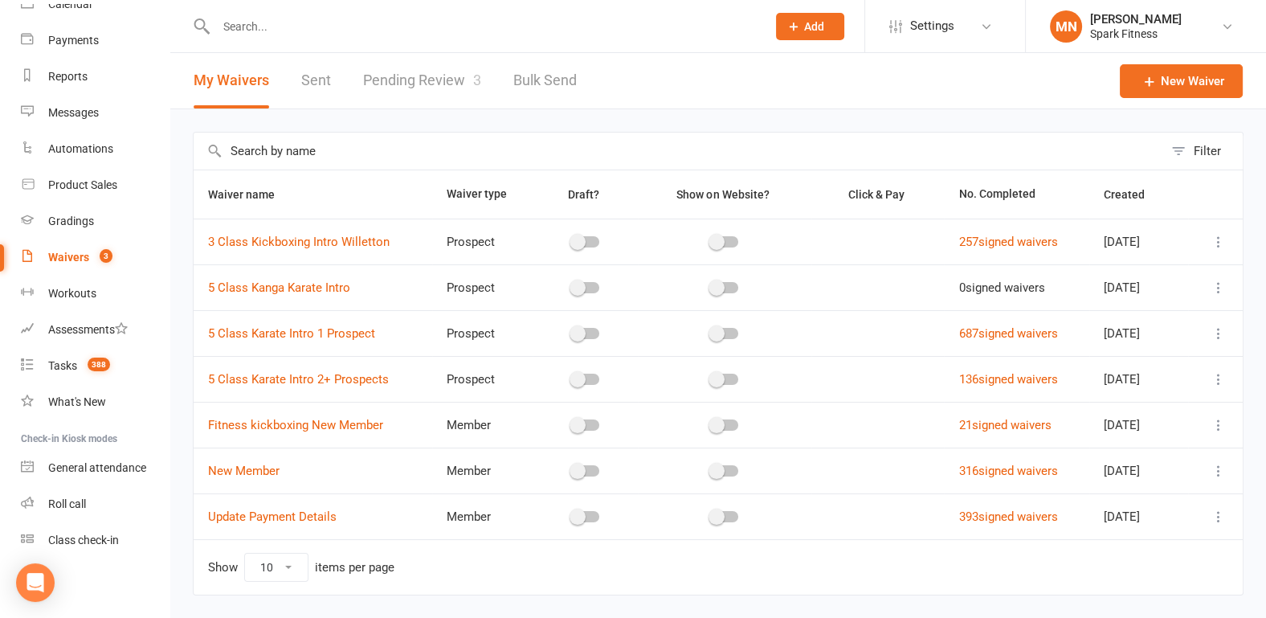
click at [393, 87] on link "Pending Review 3" at bounding box center [422, 80] width 118 height 55
select select "100"
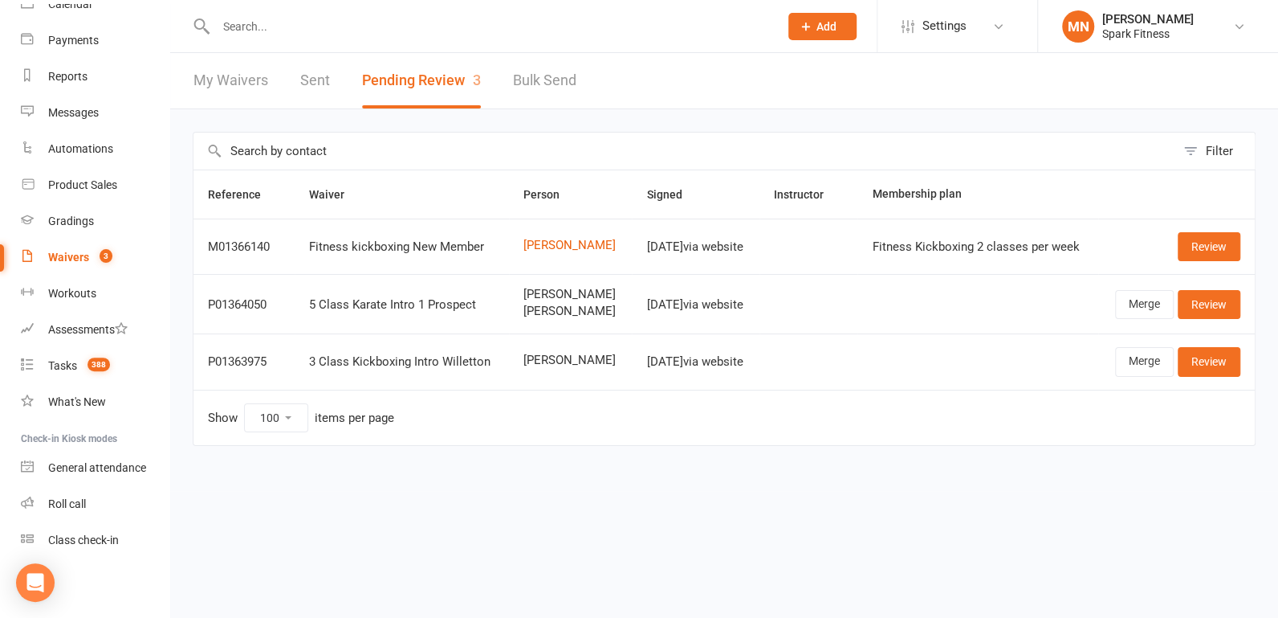
click at [271, 28] on input "text" at bounding box center [489, 26] width 556 height 22
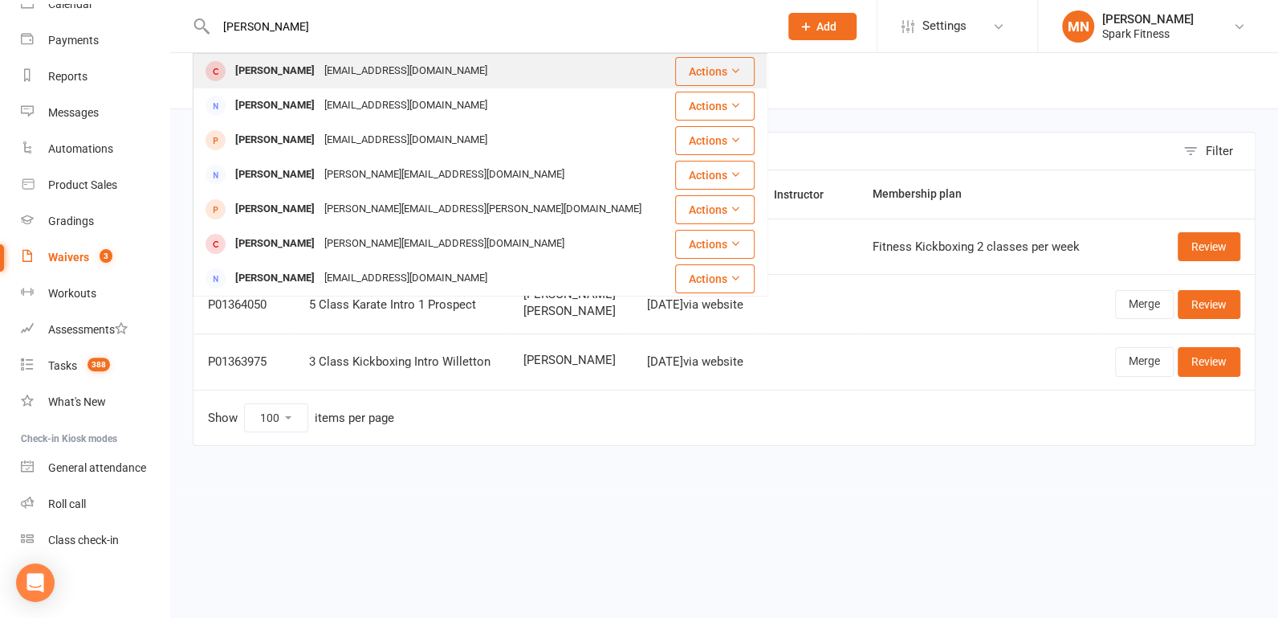
type input "[PERSON_NAME]"
click at [271, 71] on div "[PERSON_NAME]" at bounding box center [274, 70] width 89 height 23
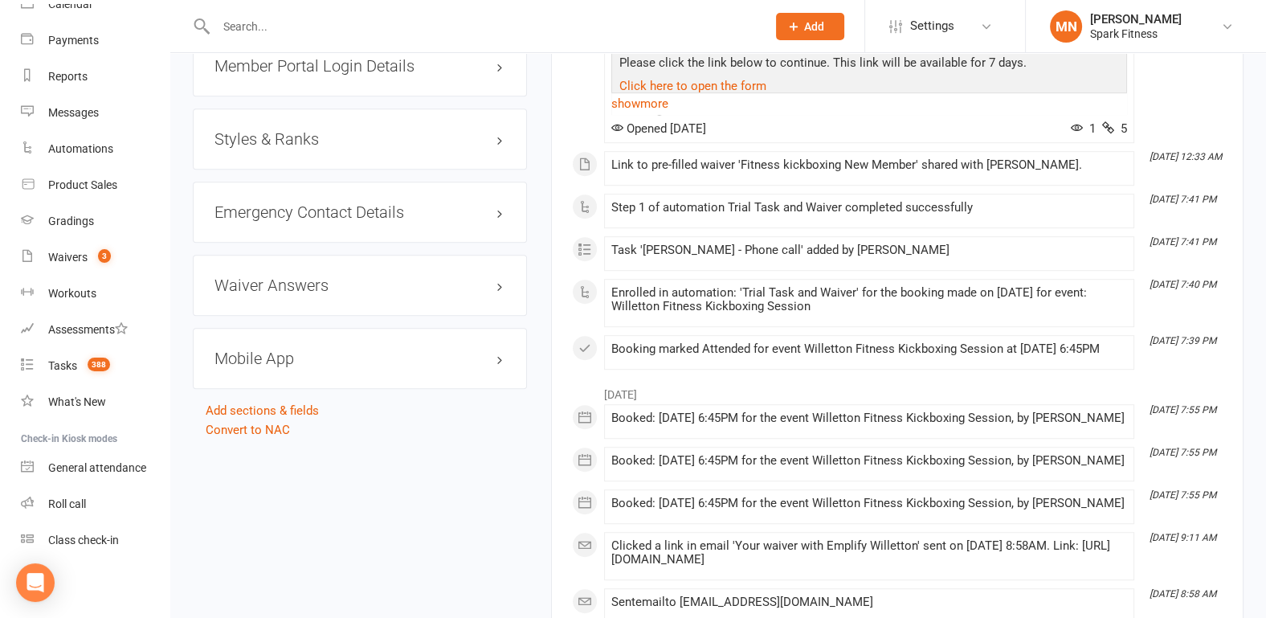
scroll to position [1338, 0]
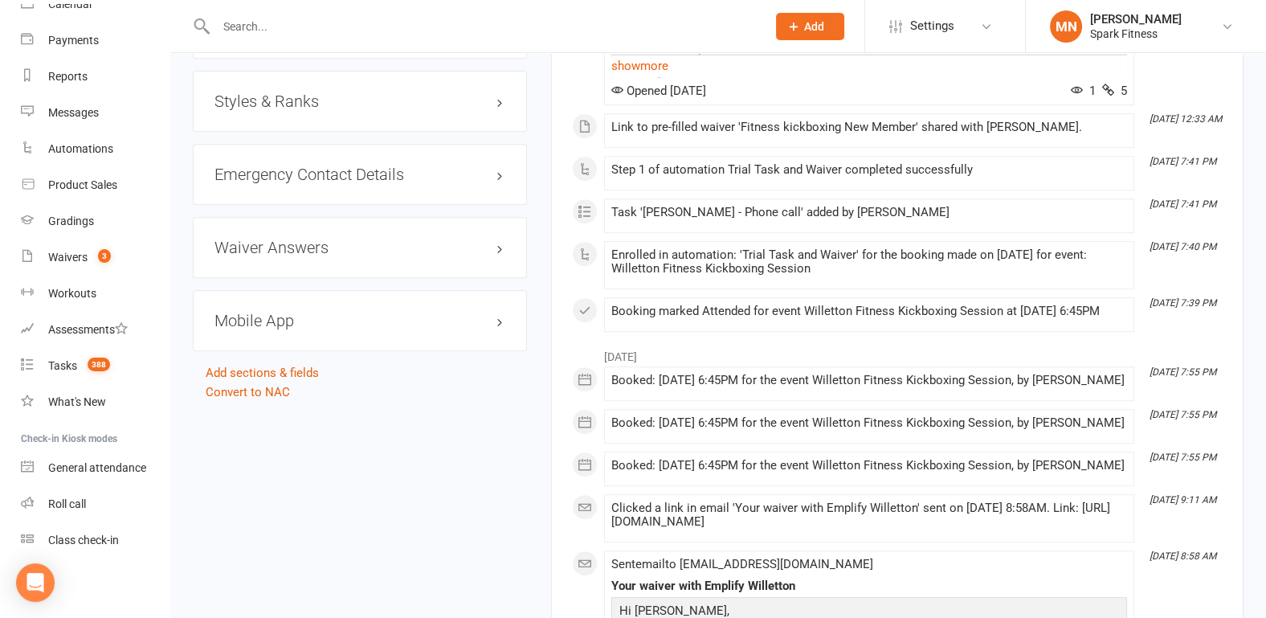
click at [308, 312] on h3 "Mobile App" at bounding box center [359, 321] width 291 height 18
click at [268, 347] on span at bounding box center [267, 353] width 16 height 16
click at [262, 351] on input "checkbox" at bounding box center [262, 351] width 0 height 0
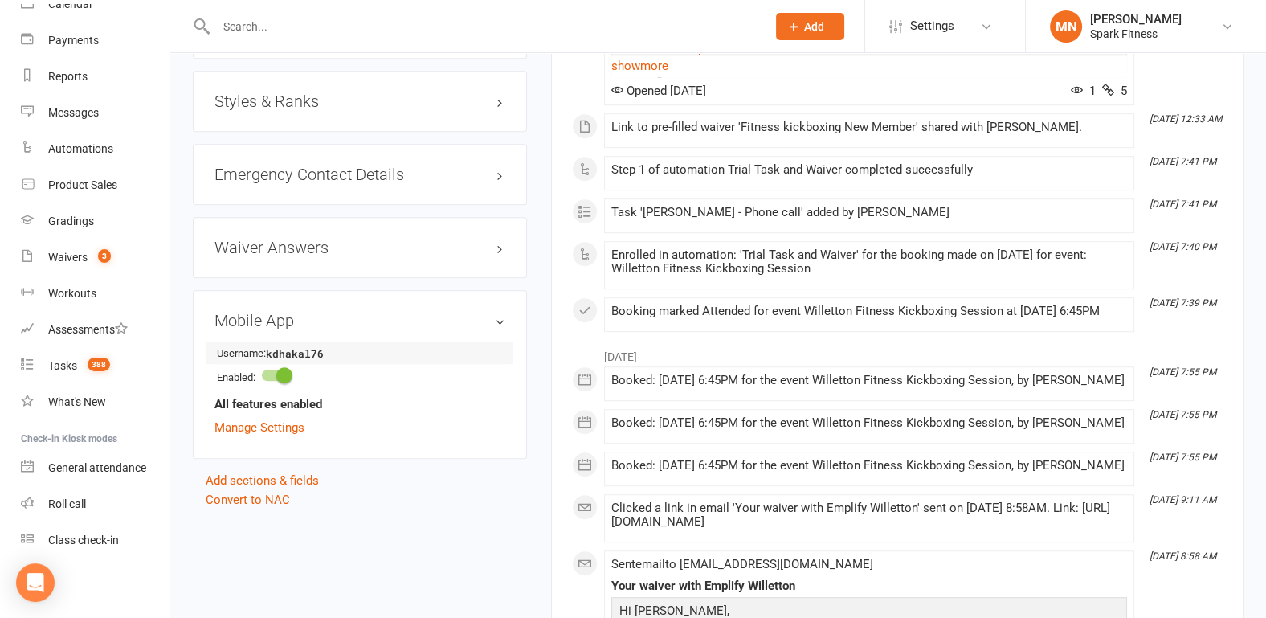
click at [328, 350] on strong "kdhakal76" at bounding box center [312, 353] width 92 height 17
click at [68, 255] on div "Waivers" at bounding box center [67, 257] width 39 height 13
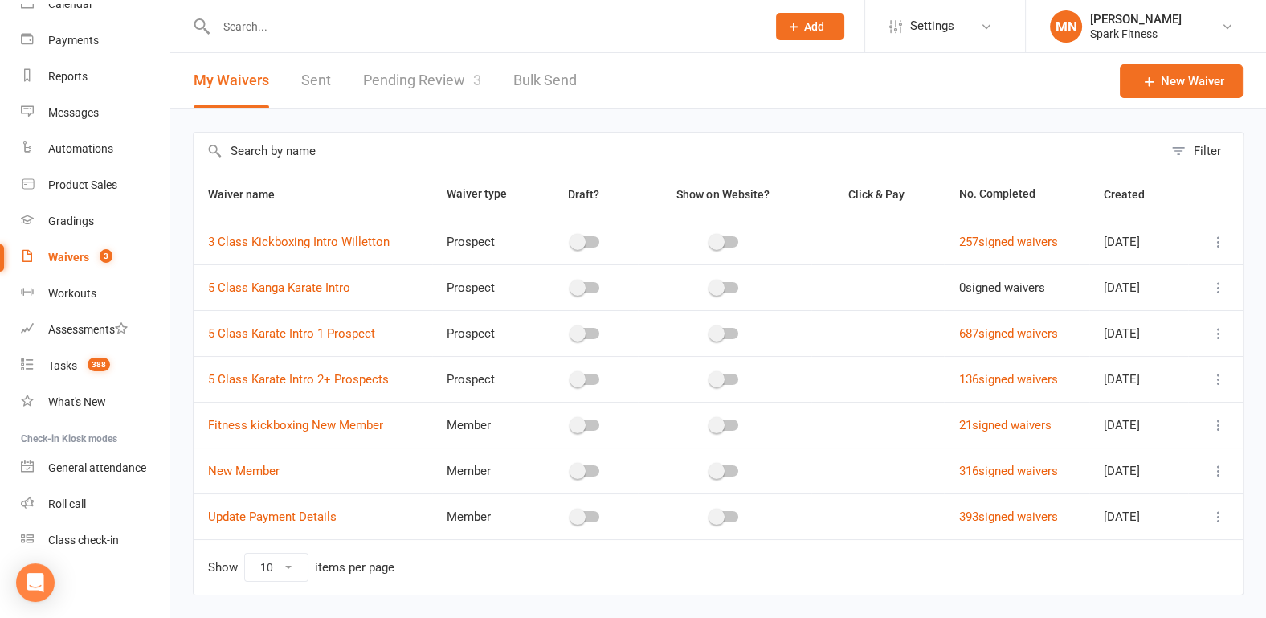
click at [403, 94] on link "Pending Review 3" at bounding box center [422, 80] width 118 height 55
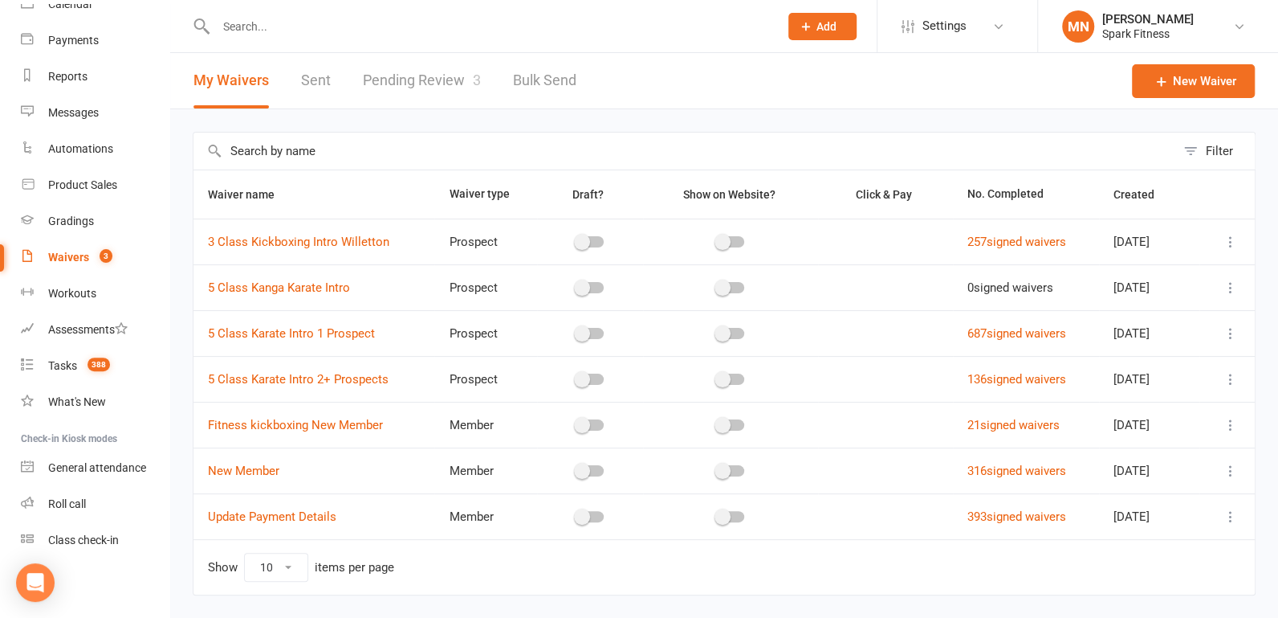
select select "100"
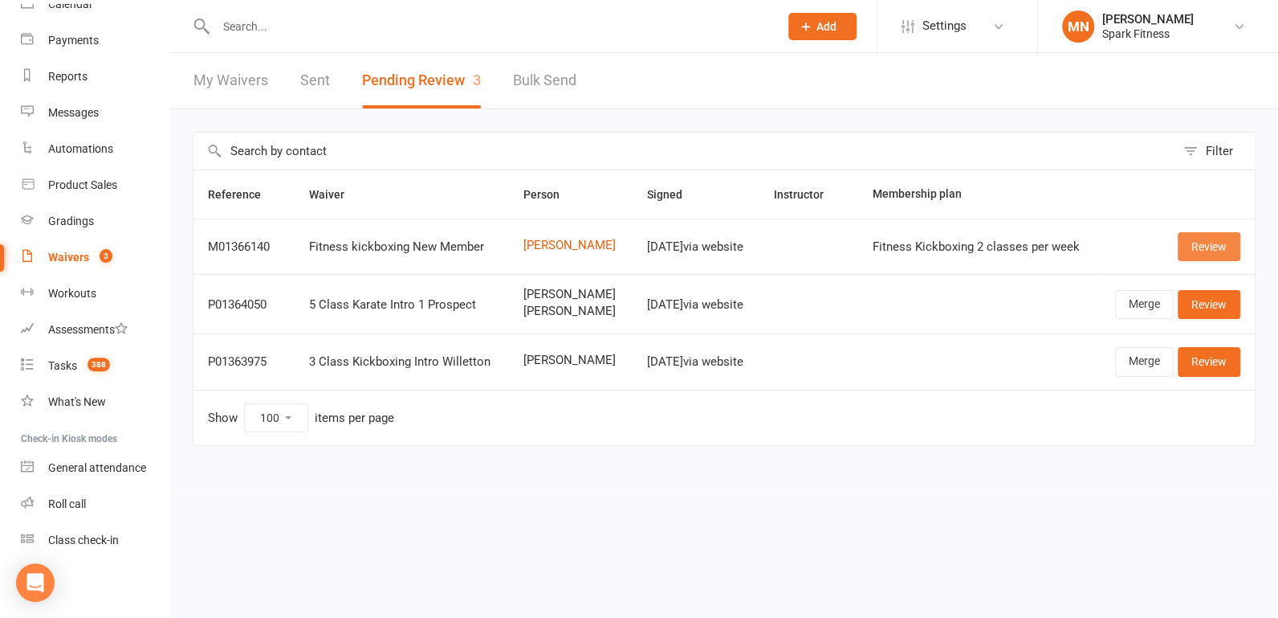
click at [1204, 244] on link "Review" at bounding box center [1209, 246] width 63 height 29
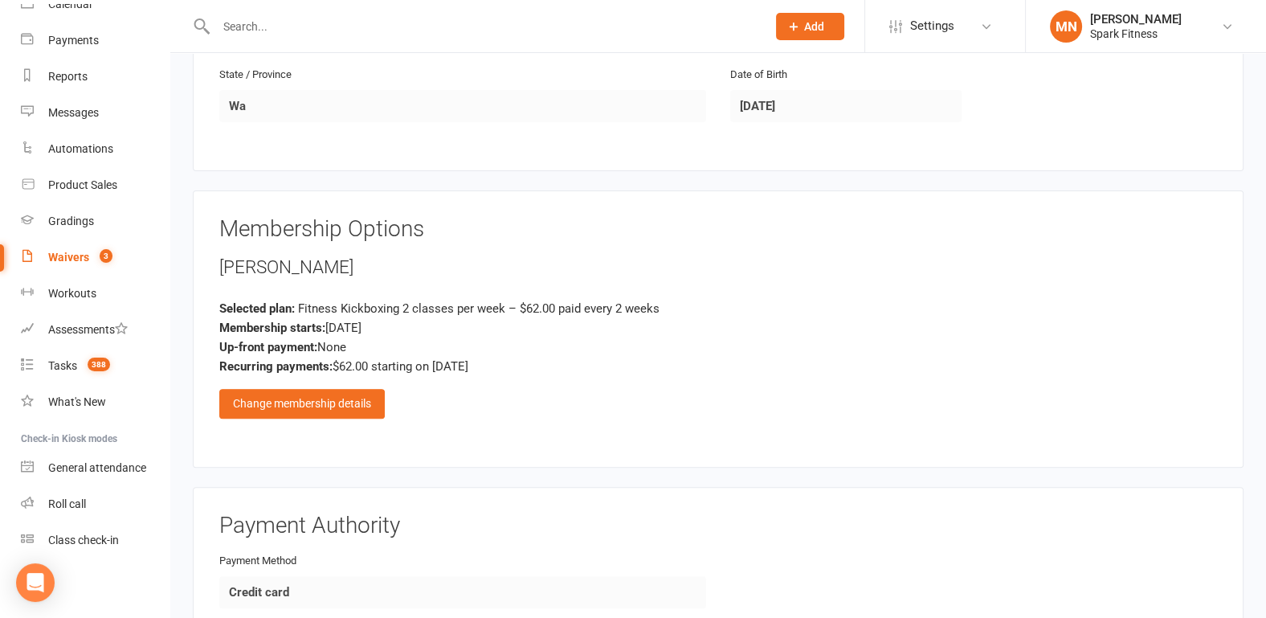
scroll to position [585, 0]
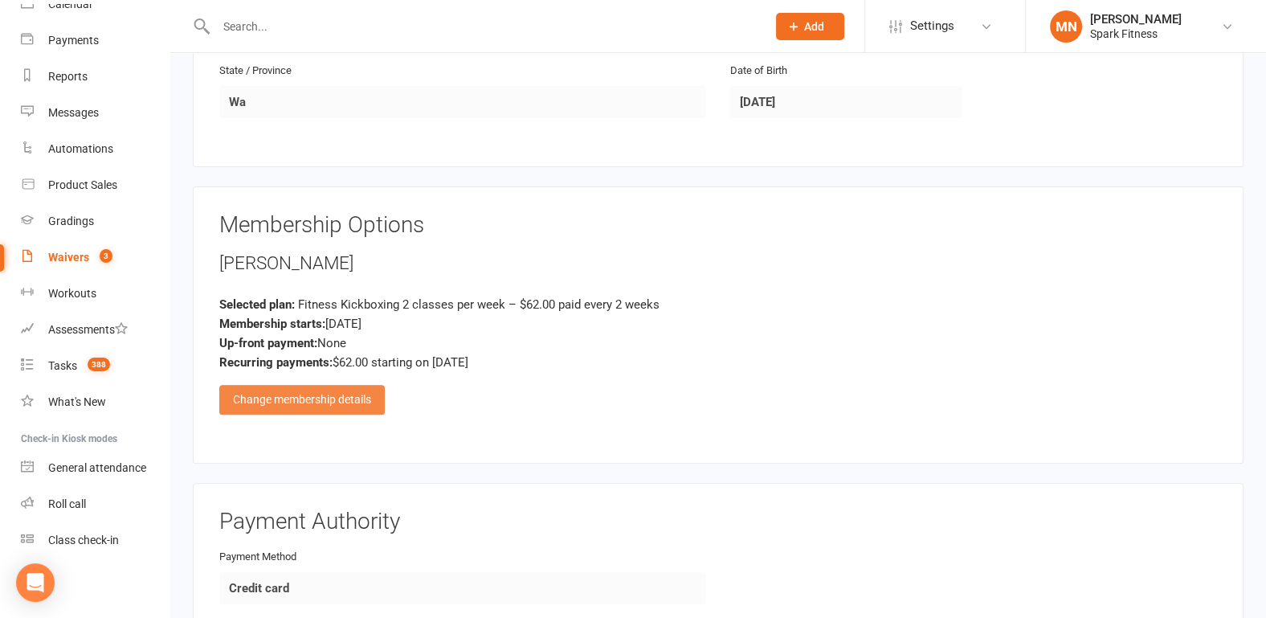
click at [322, 393] on div "Change membership details" at bounding box center [301, 399] width 165 height 29
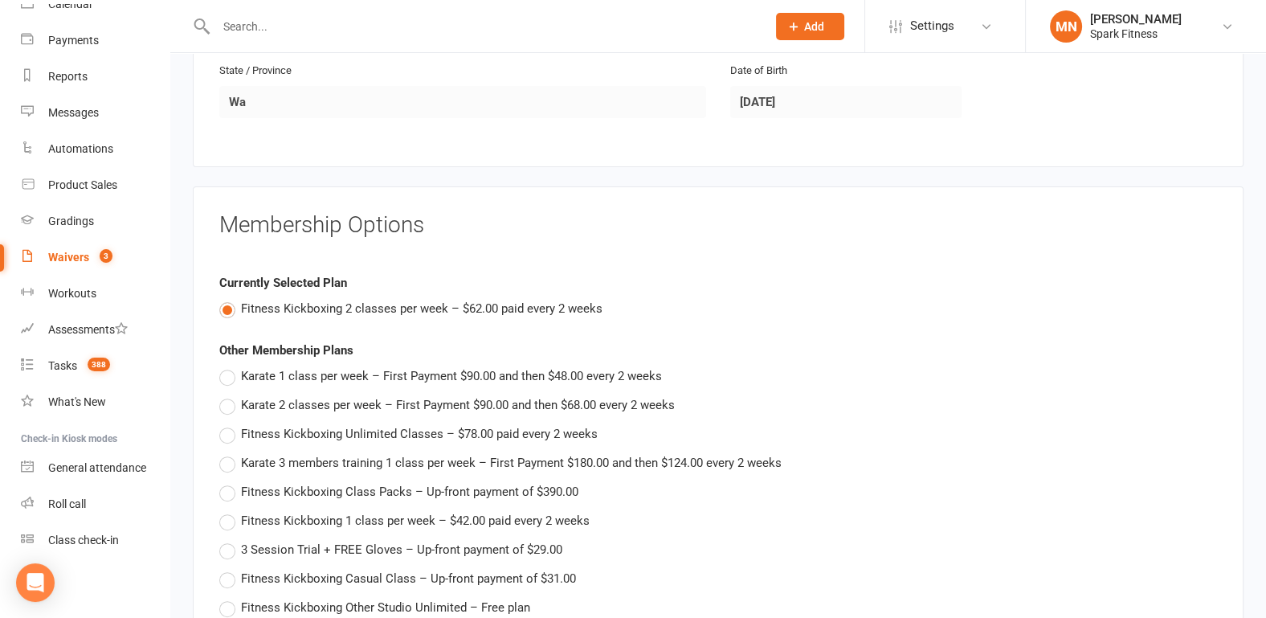
click at [555, 219] on h3 "Membership Options" at bounding box center [717, 225] width 997 height 25
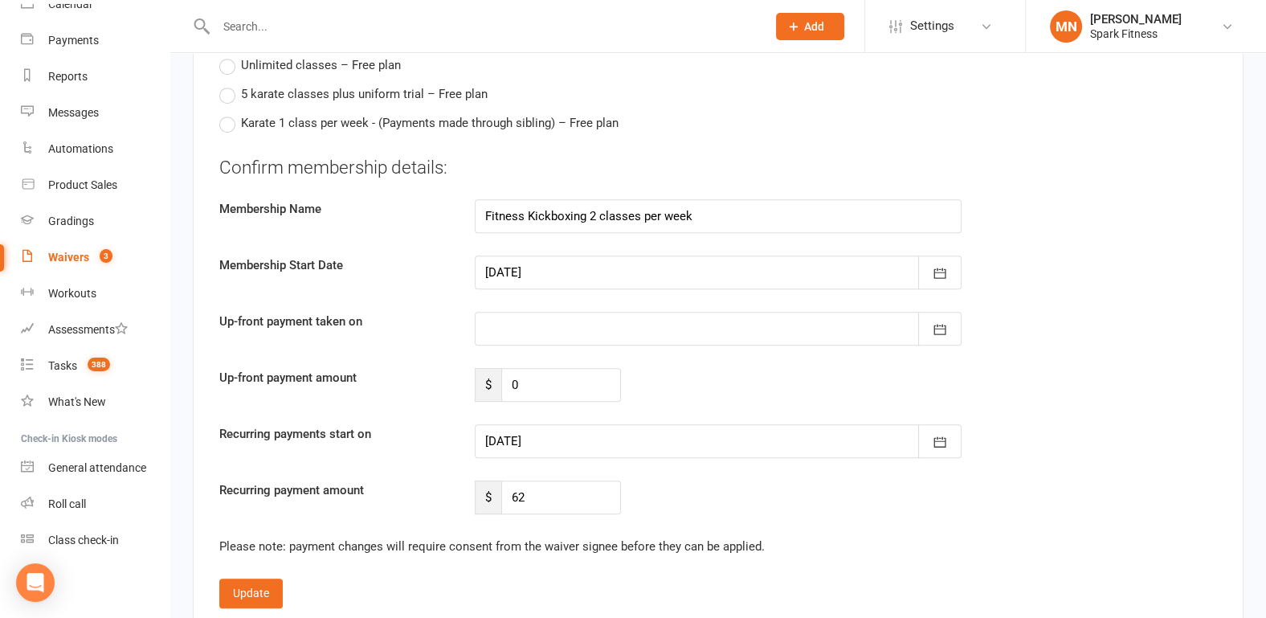
scroll to position [1171, 0]
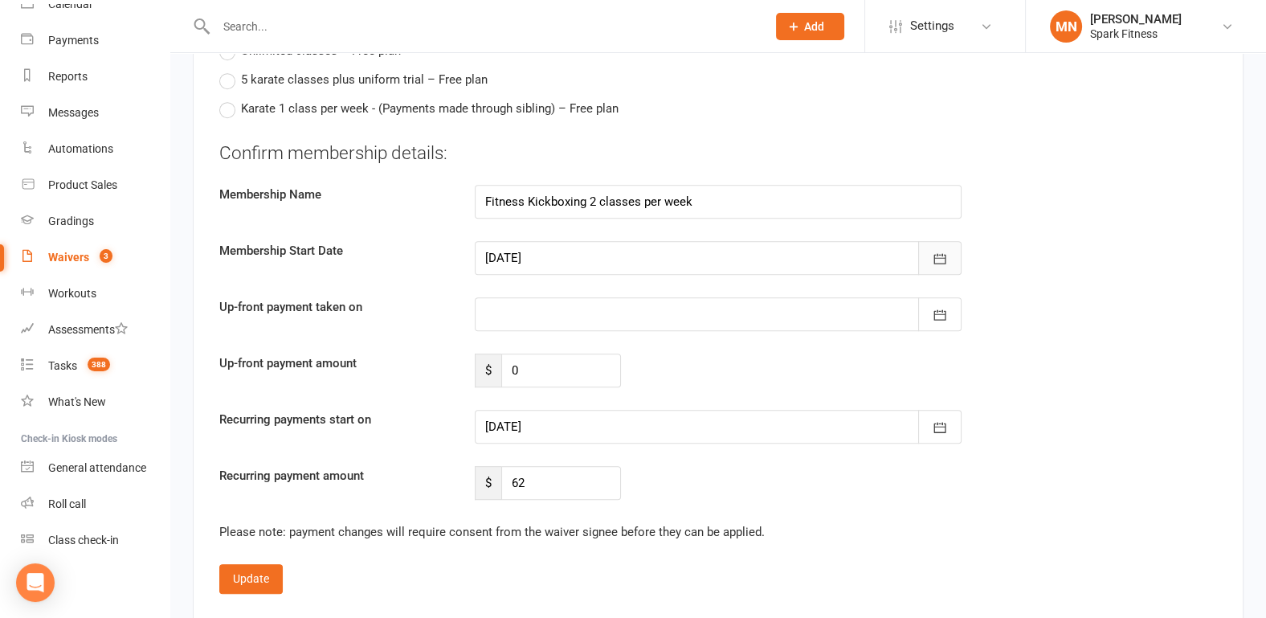
click at [936, 252] on icon "button" at bounding box center [939, 259] width 16 height 16
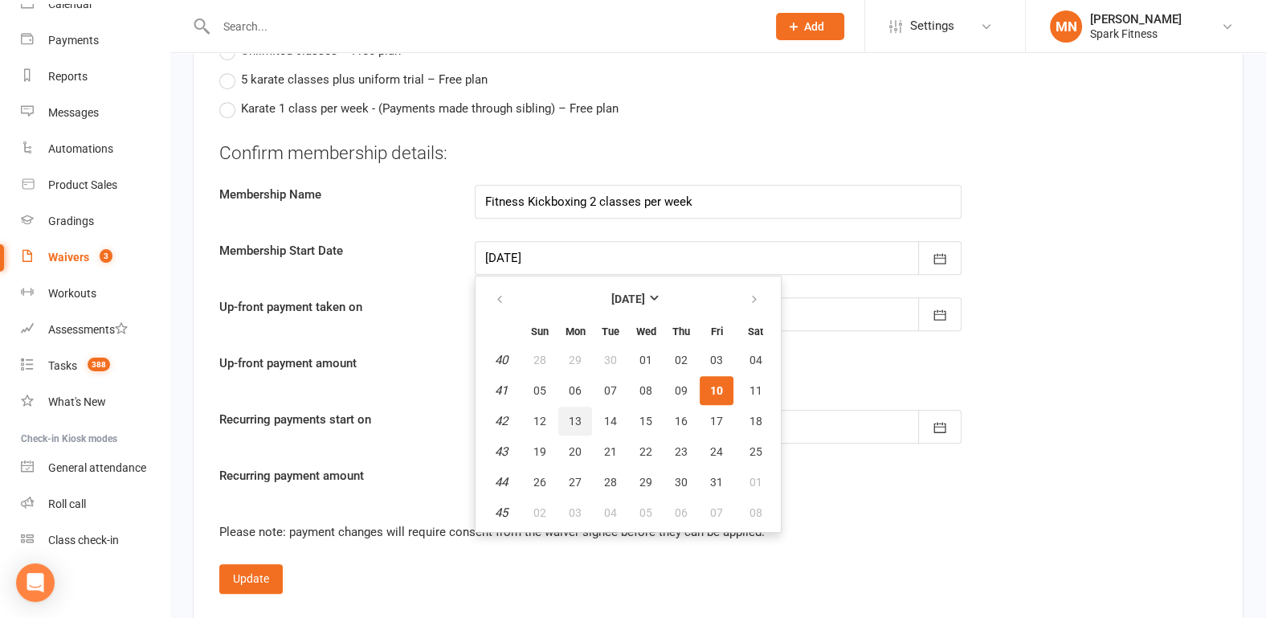
click at [565, 414] on button "13" at bounding box center [575, 420] width 34 height 29
type input "[DATE]"
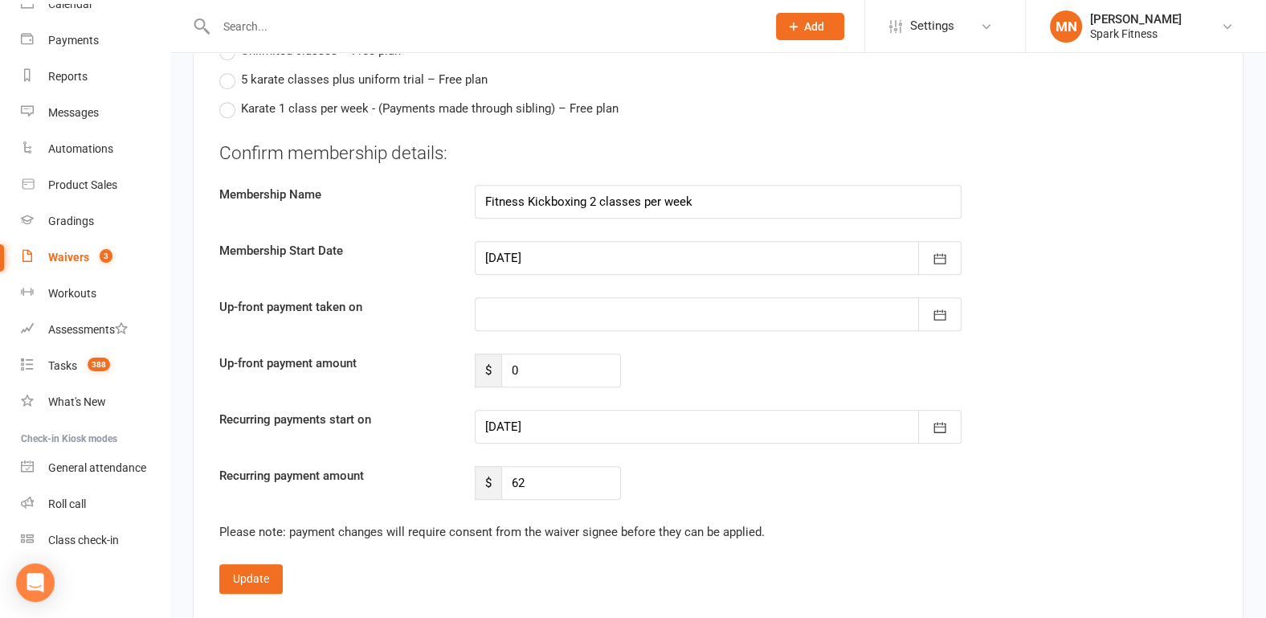
type input "[DATE]"
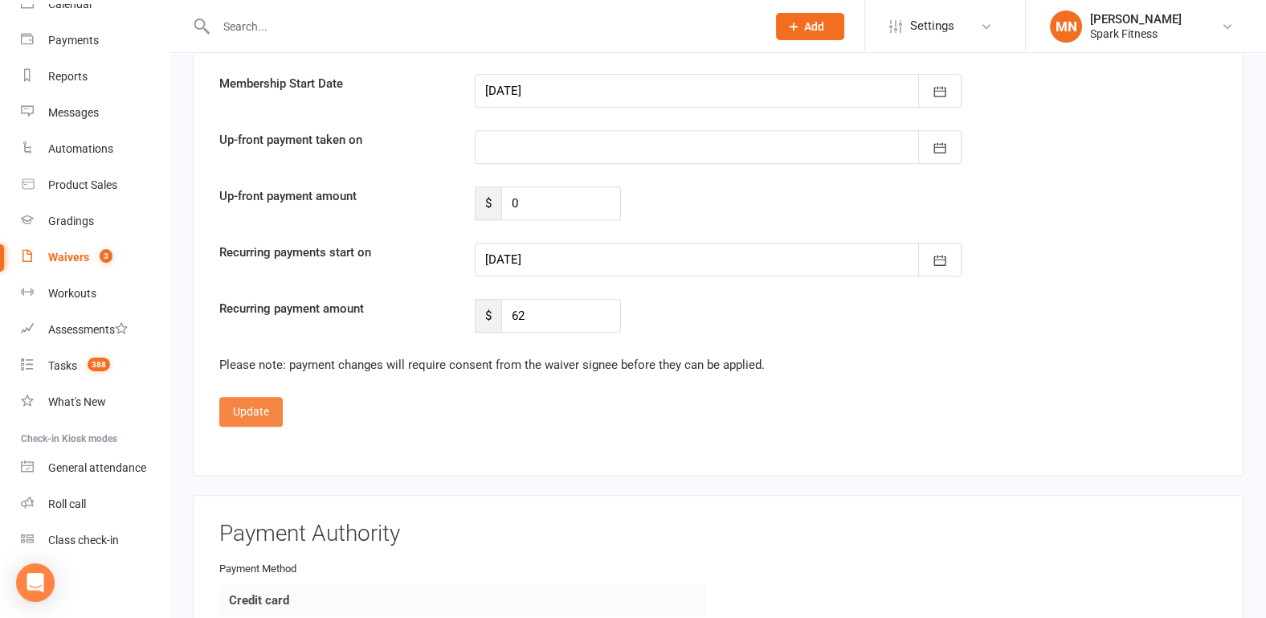
click at [265, 407] on button "Update" at bounding box center [250, 411] width 63 height 29
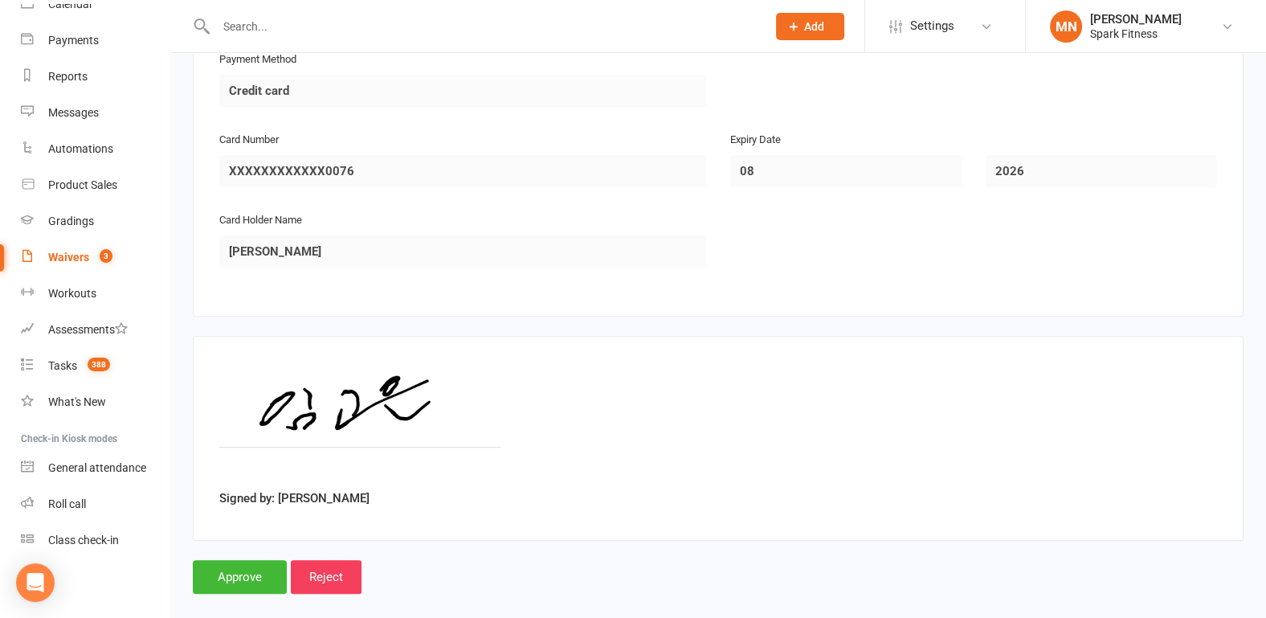
scroll to position [1098, 0]
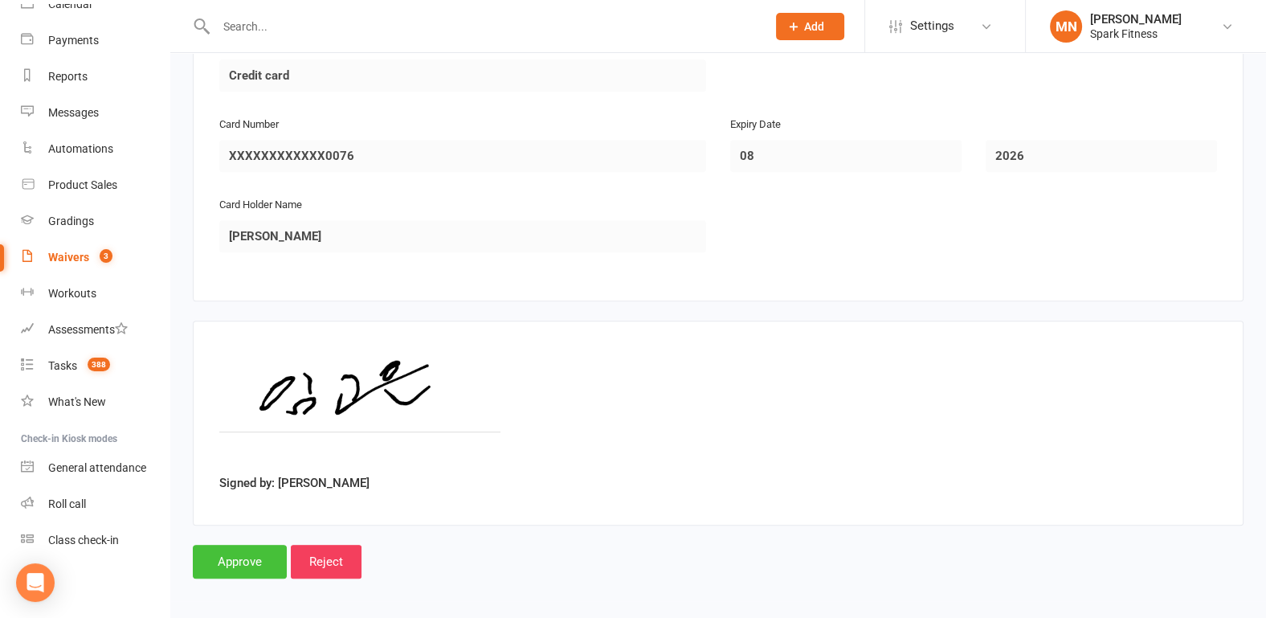
click at [257, 552] on input "Approve" at bounding box center [240, 561] width 94 height 34
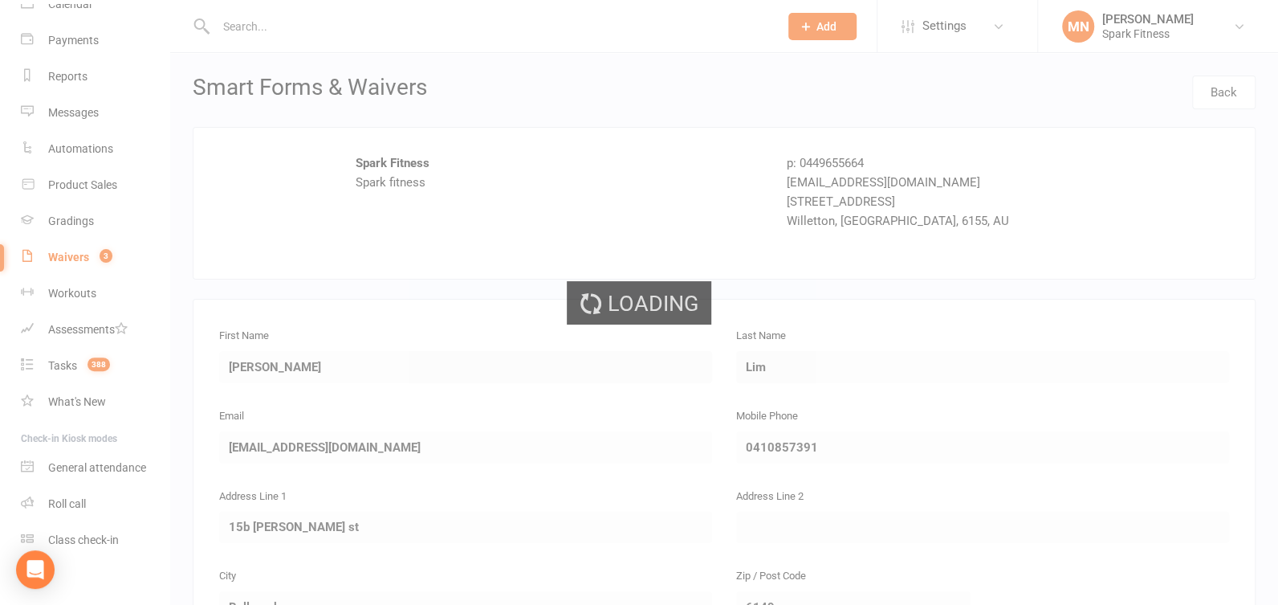
select select "100"
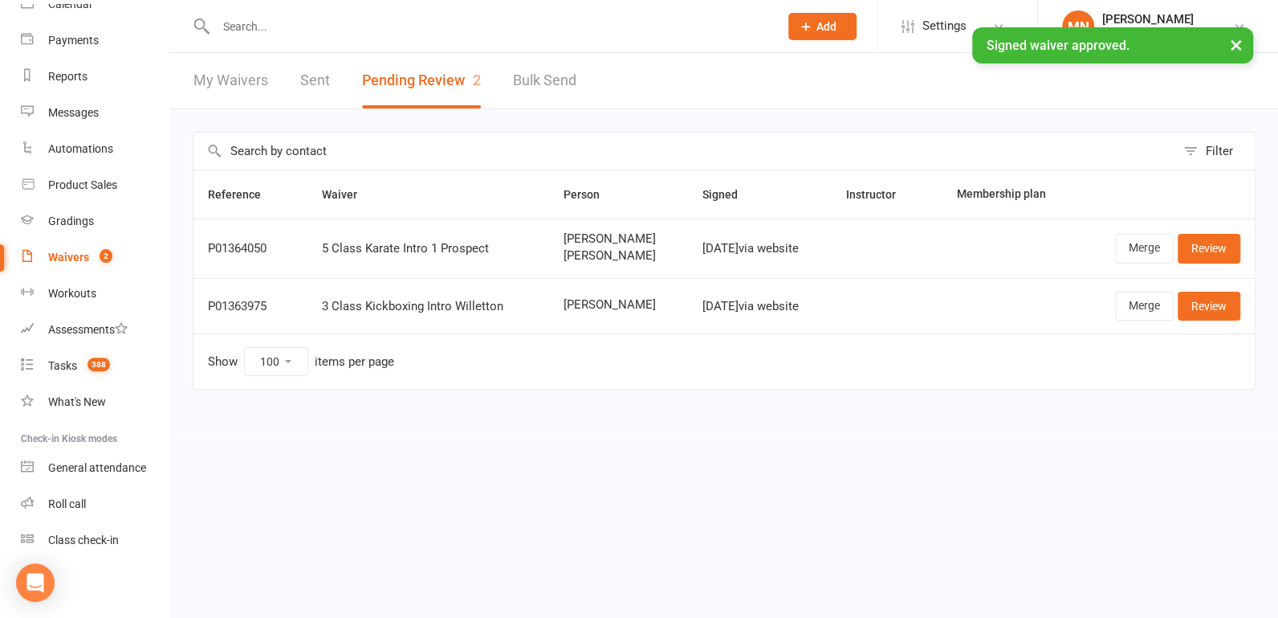
click at [257, 27] on div "× Signed waiver approved." at bounding box center [629, 27] width 1258 height 0
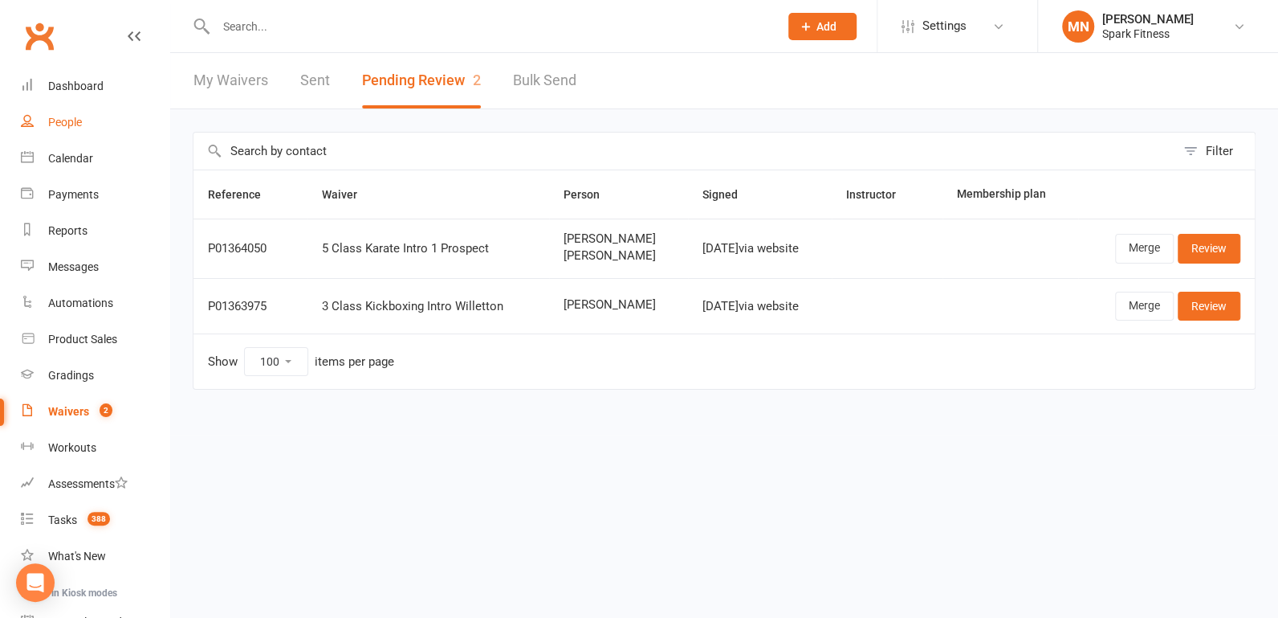
click at [80, 128] on div "People" at bounding box center [65, 122] width 34 height 13
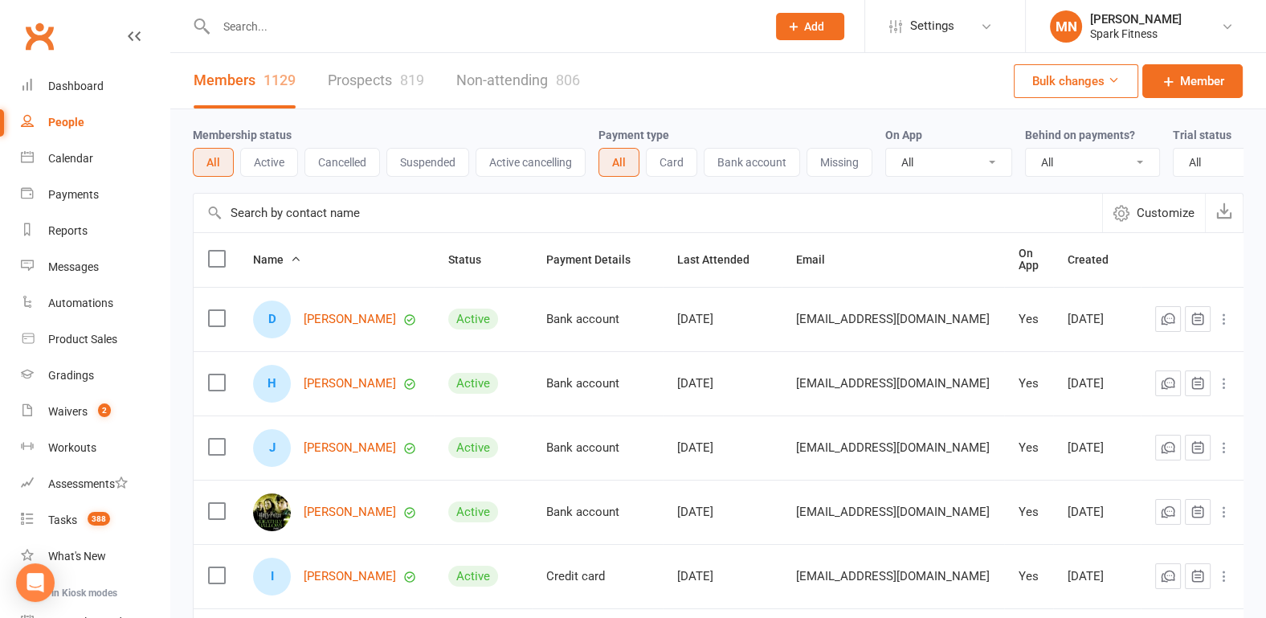
click at [345, 27] on input "text" at bounding box center [483, 26] width 544 height 22
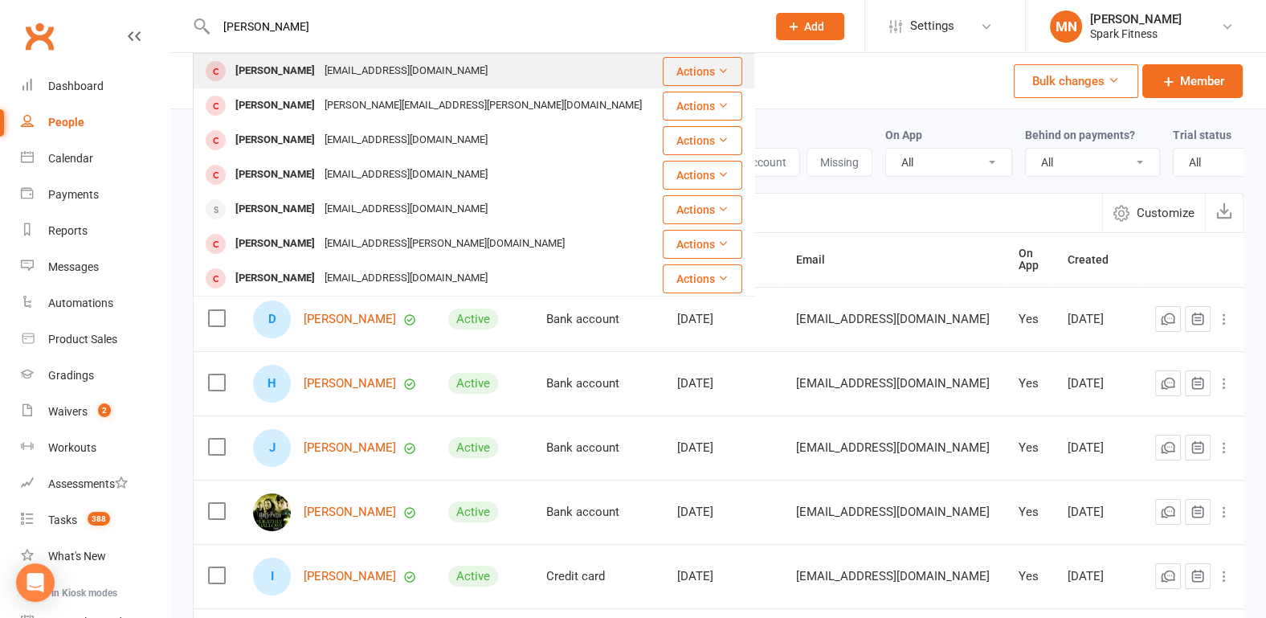
type input "[PERSON_NAME]"
click at [269, 82] on div "[PERSON_NAME]" at bounding box center [274, 70] width 89 height 23
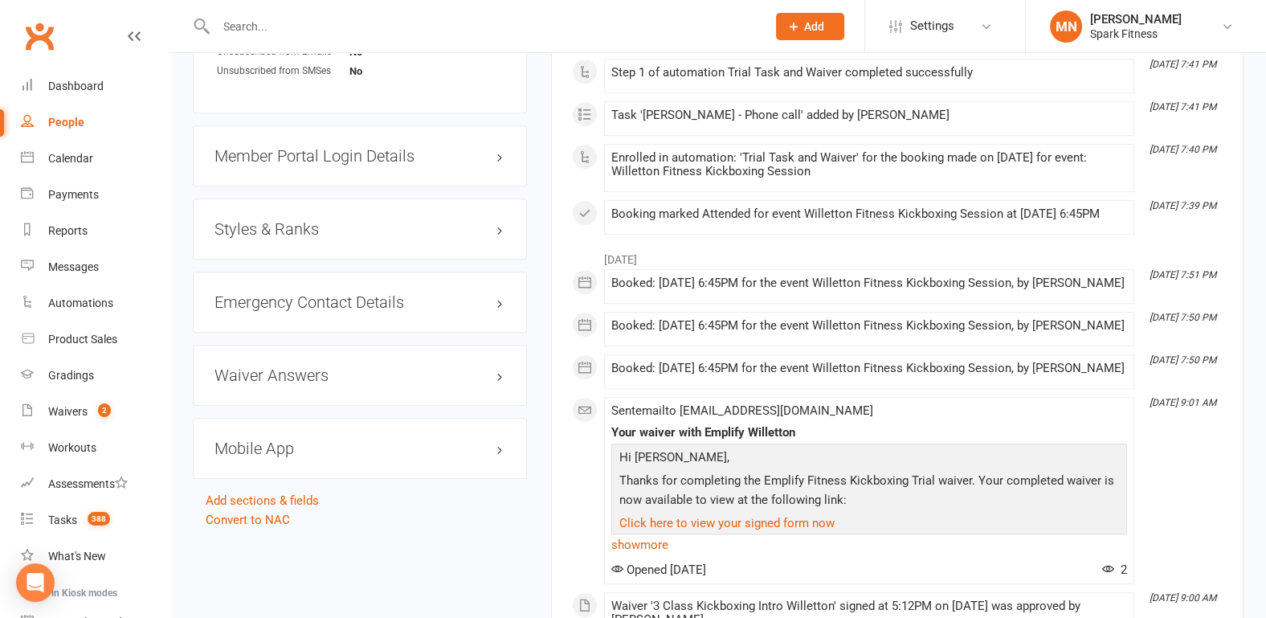
scroll to position [1254, 0]
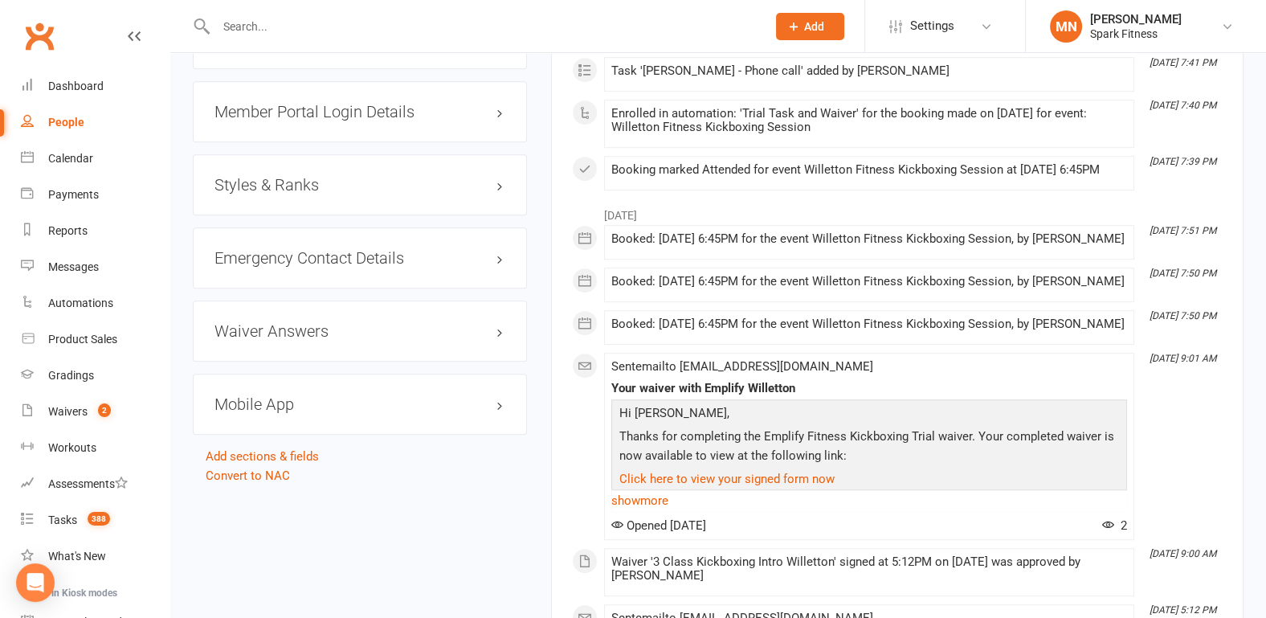
click at [349, 406] on h3 "Mobile App" at bounding box center [359, 404] width 291 height 18
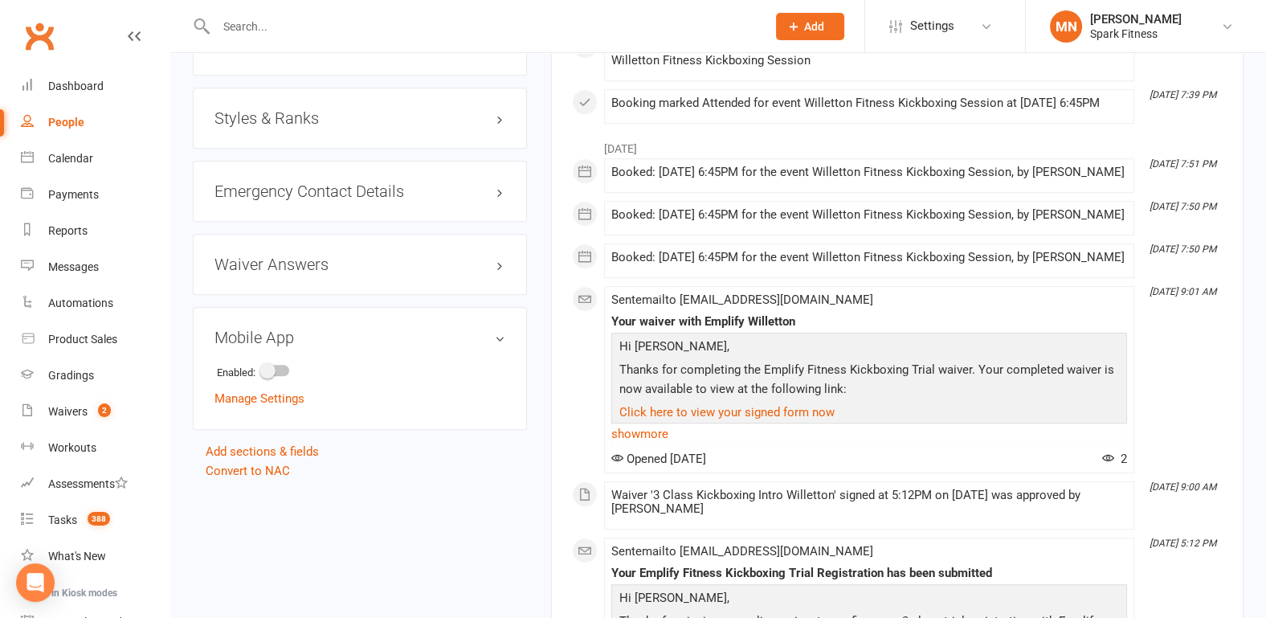
scroll to position [1421, 0]
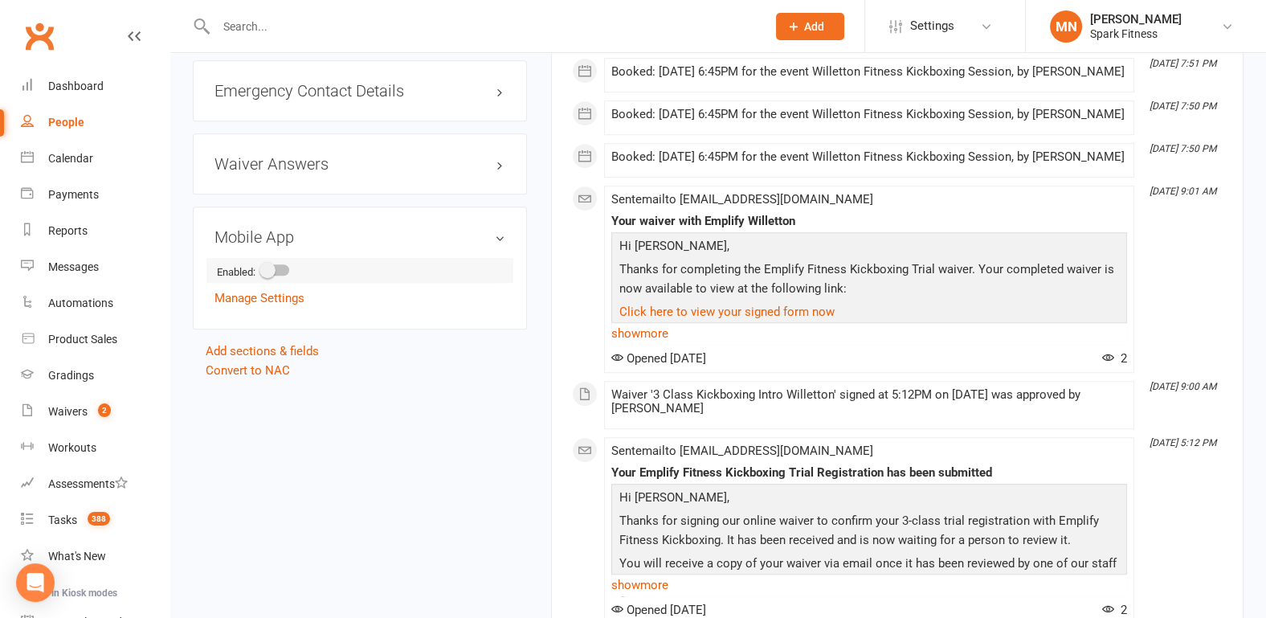
click at [274, 262] on span at bounding box center [267, 270] width 16 height 16
click at [262, 267] on input "checkbox" at bounding box center [262, 267] width 0 height 0
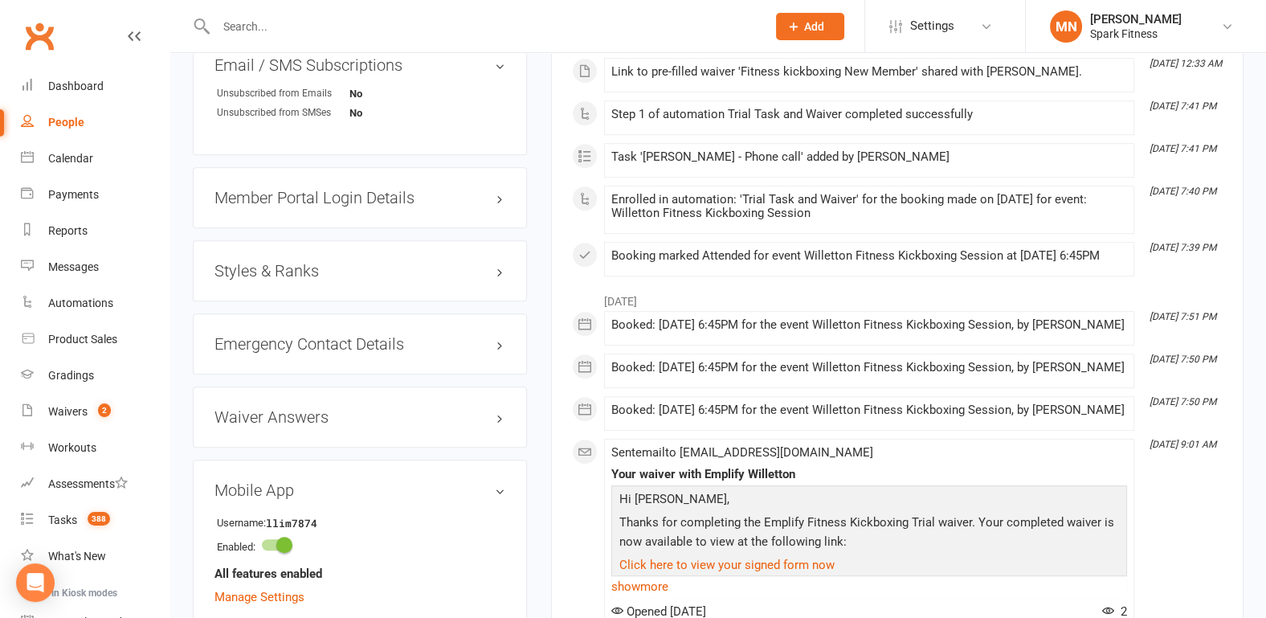
scroll to position [919, 0]
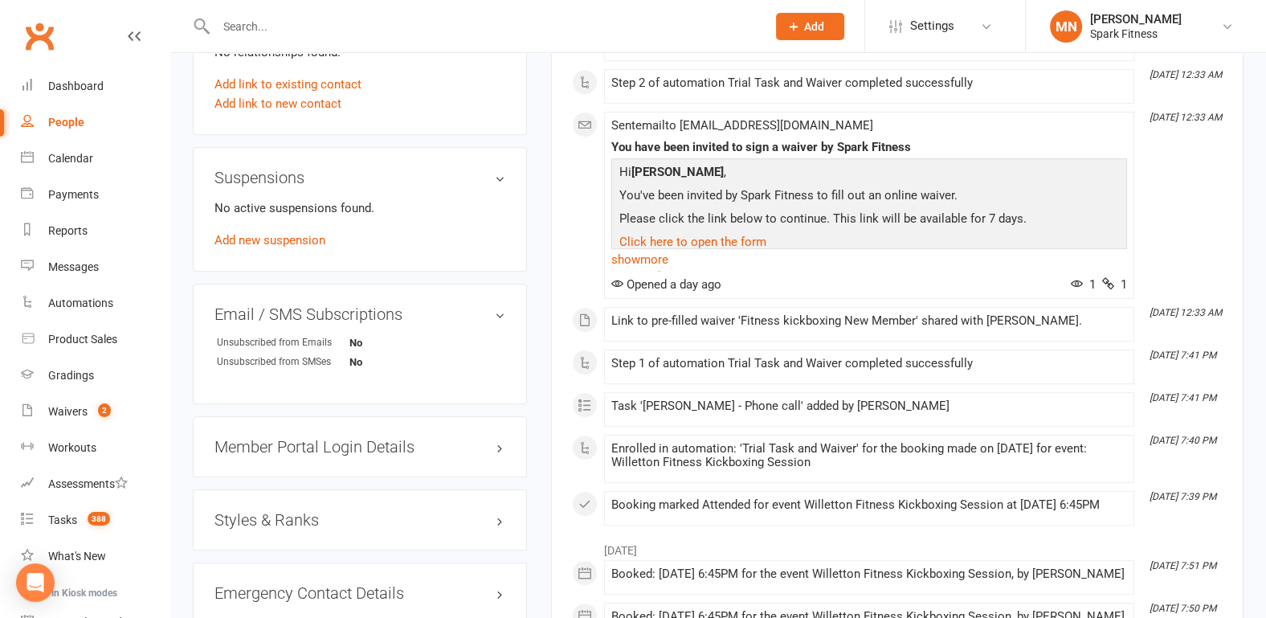
click at [271, 35] on input "text" at bounding box center [483, 26] width 544 height 22
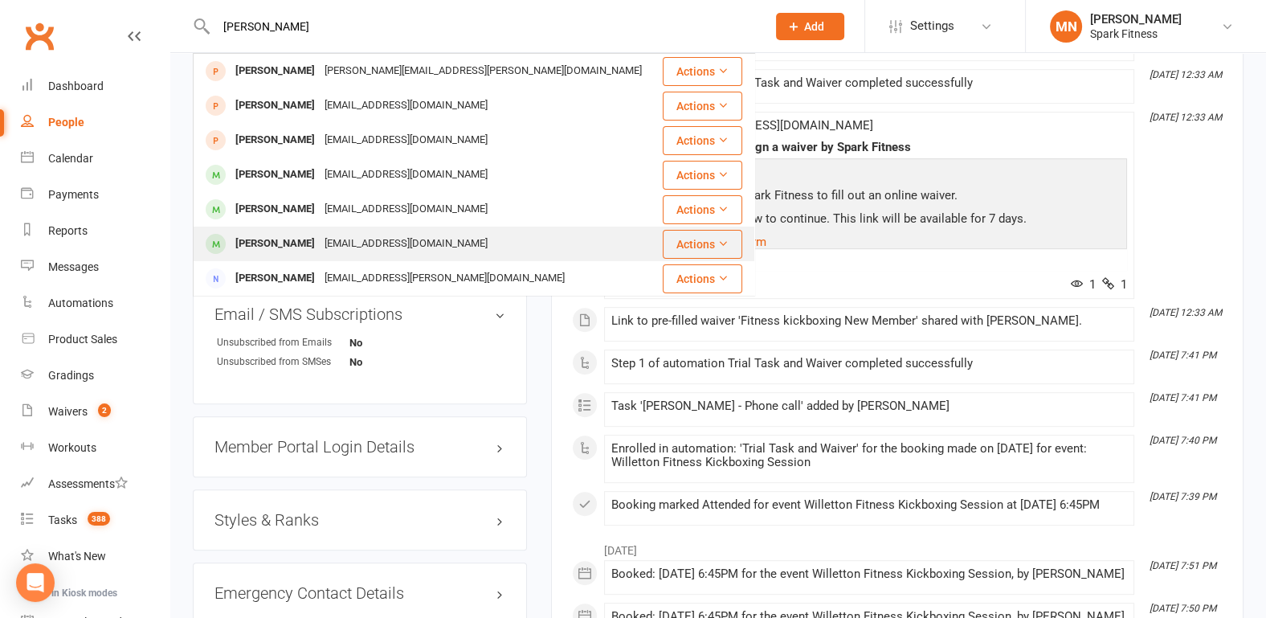
type input "[PERSON_NAME]"
click at [288, 237] on div "[PERSON_NAME]" at bounding box center [274, 243] width 89 height 23
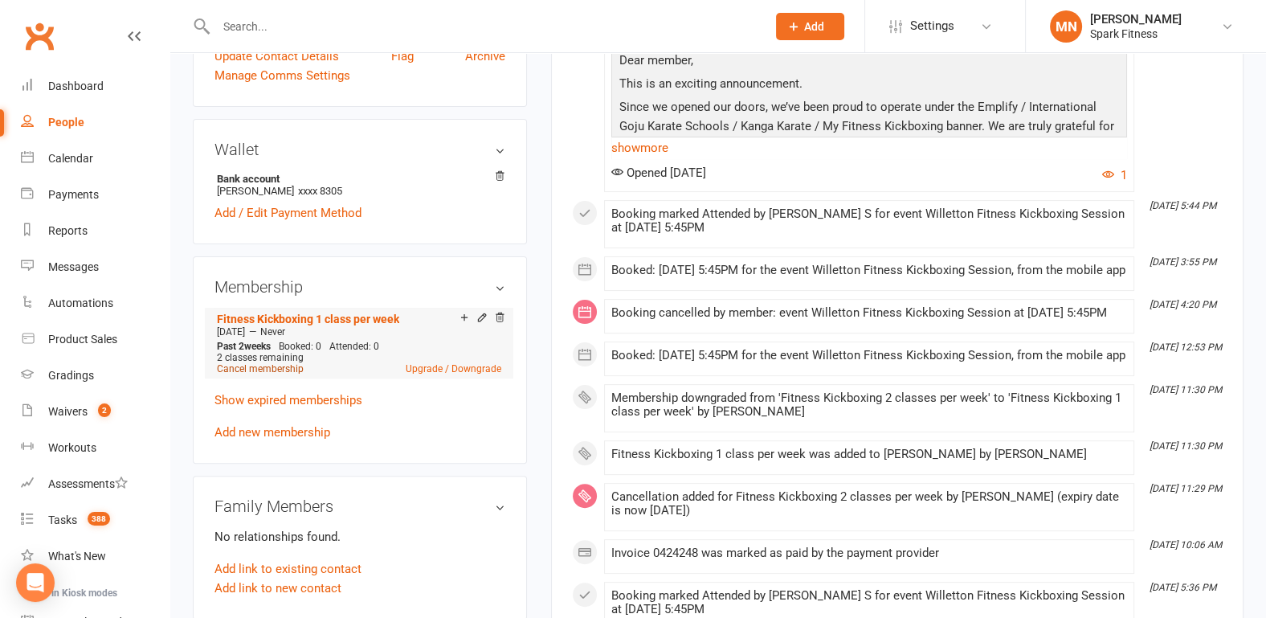
scroll to position [502, 0]
click at [258, 363] on link "Cancel membership" at bounding box center [260, 367] width 87 height 11
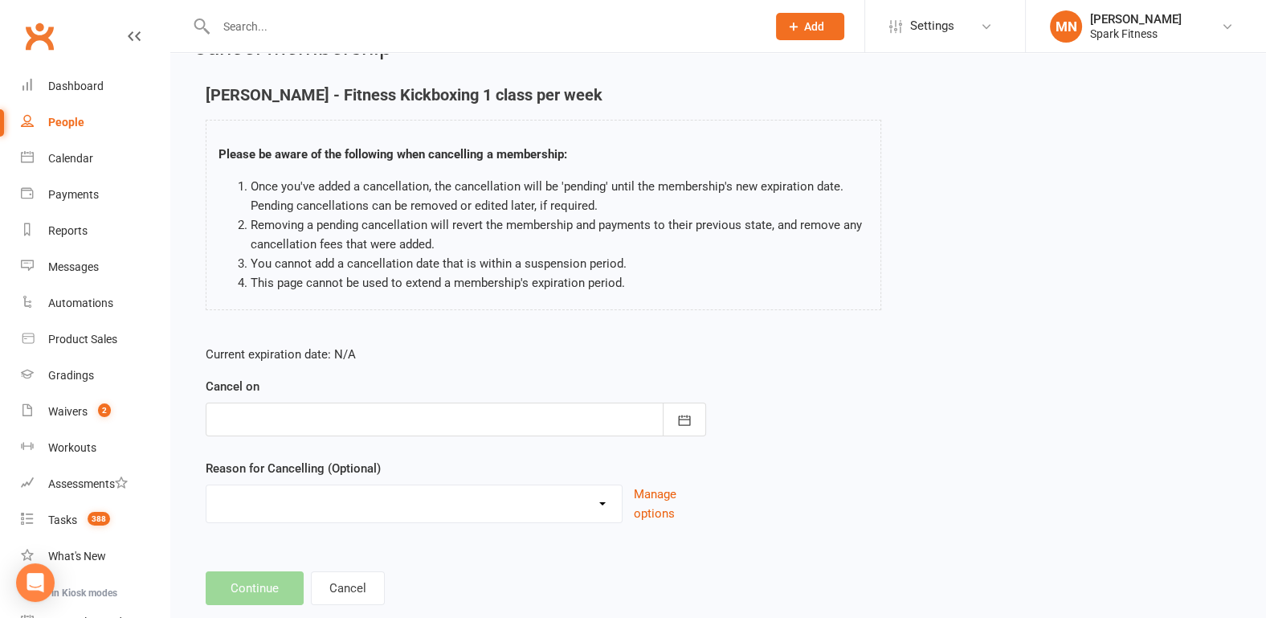
scroll to position [75, 0]
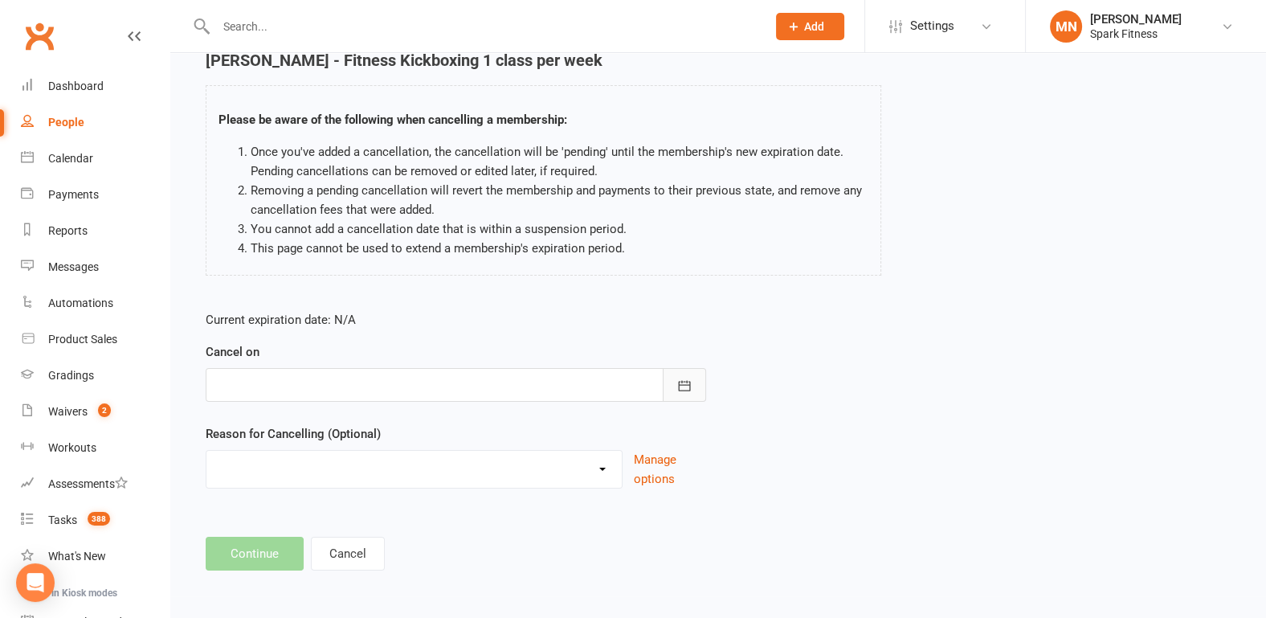
click at [687, 392] on button "button" at bounding box center [683, 385] width 43 height 34
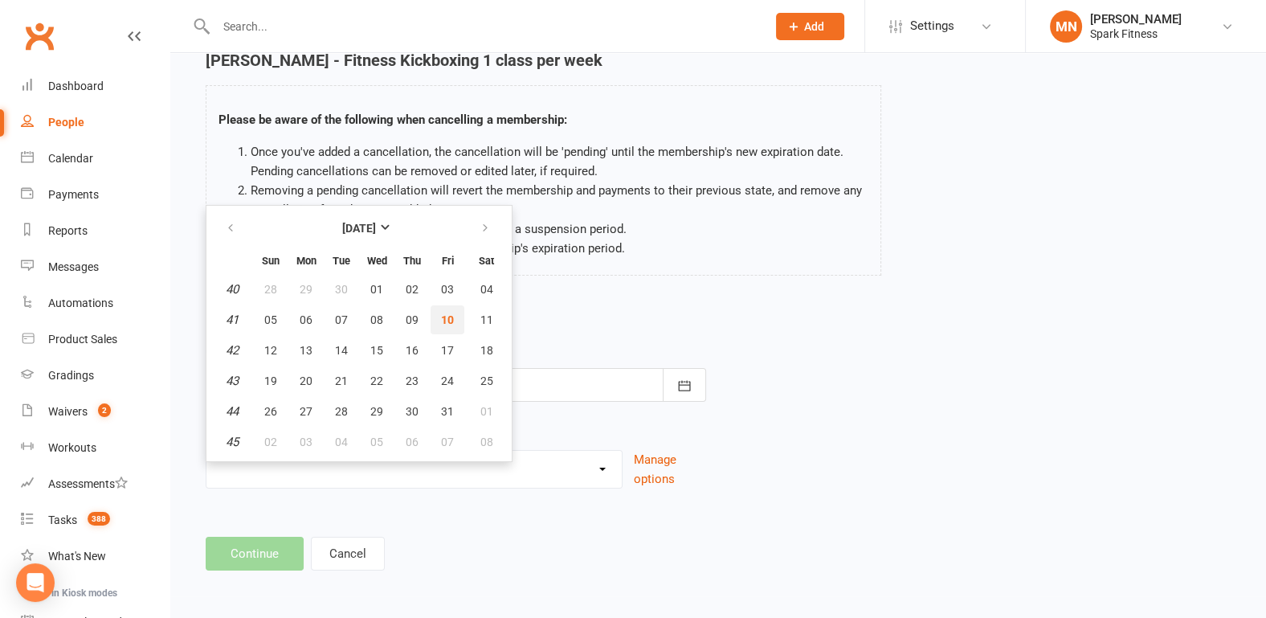
click at [444, 315] on span "10" at bounding box center [447, 319] width 13 height 13
type input "[DATE]"
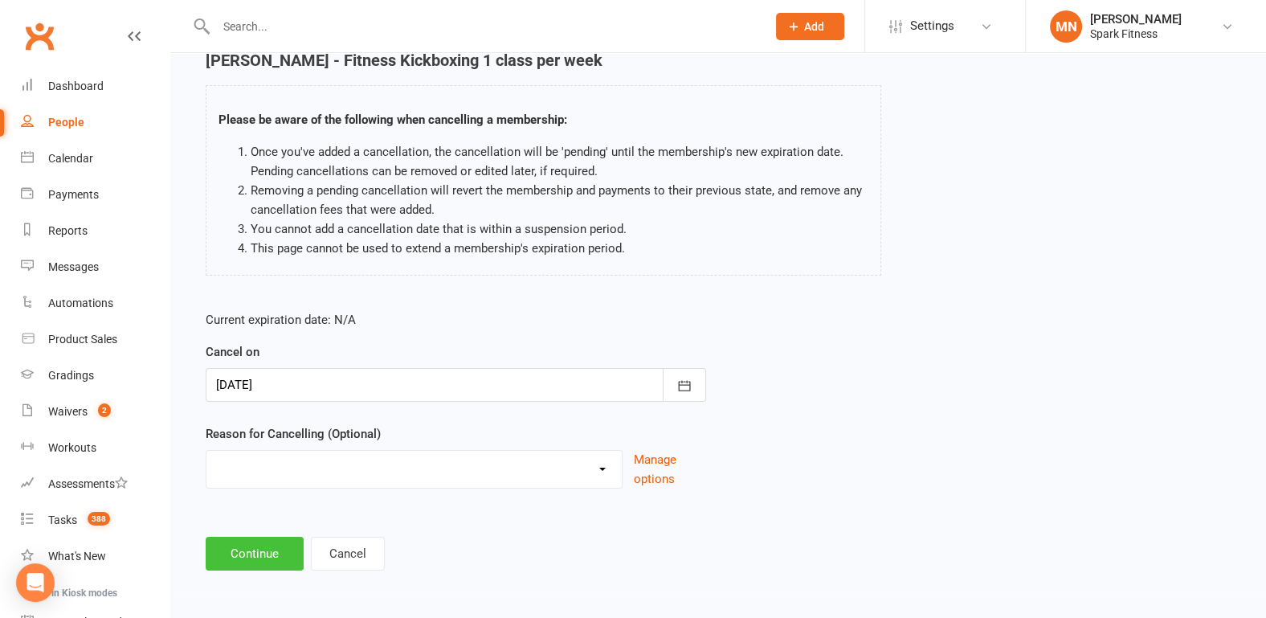
click at [268, 548] on button "Continue" at bounding box center [255, 553] width 98 height 34
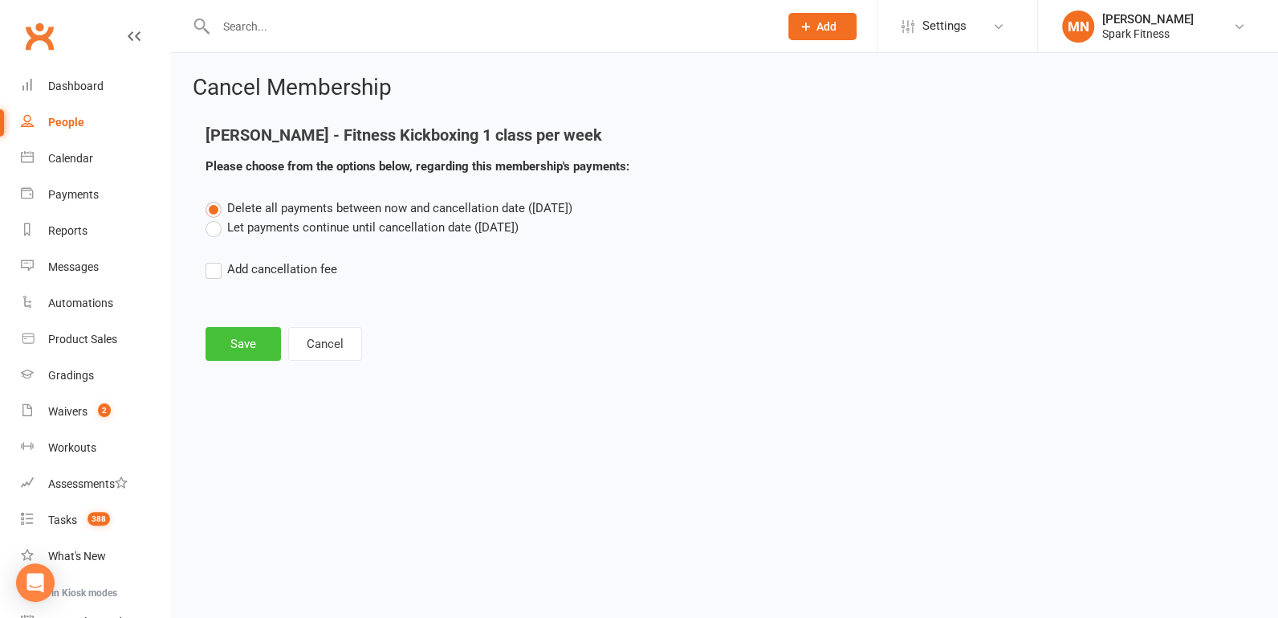
click at [254, 344] on button "Save" at bounding box center [243, 344] width 75 height 34
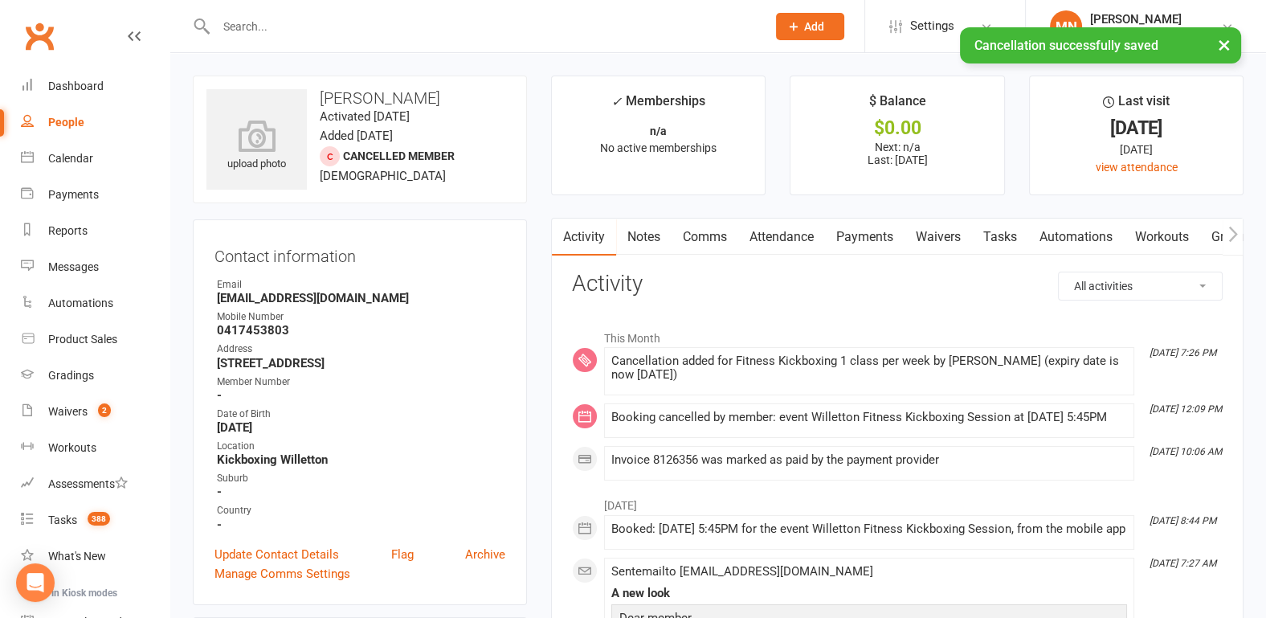
click at [880, 234] on link "Payments" at bounding box center [864, 236] width 79 height 37
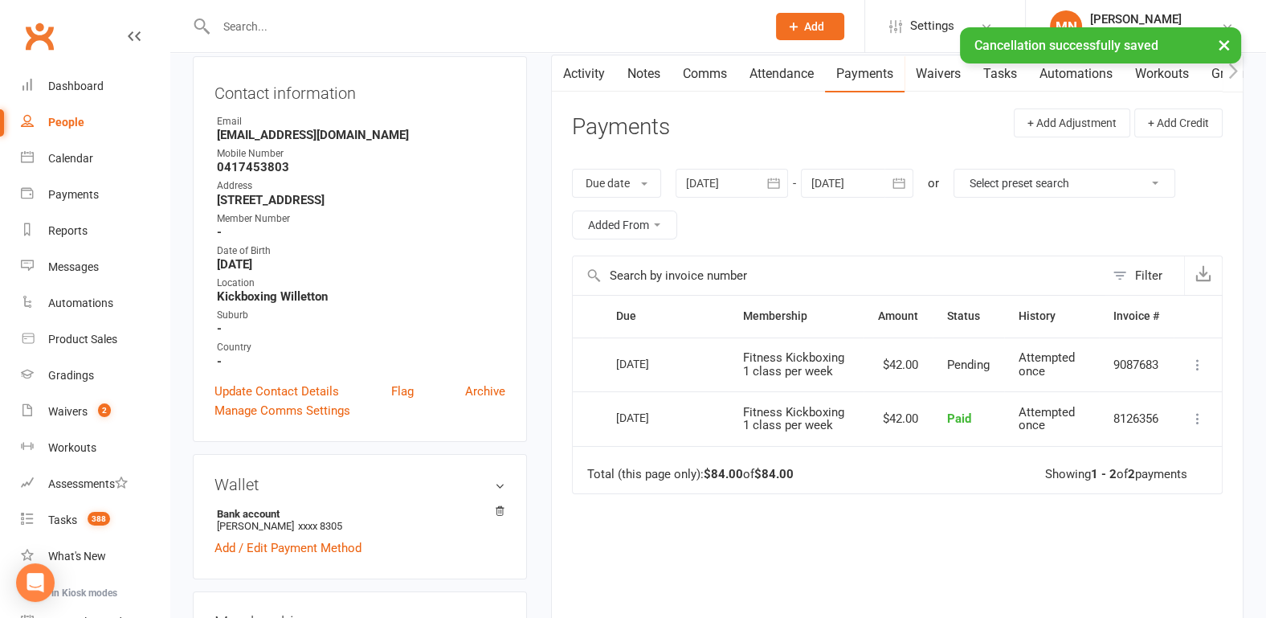
scroll to position [167, 0]
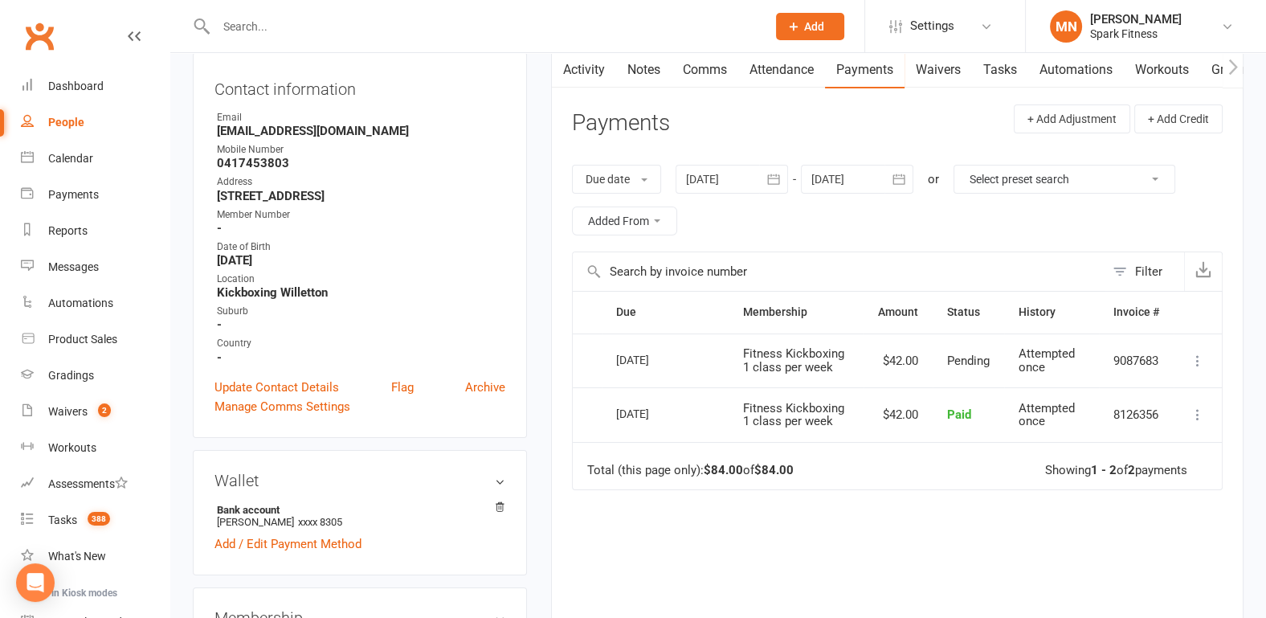
click at [269, 35] on input "text" at bounding box center [483, 26] width 544 height 22
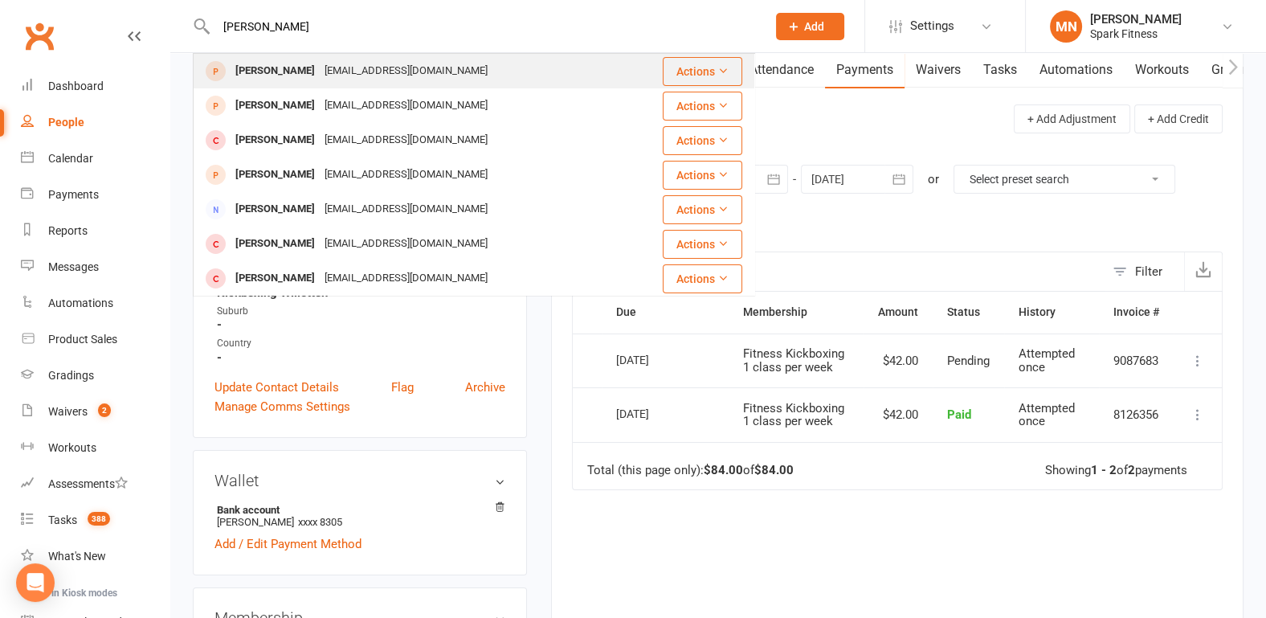
type input "[PERSON_NAME]"
click at [277, 64] on div "[PERSON_NAME]" at bounding box center [274, 70] width 89 height 23
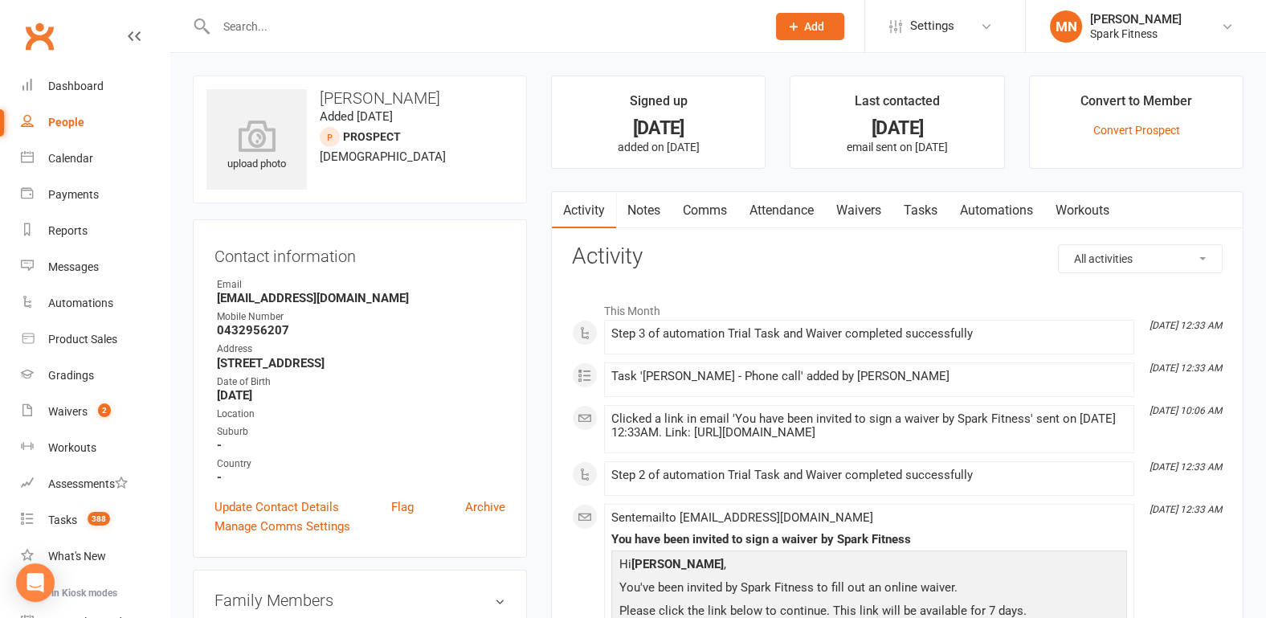
click at [783, 211] on link "Attendance" at bounding box center [781, 210] width 87 height 37
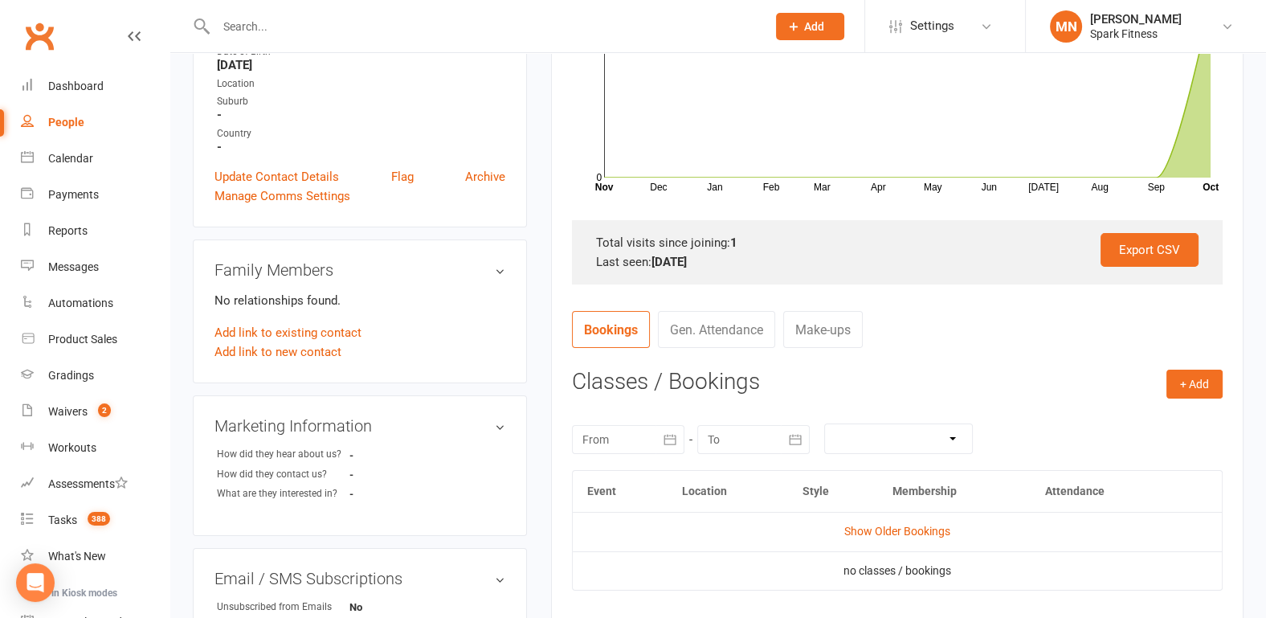
scroll to position [334, 0]
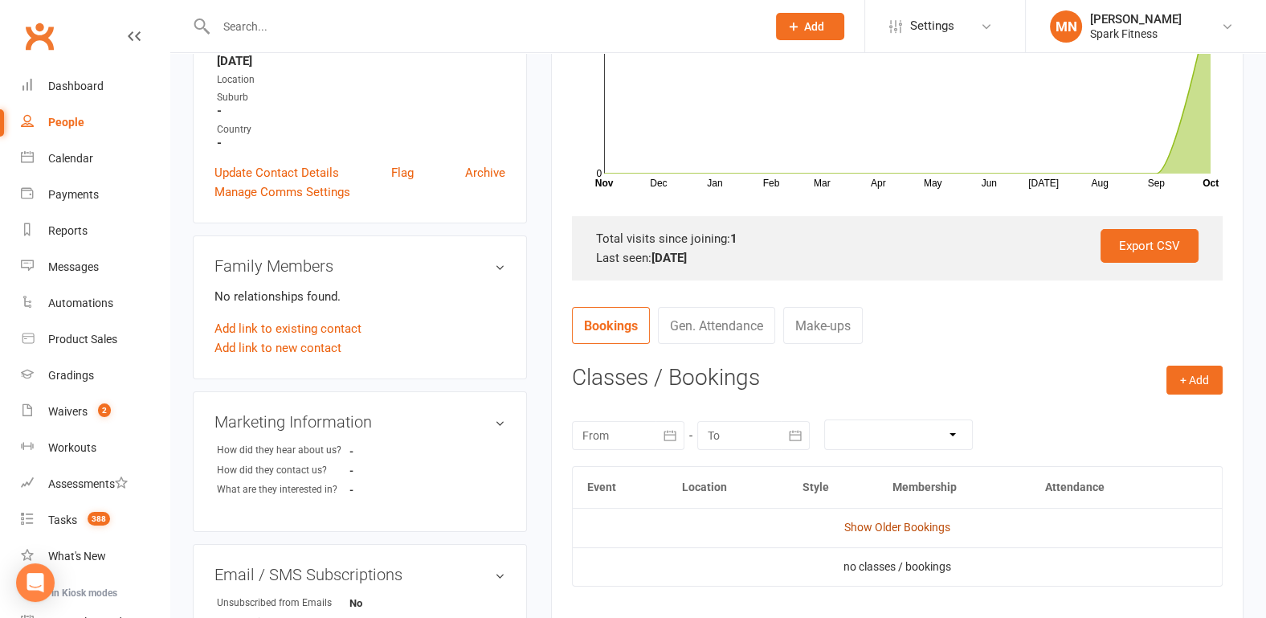
click at [878, 532] on link "Show Older Bookings" at bounding box center [897, 526] width 106 height 13
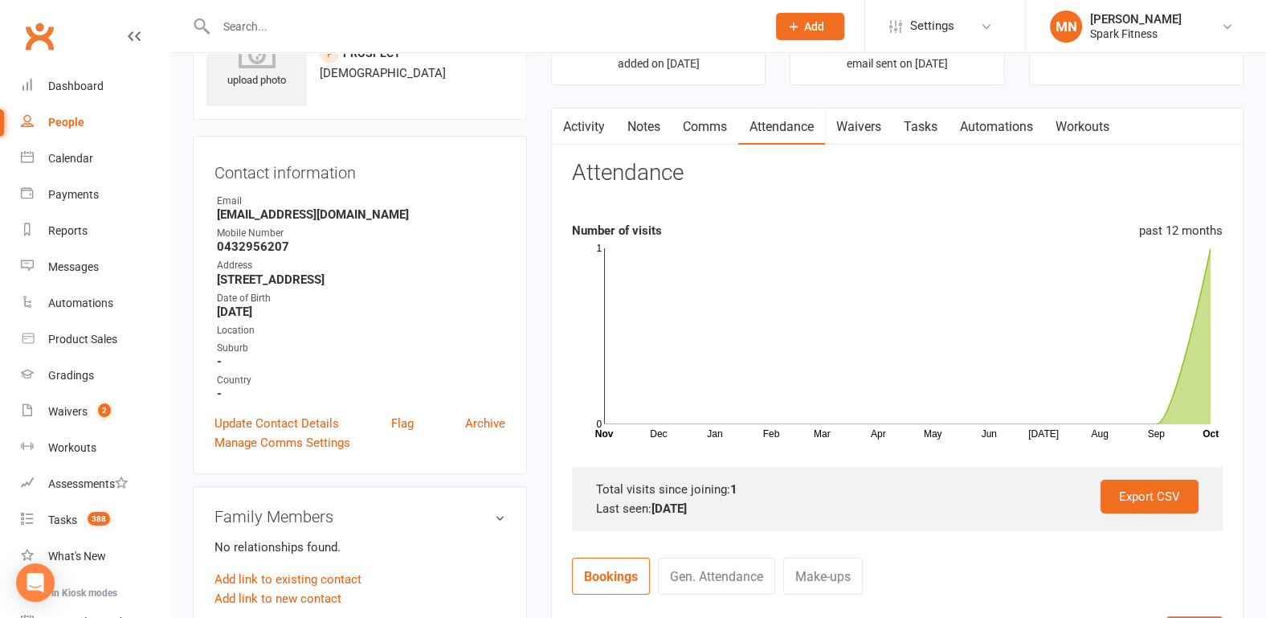
scroll to position [0, 0]
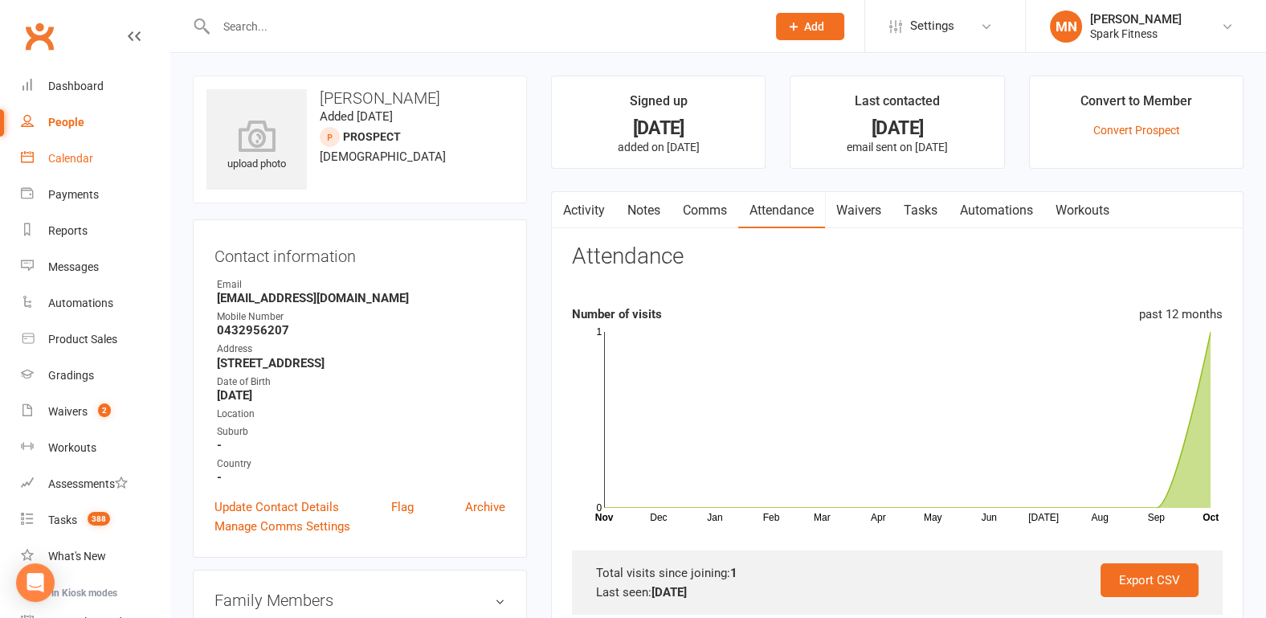
click at [69, 152] on div "Calendar" at bounding box center [70, 158] width 45 height 13
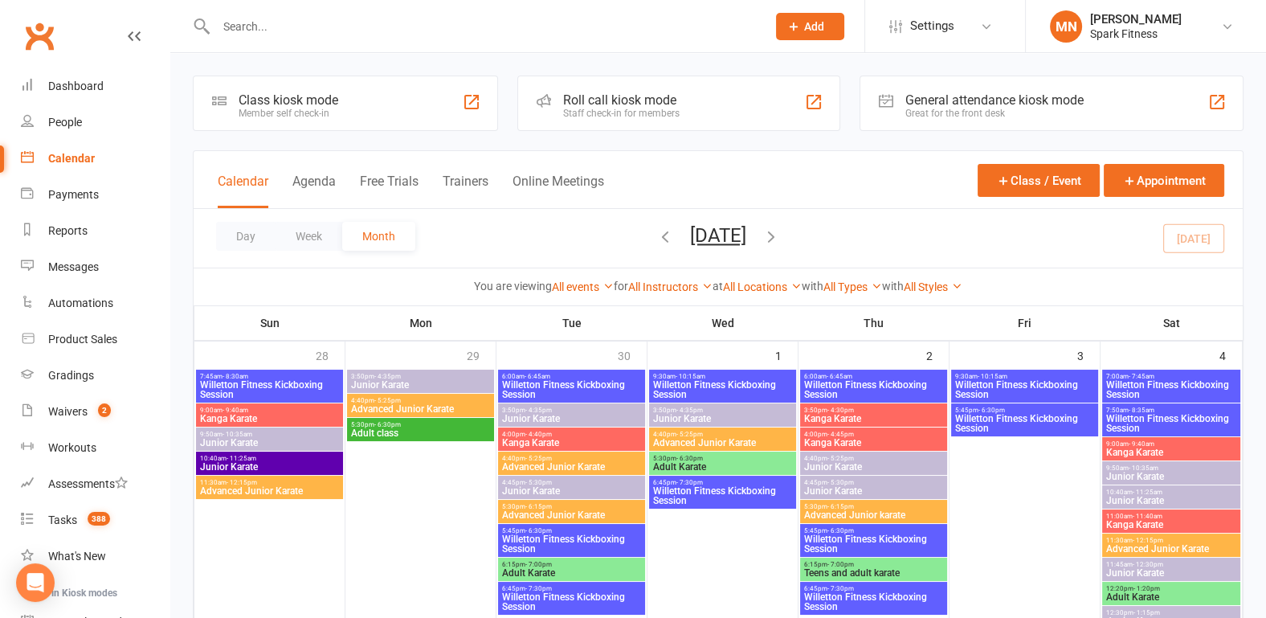
click at [656, 238] on icon "button" at bounding box center [665, 236] width 18 height 18
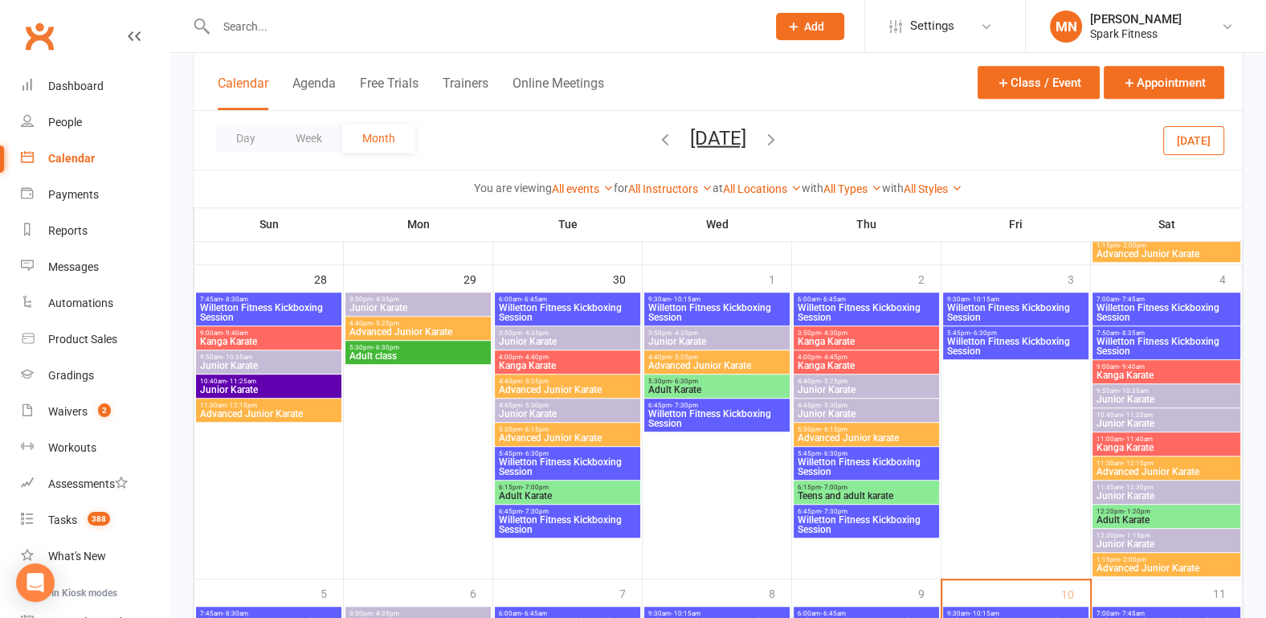
scroll to position [1338, 0]
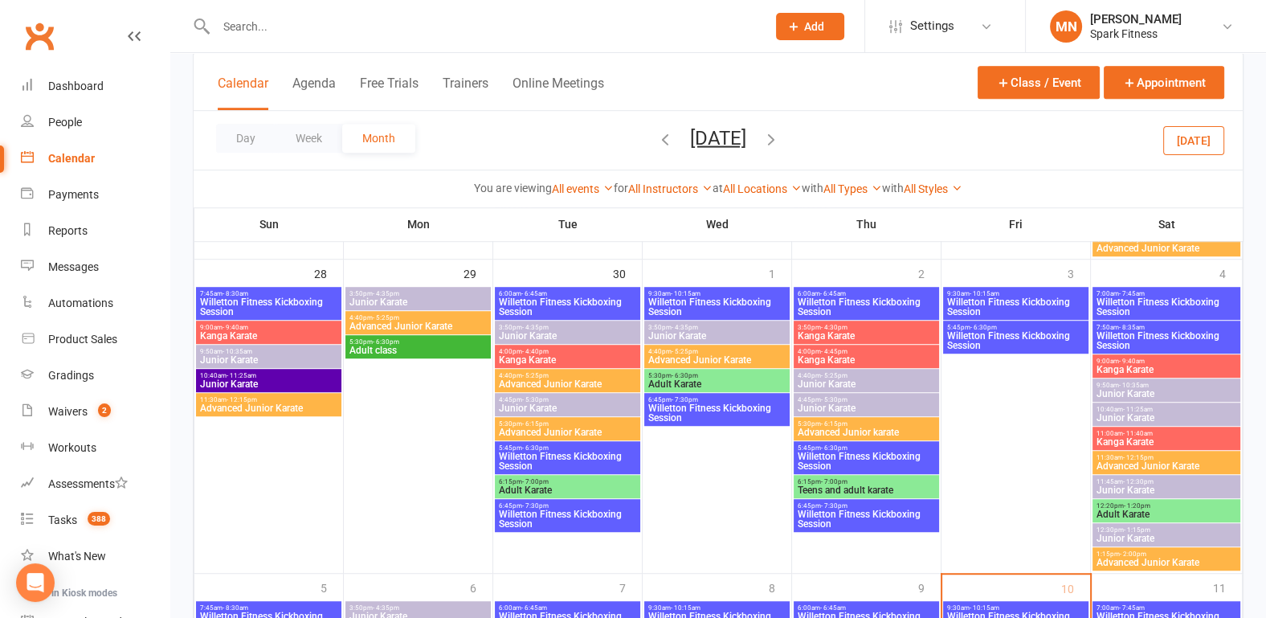
click at [702, 302] on span "Willetton Fitness Kickboxing Session" at bounding box center [716, 306] width 139 height 19
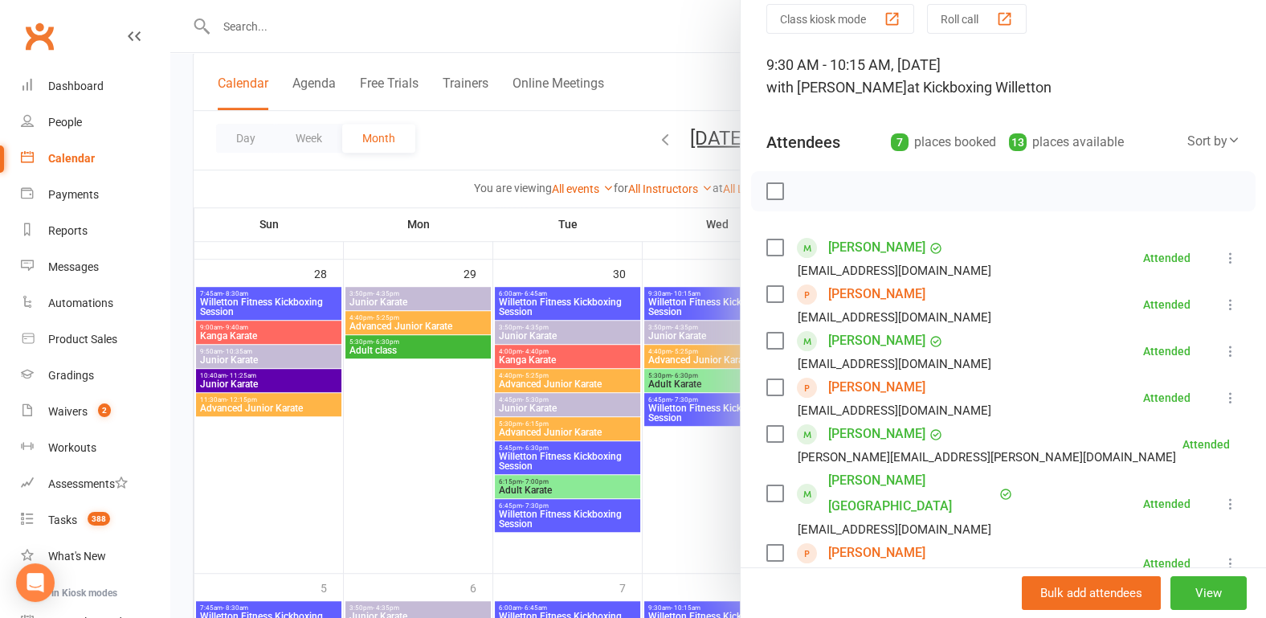
scroll to position [167, 0]
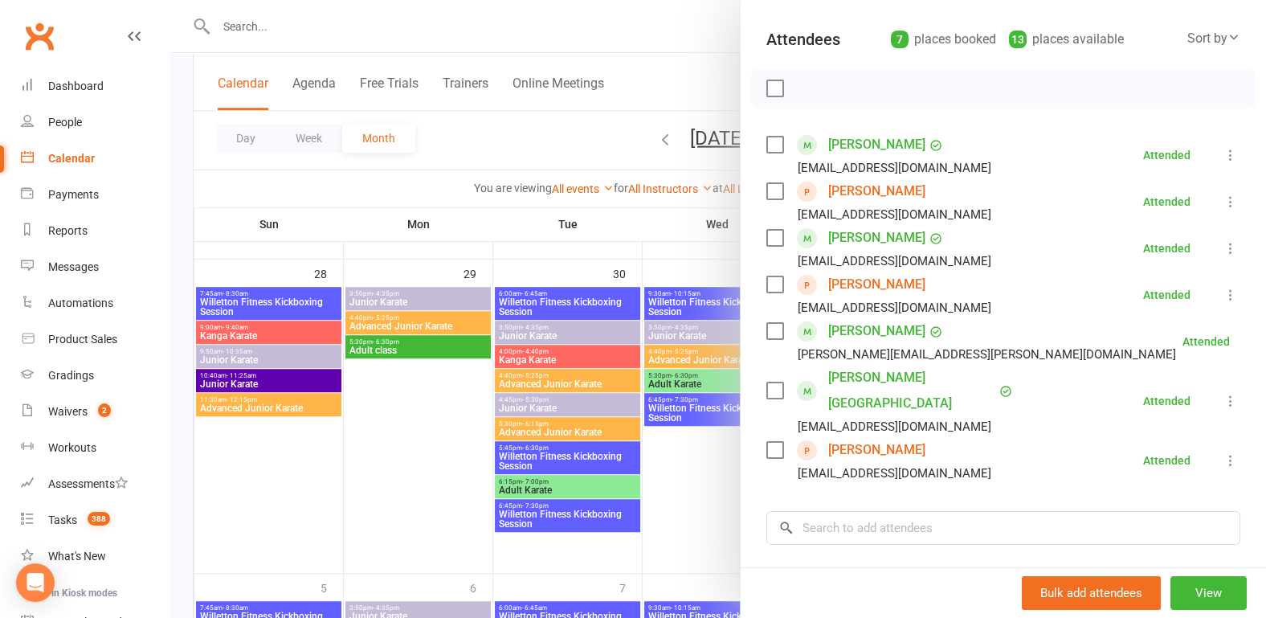
click at [459, 462] on div at bounding box center [717, 309] width 1095 height 618
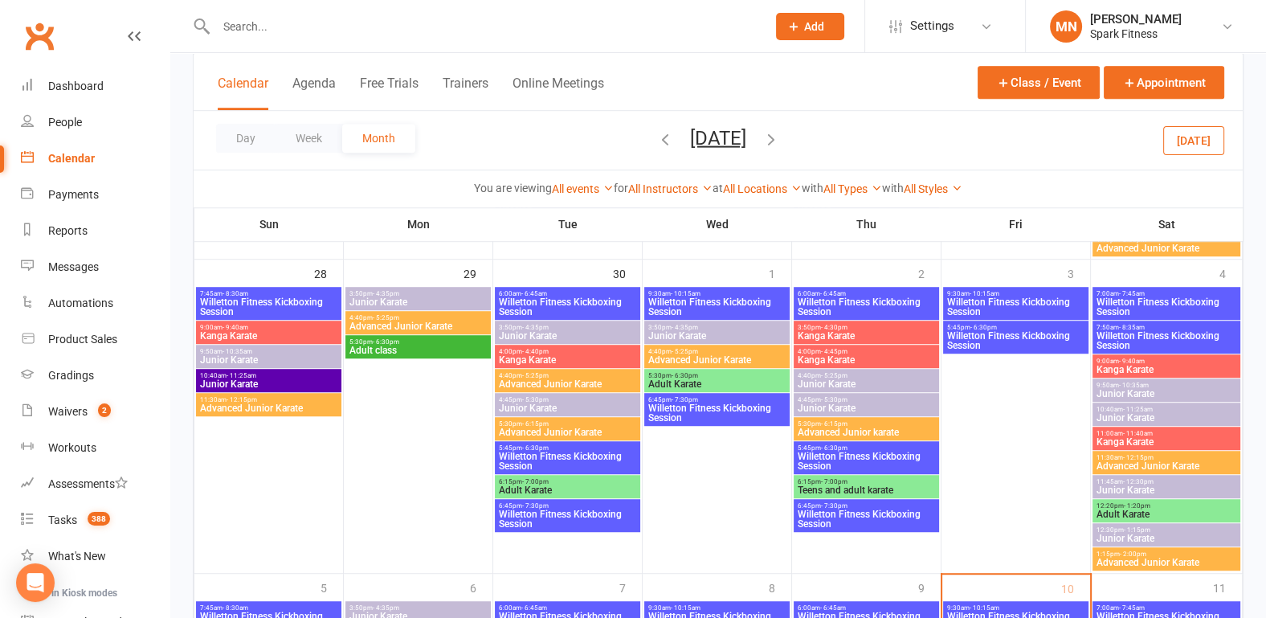
click at [720, 403] on span "Willetton Fitness Kickboxing Session" at bounding box center [716, 412] width 139 height 19
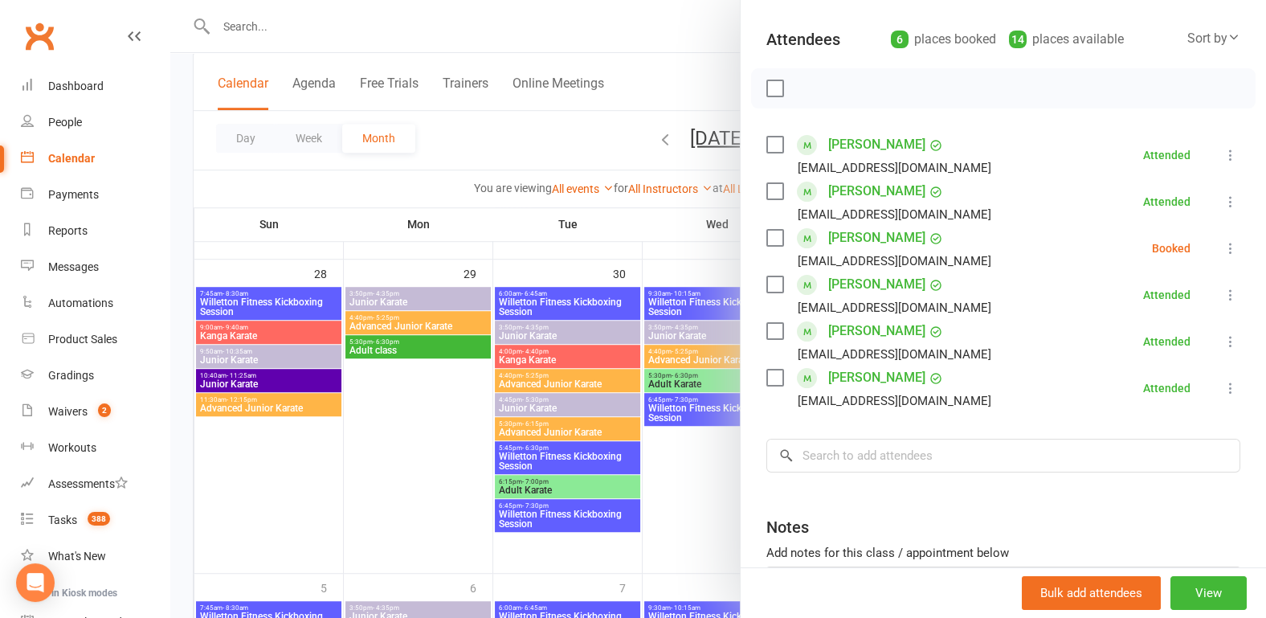
click at [357, 473] on div at bounding box center [717, 309] width 1095 height 618
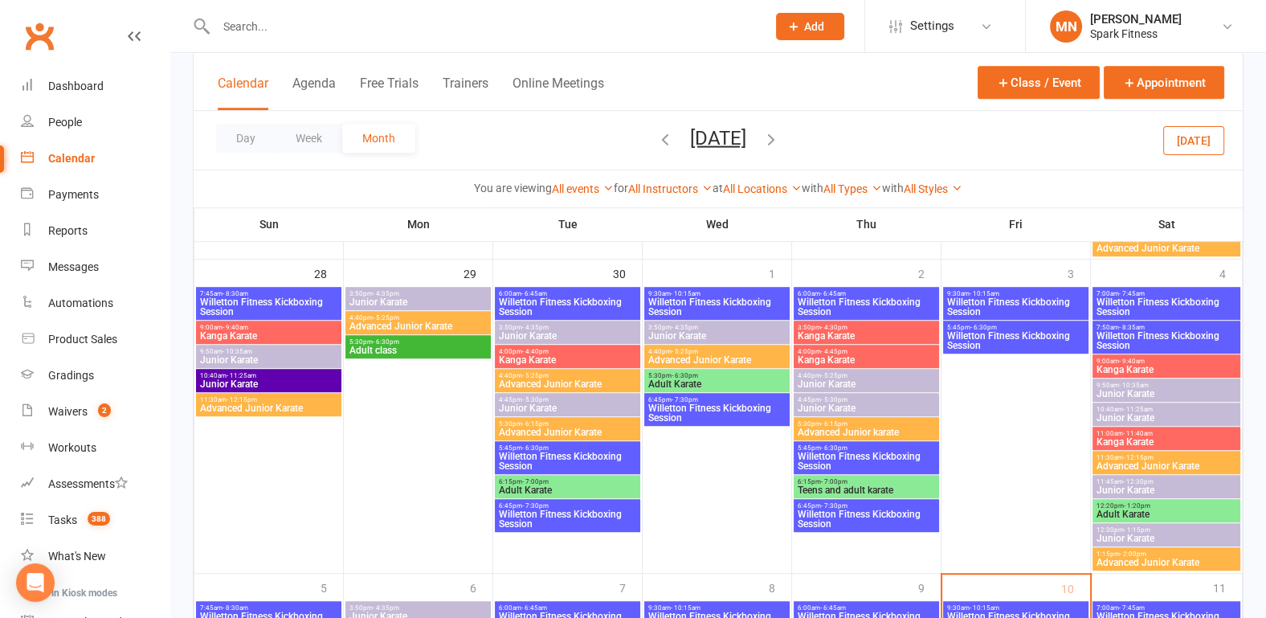
click at [677, 311] on span "Willetton Fitness Kickboxing Session" at bounding box center [716, 306] width 139 height 19
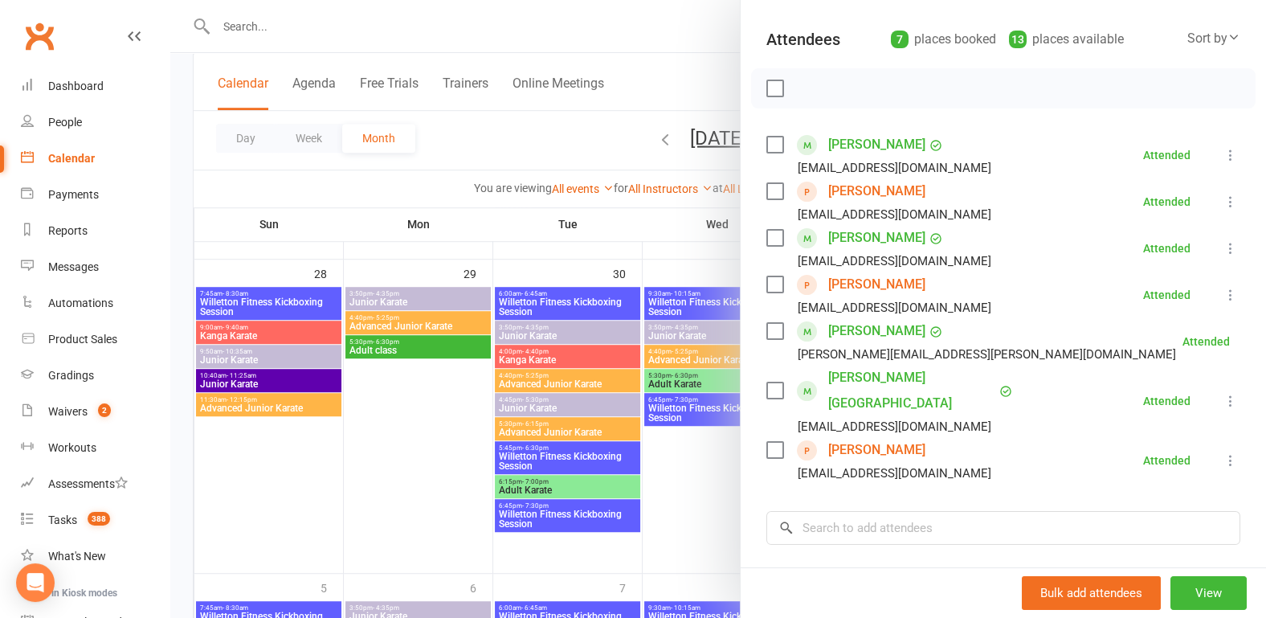
click at [852, 437] on link "[PERSON_NAME]" at bounding box center [876, 450] width 97 height 26
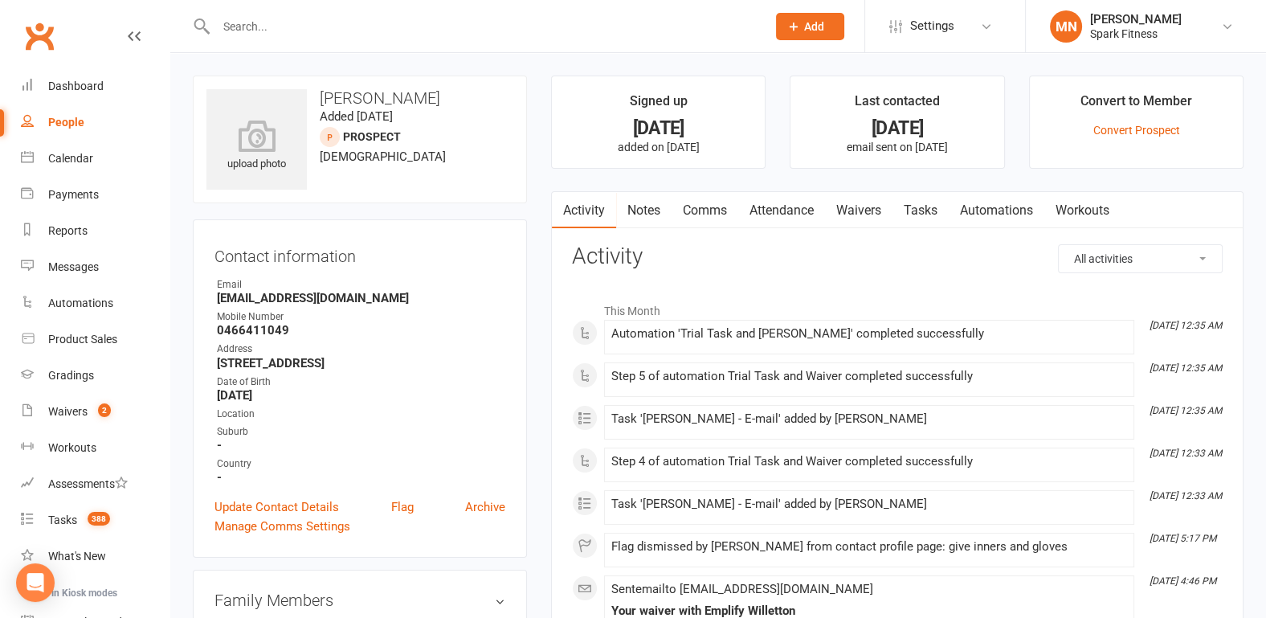
click at [804, 204] on link "Attendance" at bounding box center [781, 210] width 87 height 37
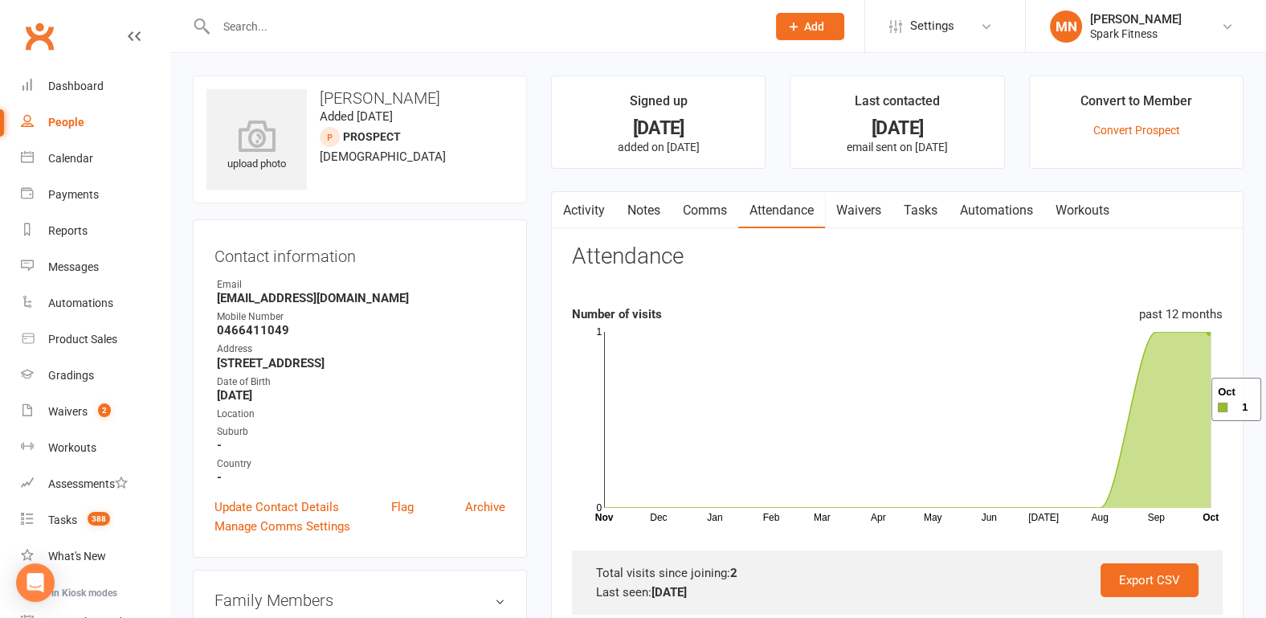
click at [1192, 399] on icon at bounding box center [907, 420] width 606 height 176
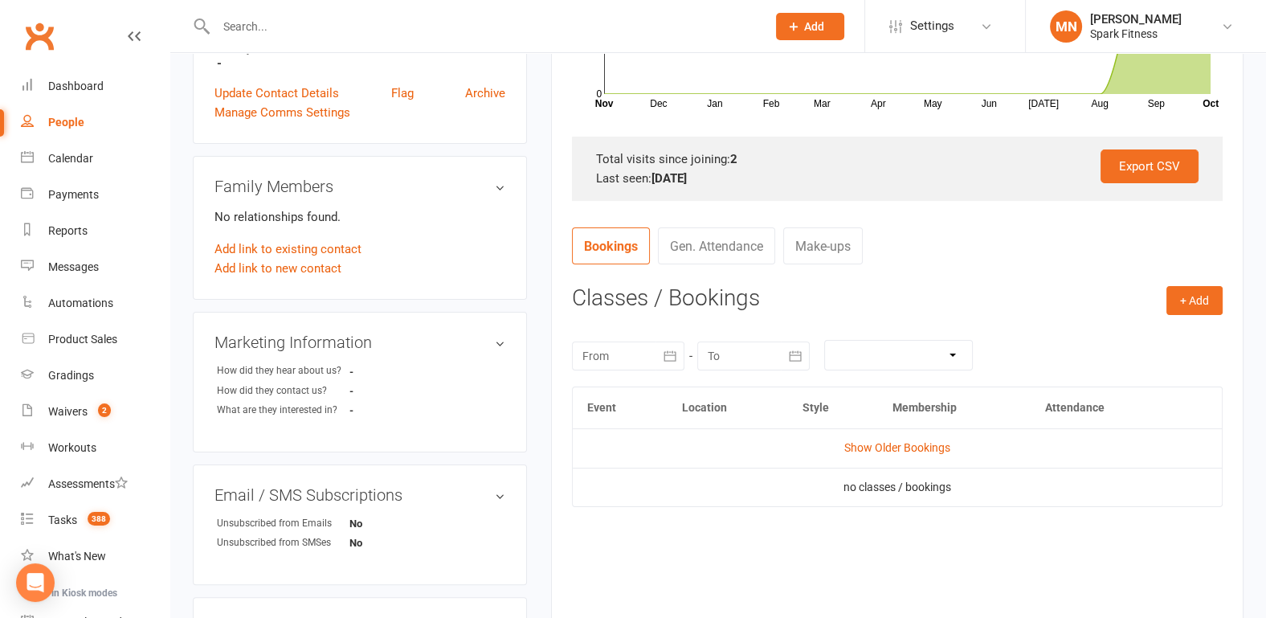
scroll to position [585, 0]
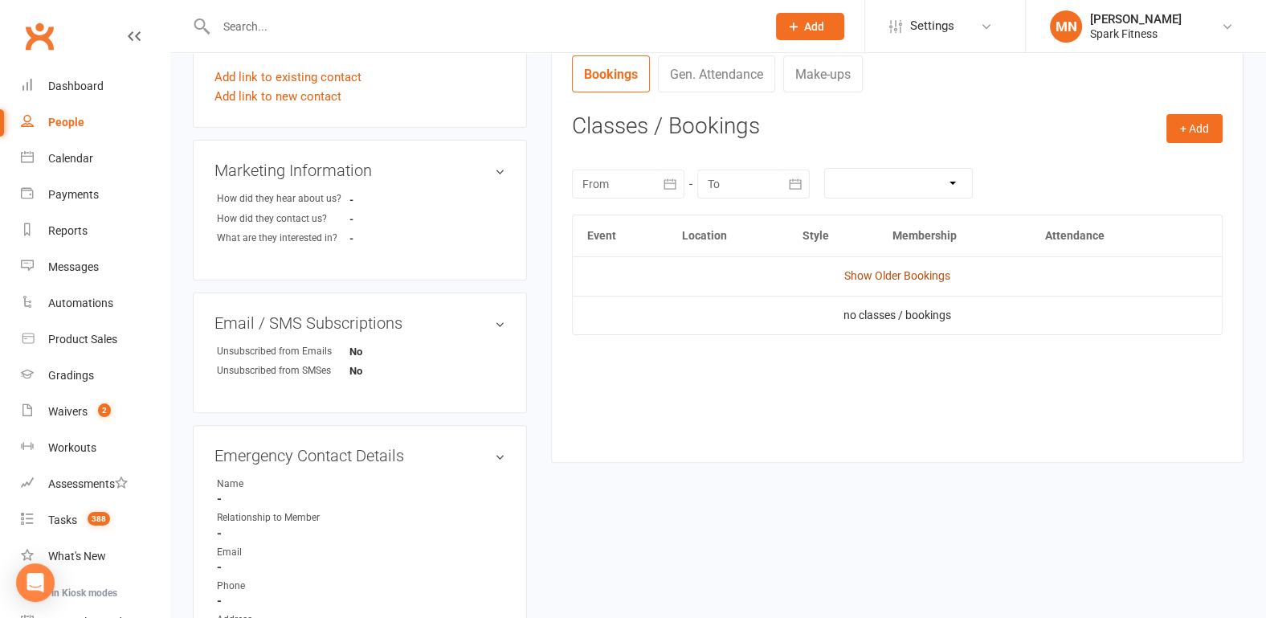
click at [894, 270] on link "Show Older Bookings" at bounding box center [897, 275] width 106 height 13
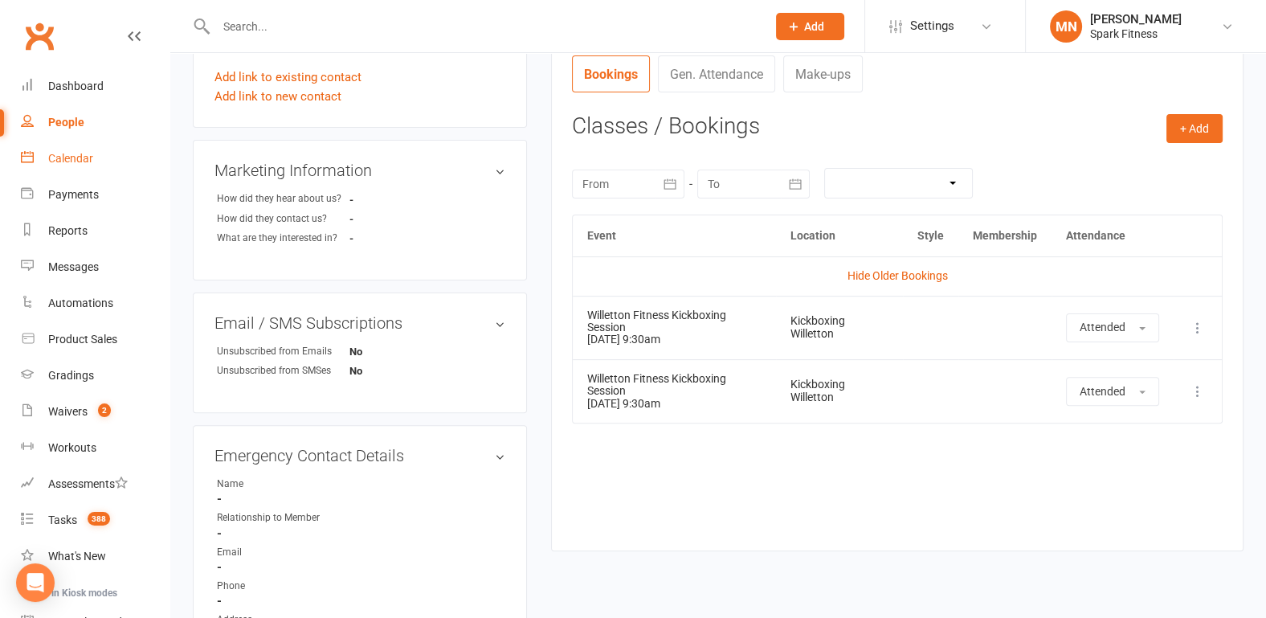
click at [76, 165] on div "Calendar" at bounding box center [70, 158] width 45 height 13
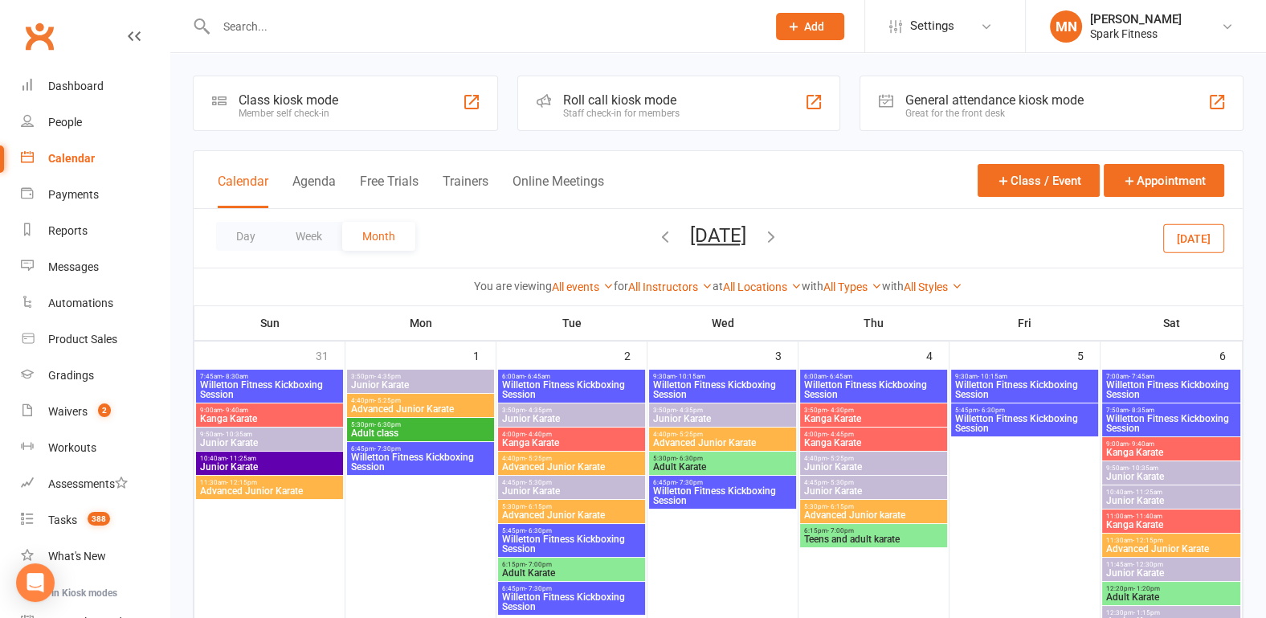
click at [780, 235] on icon "button" at bounding box center [771, 236] width 18 height 18
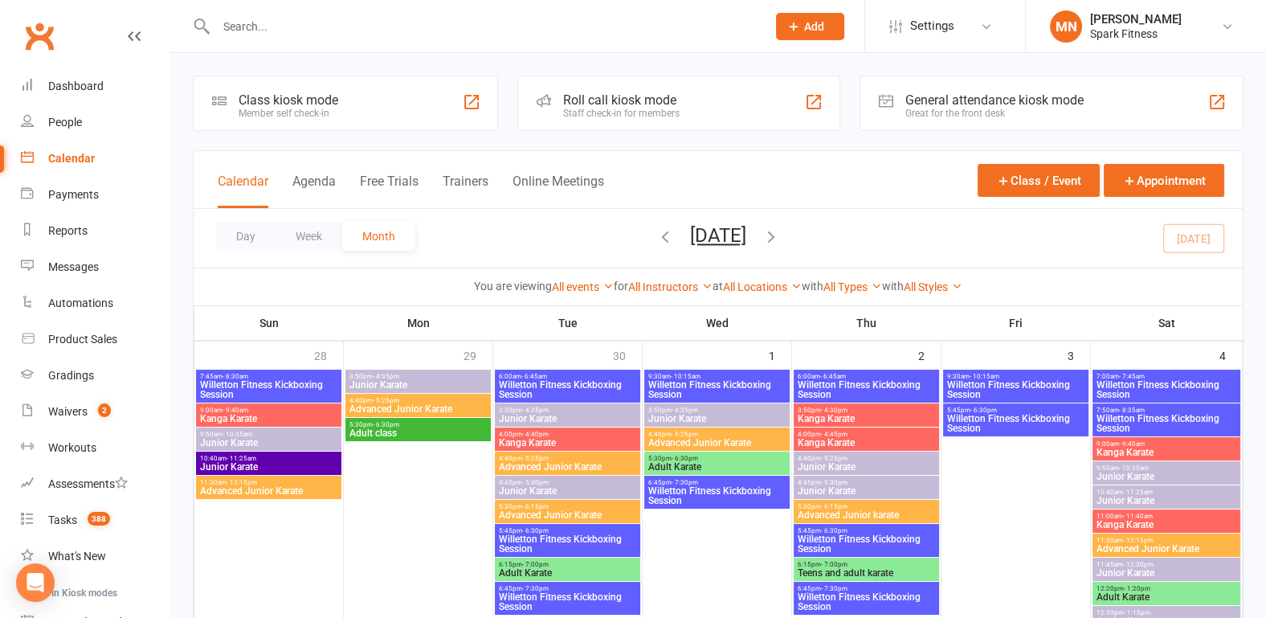
click at [586, 384] on span "Willetton Fitness Kickboxing Session" at bounding box center [567, 389] width 139 height 19
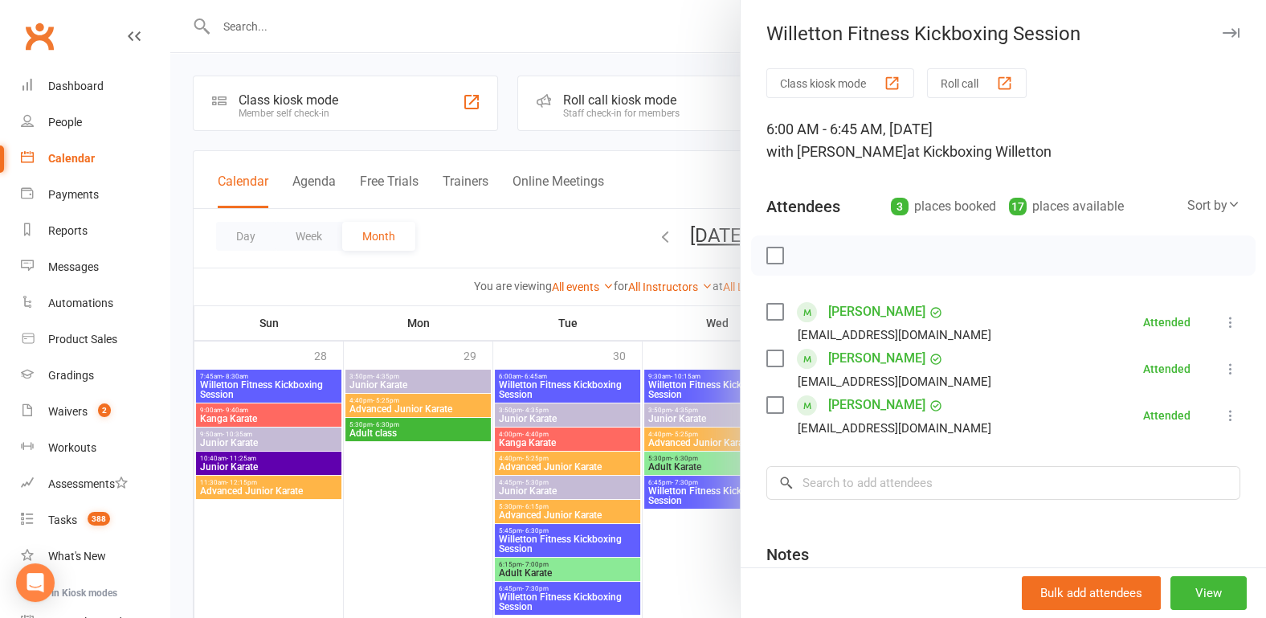
click at [393, 494] on div at bounding box center [717, 309] width 1095 height 618
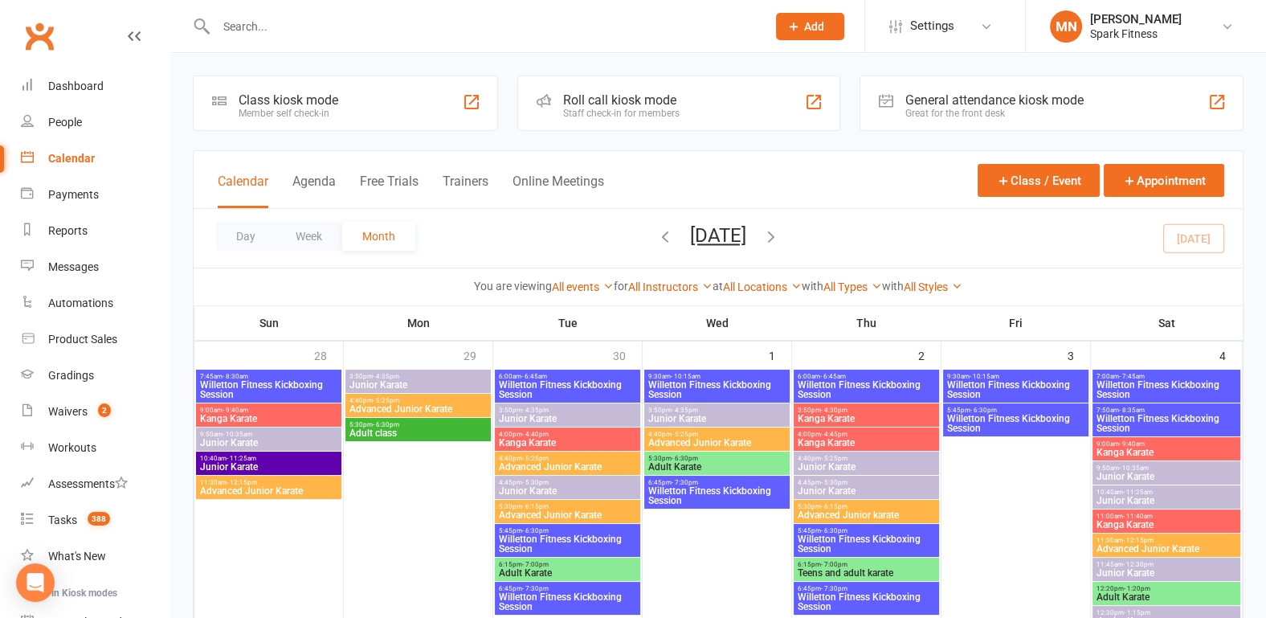
click at [545, 536] on span "Willetton Fitness Kickboxing Session" at bounding box center [567, 543] width 139 height 19
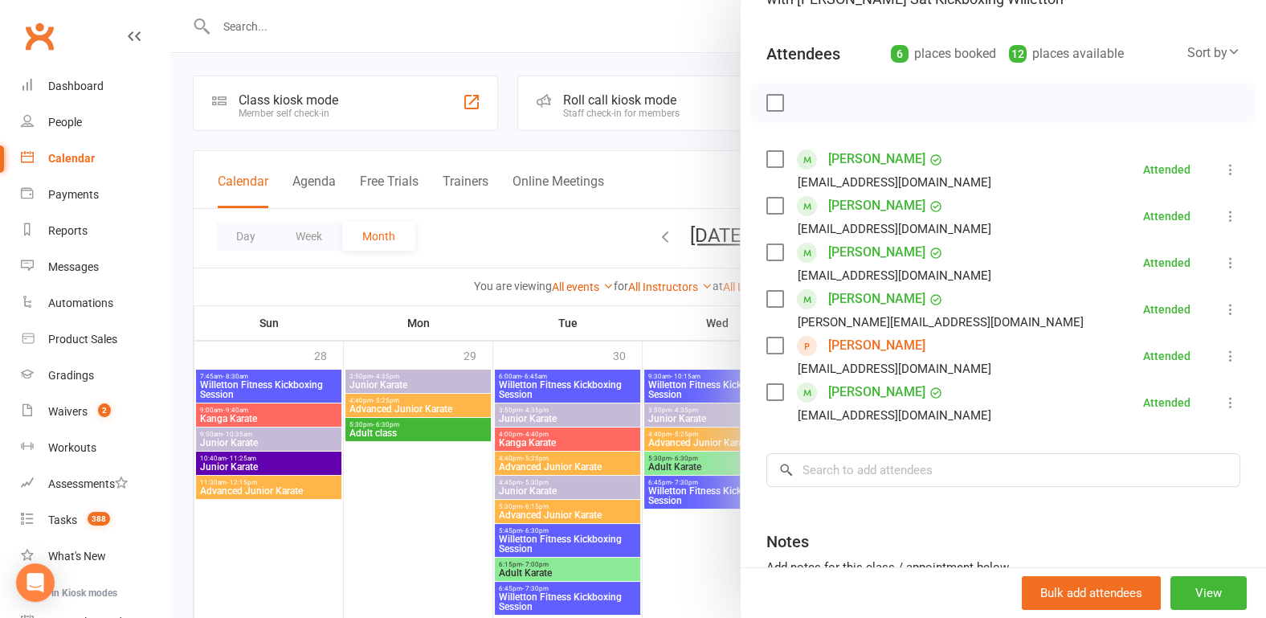
scroll to position [167, 0]
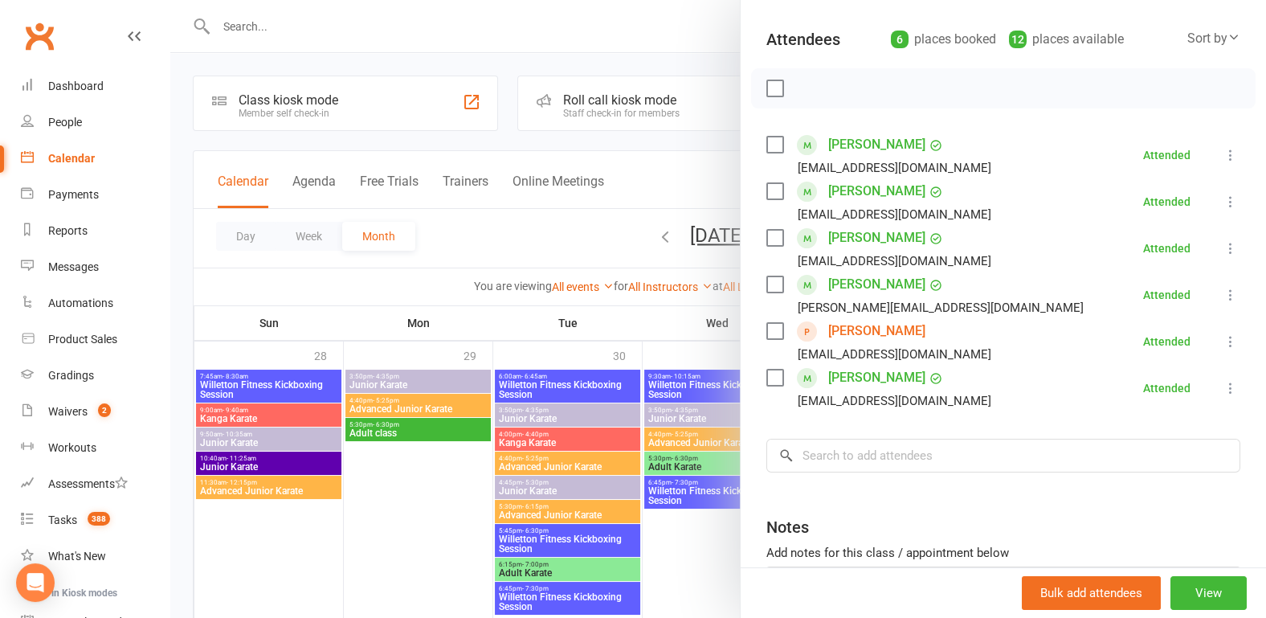
click at [386, 465] on div at bounding box center [717, 309] width 1095 height 618
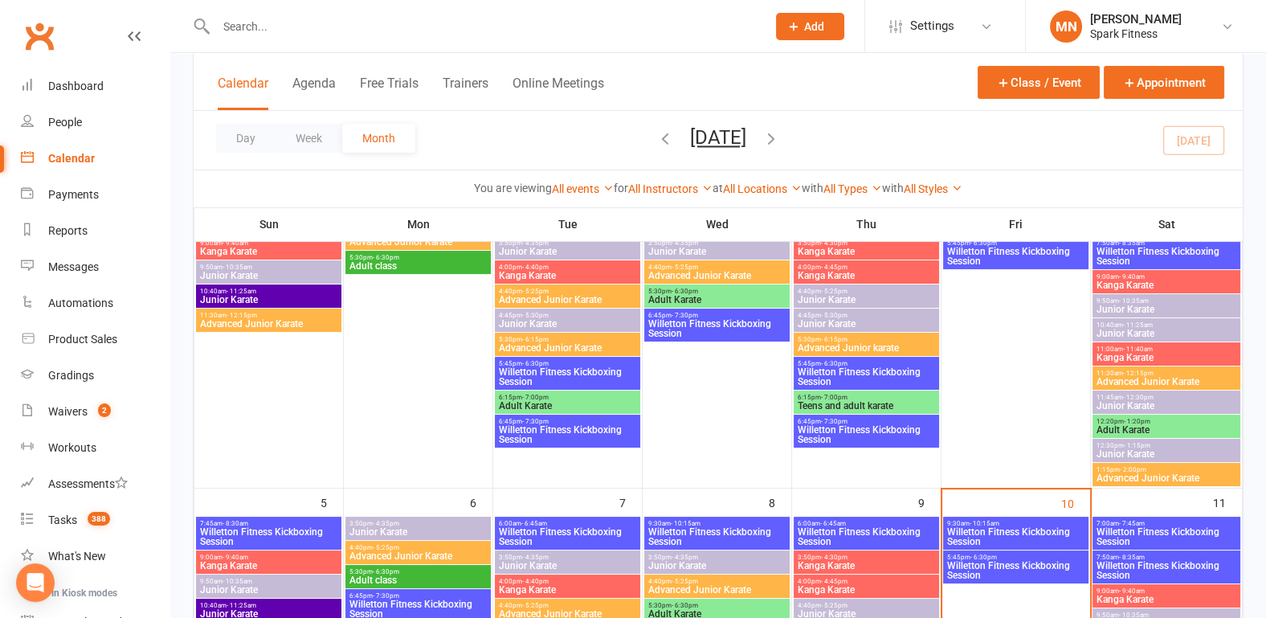
click at [538, 425] on span "Willetton Fitness Kickboxing Session" at bounding box center [567, 434] width 139 height 19
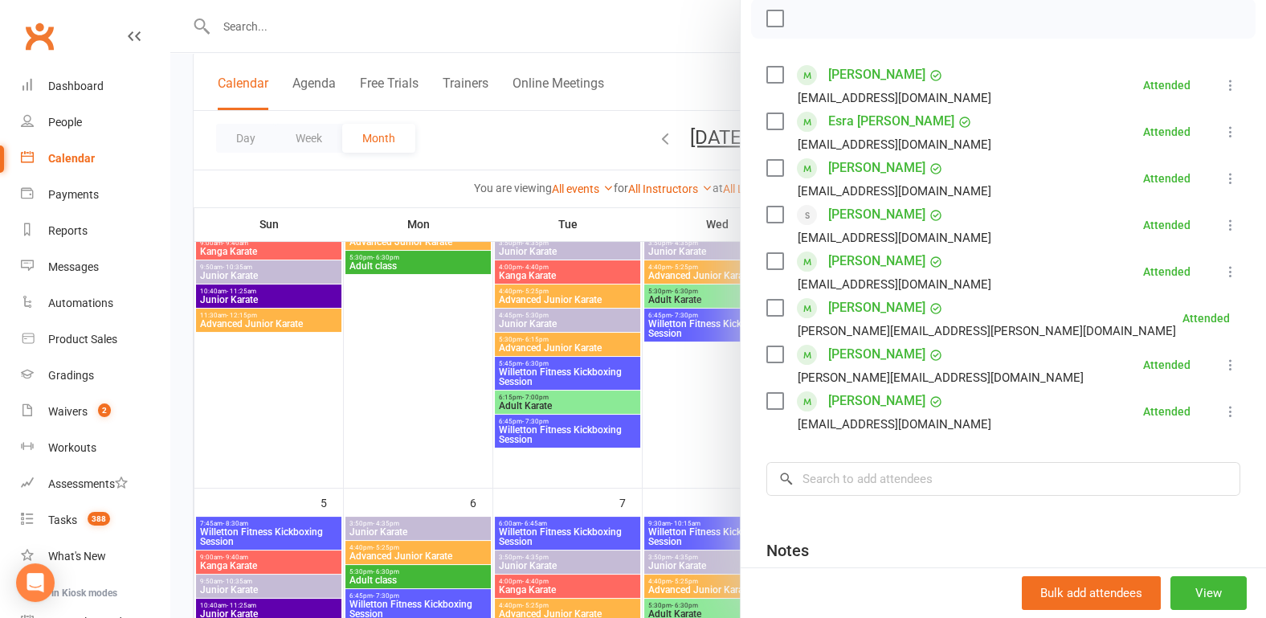
scroll to position [251, 0]
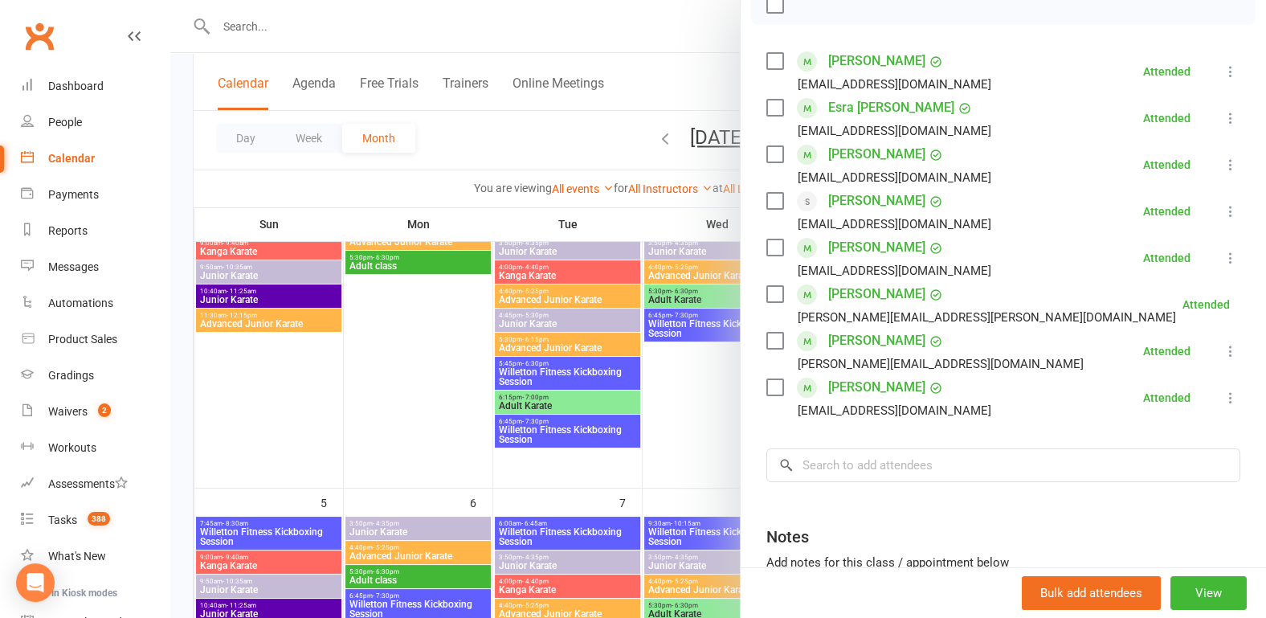
click at [363, 422] on div at bounding box center [717, 309] width 1095 height 618
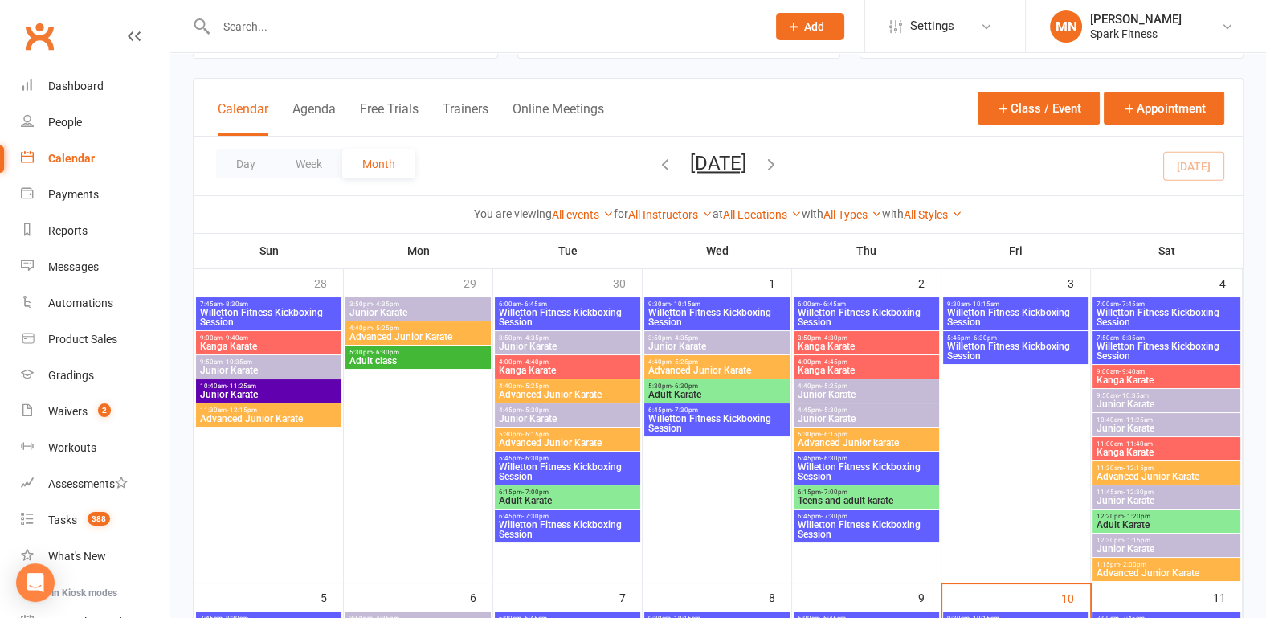
scroll to position [0, 0]
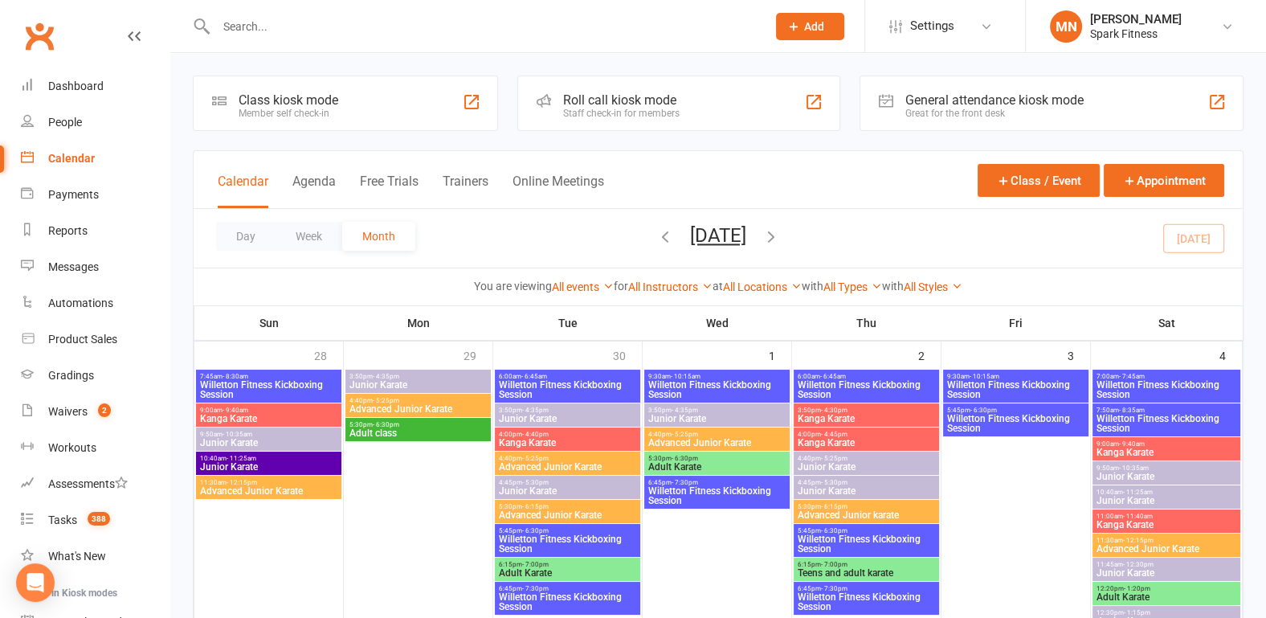
click at [656, 235] on icon "button" at bounding box center [665, 236] width 18 height 18
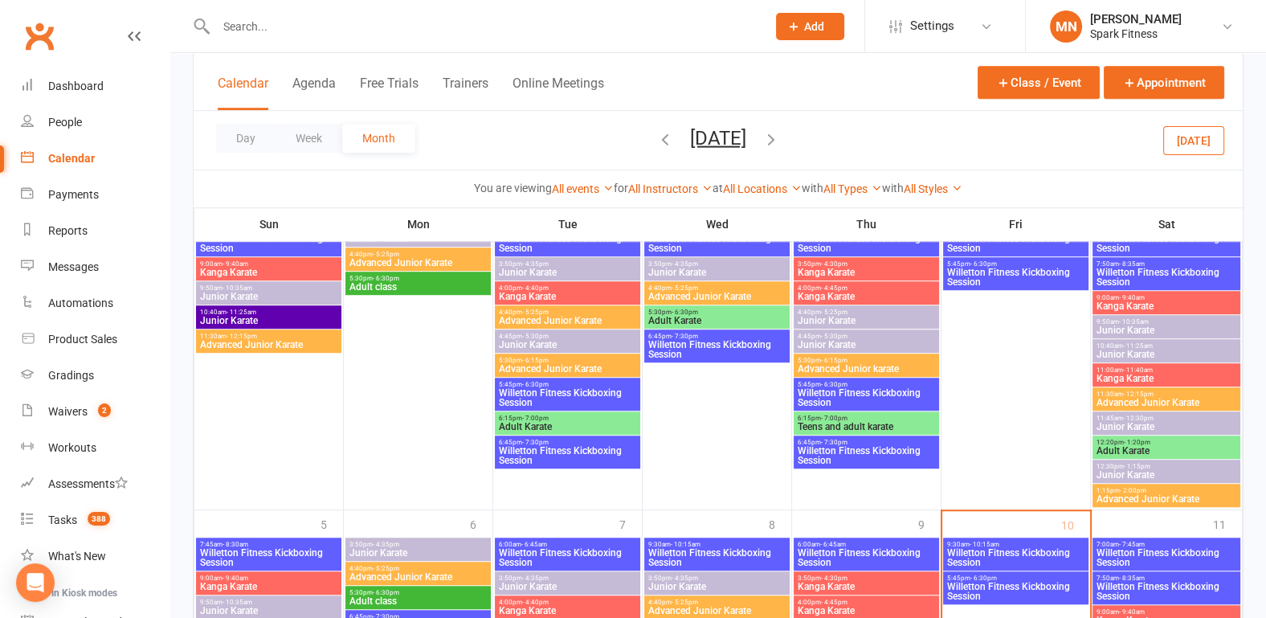
scroll to position [1402, 0]
click at [573, 393] on span "Willetton Fitness Kickboxing Session" at bounding box center [567, 396] width 139 height 19
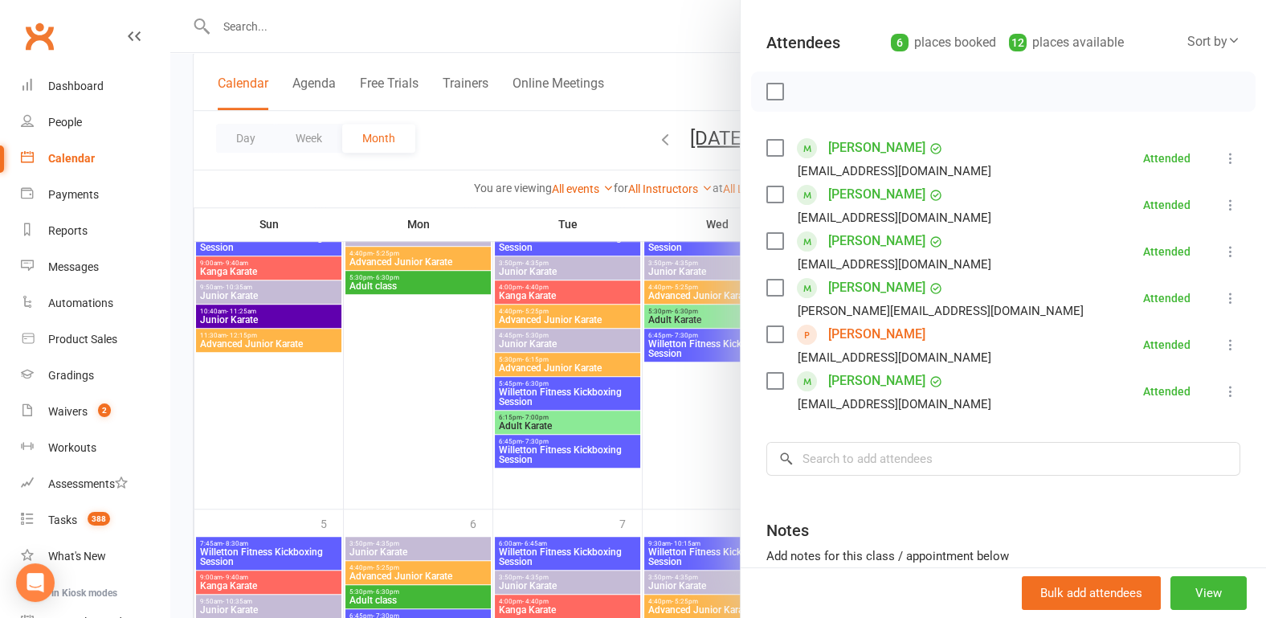
scroll to position [167, 0]
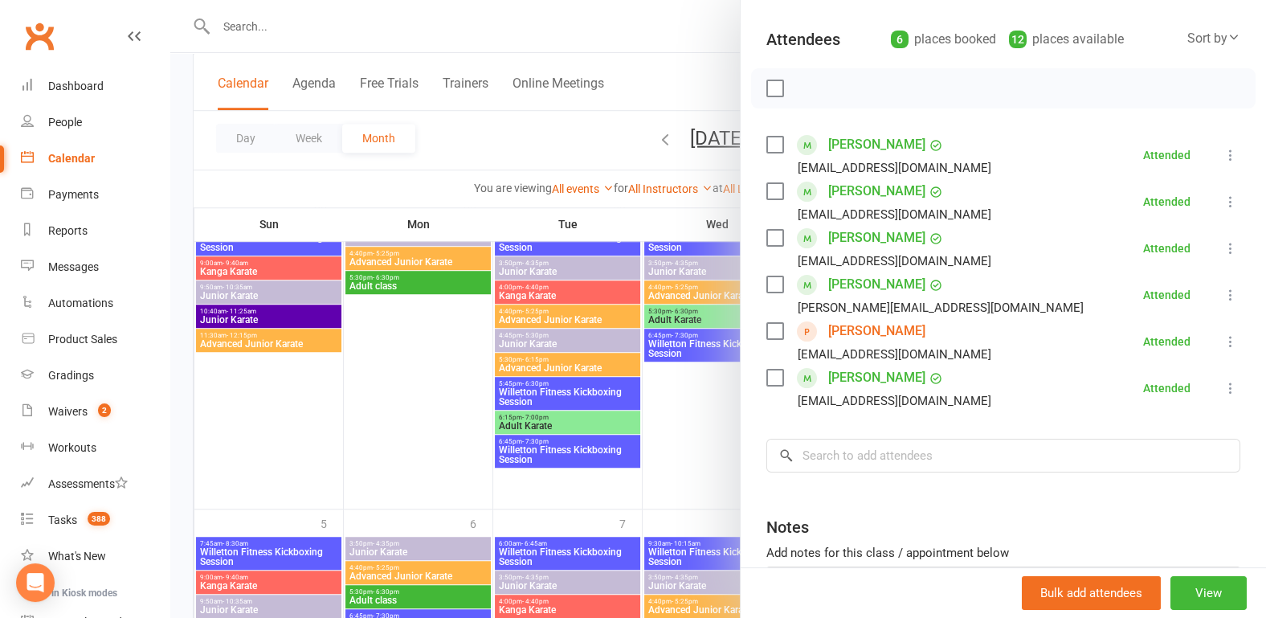
click at [398, 400] on div at bounding box center [717, 309] width 1095 height 618
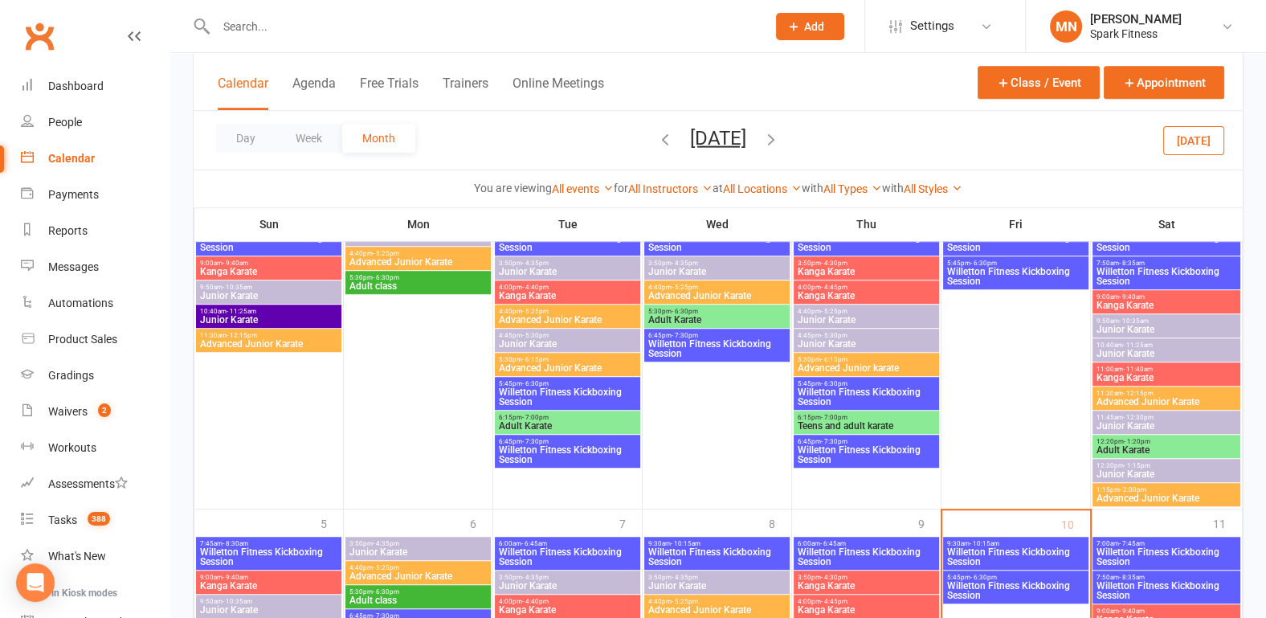
click at [525, 458] on span "Willetton Fitness Kickboxing Session" at bounding box center [567, 454] width 139 height 19
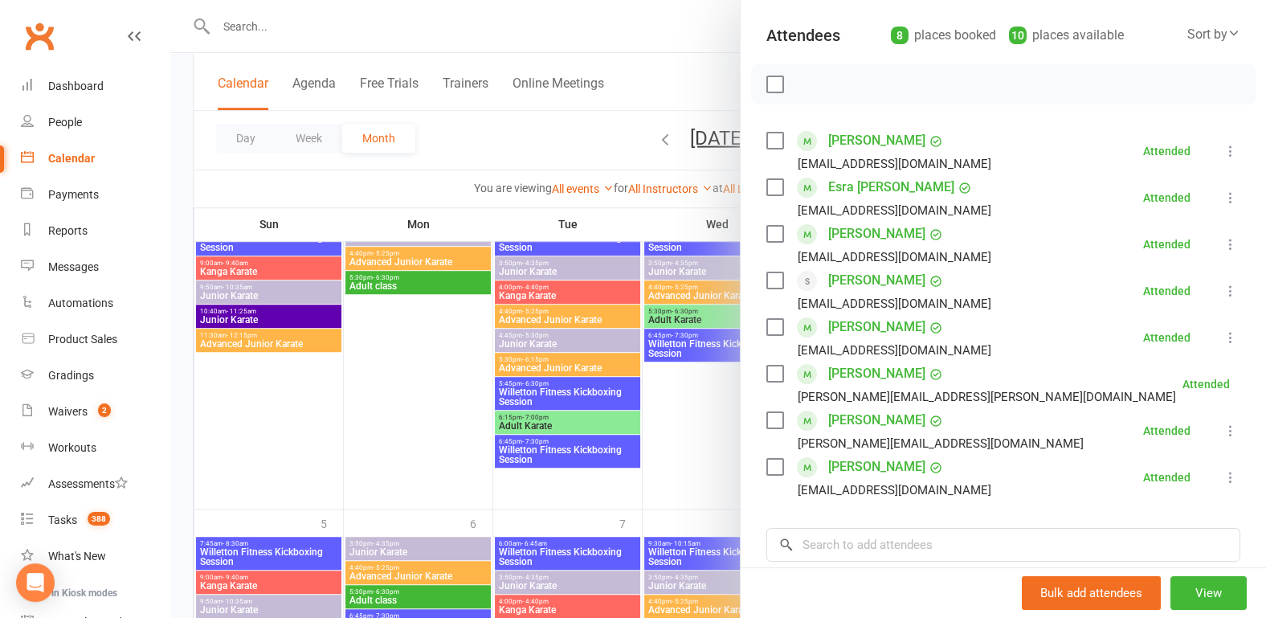
scroll to position [251, 0]
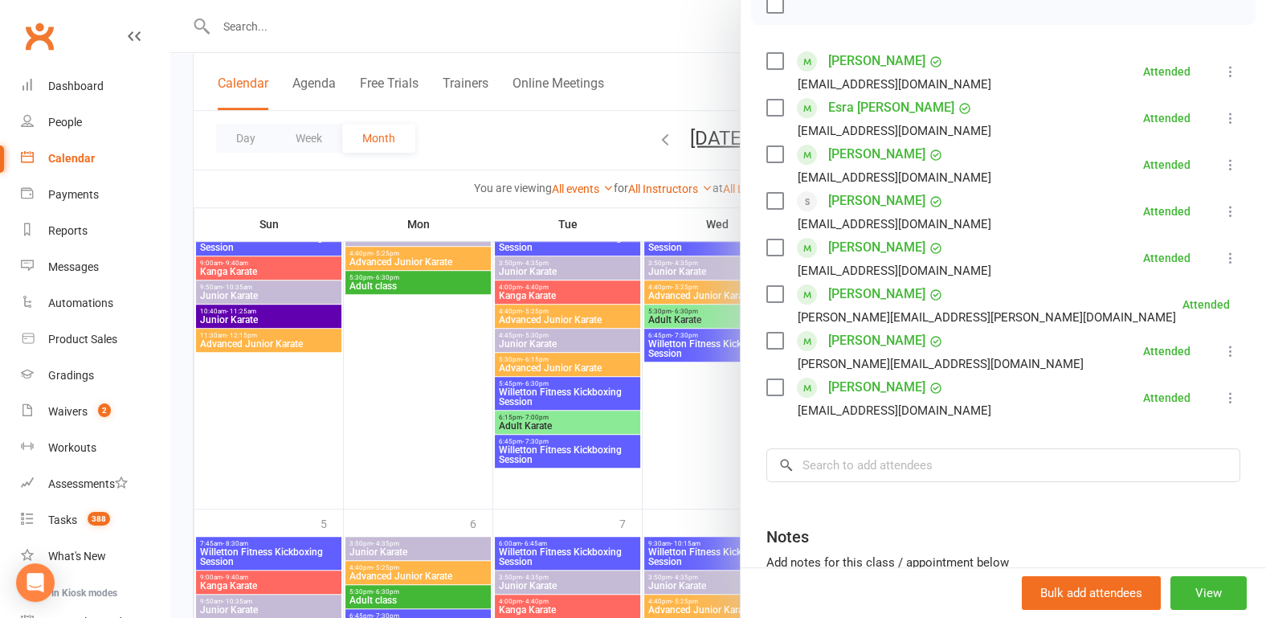
click at [410, 367] on div at bounding box center [717, 309] width 1095 height 618
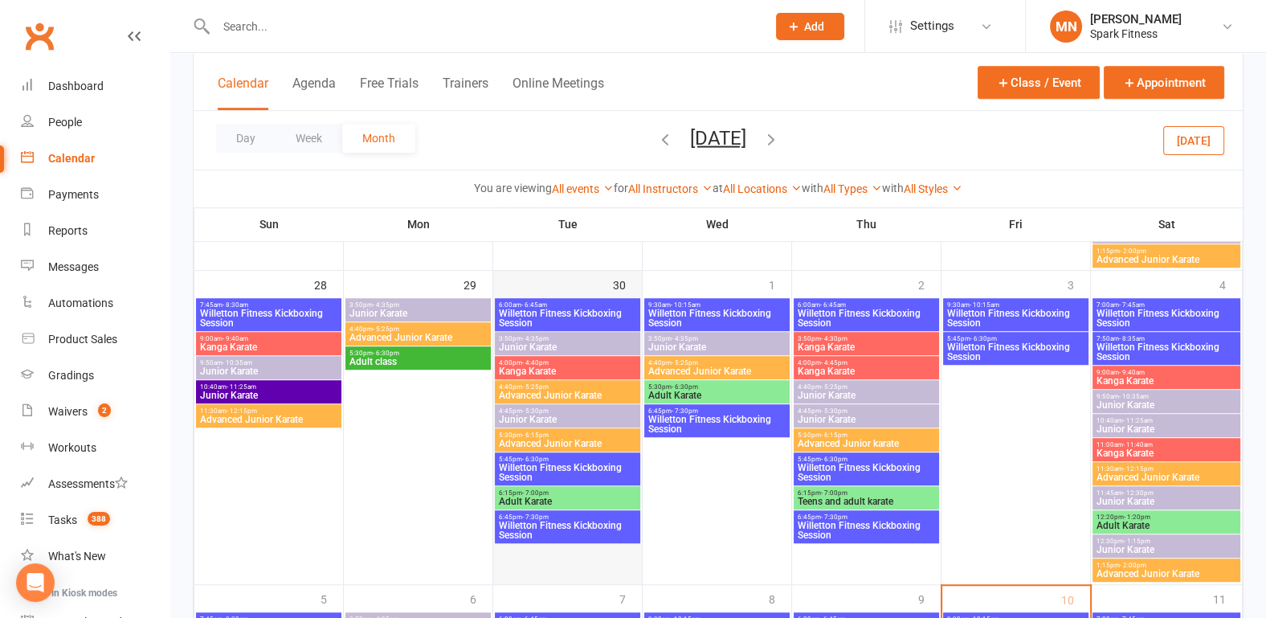
scroll to position [1319, 0]
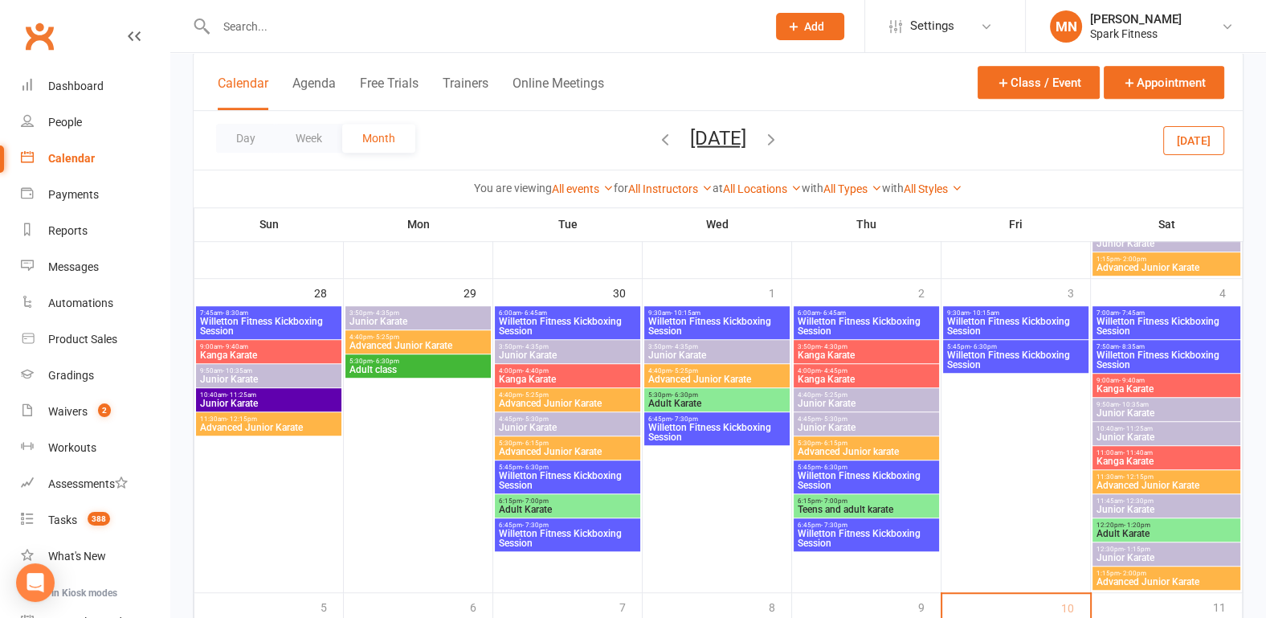
click at [550, 319] on span "Willetton Fitness Kickboxing Session" at bounding box center [567, 325] width 139 height 19
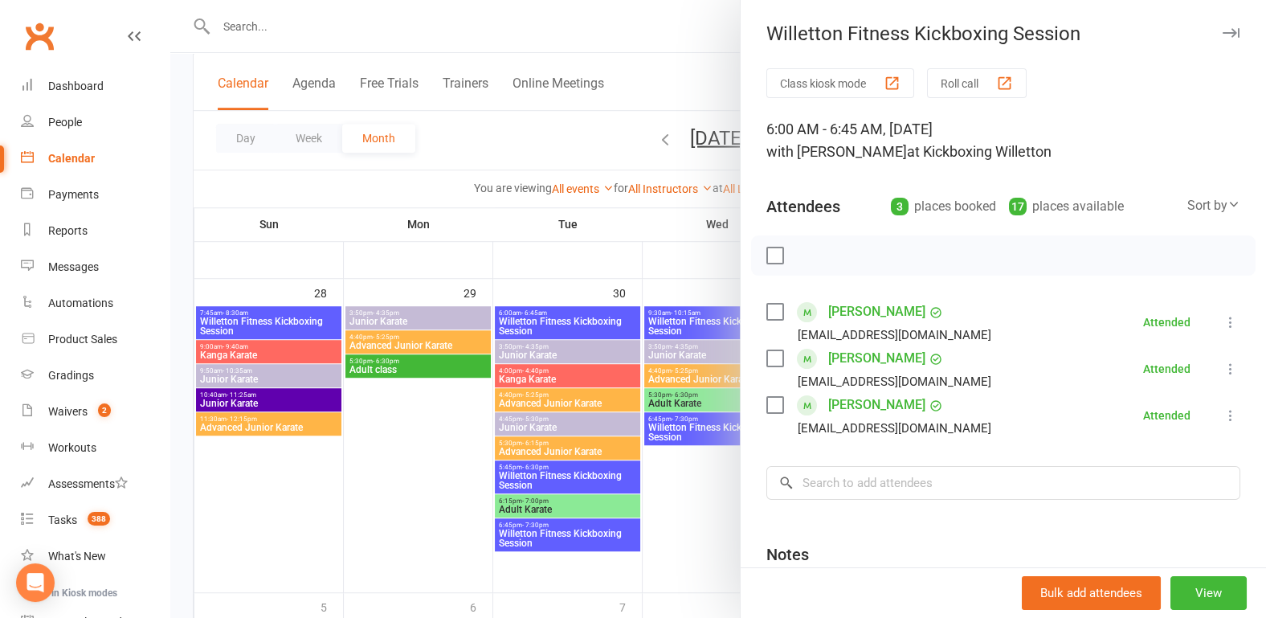
click at [434, 422] on div at bounding box center [717, 309] width 1095 height 618
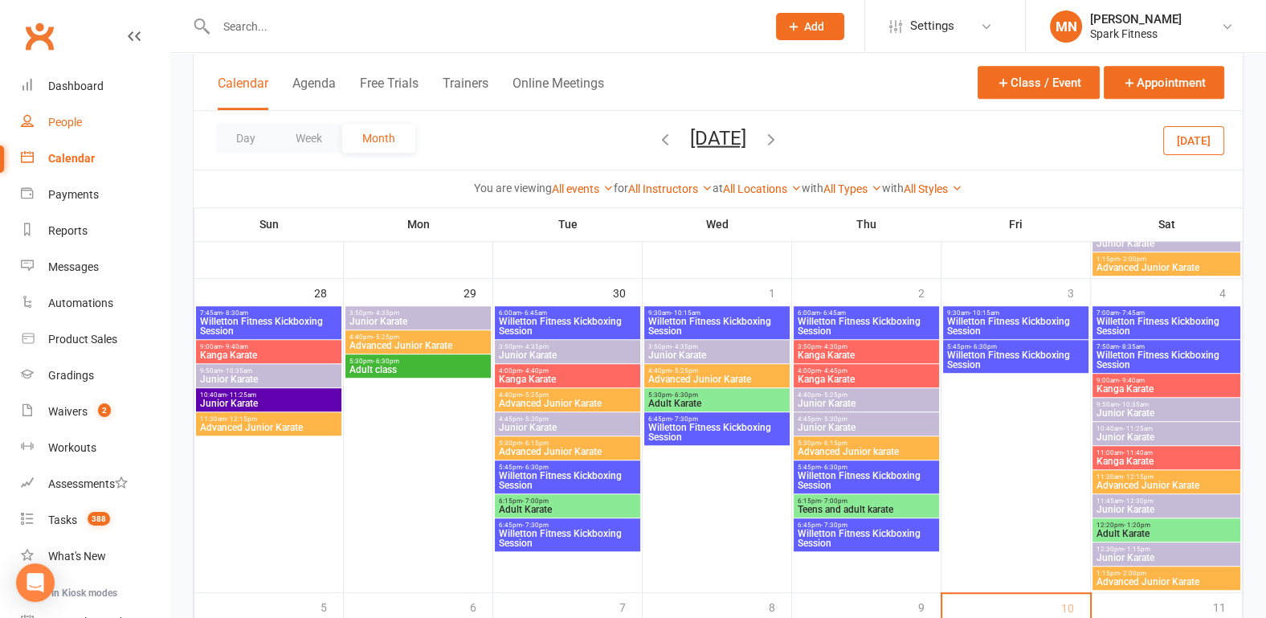
click at [94, 121] on link "People" at bounding box center [95, 122] width 149 height 36
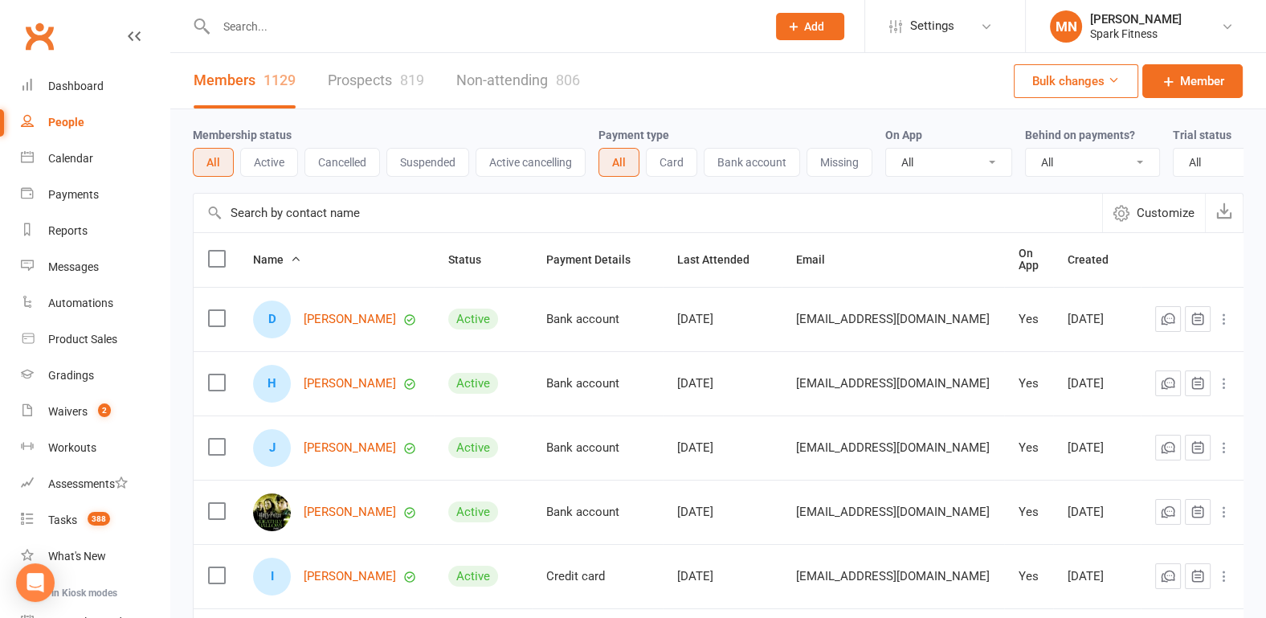
click at [340, 30] on input "text" at bounding box center [483, 26] width 544 height 22
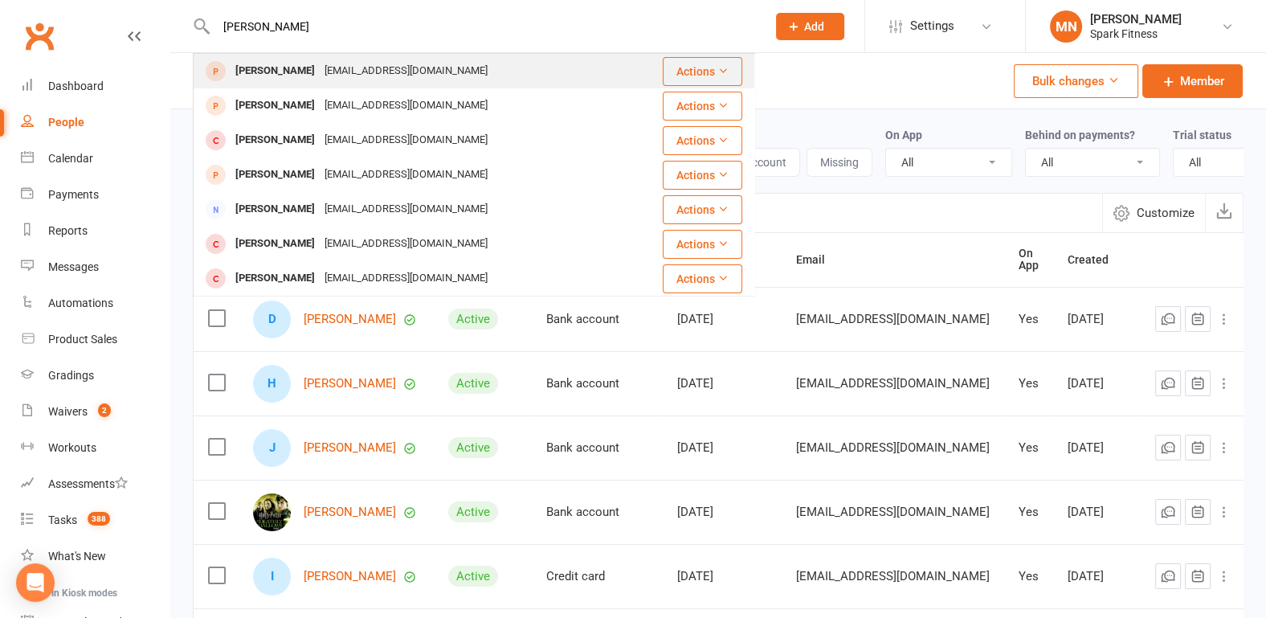
type input "[PERSON_NAME]"
click at [271, 76] on div "[PERSON_NAME]" at bounding box center [274, 70] width 89 height 23
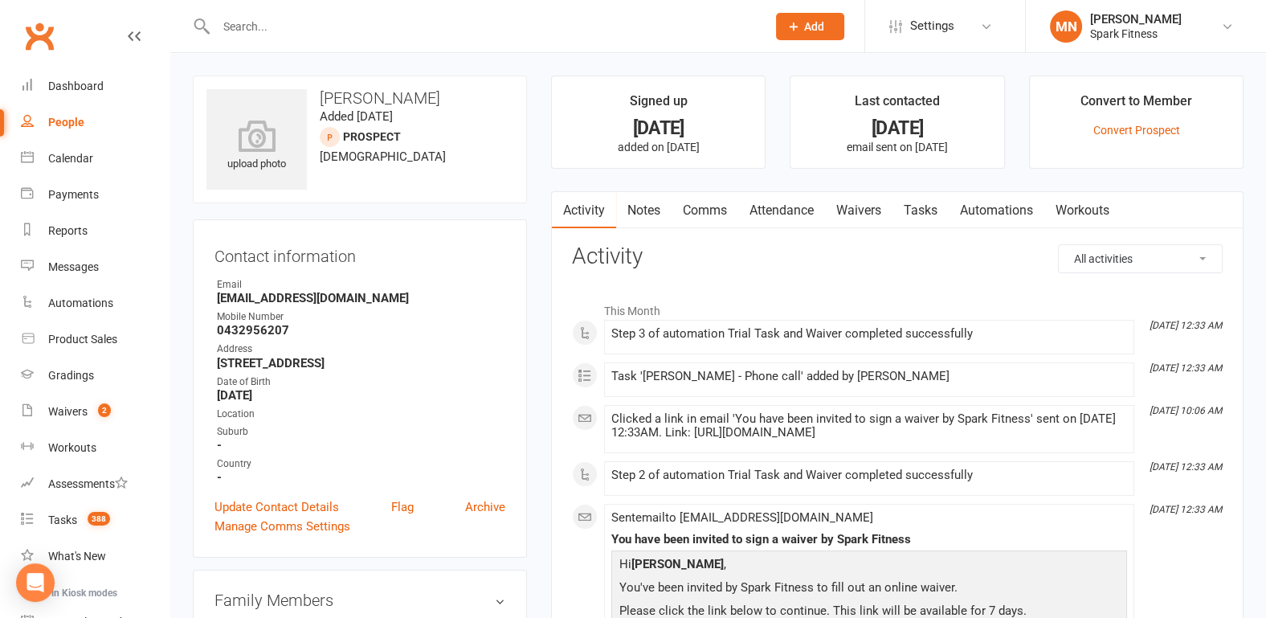
click at [797, 205] on link "Attendance" at bounding box center [781, 210] width 87 height 37
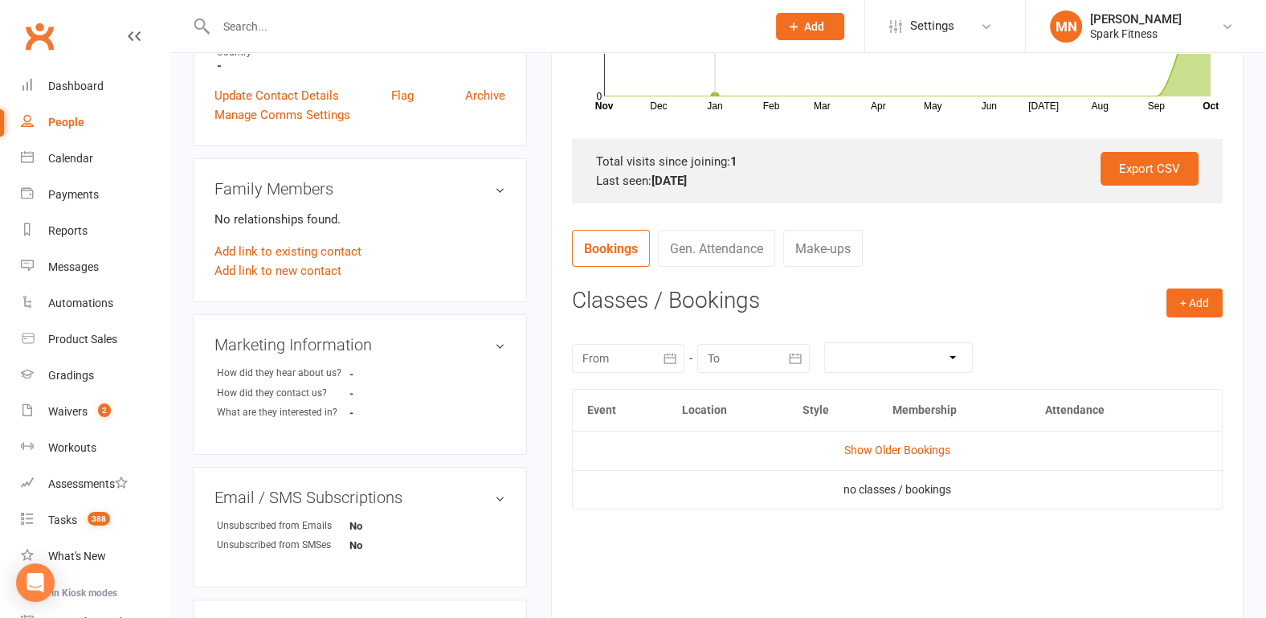
scroll to position [418, 0]
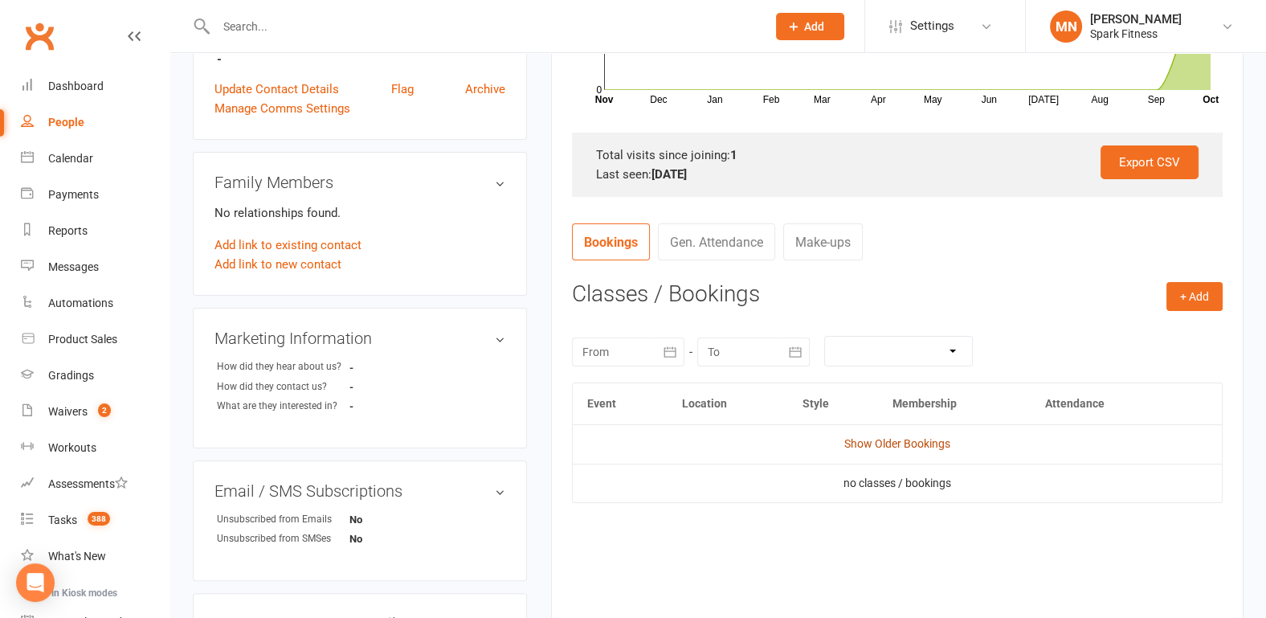
click at [869, 443] on link "Show Older Bookings" at bounding box center [897, 443] width 106 height 13
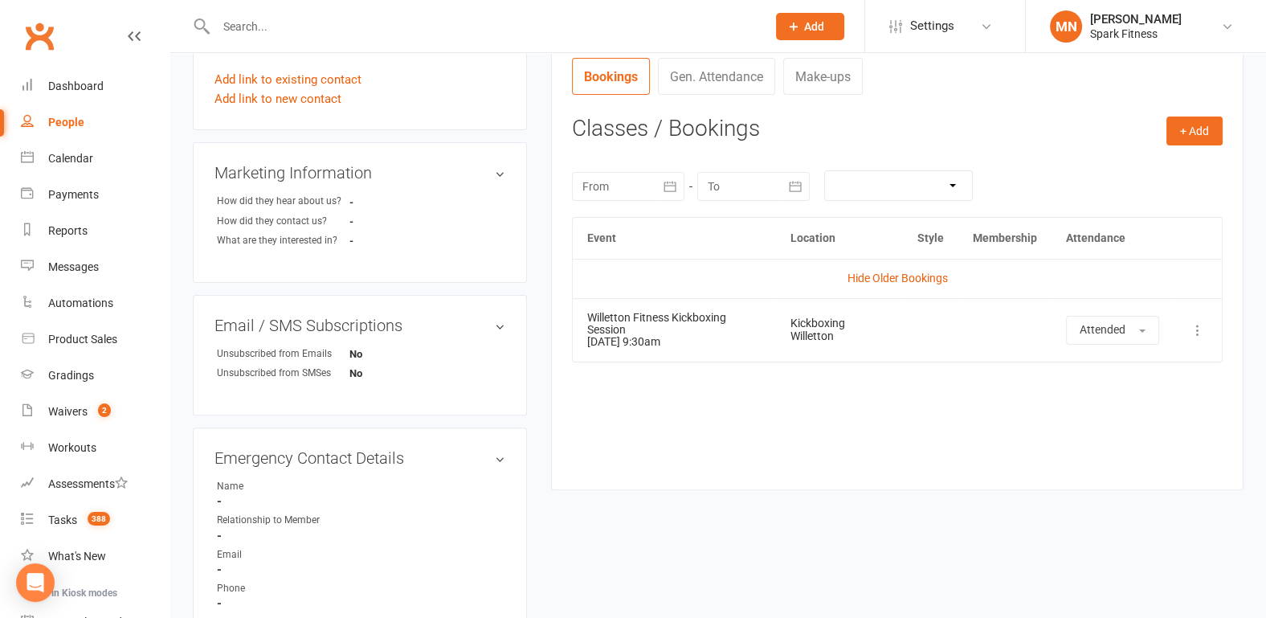
scroll to position [585, 0]
click at [68, 158] on div "Calendar" at bounding box center [70, 158] width 45 height 13
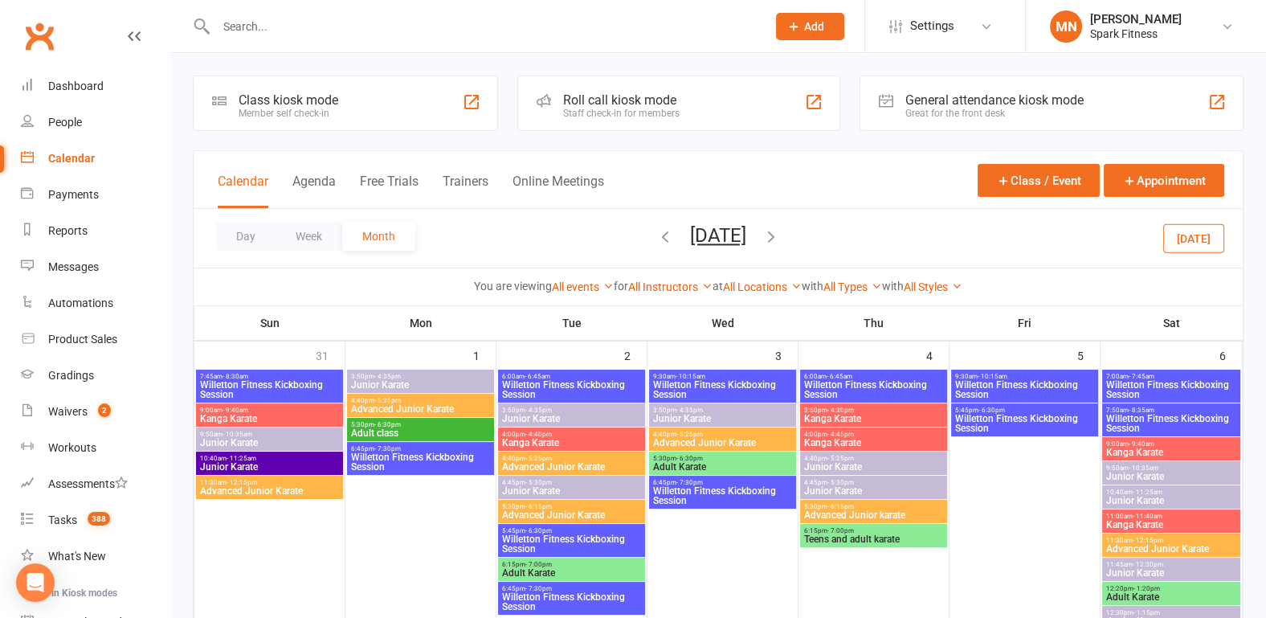
click at [780, 239] on icon "button" at bounding box center [771, 236] width 18 height 18
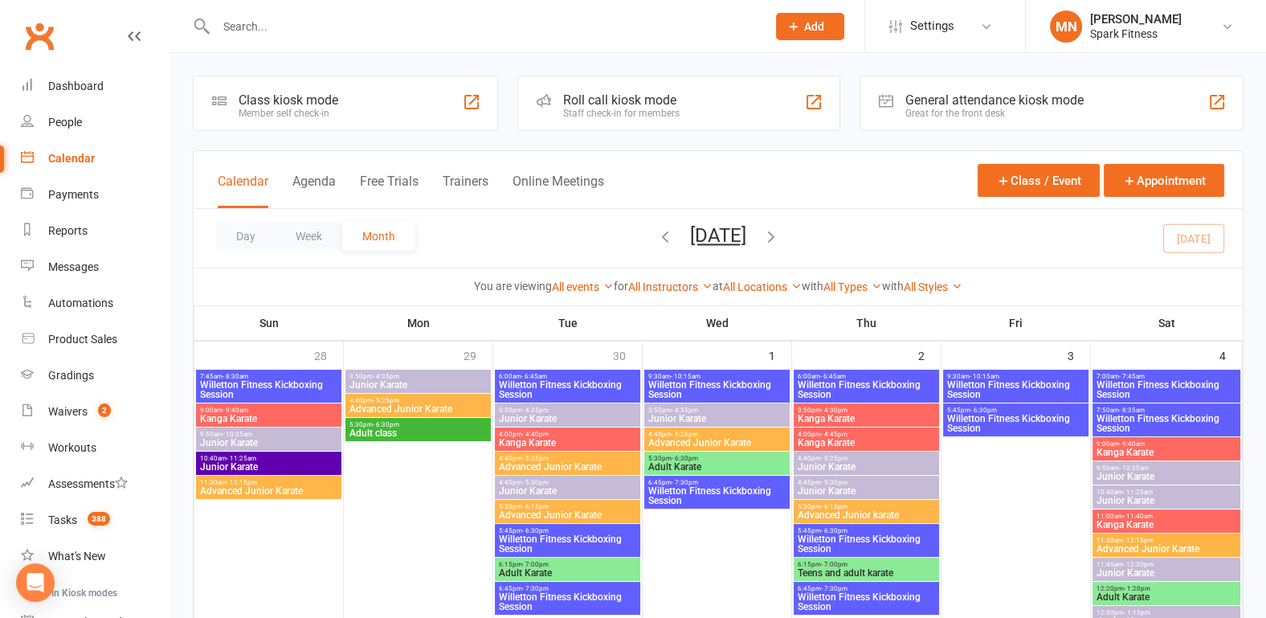
click at [714, 387] on span "Willetton Fitness Kickboxing Session" at bounding box center [716, 389] width 139 height 19
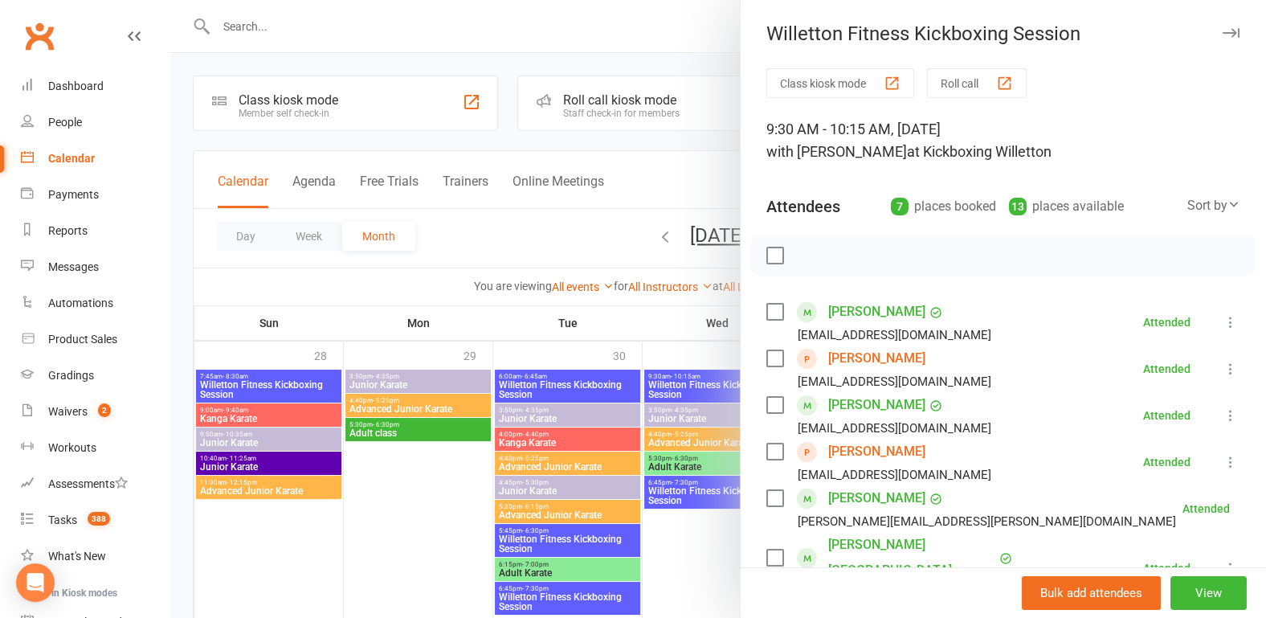
click at [438, 526] on div at bounding box center [717, 309] width 1095 height 618
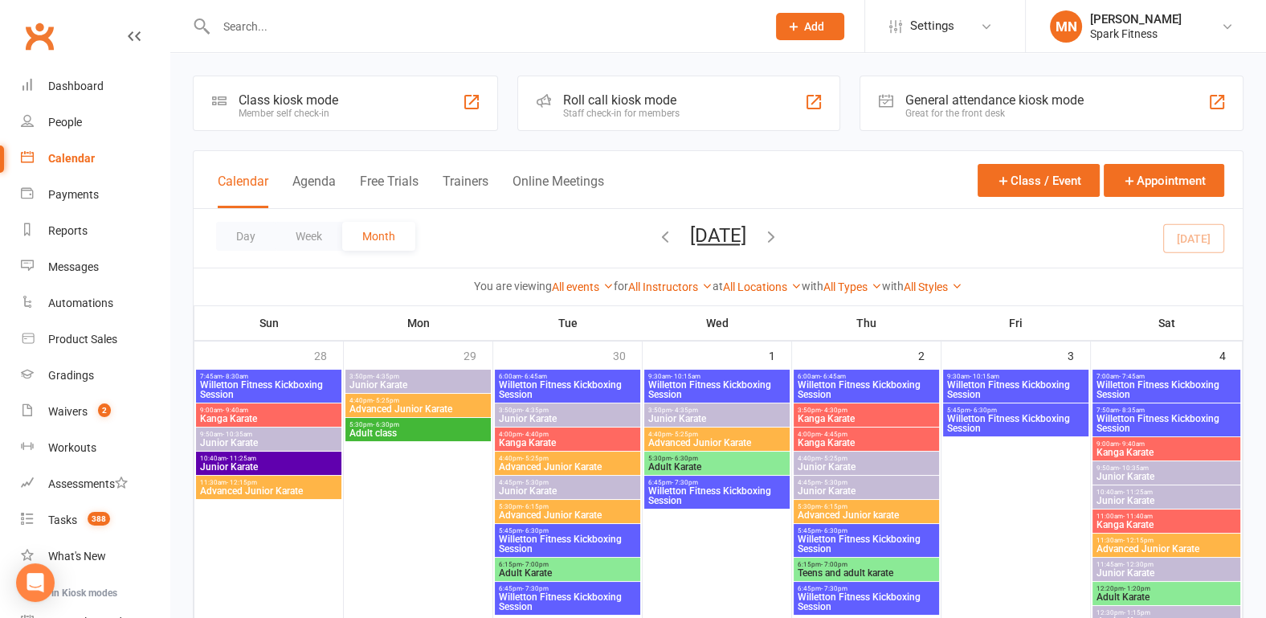
click at [257, 34] on input "text" at bounding box center [483, 26] width 544 height 22
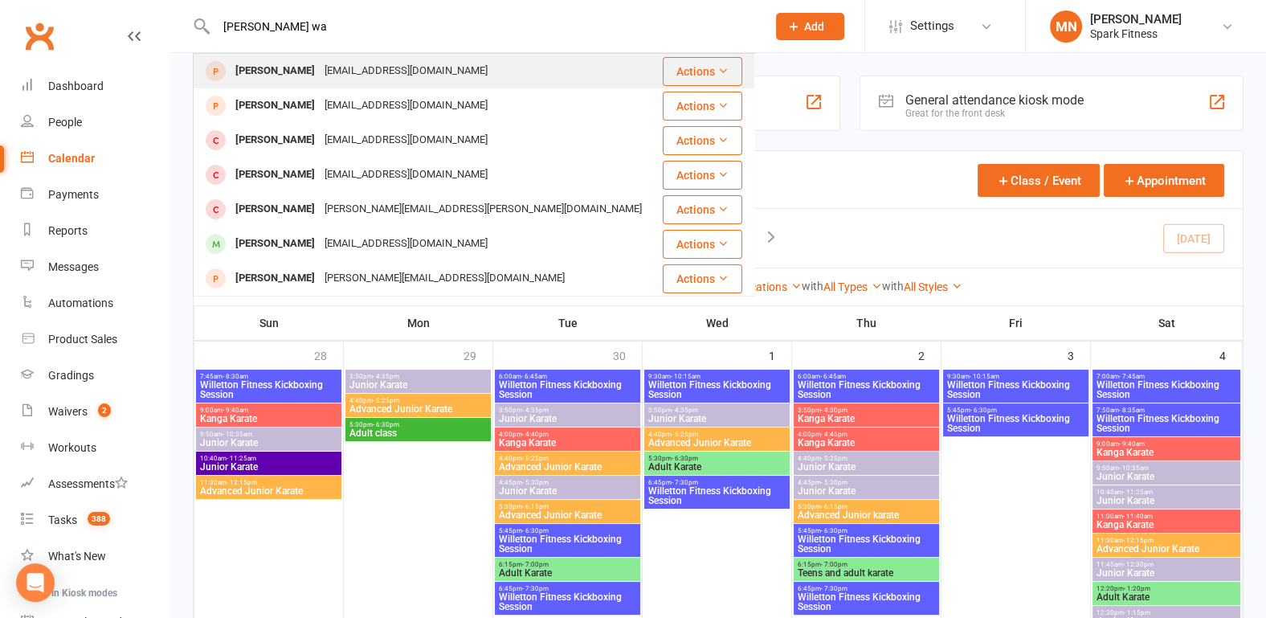
type input "[PERSON_NAME] wa"
click at [272, 66] on div "[PERSON_NAME]" at bounding box center [274, 70] width 89 height 23
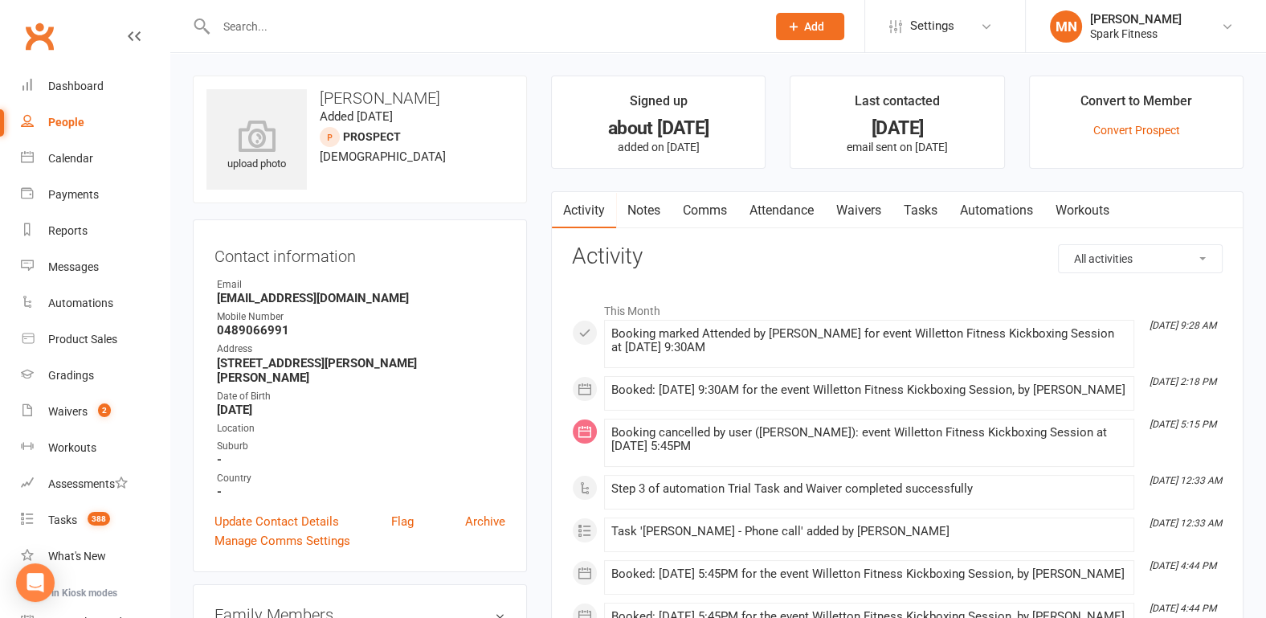
click at [785, 210] on link "Attendance" at bounding box center [781, 210] width 87 height 37
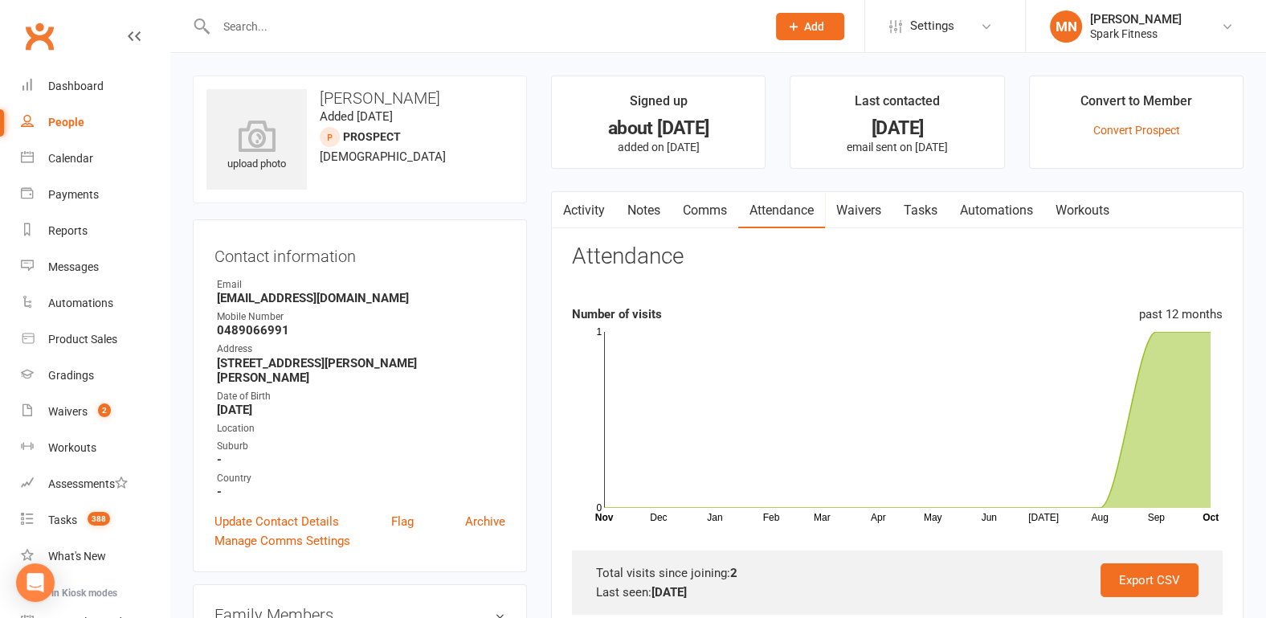
click at [257, 34] on input "text" at bounding box center [483, 26] width 544 height 22
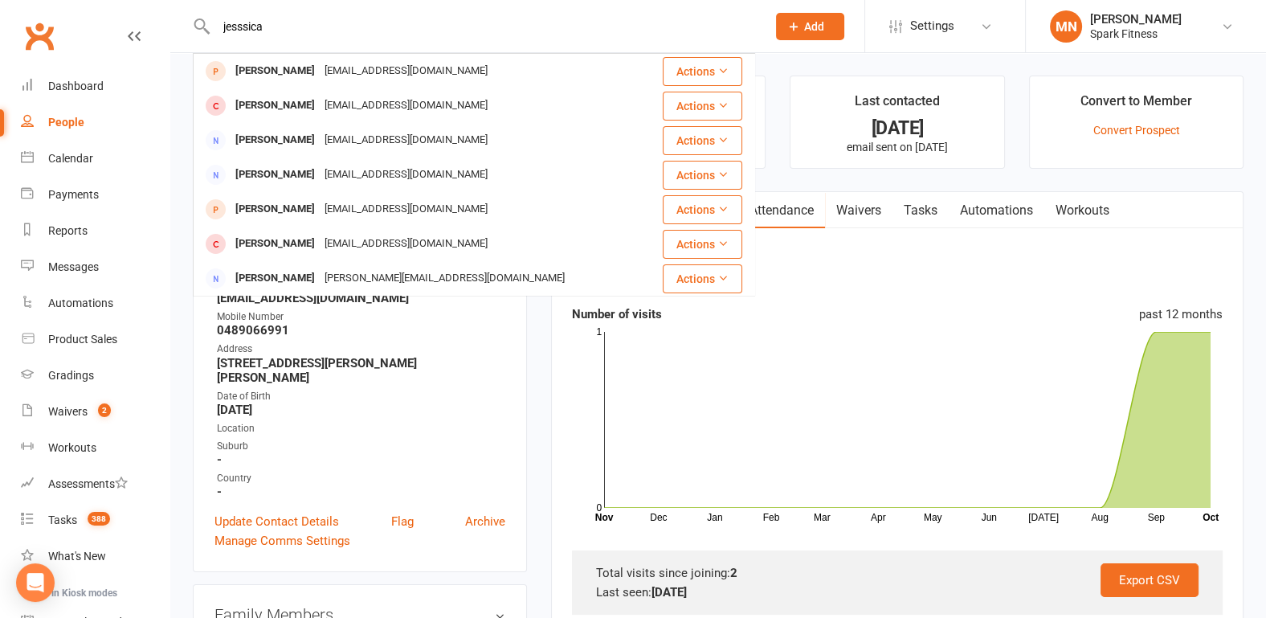
type input "jesssica"
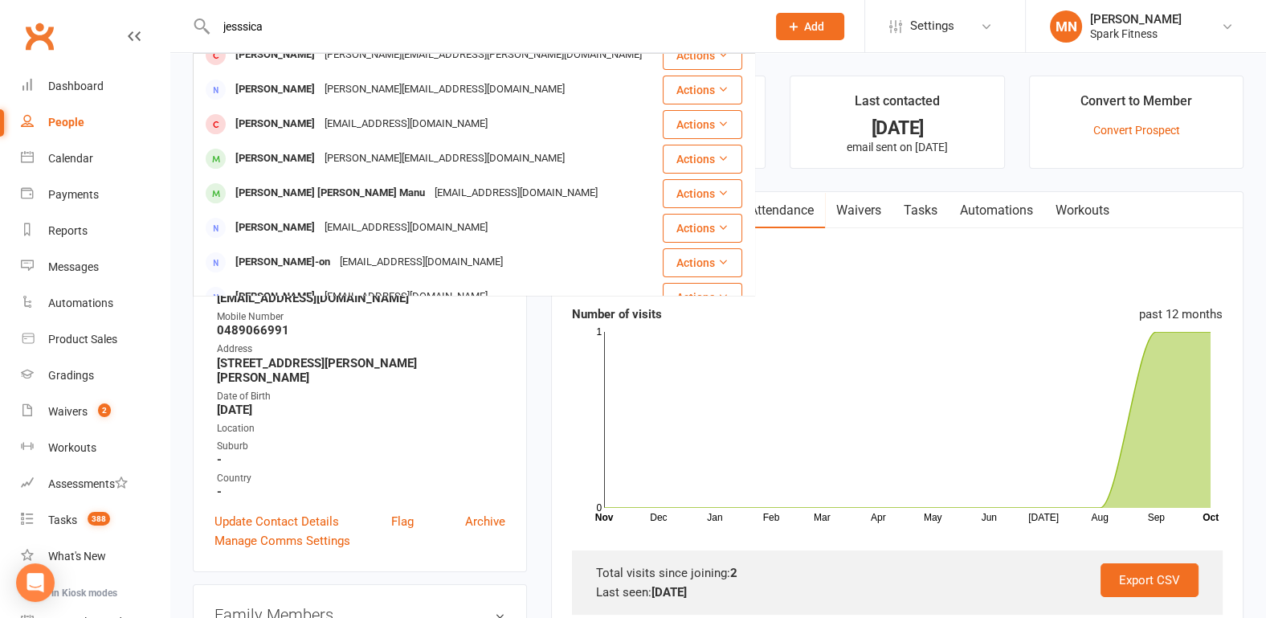
scroll to position [251, 0]
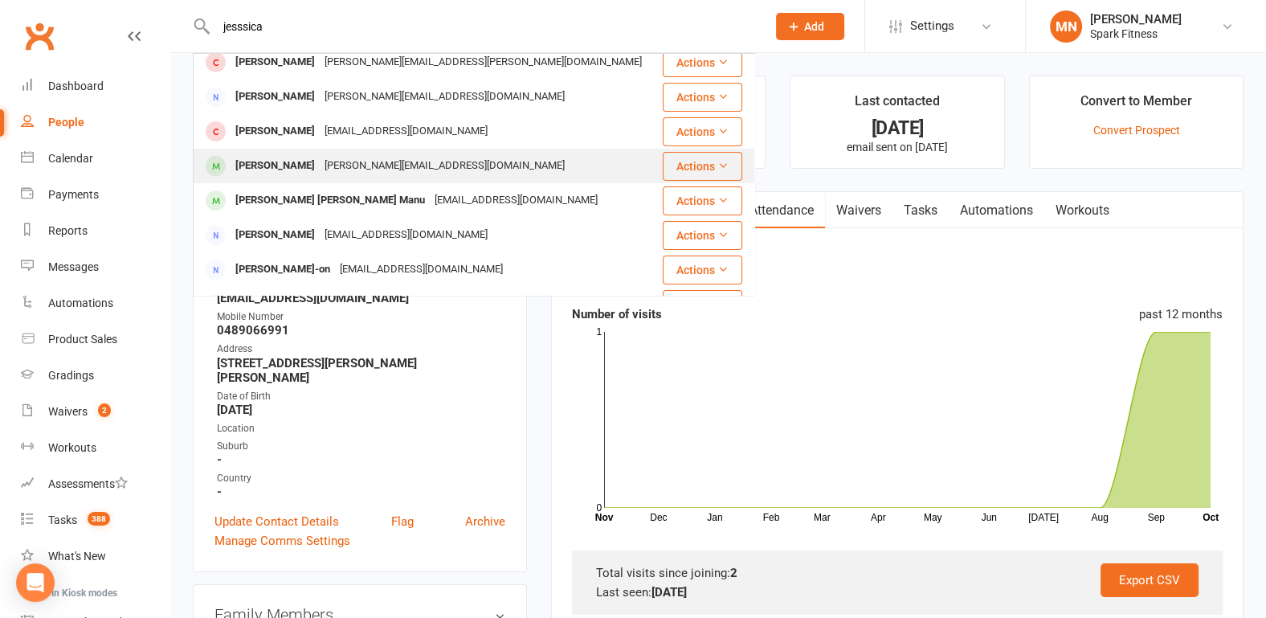
click at [277, 168] on div "[PERSON_NAME]" at bounding box center [274, 165] width 89 height 23
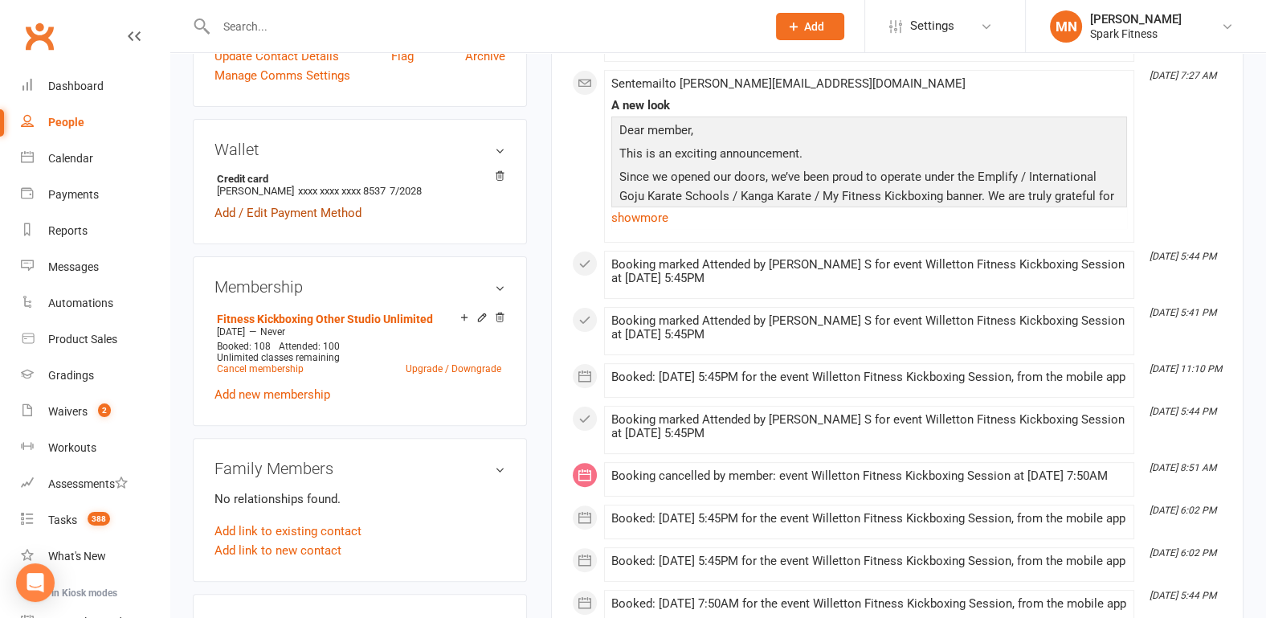
scroll to position [502, 0]
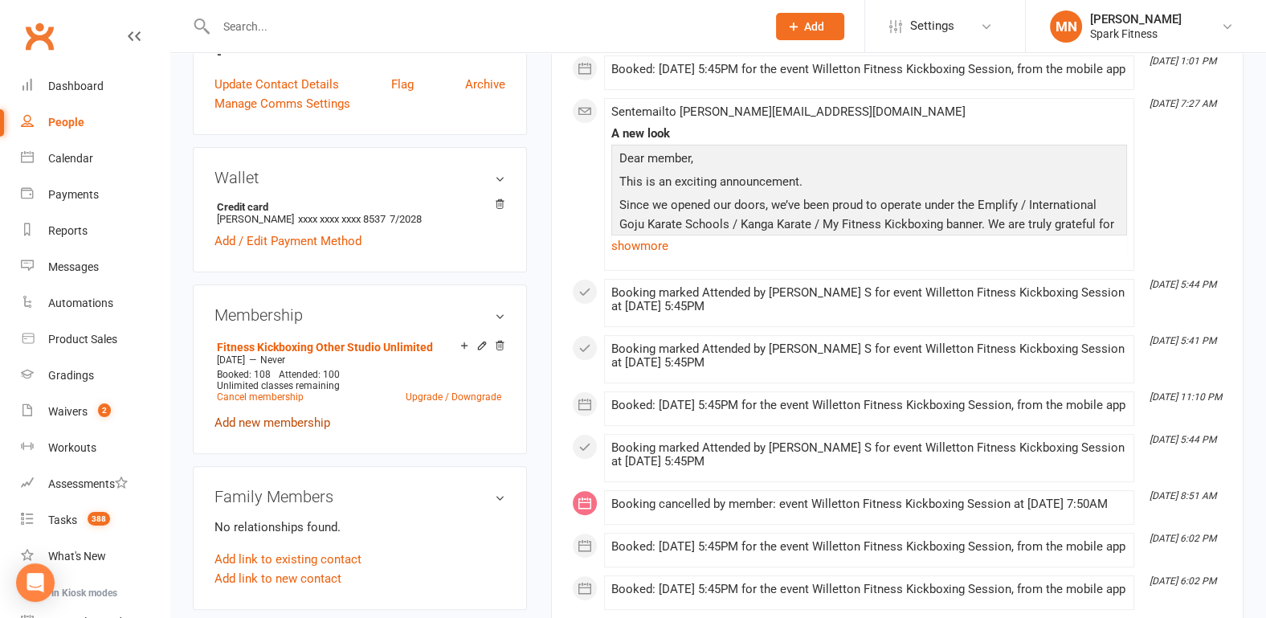
click at [298, 415] on link "Add new membership" at bounding box center [272, 422] width 116 height 14
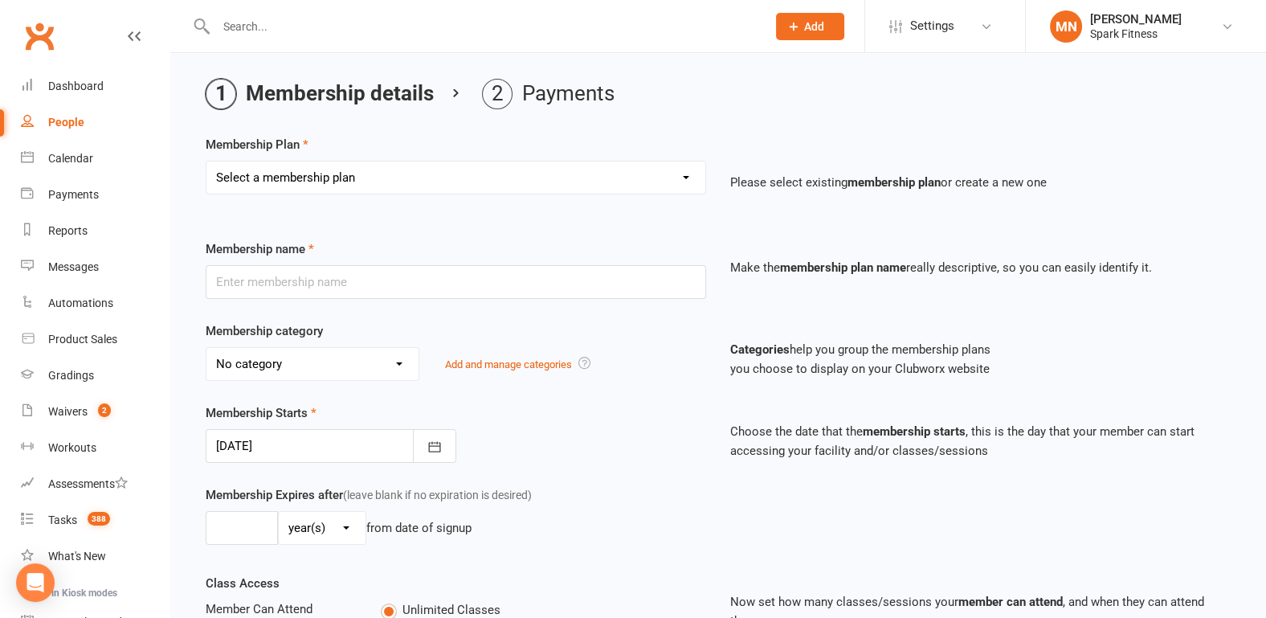
scroll to position [84, 0]
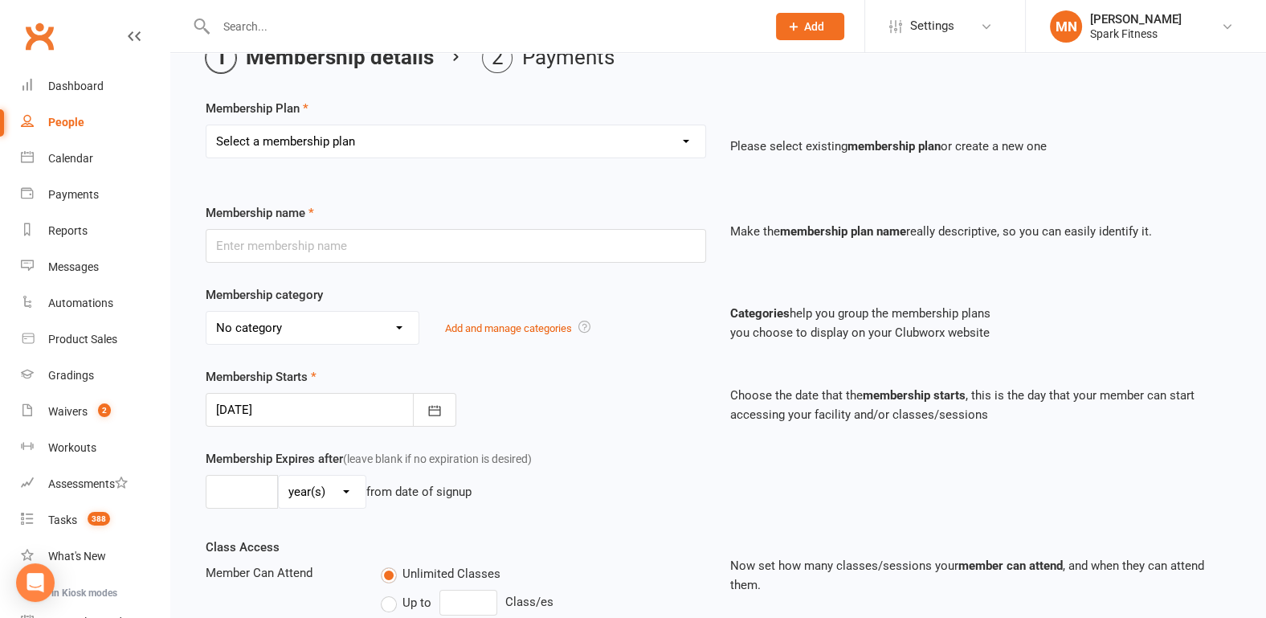
click at [356, 145] on select "Select a membership plan Create new Membership Plan Karate 1 class per week Kar…" at bounding box center [455, 141] width 499 height 32
select select "6"
click at [206, 125] on select "Select a membership plan Create new Membership Plan Karate 1 class per week Kar…" at bounding box center [455, 141] width 499 height 32
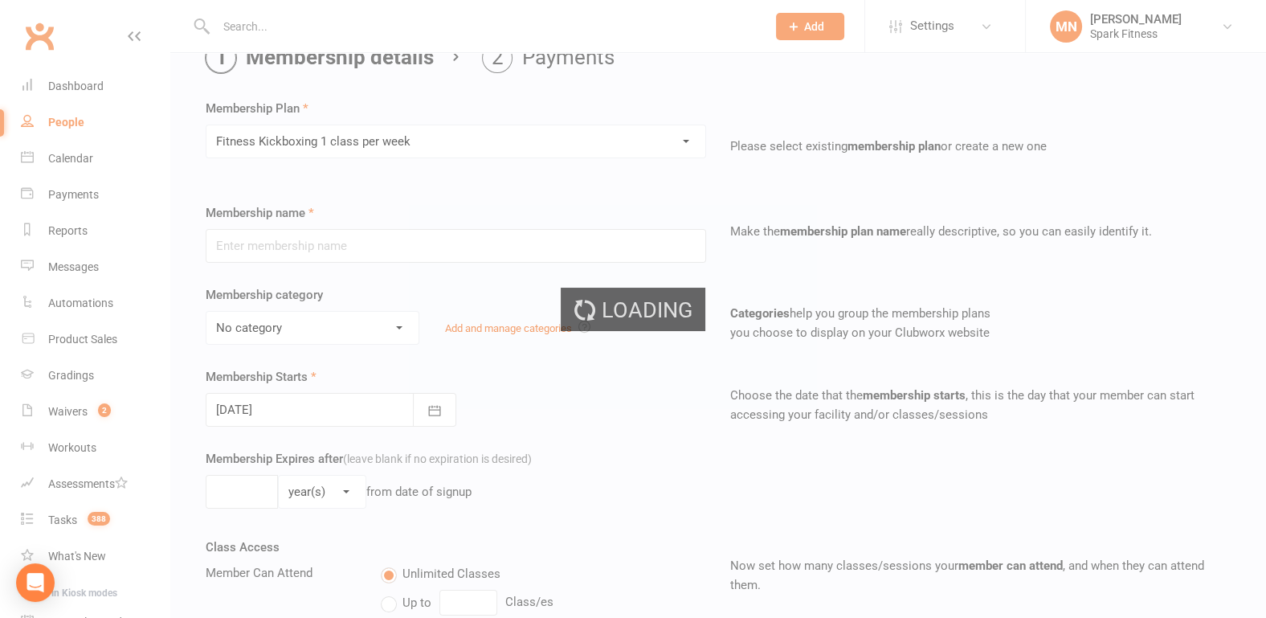
type input "Fitness Kickboxing 1 class per week"
select select "1"
type input "0"
type input "2"
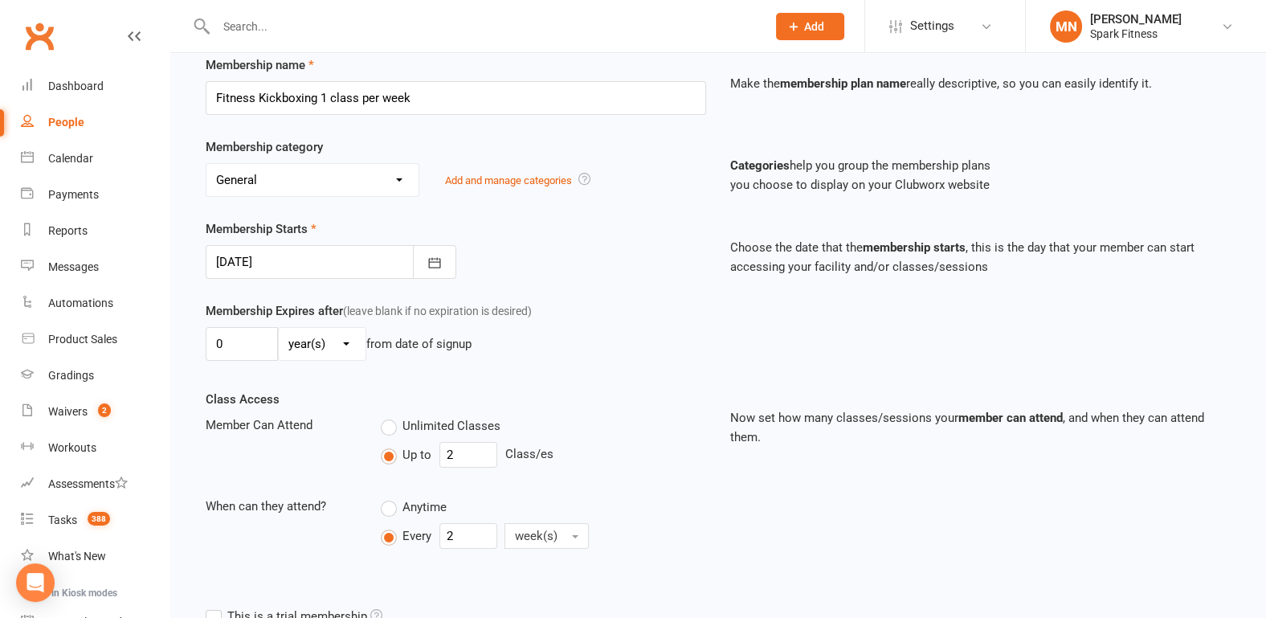
scroll to position [251, 0]
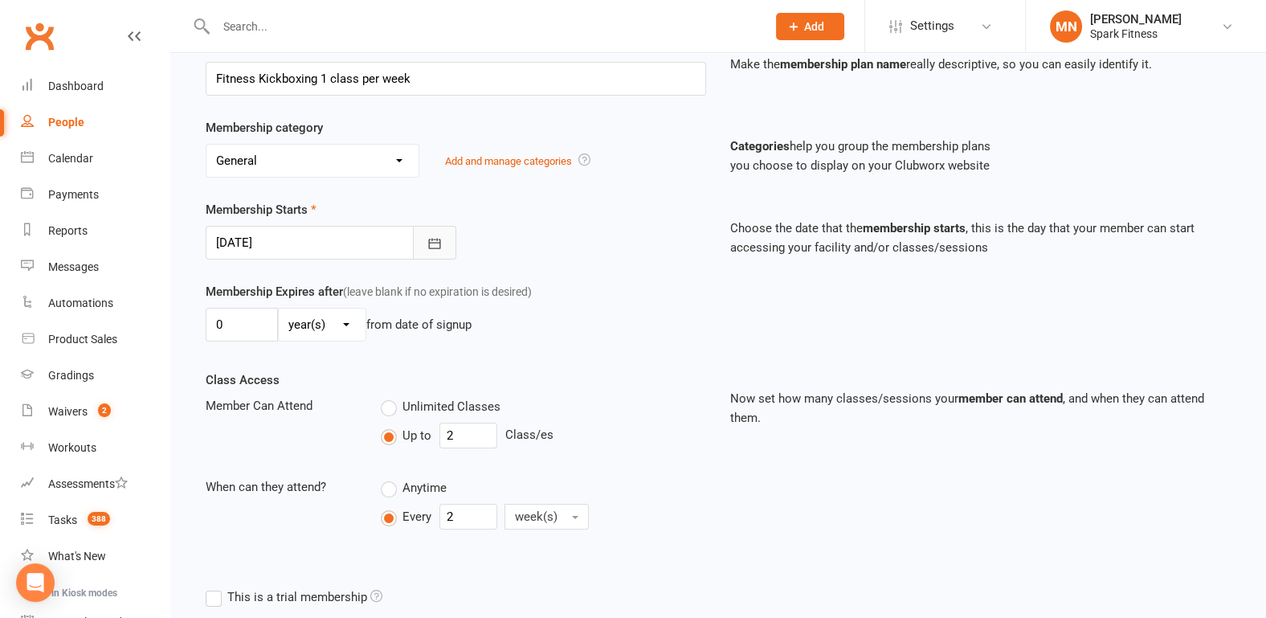
click at [433, 238] on icon "button" at bounding box center [434, 243] width 16 height 16
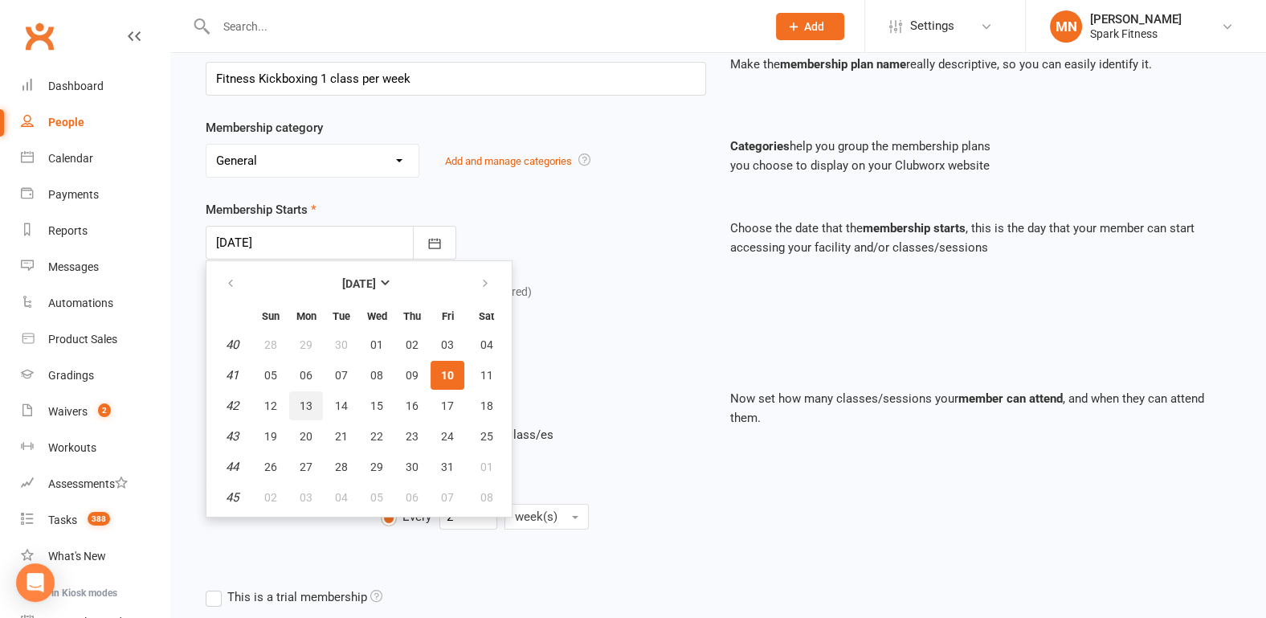
click at [300, 399] on span "13" at bounding box center [306, 405] width 13 height 13
type input "[DATE]"
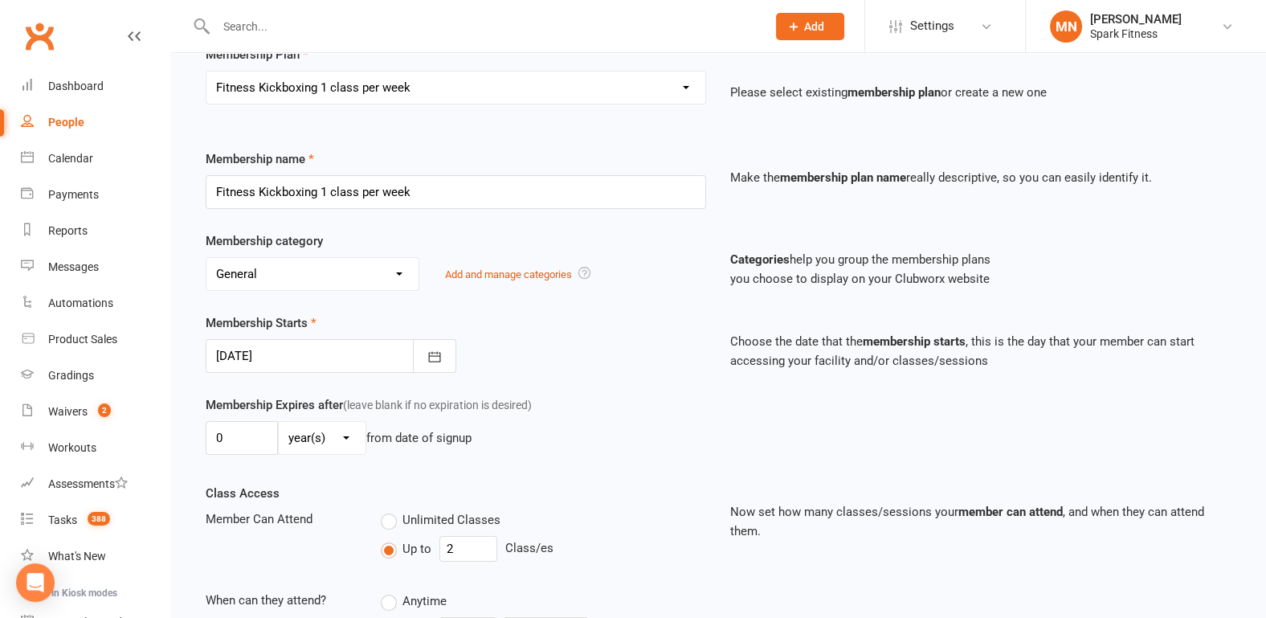
scroll to position [412, 0]
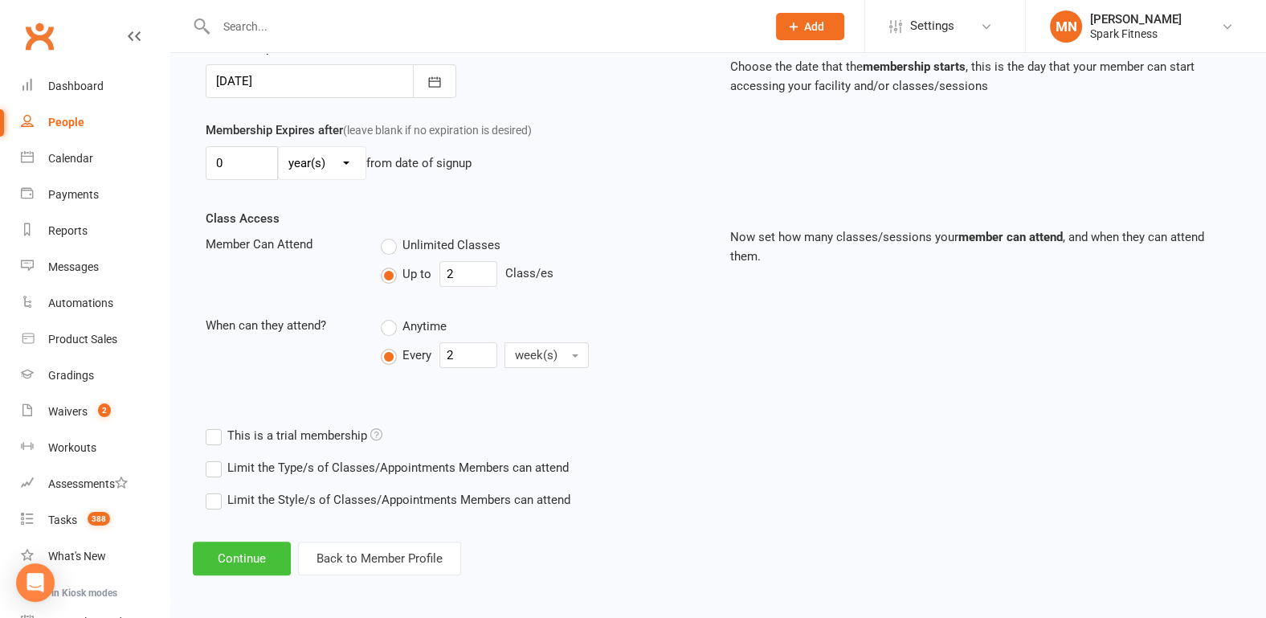
click at [251, 553] on button "Continue" at bounding box center [242, 558] width 98 height 34
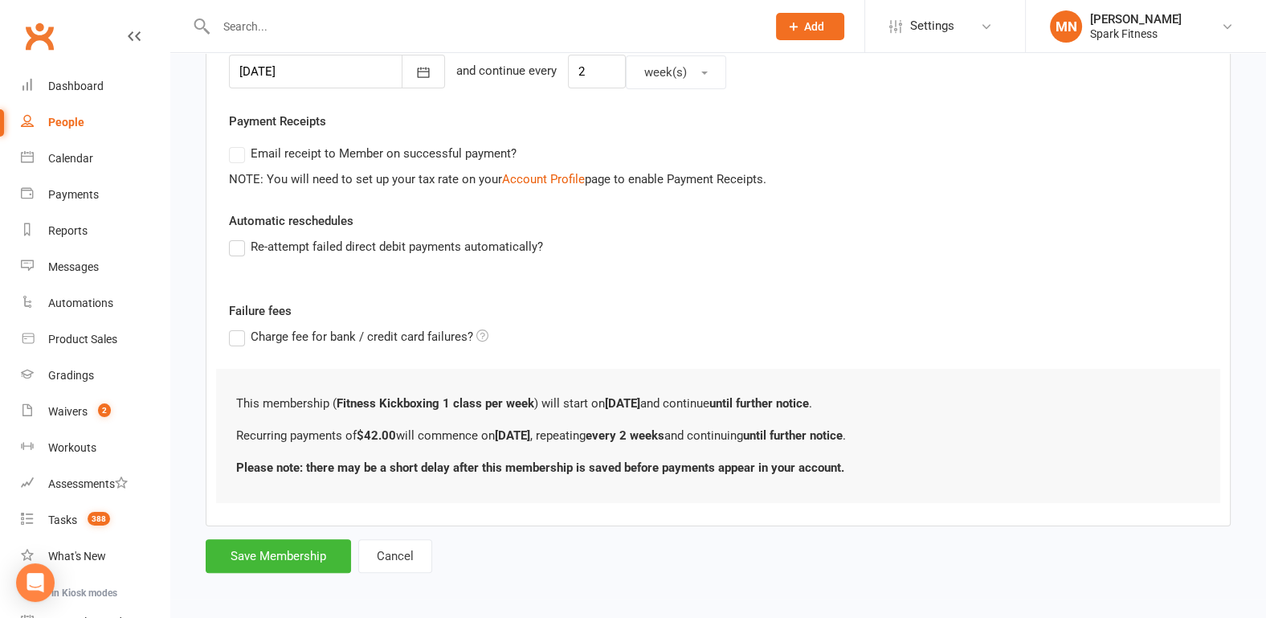
scroll to position [419, 0]
click at [298, 550] on button "Save Membership" at bounding box center [278, 554] width 145 height 34
